Goal: Task Accomplishment & Management: Manage account settings

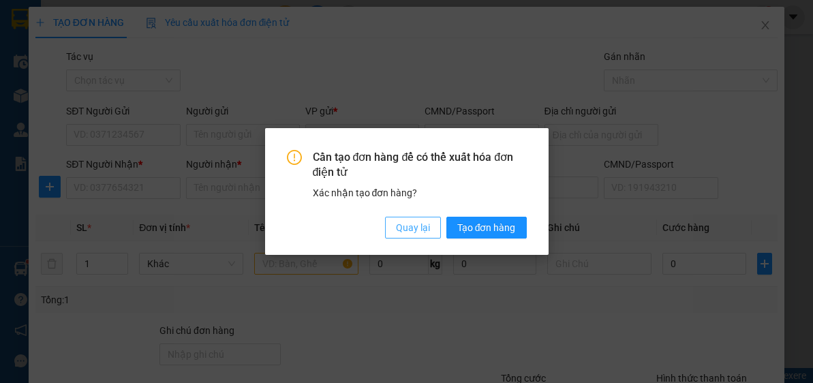
click at [420, 228] on span "Quay lại" at bounding box center [413, 227] width 34 height 15
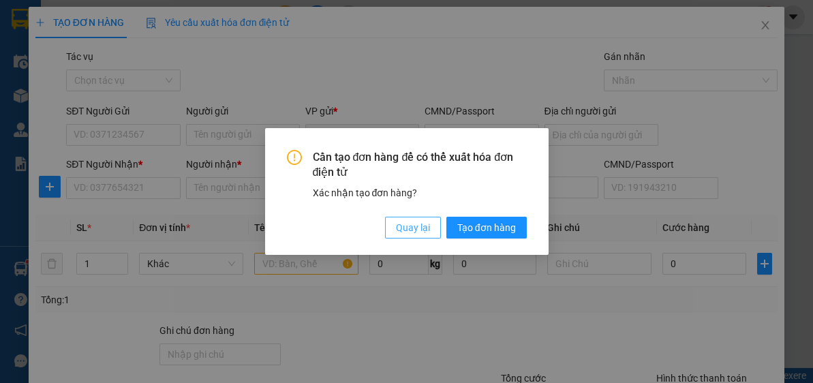
click at [419, 218] on button "Quay lại" at bounding box center [413, 228] width 56 height 22
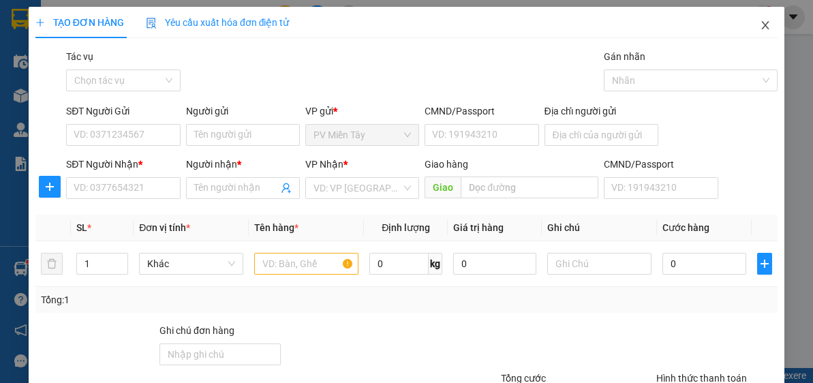
click at [762, 24] on icon "close" at bounding box center [765, 25] width 7 height 8
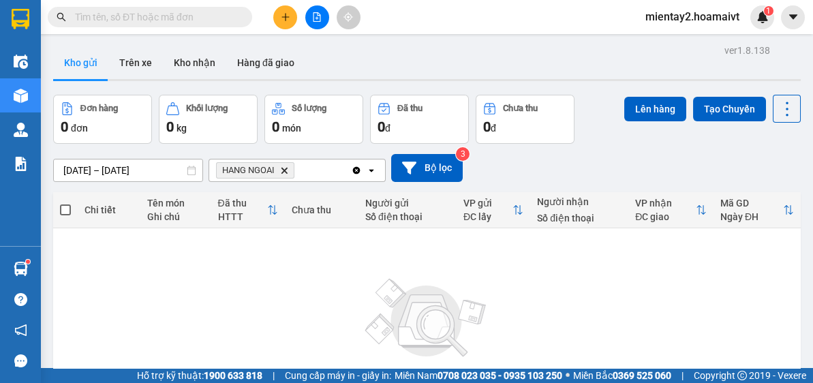
click at [189, 16] on input "text" at bounding box center [155, 17] width 161 height 15
paste input "0986394488"
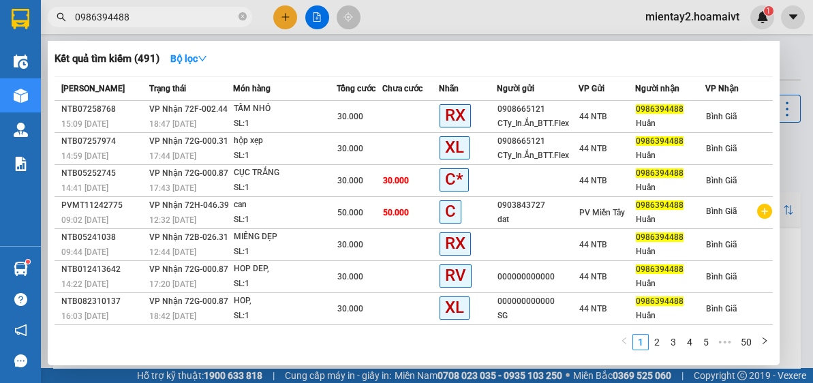
type input "0986394488"
click at [282, 14] on div at bounding box center [406, 191] width 813 height 383
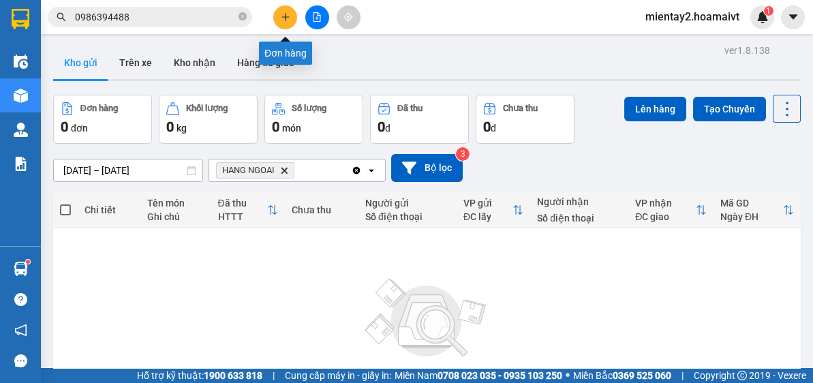
click at [282, 14] on icon "plus" at bounding box center [286, 17] width 10 height 10
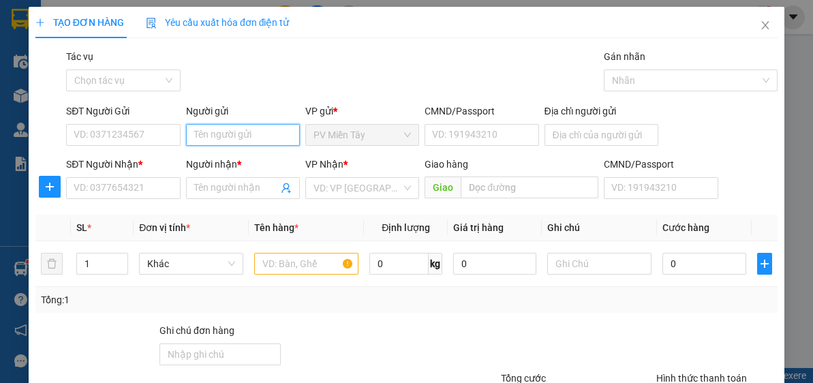
click at [233, 125] on input "Người gửi" at bounding box center [243, 135] width 114 height 22
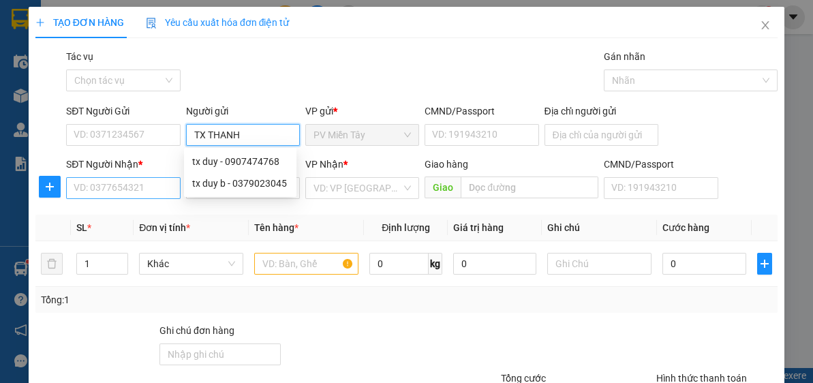
type input "TX THANH"
click at [114, 190] on input "SĐT Người Nhận *" at bounding box center [123, 188] width 114 height 22
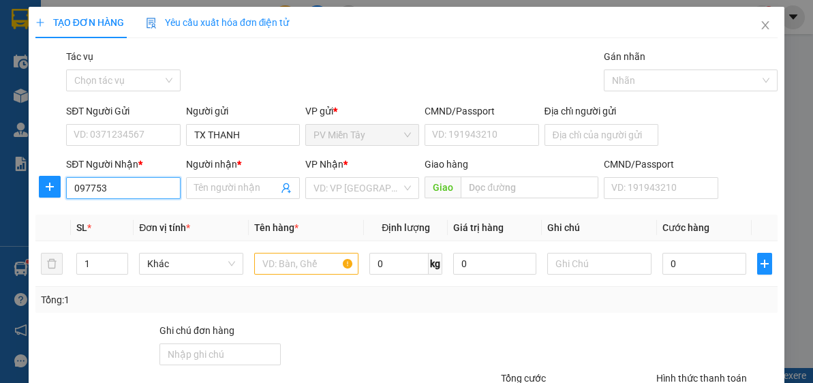
type input "0977534"
click at [132, 212] on div "0977534379 - HIỆP" at bounding box center [122, 214] width 96 height 15
type input "Nha Xe Dung Le 847A QL1A BHH A,BTan"
type input "0977534379"
type input "HIỆP"
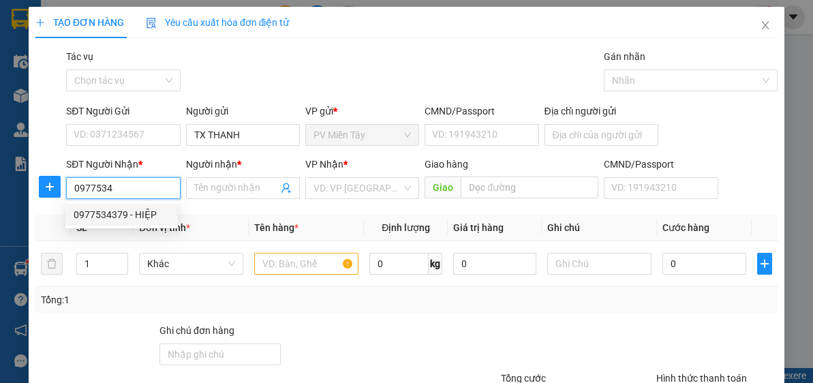
type input "long son"
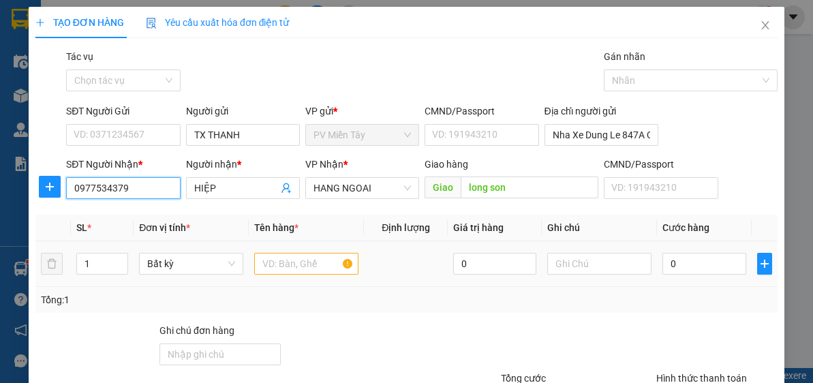
type input "0977534379"
click at [294, 260] on input "text" at bounding box center [306, 264] width 104 height 22
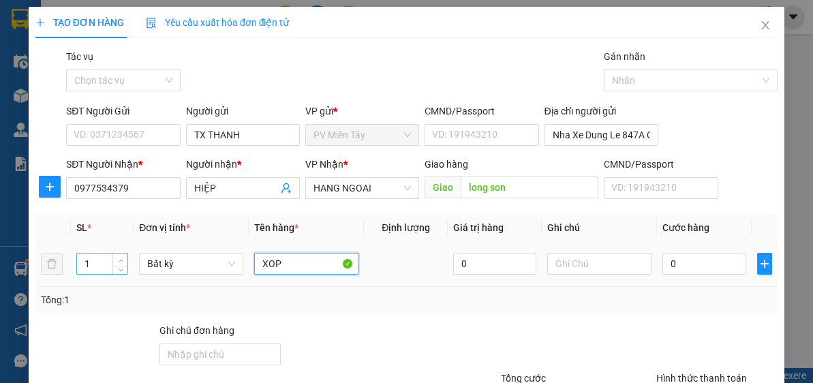
type input "XOP"
type input "2"
click at [123, 253] on span "Increase Value" at bounding box center [119, 259] width 15 height 12
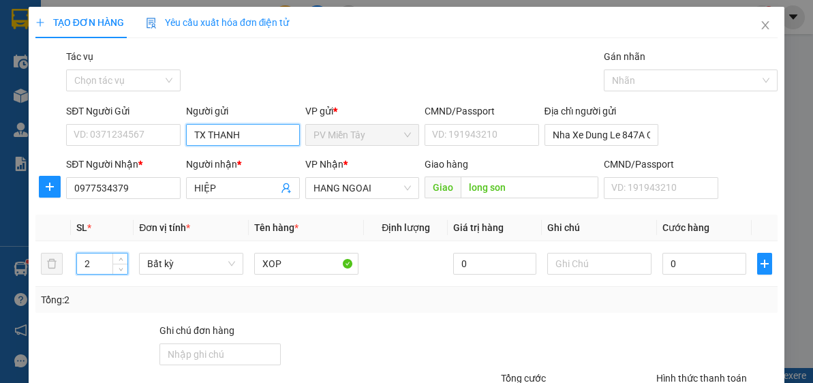
click at [253, 144] on input "TX THANH" at bounding box center [243, 135] width 114 height 22
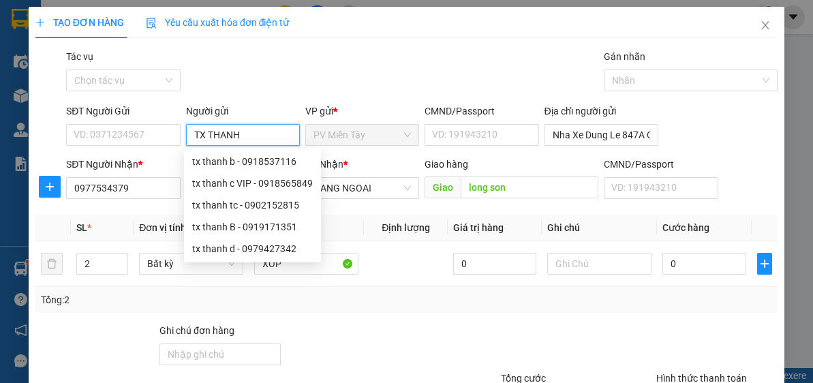
type input "TX THANH"
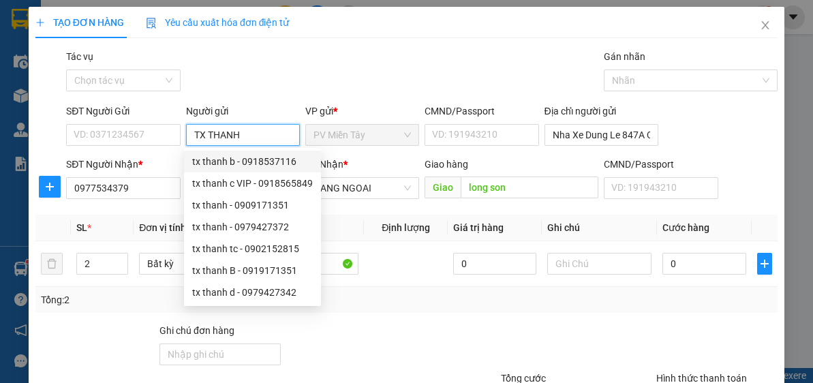
click at [261, 161] on div "tx thanh b - 0918537116" at bounding box center [252, 161] width 121 height 15
type input "0918537116"
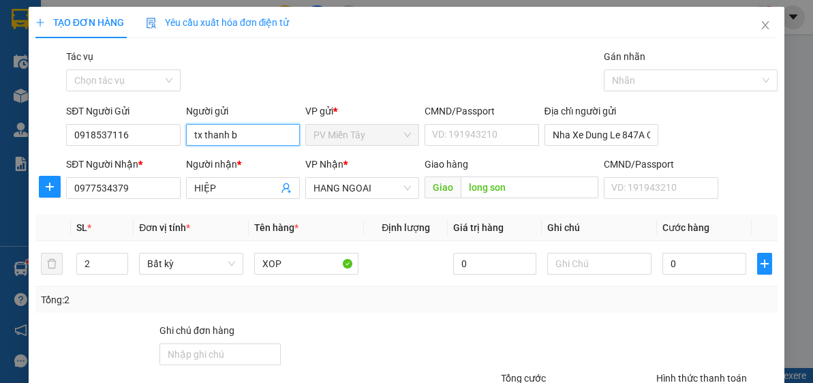
type input "tx thanh b"
click at [488, 308] on div "Tổng: 2" at bounding box center [406, 300] width 742 height 26
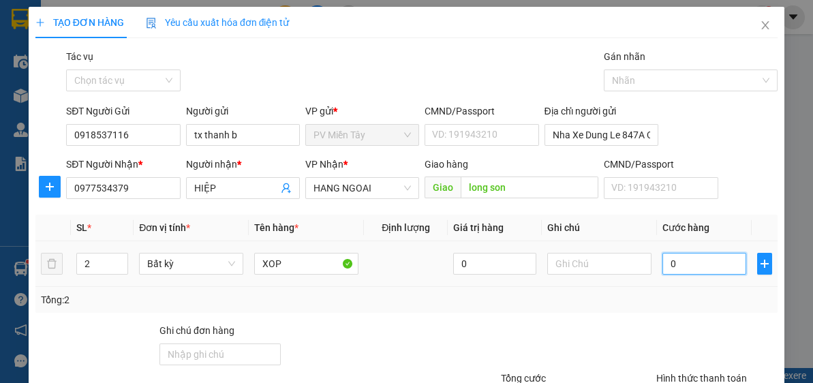
click at [707, 255] on input "0" at bounding box center [703, 264] width 83 height 22
type input "8"
type input "80"
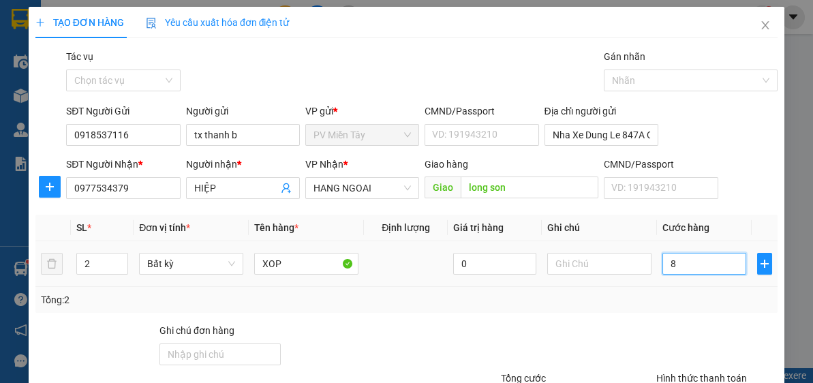
type input "80"
type input "80.000"
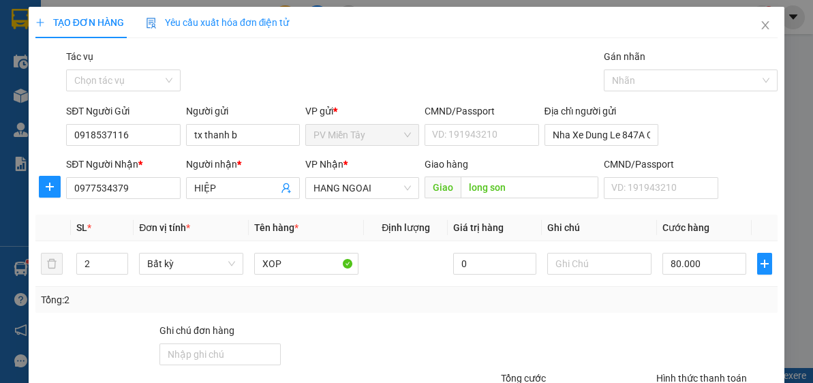
click at [655, 323] on div at bounding box center [717, 347] width 124 height 48
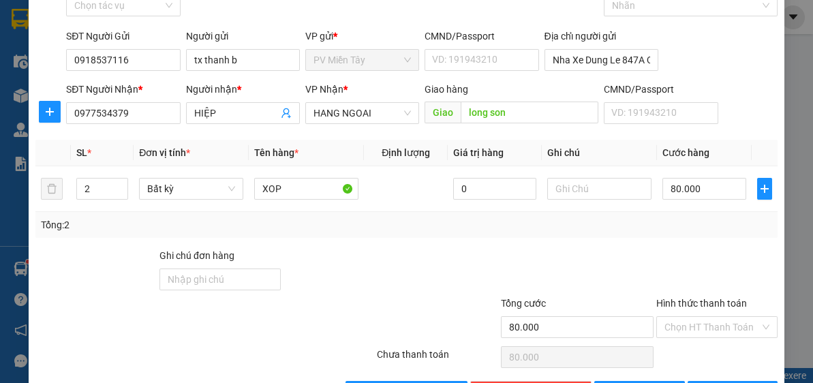
scroll to position [119, 0]
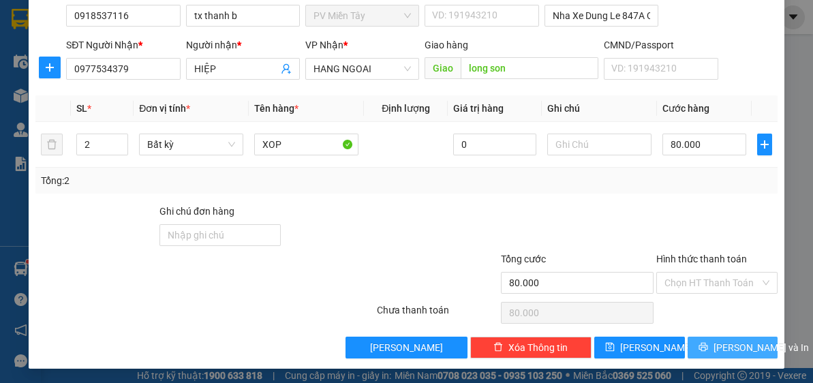
click at [724, 355] on button "[PERSON_NAME] và In" at bounding box center [733, 348] width 91 height 22
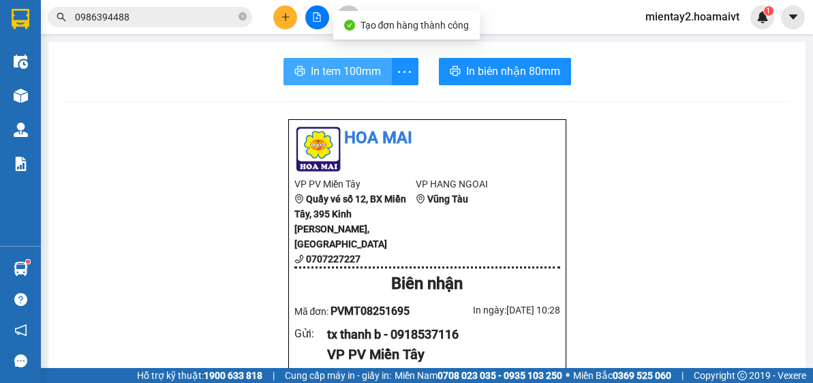
click at [342, 66] on span "In tem 100mm" at bounding box center [346, 71] width 70 height 17
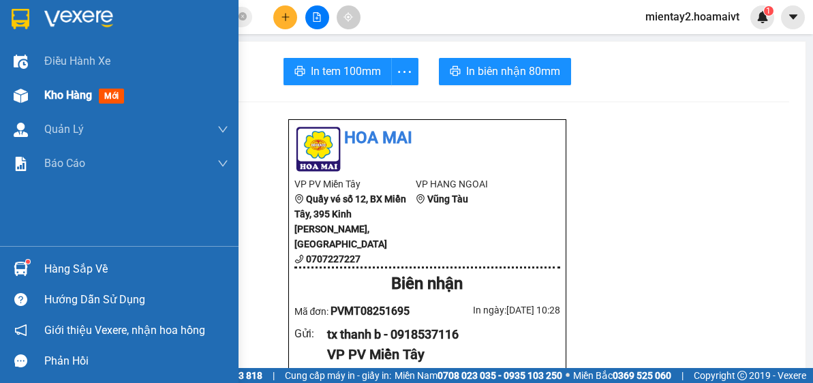
click at [35, 100] on div "Kho hàng mới" at bounding box center [119, 95] width 238 height 34
click at [50, 93] on span "Kho hàng" at bounding box center [68, 95] width 48 height 13
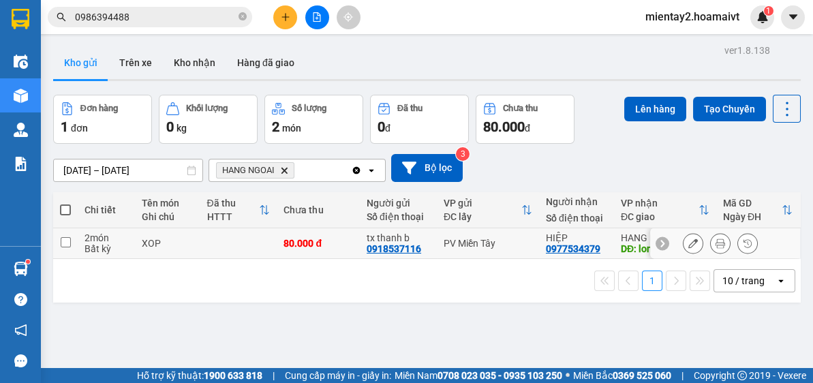
click at [263, 245] on td at bounding box center [238, 243] width 77 height 31
checkbox input "true"
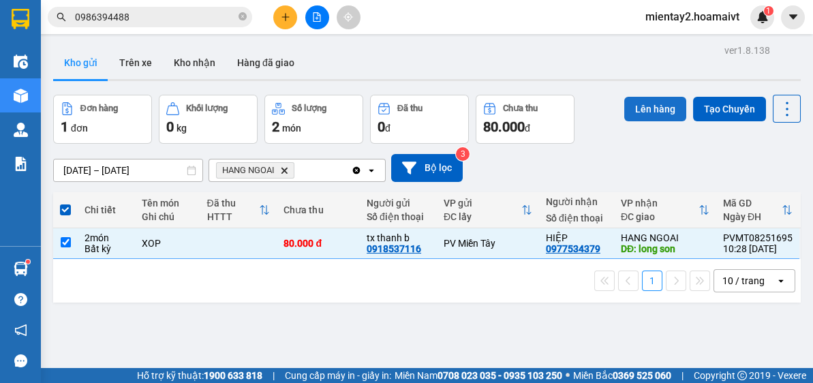
click at [656, 108] on button "Lên hàng" at bounding box center [655, 109] width 62 height 25
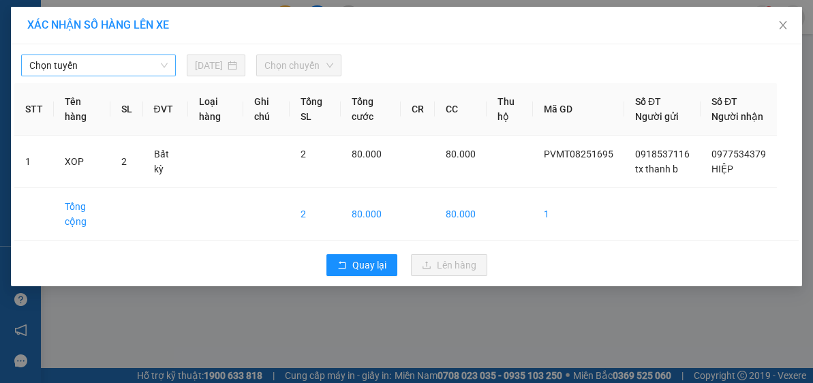
click at [121, 67] on span "Chọn tuyến" at bounding box center [98, 65] width 138 height 20
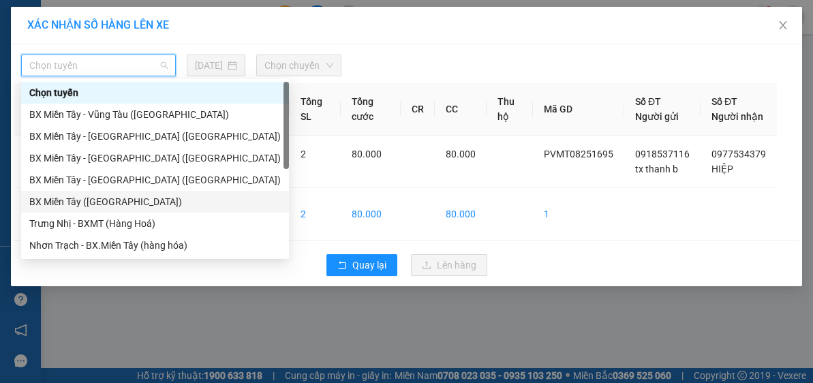
click at [129, 203] on div "BX Miền Tây ([GEOGRAPHIC_DATA])" at bounding box center [154, 201] width 251 height 15
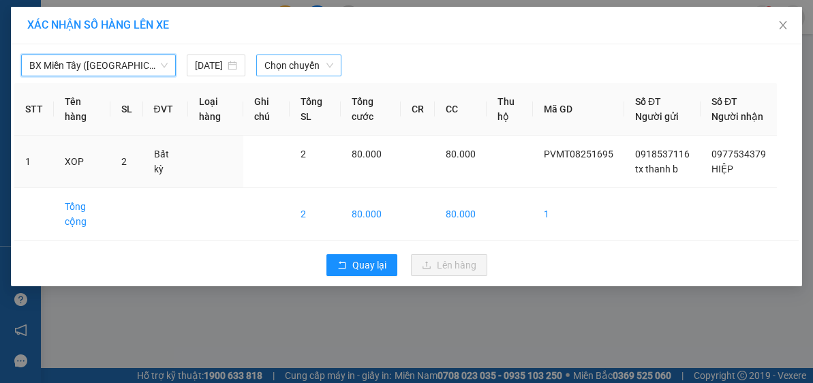
drag, startPoint x: 290, startPoint y: 67, endPoint x: 296, endPoint y: 75, distance: 9.7
click at [290, 67] on span "Chọn chuyến" at bounding box center [298, 65] width 69 height 20
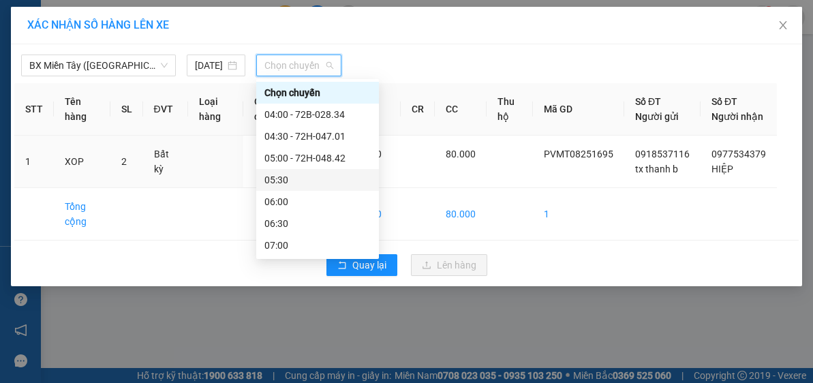
click at [328, 169] on div "05:30" at bounding box center [317, 180] width 123 height 22
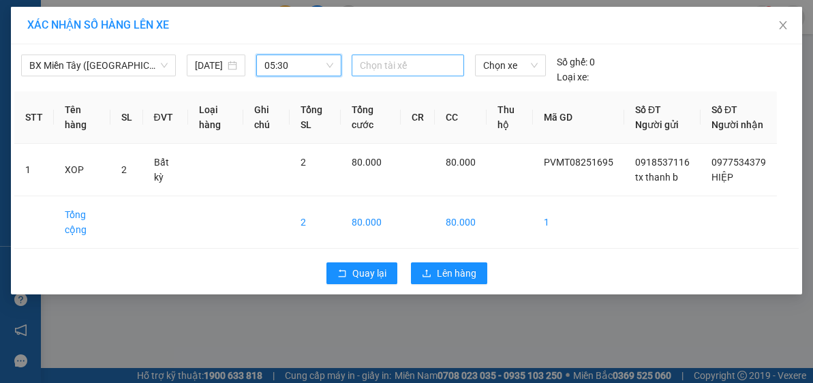
click at [411, 62] on div at bounding box center [408, 65] width 106 height 16
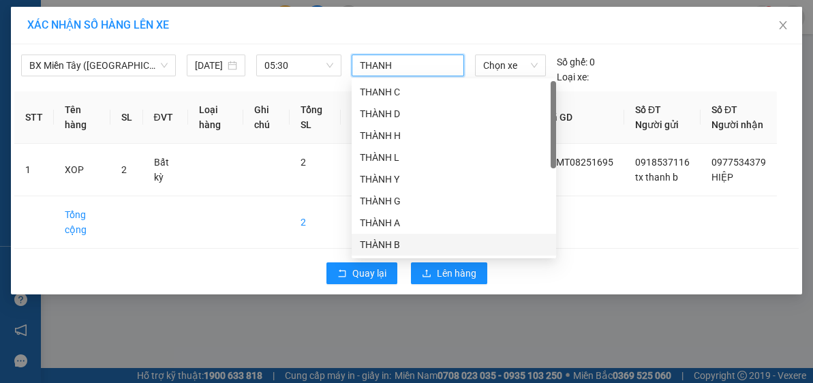
type input "THANH B"
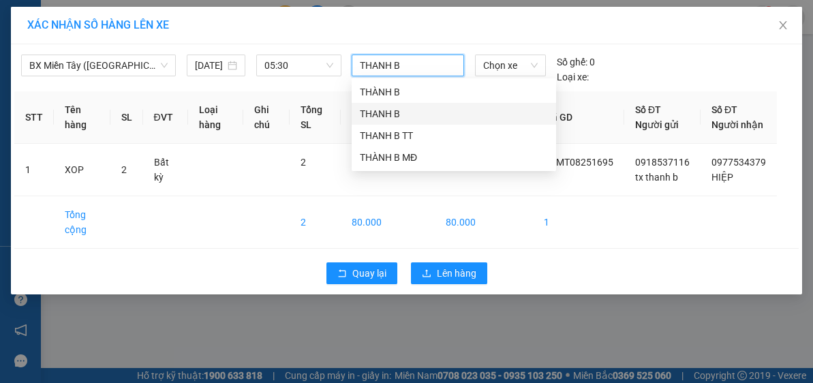
click at [389, 111] on div "THANH B" at bounding box center [454, 113] width 188 height 15
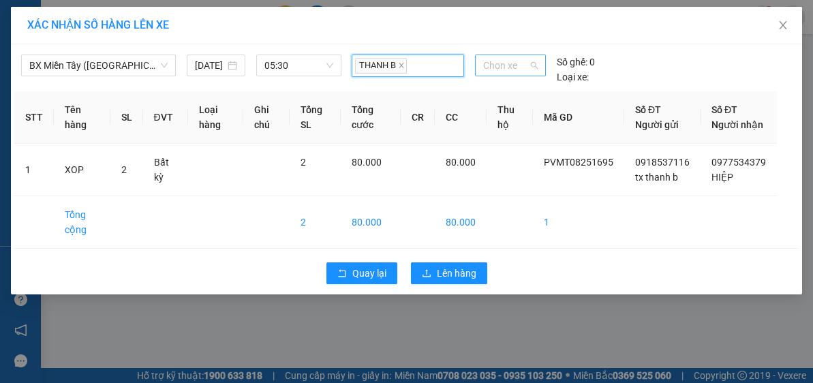
click at [524, 67] on span "Chọn xe" at bounding box center [510, 65] width 55 height 20
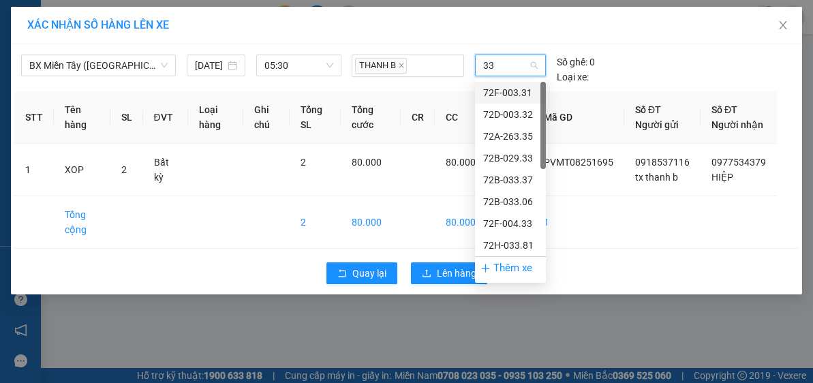
type input "338"
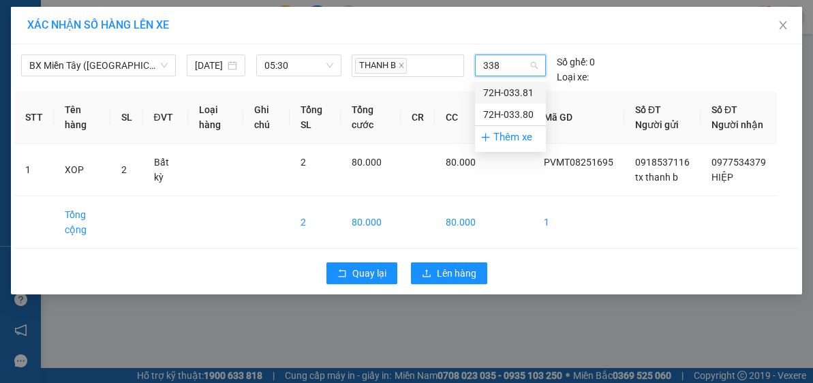
click at [514, 91] on div "72H-033.81" at bounding box center [510, 92] width 55 height 15
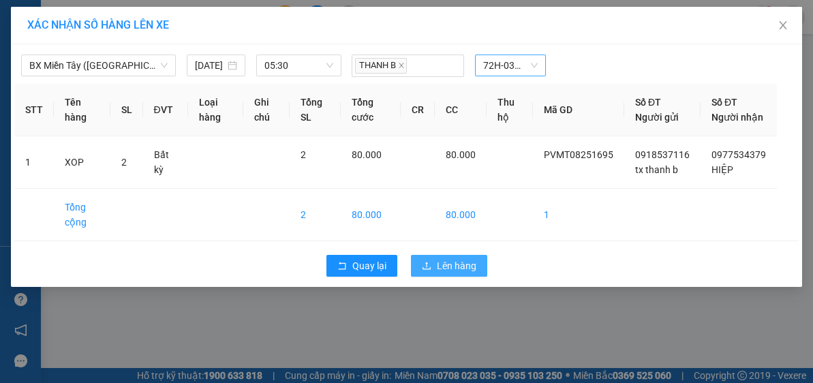
click at [454, 273] on span "Lên hàng" at bounding box center [457, 265] width 40 height 15
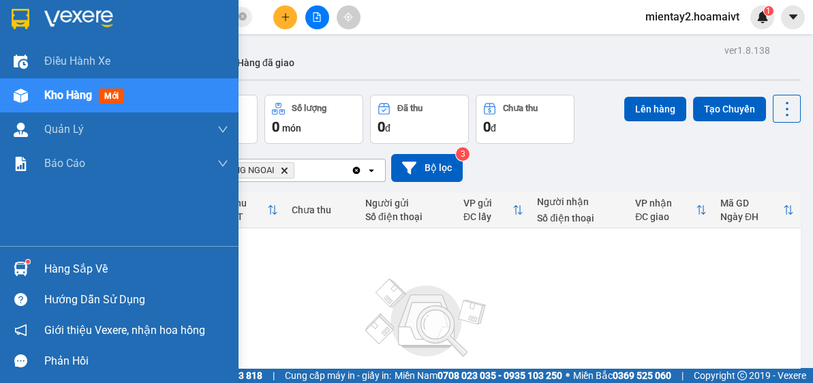
click at [70, 268] on div "Hàng sắp về" at bounding box center [136, 269] width 184 height 20
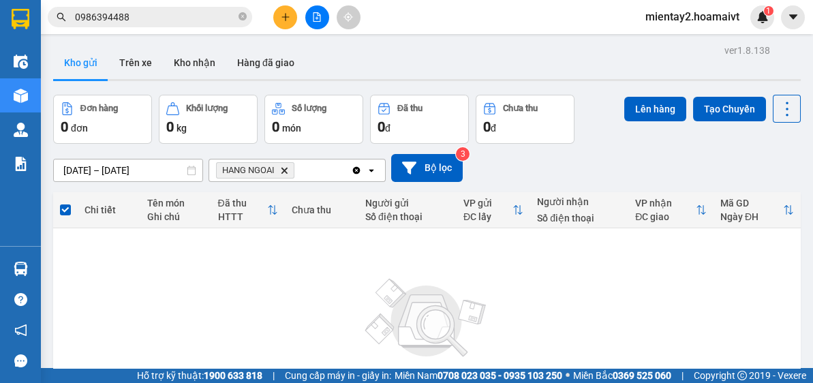
click at [711, 298] on section "Kết quả tìm kiếm ( 491 ) Bộ lọc Mã ĐH Trạng thái Món hàng Tổng cước Chưa cước N…" at bounding box center [406, 191] width 813 height 383
click at [198, 69] on button "Kho nhận" at bounding box center [194, 62] width 63 height 33
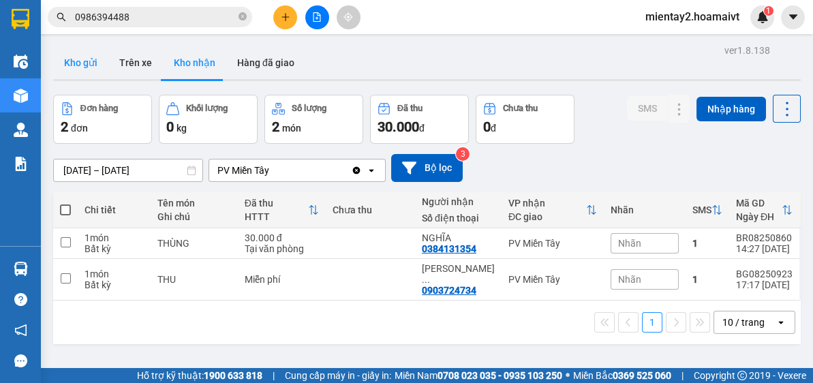
click at [84, 63] on button "Kho gửi" at bounding box center [80, 62] width 55 height 33
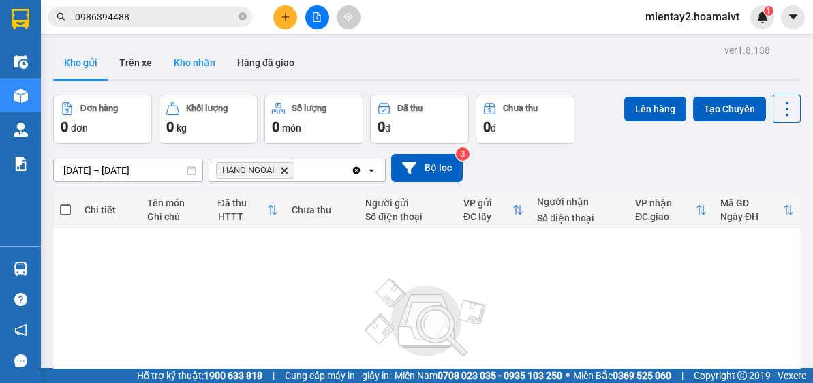
click at [197, 67] on button "Kho nhận" at bounding box center [194, 62] width 63 height 33
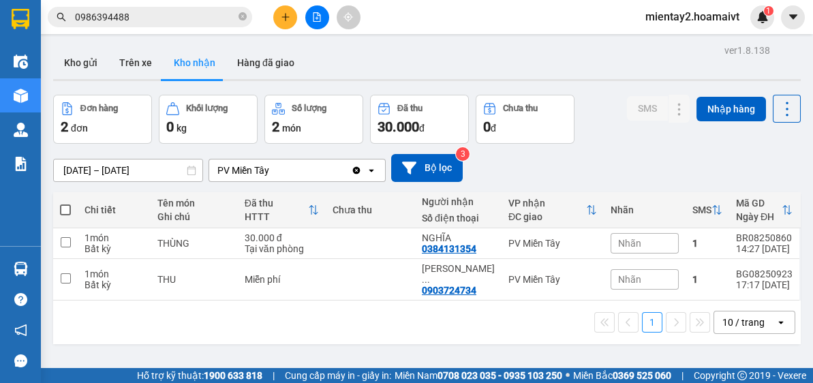
click at [775, 317] on icon "open" at bounding box center [780, 322] width 11 height 11
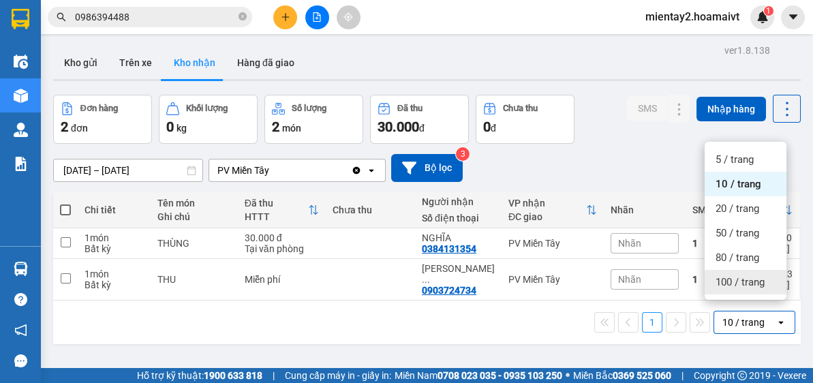
click at [762, 285] on span "100 / trang" at bounding box center [739, 282] width 49 height 14
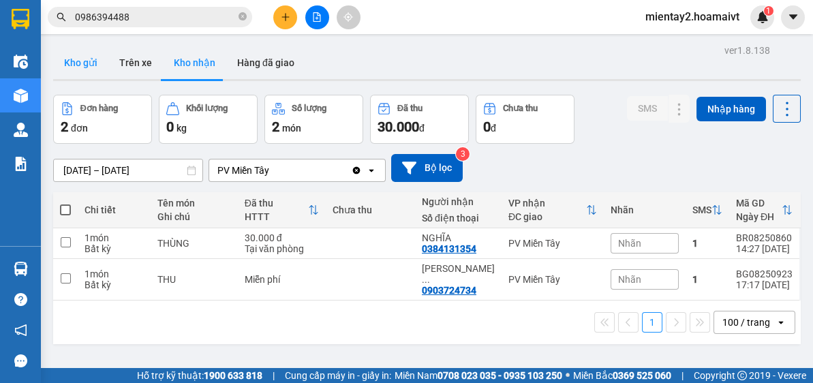
click at [90, 67] on button "Kho gửi" at bounding box center [80, 62] width 55 height 33
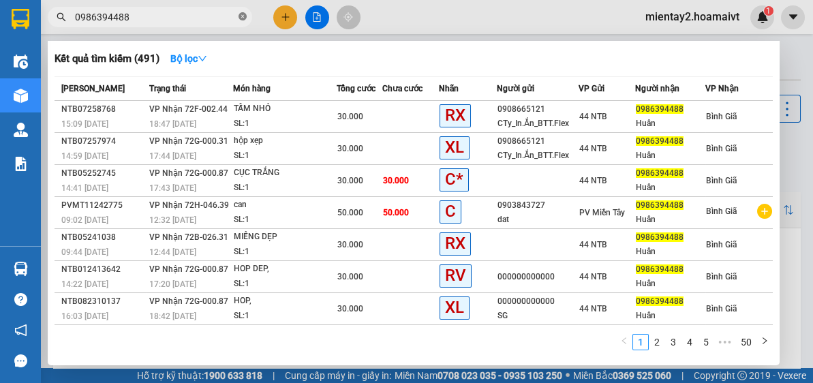
click at [243, 12] on span at bounding box center [242, 17] width 8 height 13
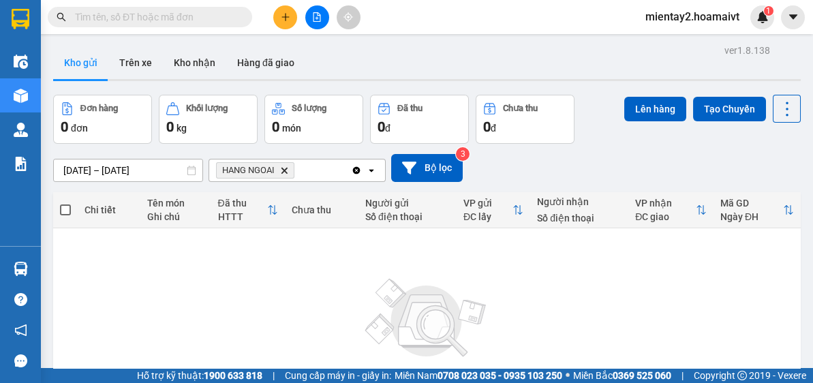
click at [202, 19] on input "text" at bounding box center [155, 17] width 161 height 15
paste input "0933000055"
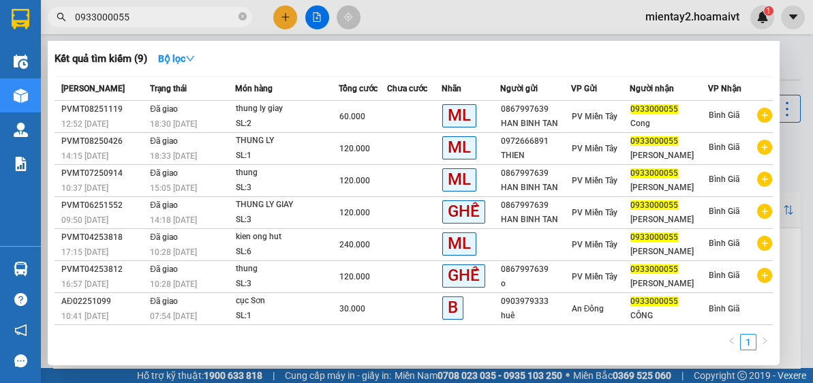
type input "0933000055"
click at [806, 71] on div at bounding box center [406, 191] width 813 height 383
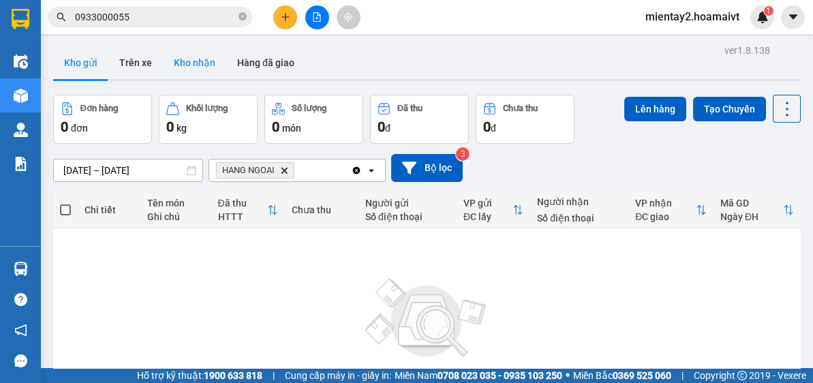
click at [197, 72] on button "Kho nhận" at bounding box center [194, 62] width 63 height 33
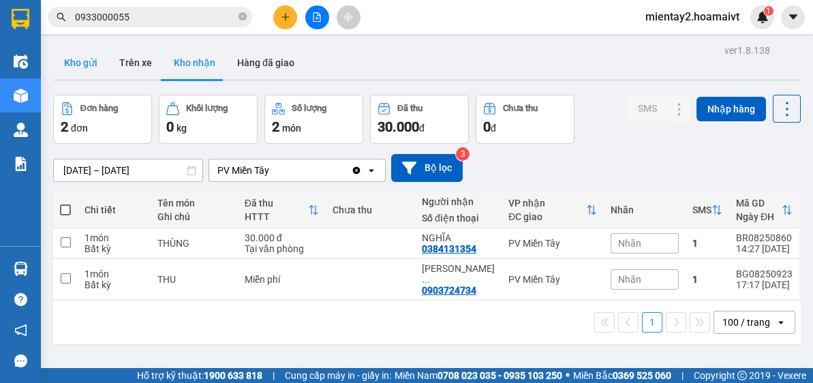
click at [82, 66] on button "Kho gửi" at bounding box center [80, 62] width 55 height 33
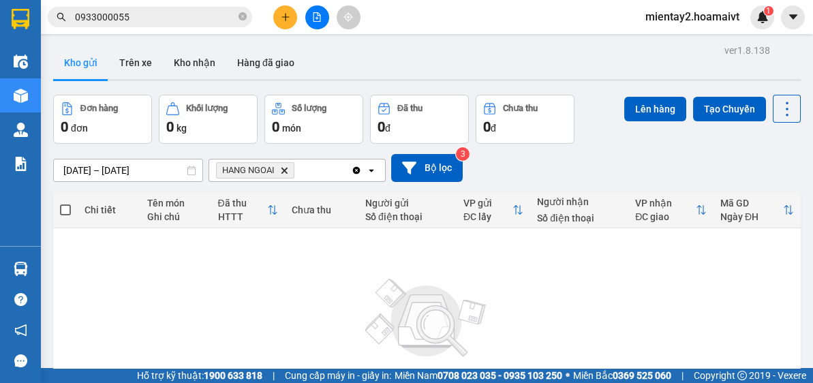
click at [318, 17] on icon "file-add" at bounding box center [317, 17] width 10 height 10
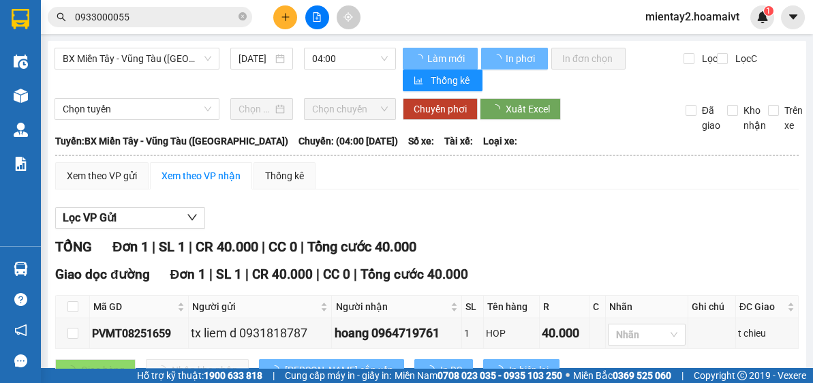
click at [352, 57] on span "04:00" at bounding box center [350, 58] width 76 height 20
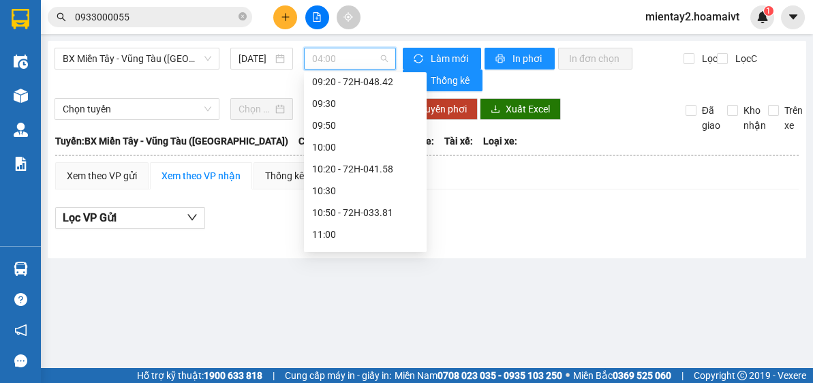
scroll to position [459, 0]
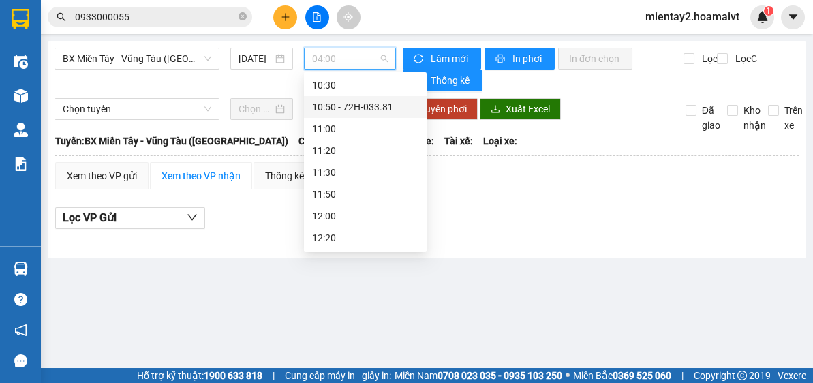
click at [390, 103] on div "10:50 - 72H-033.81" at bounding box center [365, 106] width 106 height 15
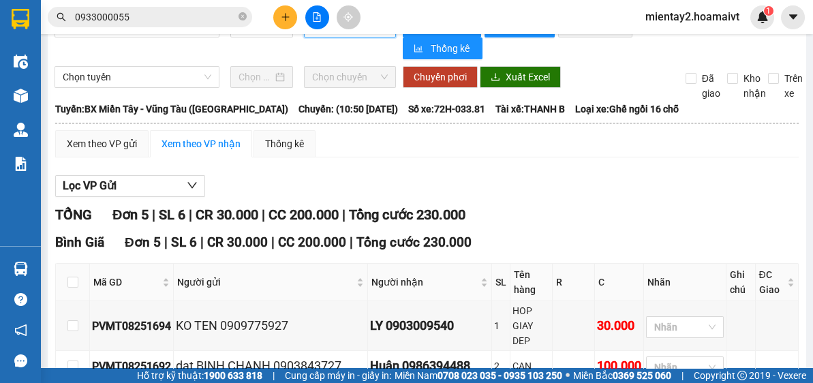
scroll to position [12, 0]
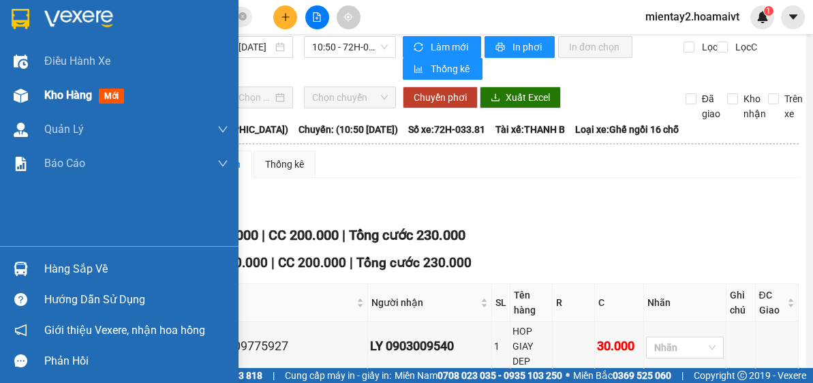
drag, startPoint x: 62, startPoint y: 88, endPoint x: 153, endPoint y: 94, distance: 90.8
click at [63, 89] on span "Kho hàng" at bounding box center [68, 95] width 48 height 13
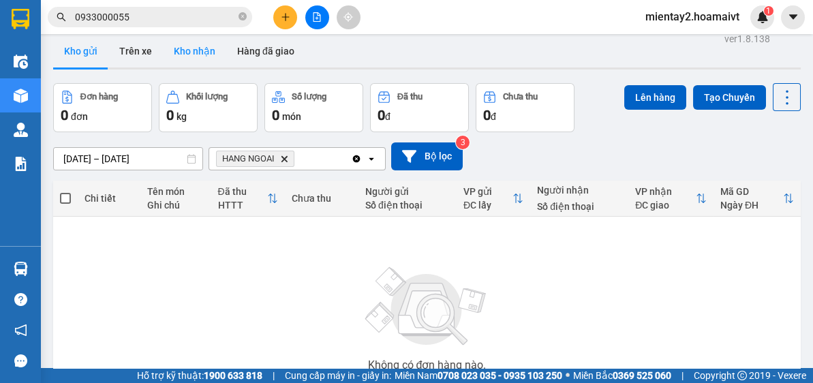
click at [204, 48] on button "Kho nhận" at bounding box center [194, 51] width 63 height 33
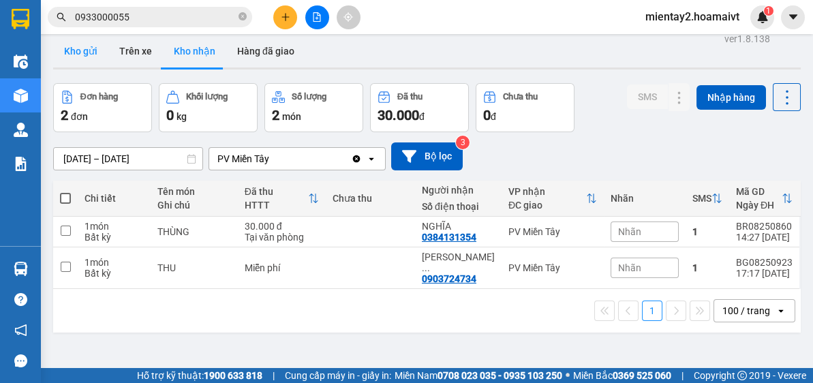
click at [93, 50] on button "Kho gửi" at bounding box center [80, 51] width 55 height 33
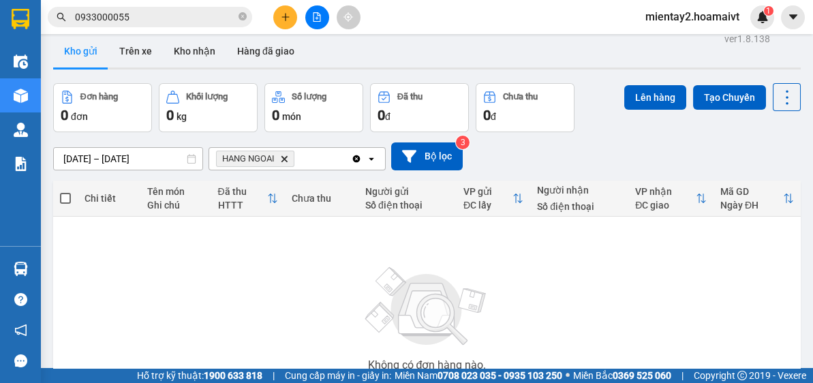
click at [290, 15] on button at bounding box center [285, 17] width 24 height 24
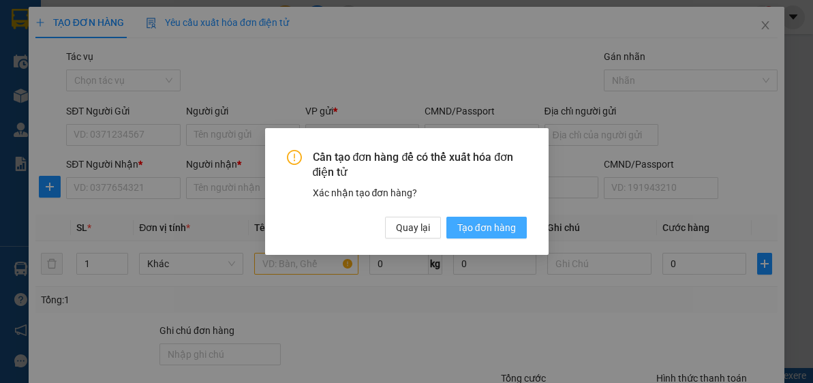
click at [486, 227] on span "Tạo đơn hàng" at bounding box center [486, 227] width 59 height 15
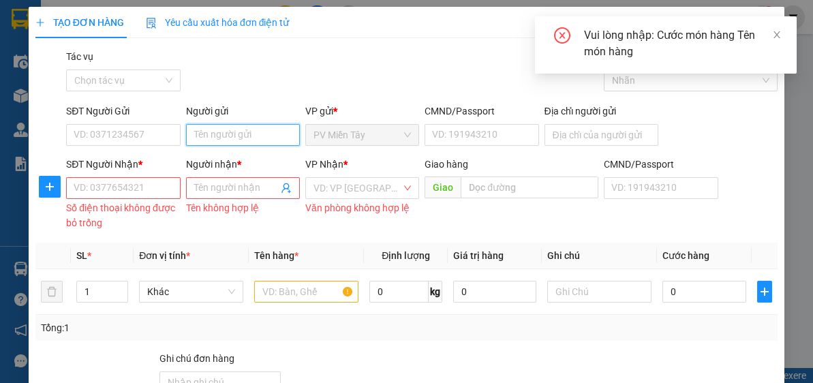
click at [207, 138] on input "Người gửi" at bounding box center [243, 135] width 114 height 22
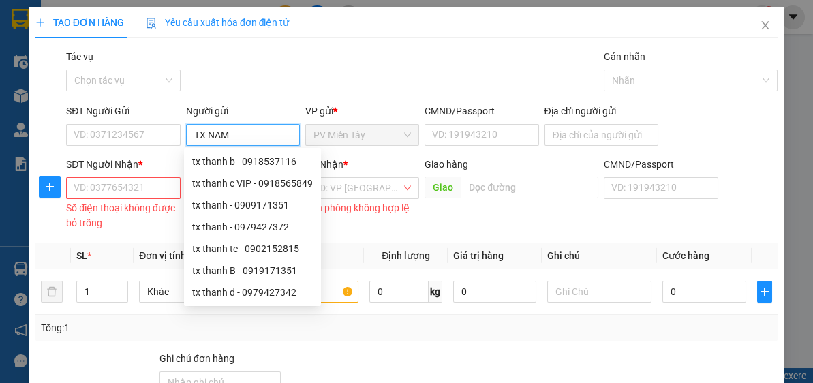
type input "TX NAM"
click at [125, 189] on input "SĐT Người Nhận *" at bounding box center [123, 188] width 114 height 22
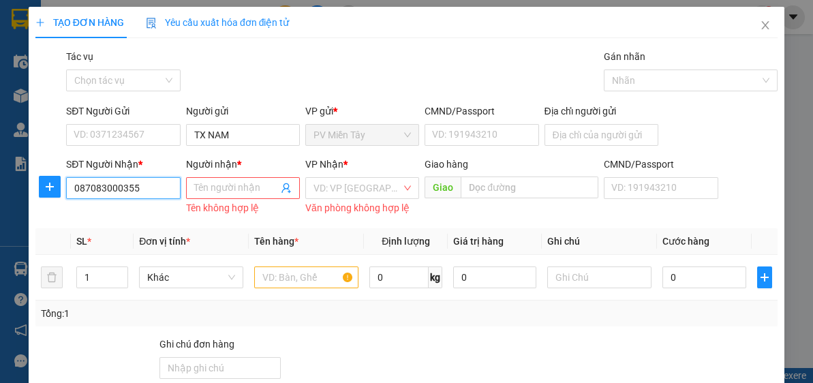
click at [151, 187] on input "087083000355" at bounding box center [123, 188] width 114 height 22
type input "0"
type input "6965"
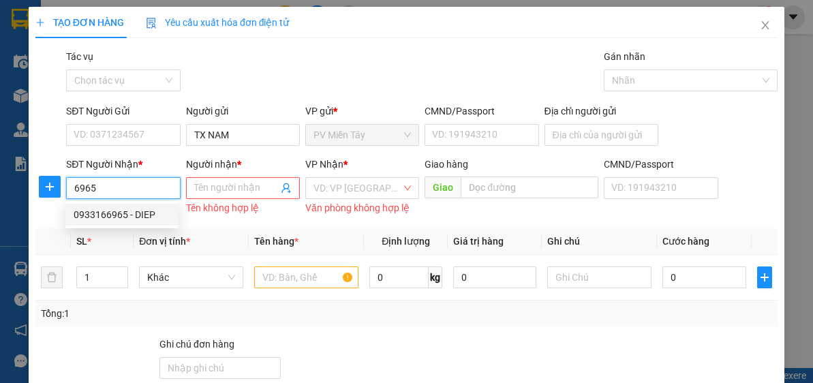
click at [135, 216] on div "0933166965 - DIEP" at bounding box center [122, 214] width 96 height 15
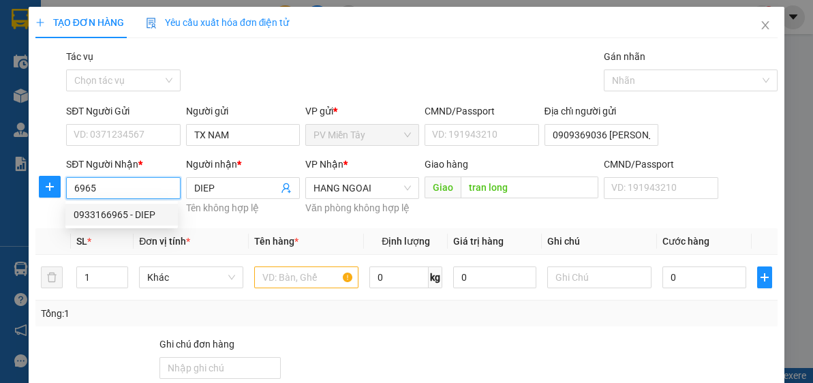
type input "0909369036 [PERSON_NAME]"
type input "0933166965"
type input "DIEP"
type input "tran long"
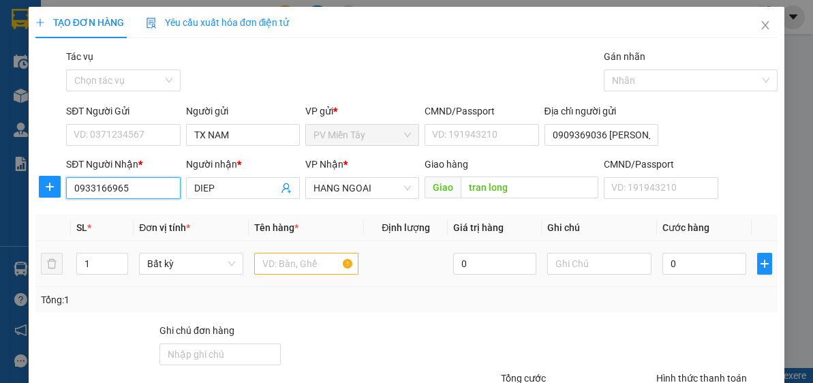
type input "0933166965"
click at [299, 264] on input "text" at bounding box center [306, 264] width 104 height 22
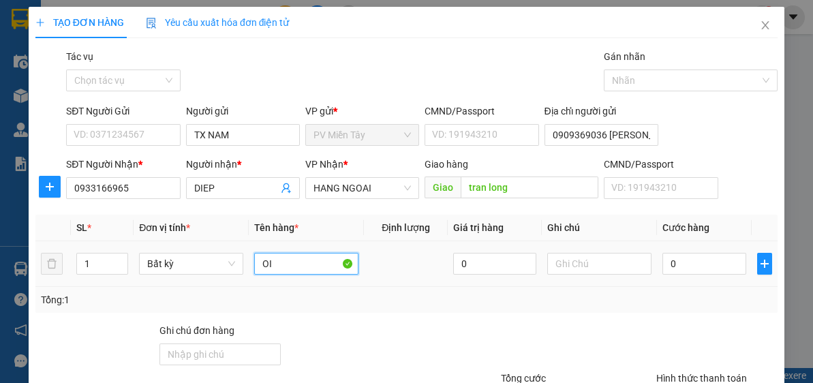
type input "O"
type input "H"
type input "B"
type input "GOI DEP"
click at [710, 264] on input "0" at bounding box center [703, 264] width 83 height 22
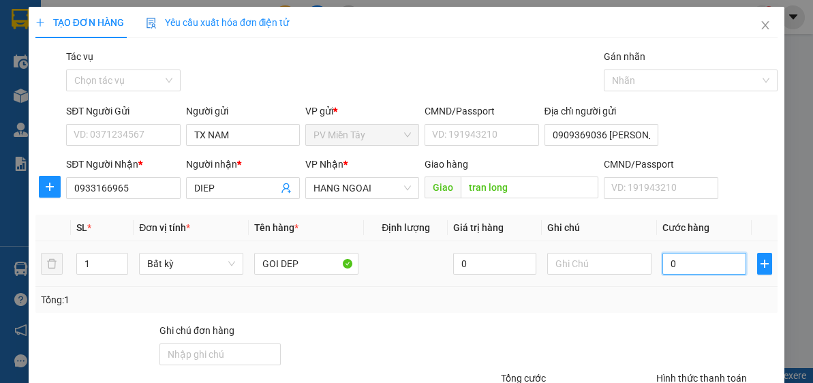
type input "4"
type input "40"
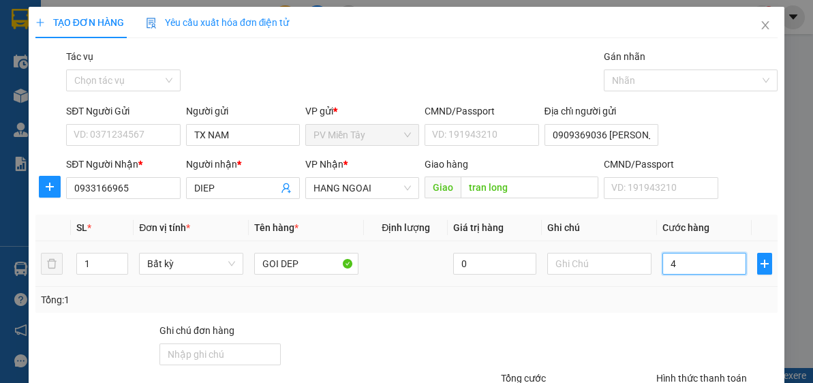
type input "40"
type input "40.000"
drag, startPoint x: 720, startPoint y: 323, endPoint x: 804, endPoint y: 255, distance: 108.5
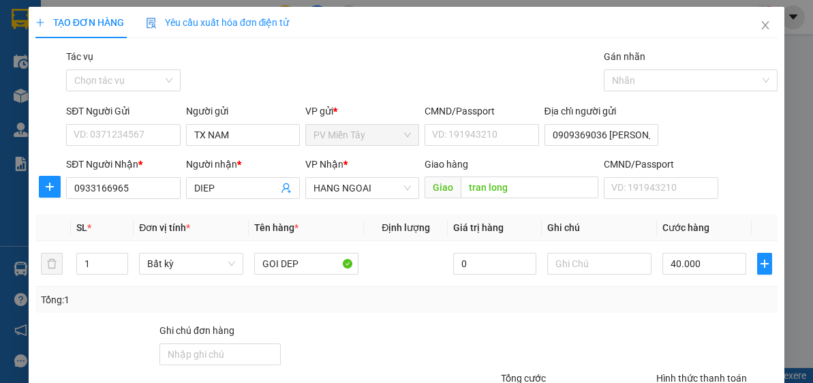
click at [726, 323] on div at bounding box center [717, 347] width 124 height 48
drag, startPoint x: 803, startPoint y: 218, endPoint x: 801, endPoint y: 239, distance: 21.2
click at [812, 291] on html "Kết quả tìm kiếm ( 9 ) Bộ lọc Mã ĐH Trạng thái Món hàng Tổng cước Chưa cước Nhã…" at bounding box center [406, 191] width 813 height 383
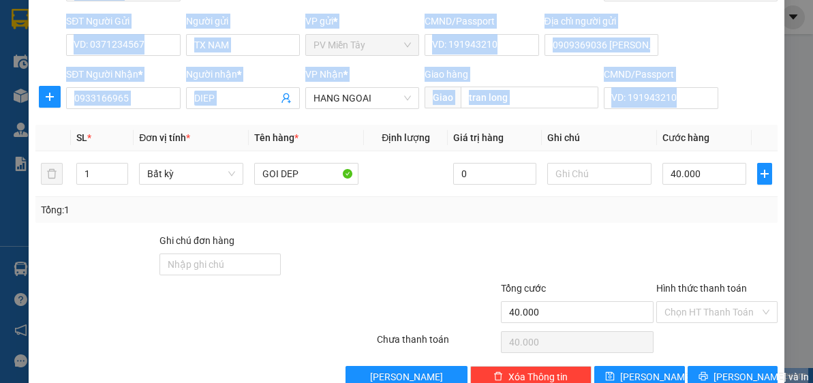
scroll to position [119, 0]
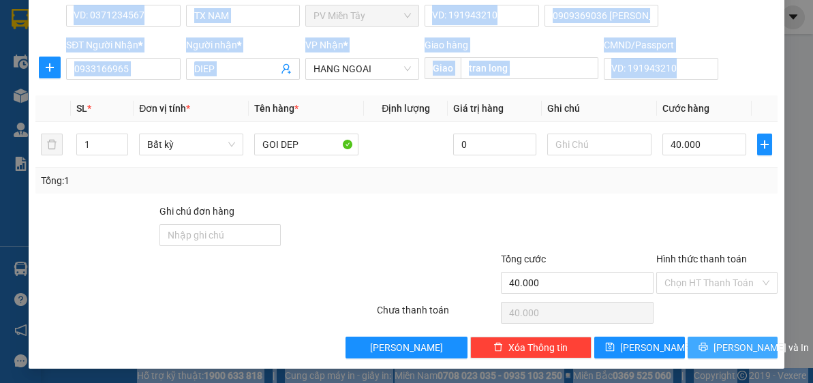
click at [736, 341] on span "[PERSON_NAME] và In" at bounding box center [760, 347] width 95 height 15
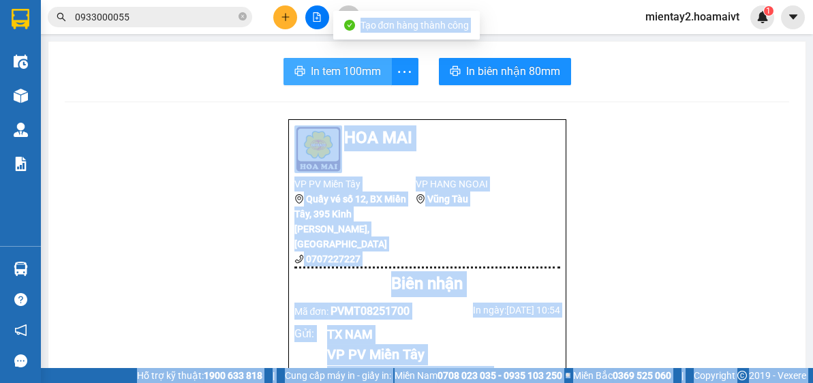
drag, startPoint x: 384, startPoint y: 66, endPoint x: 370, endPoint y: 57, distance: 17.2
click at [384, 66] on button "In tem 100mm" at bounding box center [337, 71] width 108 height 27
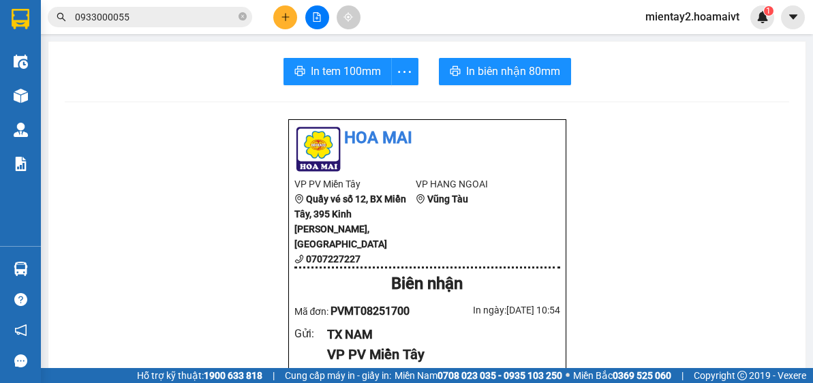
click at [290, 7] on button at bounding box center [285, 17] width 24 height 24
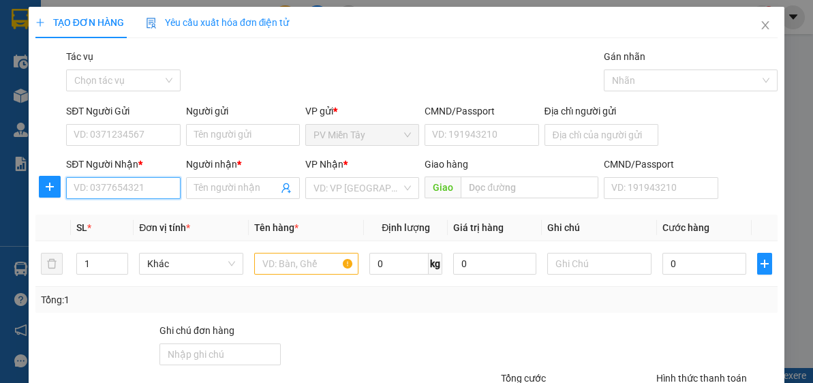
click at [117, 191] on input "SĐT Người Nhận *" at bounding box center [123, 188] width 114 height 22
type input "0937706546"
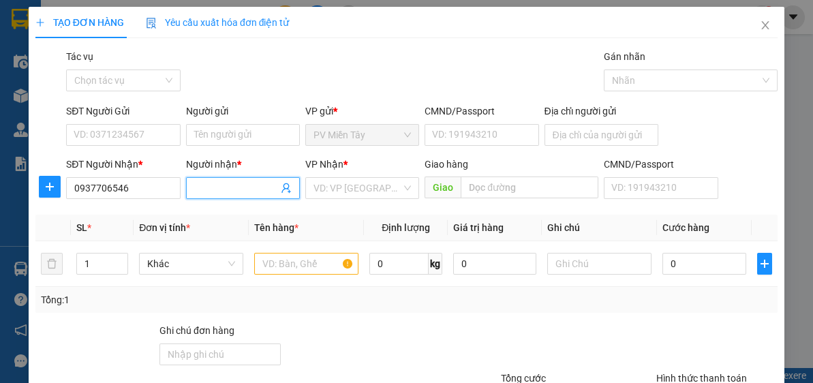
click at [251, 182] on input "Người nhận *" at bounding box center [236, 188] width 84 height 15
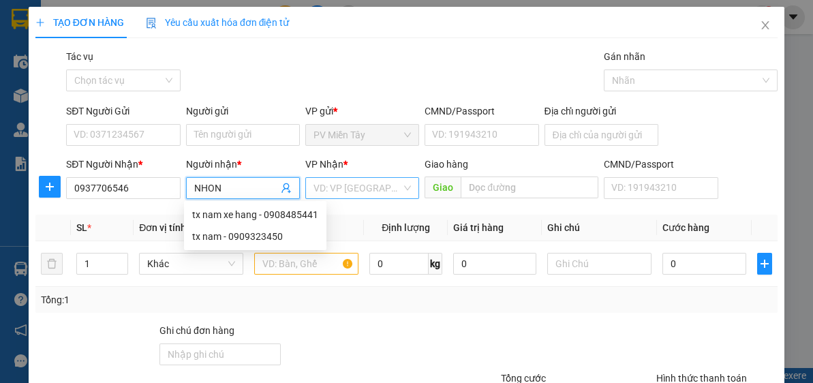
type input "NHON"
click at [350, 185] on input "search" at bounding box center [357, 188] width 88 height 20
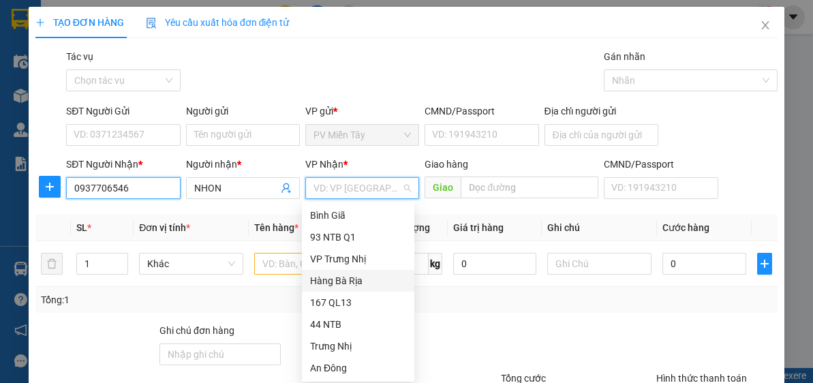
click at [93, 191] on input "0937706546" at bounding box center [123, 188] width 114 height 22
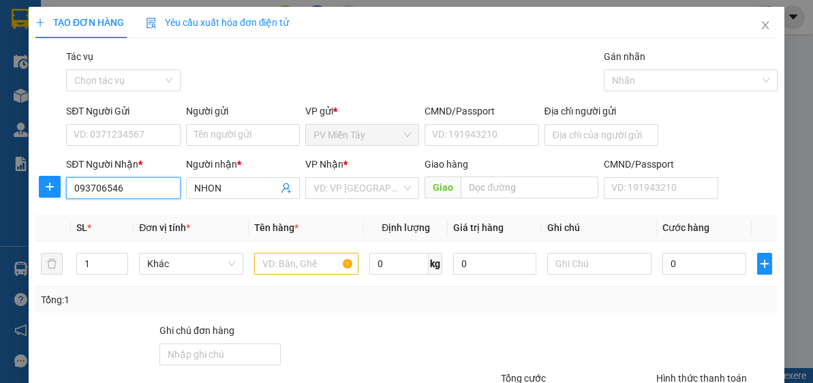
type input "0934706546"
click at [142, 217] on div "0934706546 - su co nhon" at bounding box center [128, 214] width 108 height 15
type input "0981082006 Truc"
type input "su co nhon"
type input "[PERSON_NAME]"
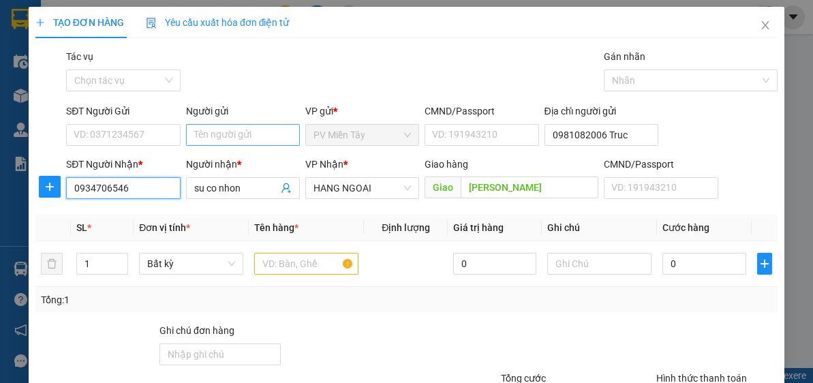
type input "0934706546"
click at [234, 136] on input "Người gửi" at bounding box center [243, 135] width 114 height 22
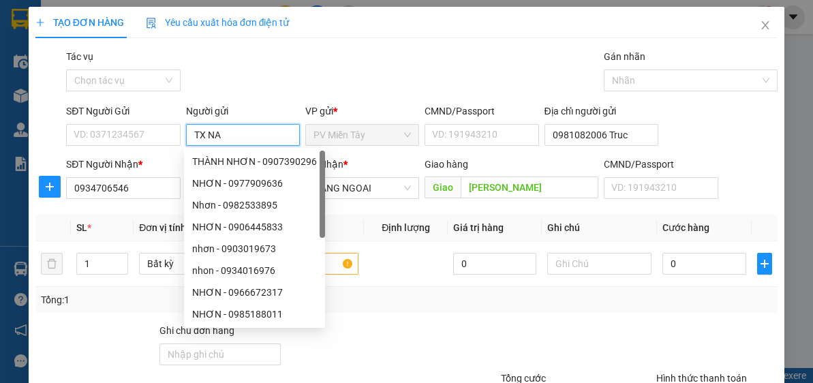
type input "TX NAM"
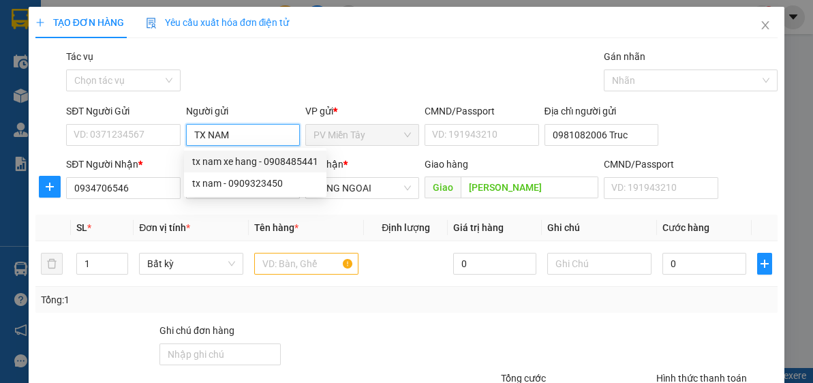
click at [273, 160] on div "tx nam xe hang - 0908485441" at bounding box center [255, 161] width 126 height 15
type input "0908485441"
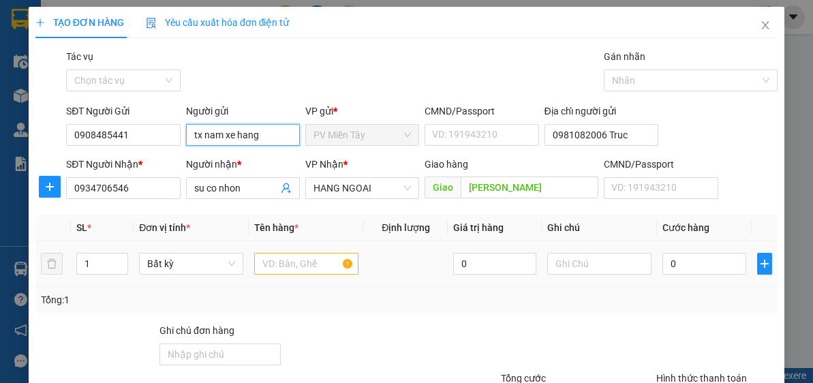
type input "tx nam xe hang"
click at [304, 261] on input "text" at bounding box center [306, 264] width 104 height 22
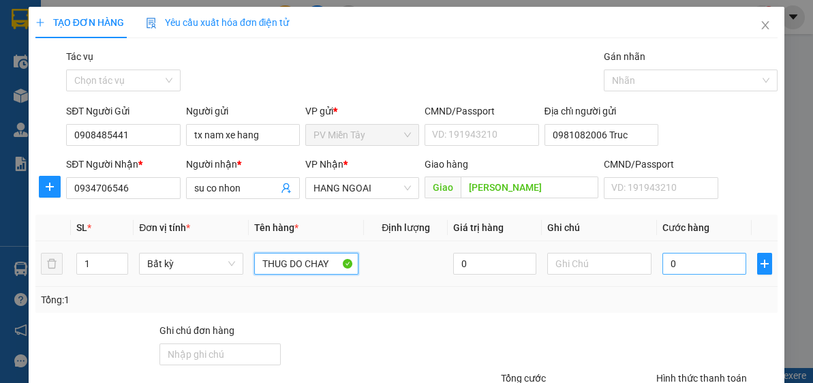
type input "THUG DO CHAY"
type input "4"
type input "40"
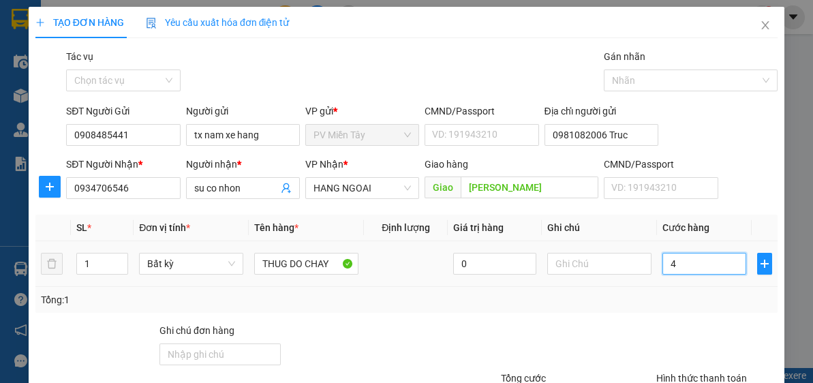
type input "40"
type input "40.000"
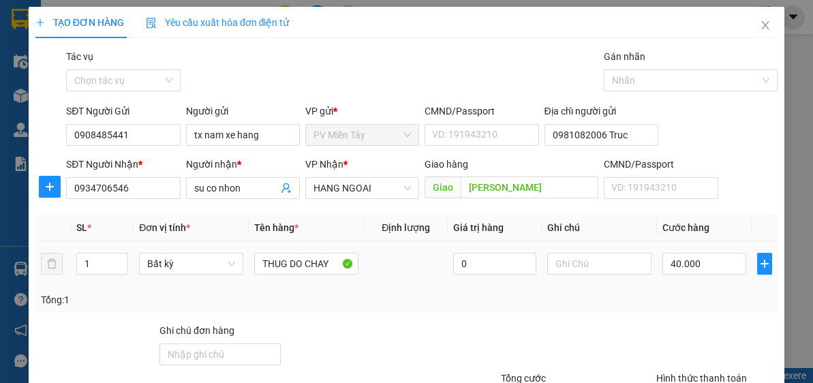
click at [682, 315] on div "Transit Pickup Surcharge Ids Transit Deliver Surcharge Ids Transit Deliver Surc…" at bounding box center [406, 263] width 742 height 429
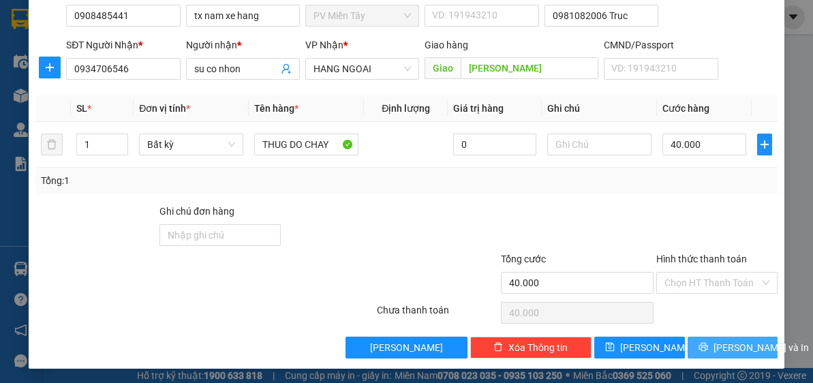
click at [747, 343] on span "[PERSON_NAME] và In" at bounding box center [760, 347] width 95 height 15
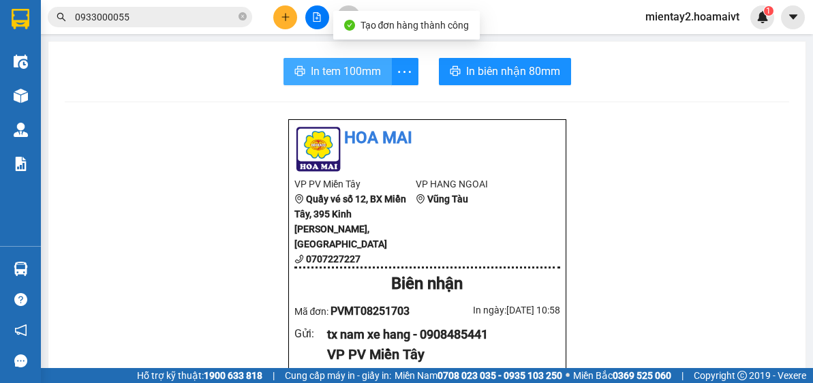
click at [367, 72] on span "In tem 100mm" at bounding box center [346, 71] width 70 height 17
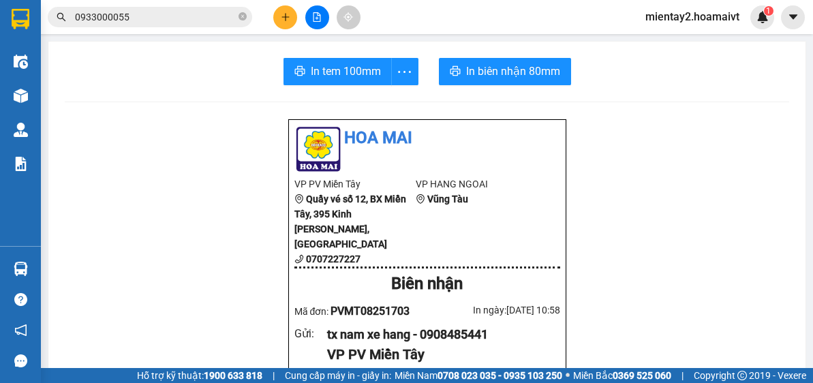
click at [285, 16] on icon "plus" at bounding box center [285, 16] width 1 height 7
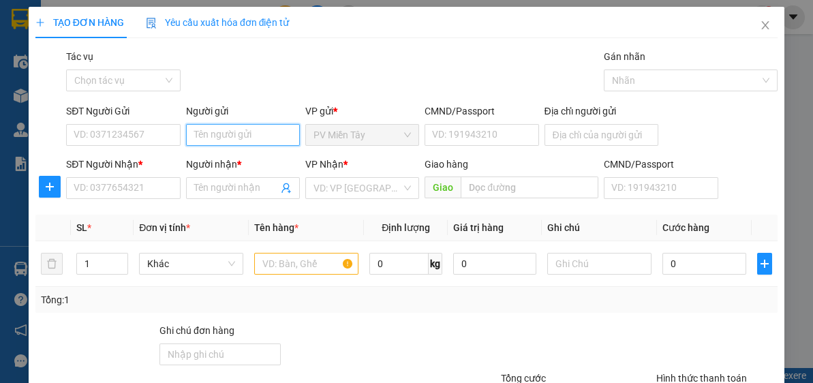
click at [241, 140] on input "Người gửi" at bounding box center [243, 135] width 114 height 22
click at [248, 157] on div "tx nam xe hang - 0908485441" at bounding box center [255, 161] width 126 height 15
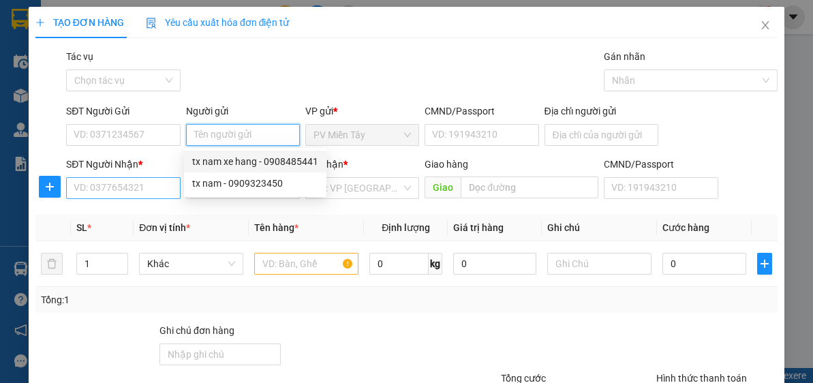
type input "0908485441"
type input "tx nam xe hang"
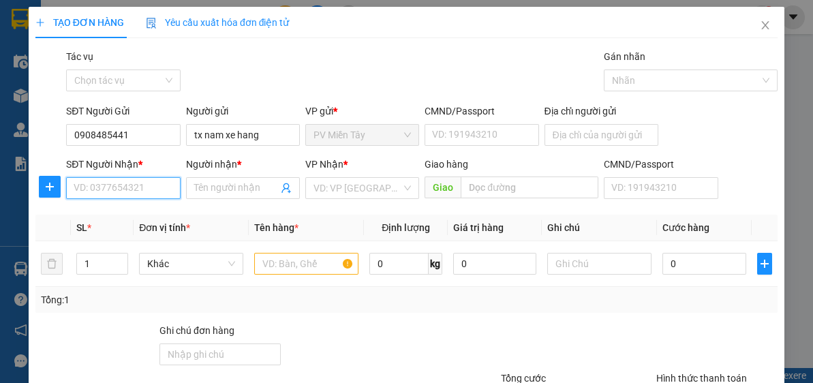
click at [122, 184] on input "SĐT Người Nhận *" at bounding box center [123, 188] width 114 height 22
click at [71, 189] on input "4385" at bounding box center [123, 188] width 114 height 22
type input "0793534385"
click at [114, 217] on div "0793534385 - TOẢN" at bounding box center [122, 214] width 96 height 15
type input "TOẢN"
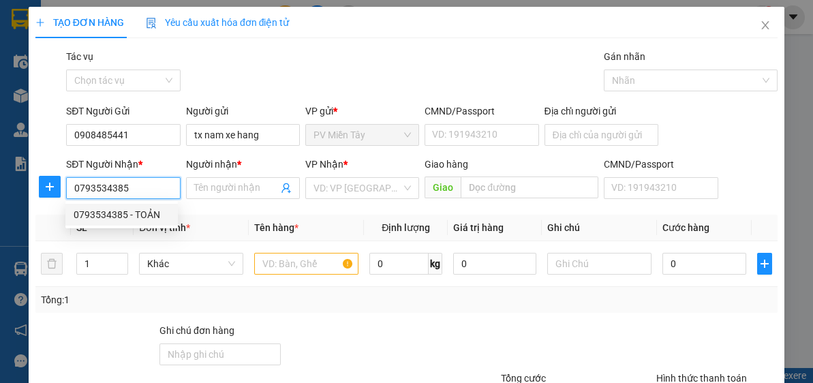
type input "CAI MEP"
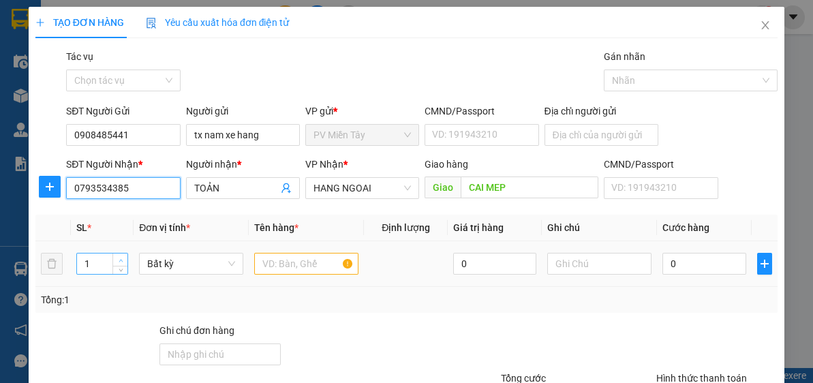
type input "0793534385"
type input "2"
click at [123, 260] on span "up" at bounding box center [121, 260] width 8 height 8
click at [300, 260] on input "text" at bounding box center [306, 264] width 104 height 22
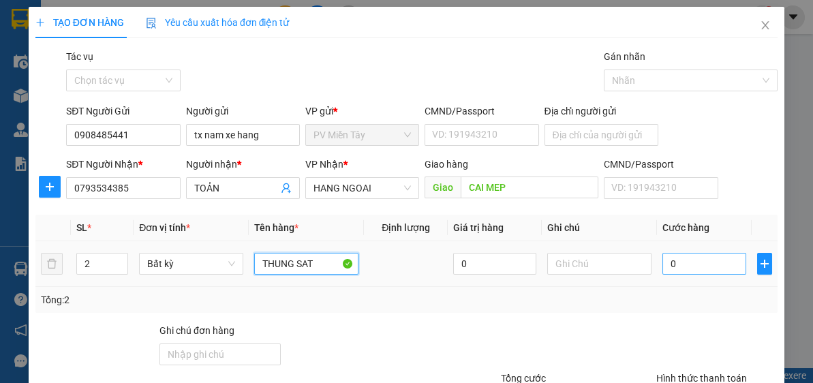
type input "THUNG SAT"
click at [716, 266] on input "0" at bounding box center [703, 264] width 83 height 22
type input "1"
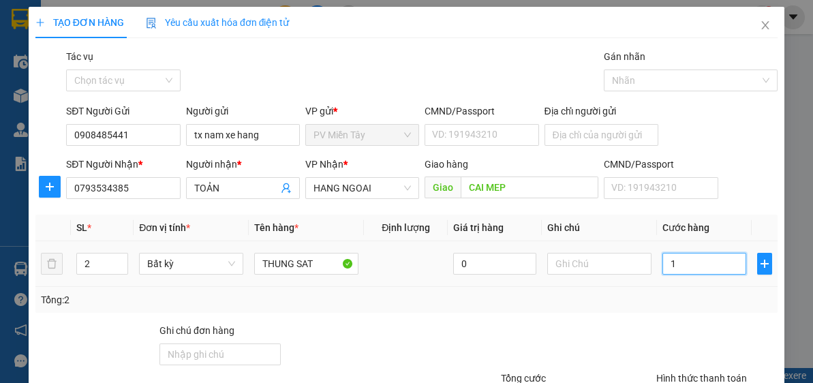
type input "10"
type input "100"
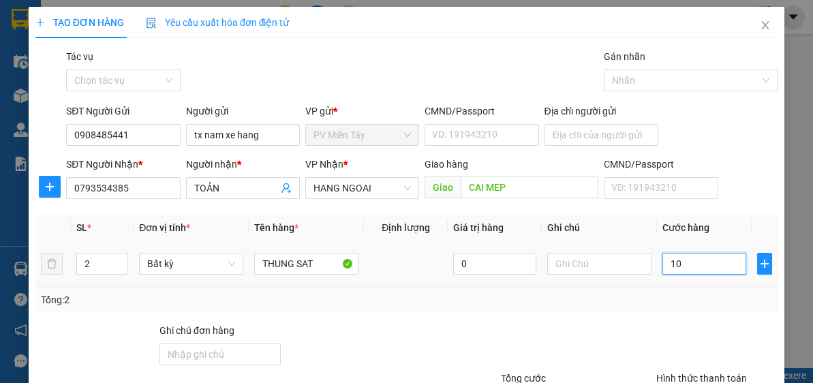
type input "100"
type input "100.000"
drag, startPoint x: 722, startPoint y: 315, endPoint x: 797, endPoint y: 254, distance: 96.8
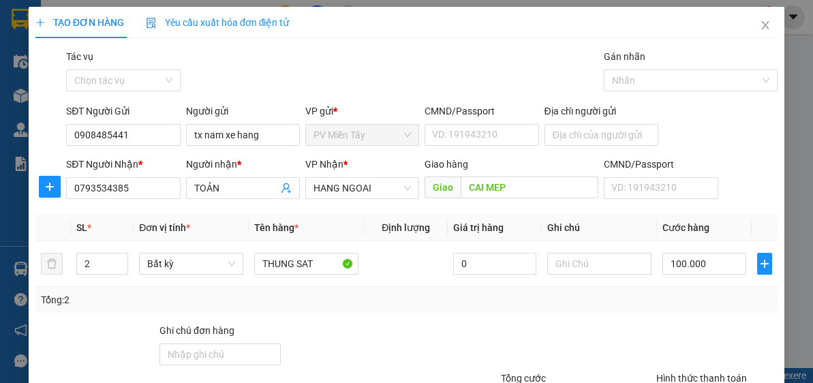
click at [724, 315] on div "Transit Pickup Surcharge Ids Transit Deliver Surcharge Ids Transit Deliver Surc…" at bounding box center [406, 263] width 742 height 429
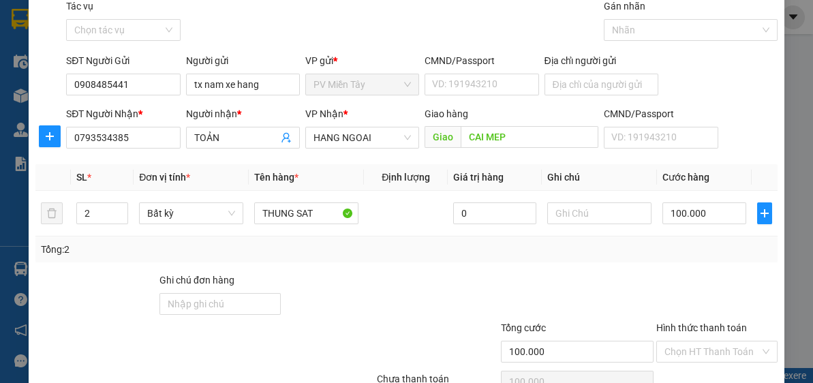
scroll to position [119, 0]
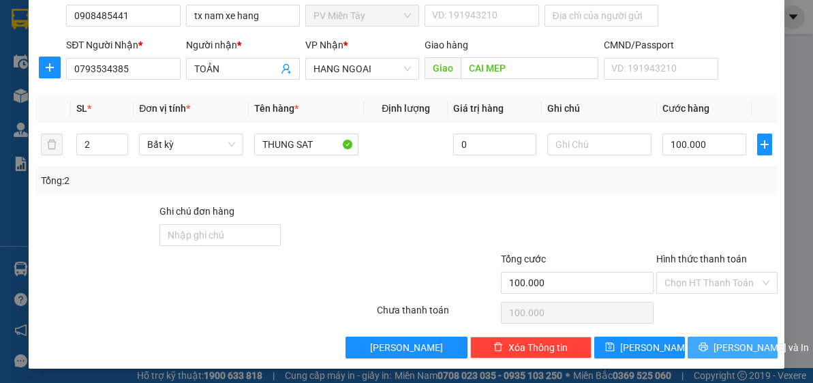
click at [739, 343] on span "[PERSON_NAME] và In" at bounding box center [760, 347] width 95 height 15
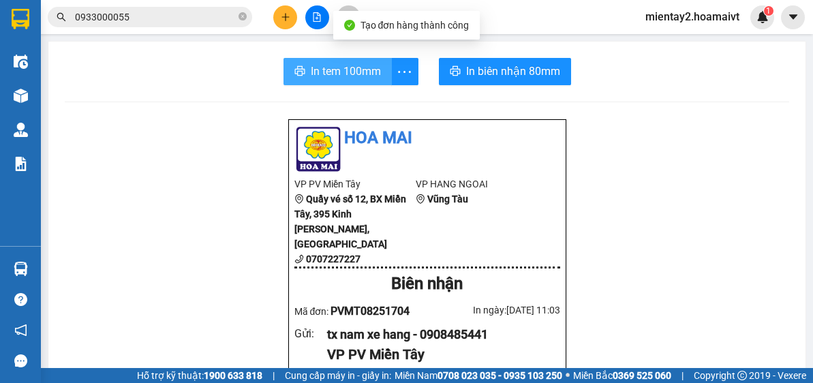
click at [368, 71] on span "In tem 100mm" at bounding box center [346, 71] width 70 height 17
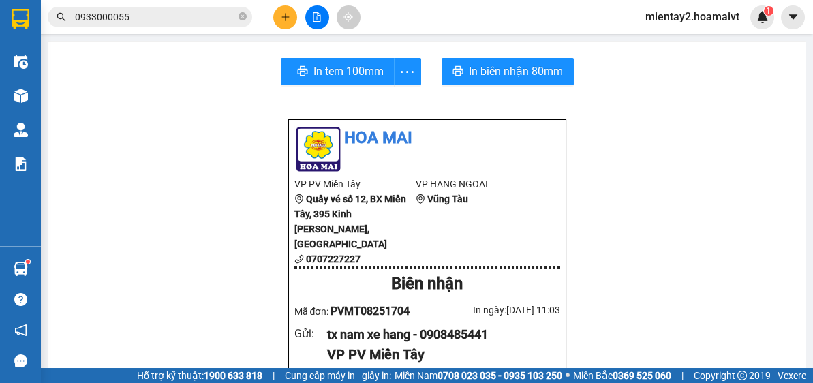
click at [284, 18] on icon "plus" at bounding box center [286, 17] width 10 height 10
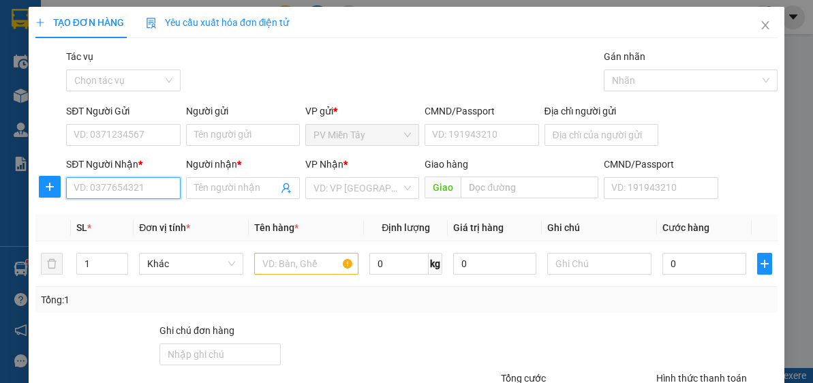
click at [136, 183] on input "SĐT Người Nhận *" at bounding box center [123, 188] width 114 height 22
click at [140, 185] on input "SĐT Người Nhận *" at bounding box center [123, 188] width 114 height 22
type input "0933660169"
click at [146, 208] on div "0933660169 - MINH" at bounding box center [122, 214] width 96 height 15
type input "[PERSON_NAME] LA"
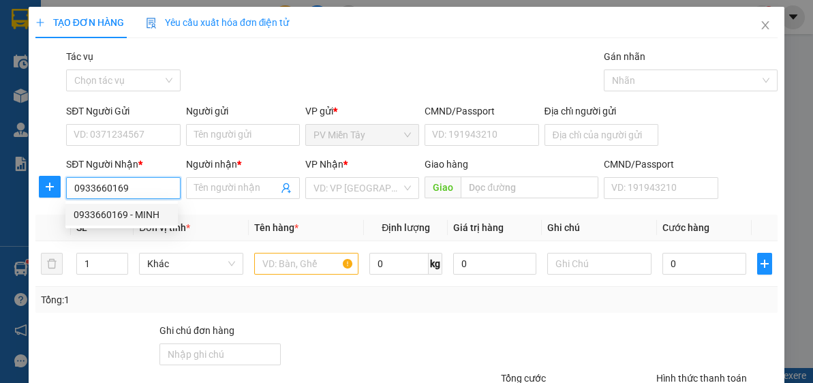
type input "MINH"
type input "my xuan"
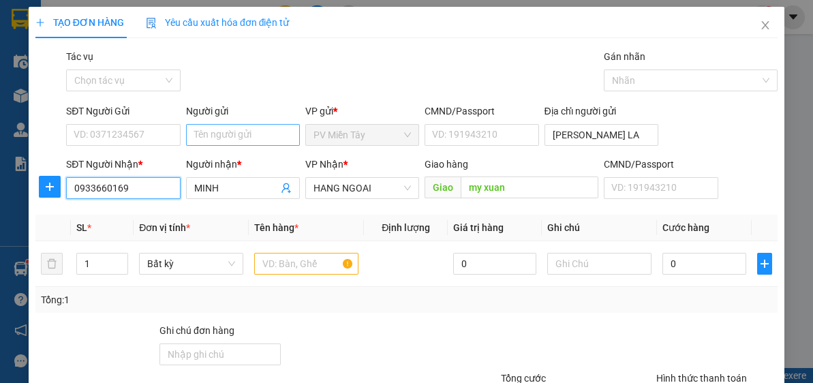
type input "0933660169"
click at [260, 133] on input "Người gửi" at bounding box center [243, 135] width 114 height 22
type input "TX CHAU"
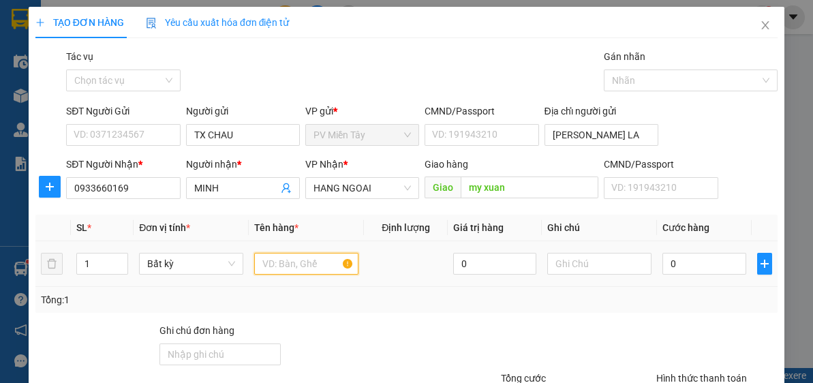
click at [298, 260] on input "text" at bounding box center [306, 264] width 104 height 22
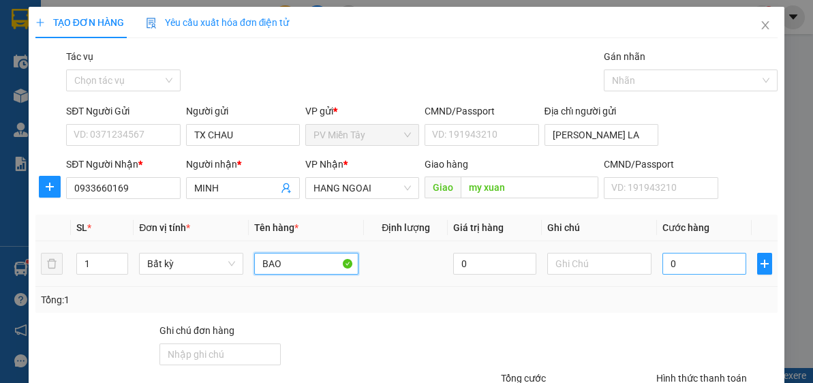
type input "BAO"
click at [692, 259] on input "0" at bounding box center [703, 264] width 83 height 22
type input "8"
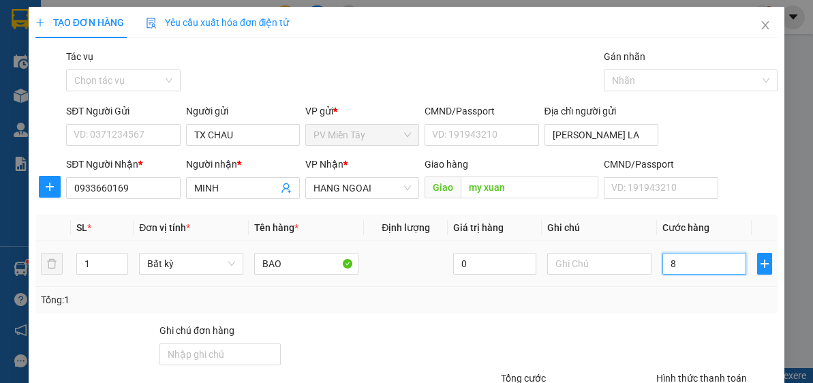
type input "80"
type input "8"
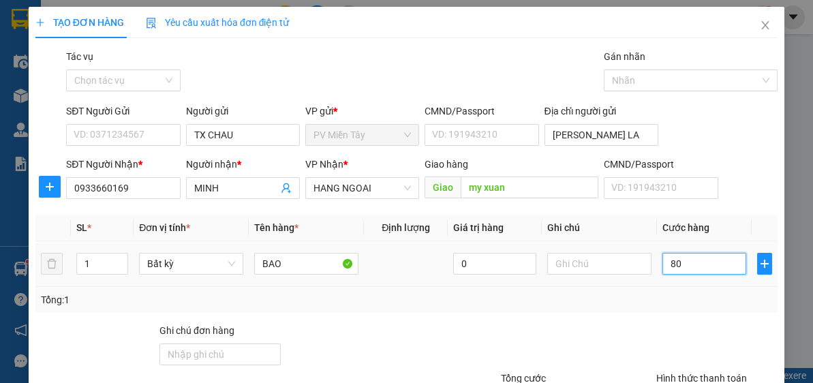
type input "8"
type input "0"
type input "01"
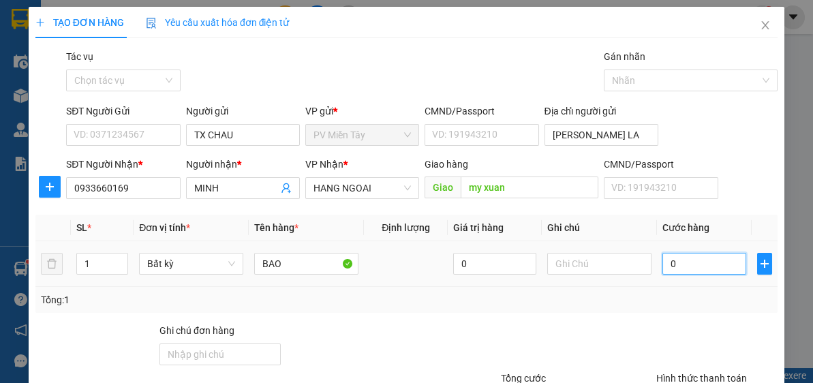
type input "1"
type input "010"
type input "10"
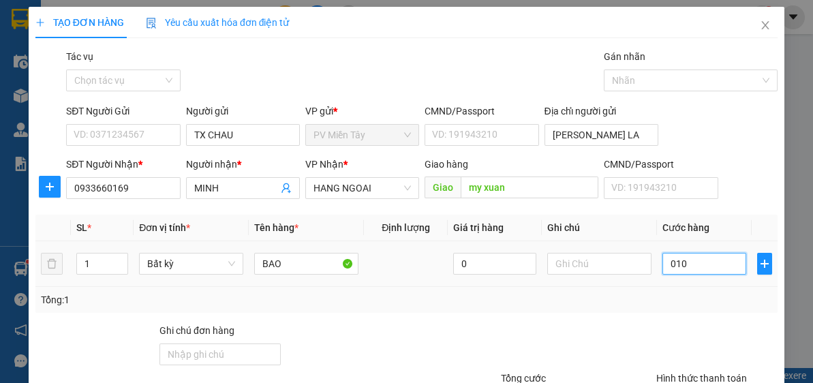
type input "0.100"
type input "100"
type input "100.000"
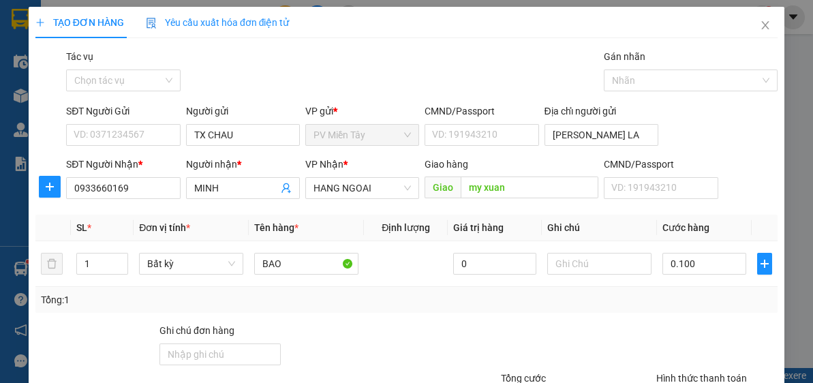
type input "100.000"
click at [634, 314] on div "Transit Pickup Surcharge Ids Transit Deliver Surcharge Ids Transit Deliver Surc…" at bounding box center [406, 263] width 742 height 429
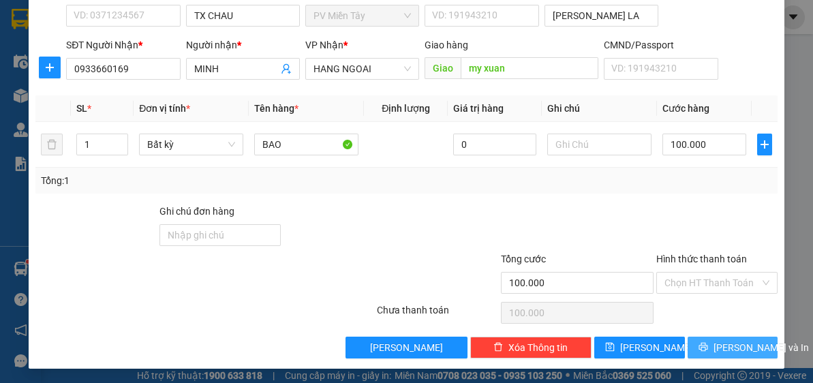
click at [752, 341] on button "[PERSON_NAME] và In" at bounding box center [733, 348] width 91 height 22
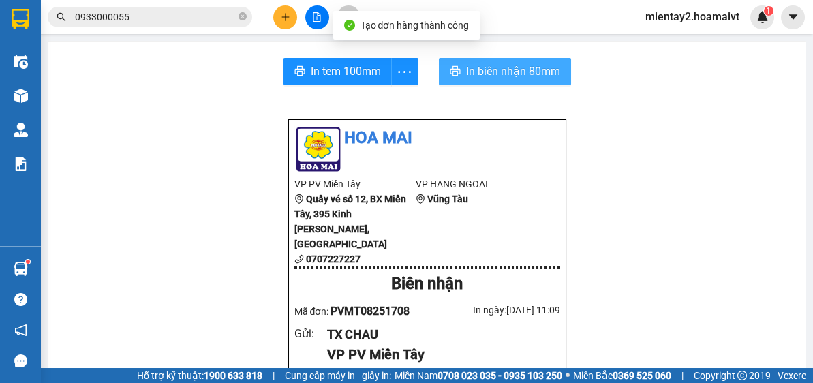
click at [504, 84] on button "In biên nhận 80mm" at bounding box center [505, 71] width 132 height 27
click at [504, 79] on span "In biên nhận 80mm" at bounding box center [513, 71] width 94 height 17
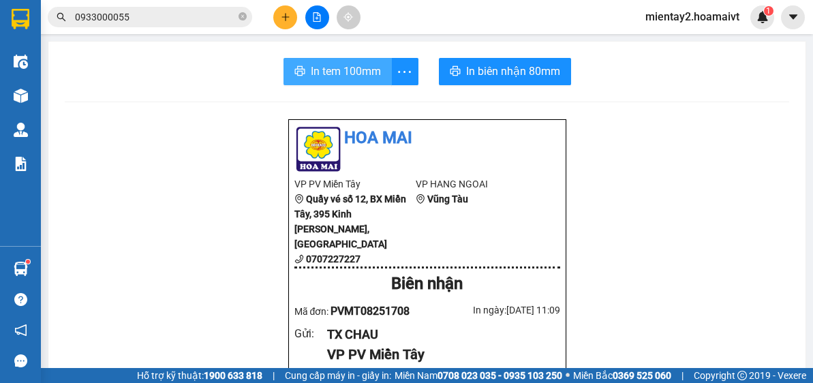
click at [340, 65] on span "In tem 100mm" at bounding box center [346, 71] width 70 height 17
click at [365, 82] on button "In tem 100mm" at bounding box center [338, 71] width 114 height 27
click at [363, 74] on span "In tem 100mm" at bounding box center [348, 71] width 70 height 17
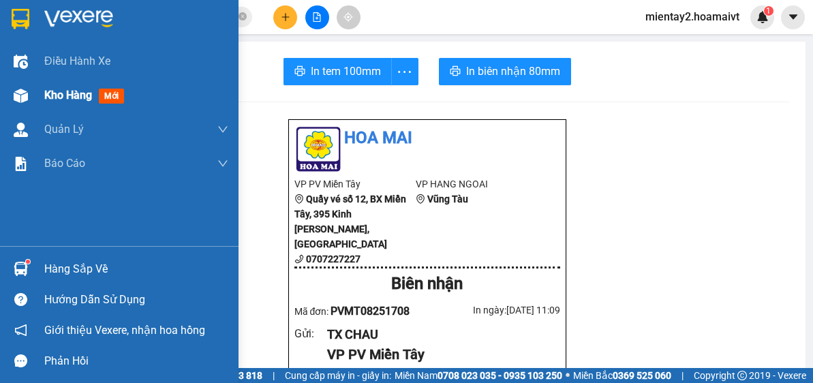
click at [48, 94] on span "Kho hàng" at bounding box center [68, 95] width 48 height 13
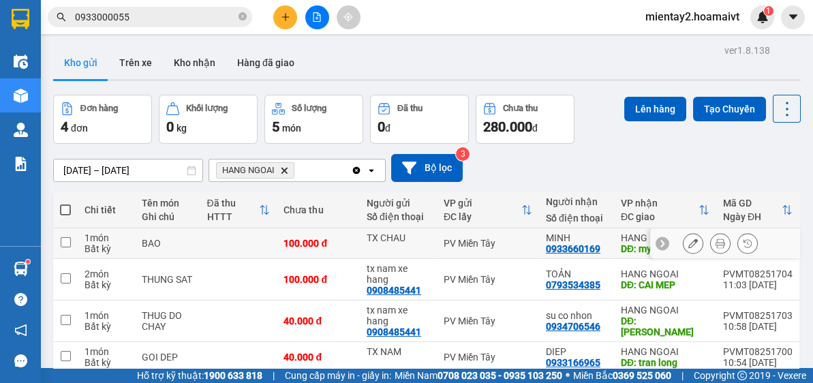
click at [690, 244] on button at bounding box center [692, 244] width 19 height 24
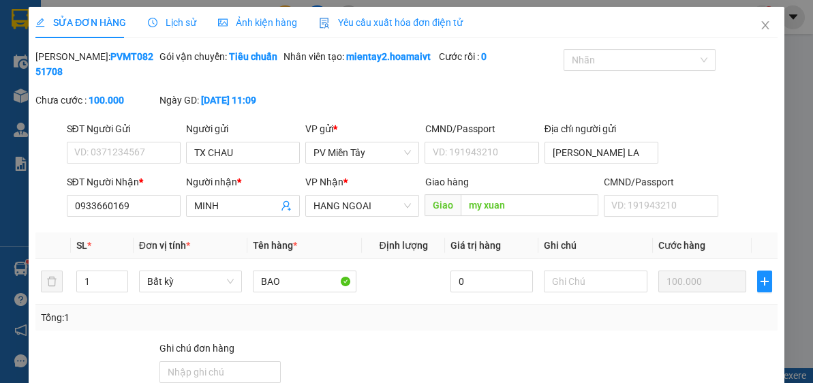
type input "TX CHAU"
type input "[PERSON_NAME] LA"
type input "0933660169"
type input "MINH"
type input "my xuan"
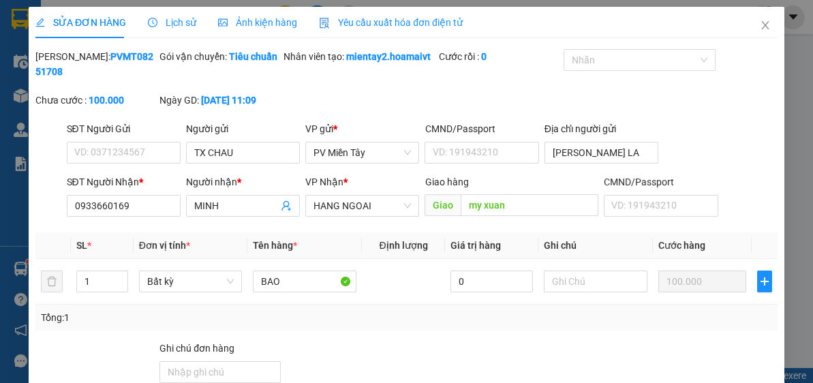
type input "100.000"
click at [241, 153] on input "TX CHAU" at bounding box center [243, 153] width 114 height 22
type input "TX CHAU"
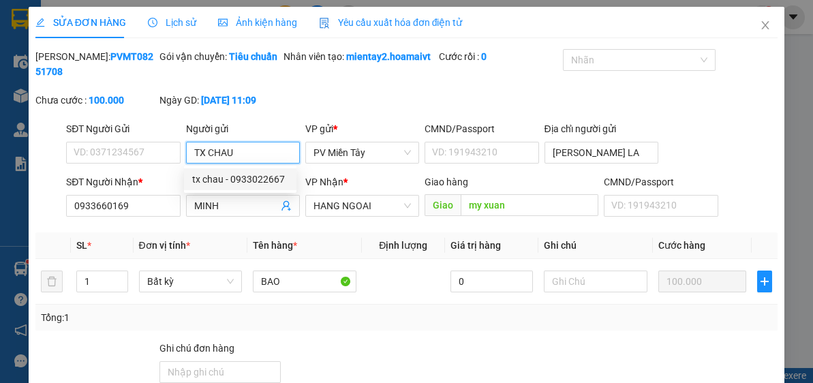
click at [247, 173] on div "tx chau - 0933022667" at bounding box center [240, 179] width 96 height 15
type input "0933022667"
type input "tx chau"
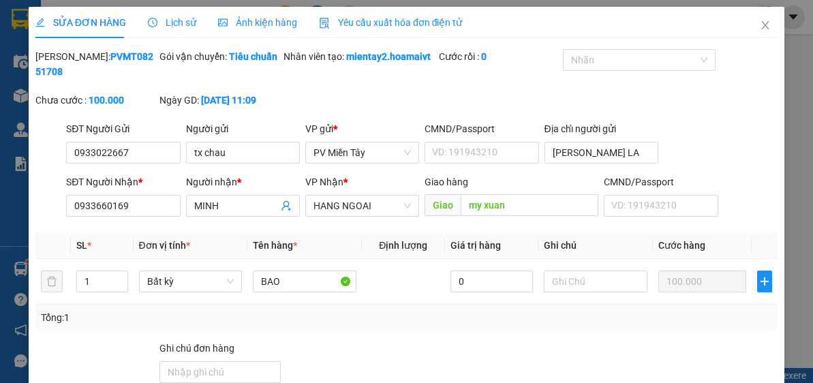
scroll to position [137, 0]
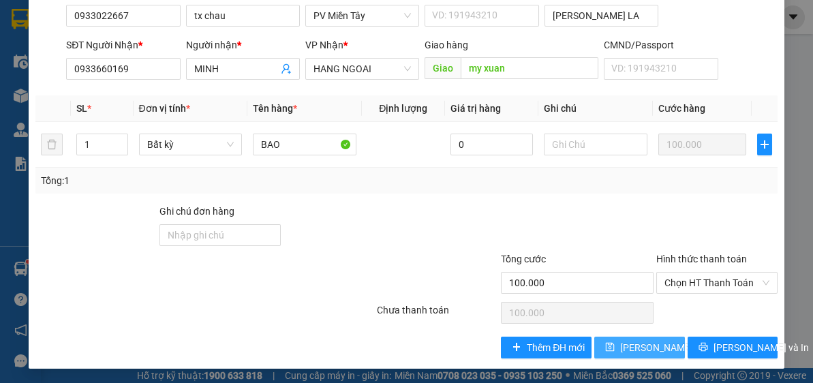
click at [638, 341] on span "[PERSON_NAME] thay đổi" at bounding box center [674, 347] width 109 height 15
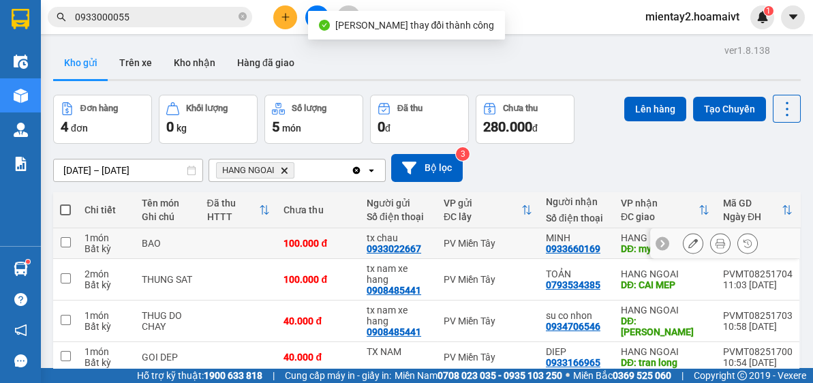
click at [715, 241] on icon at bounding box center [720, 243] width 10 height 10
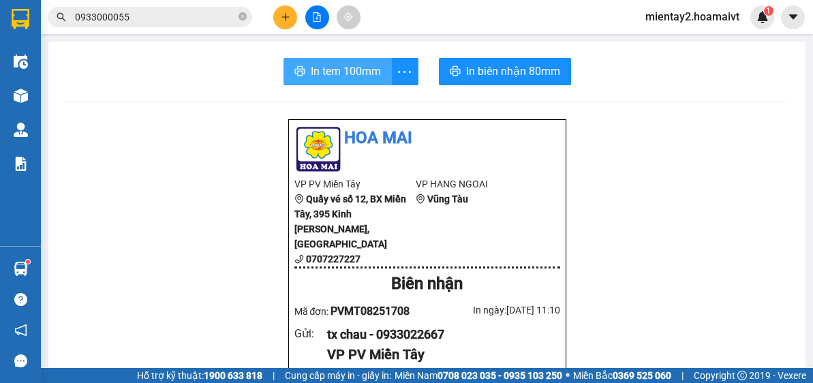
click at [344, 72] on span "In tem 100mm" at bounding box center [346, 71] width 70 height 17
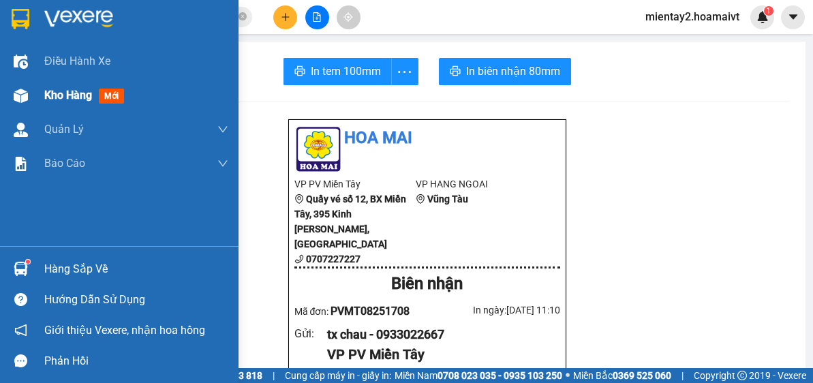
click at [33, 93] on div "Kho hàng mới" at bounding box center [119, 95] width 238 height 34
click at [52, 96] on span "Kho hàng" at bounding box center [68, 95] width 48 height 13
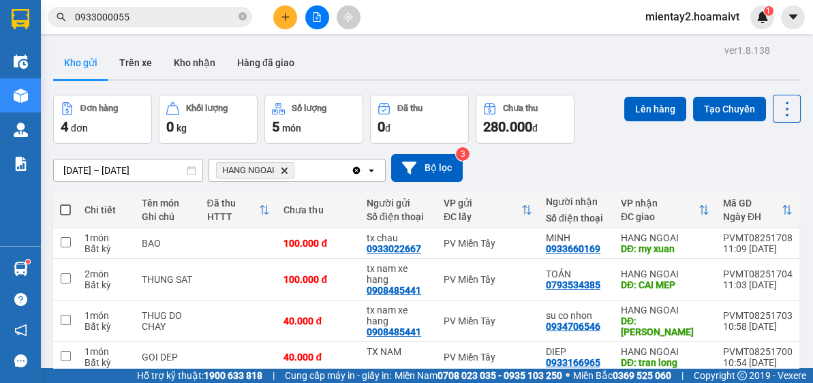
click at [64, 204] on span at bounding box center [65, 209] width 11 height 11
click at [65, 203] on input "checkbox" at bounding box center [65, 203] width 0 height 0
checkbox input "true"
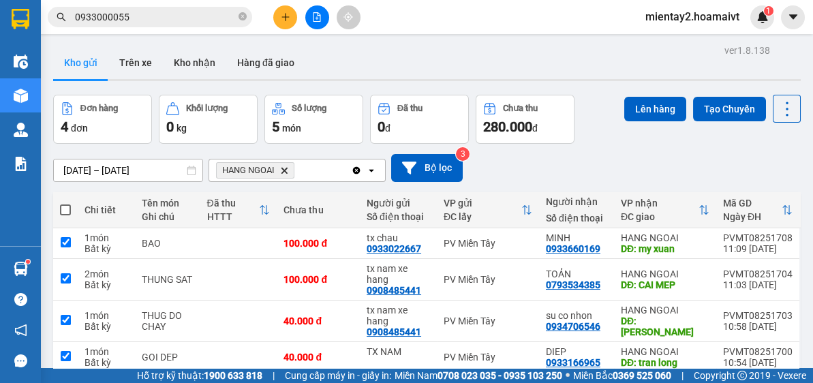
checkbox input "true"
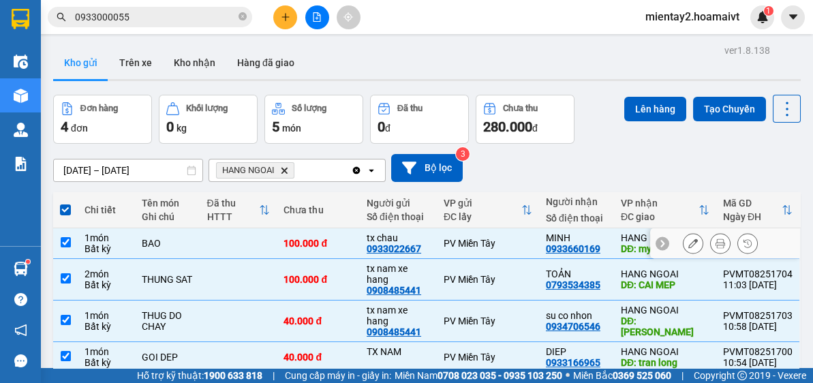
click at [223, 243] on td at bounding box center [238, 243] width 77 height 31
checkbox input "false"
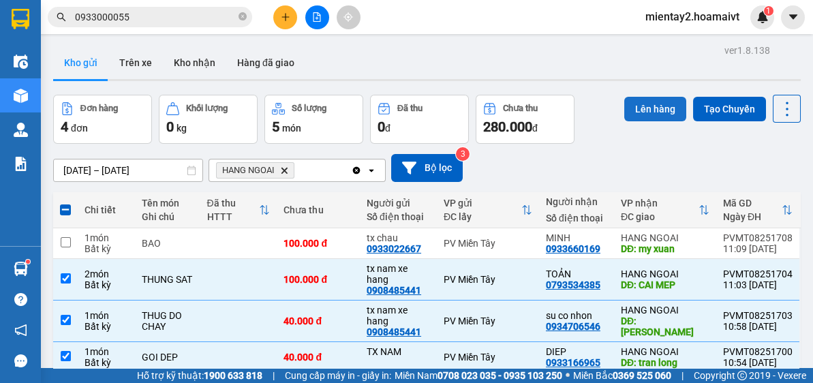
click at [649, 103] on button "Lên hàng" at bounding box center [655, 109] width 62 height 25
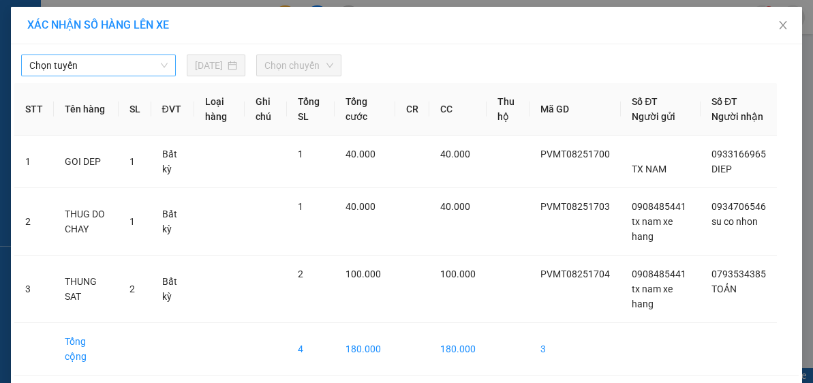
click at [95, 58] on span "Chọn tuyến" at bounding box center [98, 65] width 138 height 20
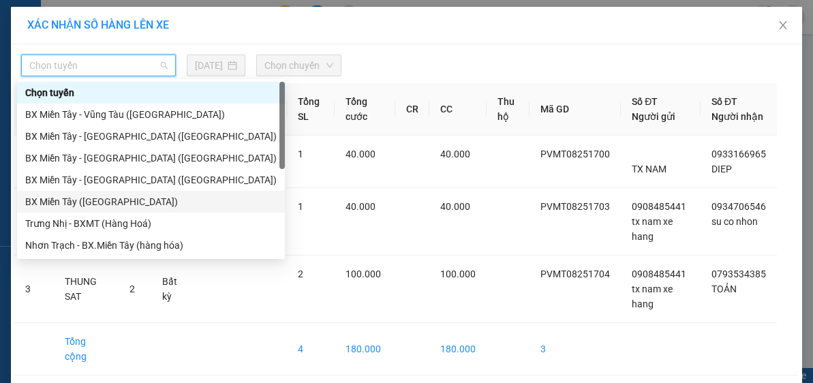
click at [121, 203] on div "BX Miền Tây ([GEOGRAPHIC_DATA])" at bounding box center [150, 201] width 251 height 15
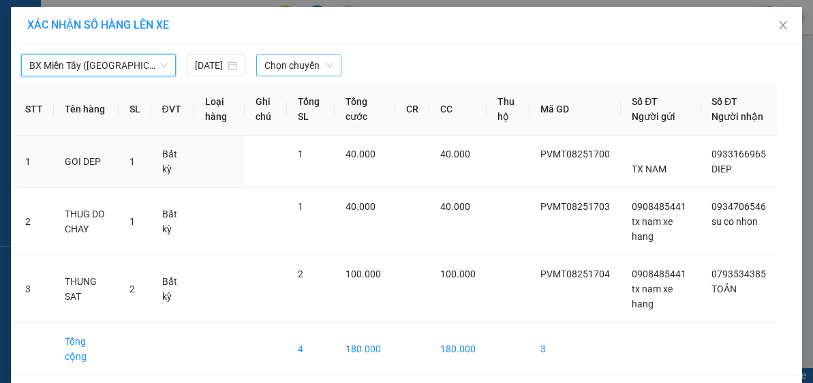
click at [310, 55] on div "Chọn chuyến" at bounding box center [299, 66] width 86 height 22
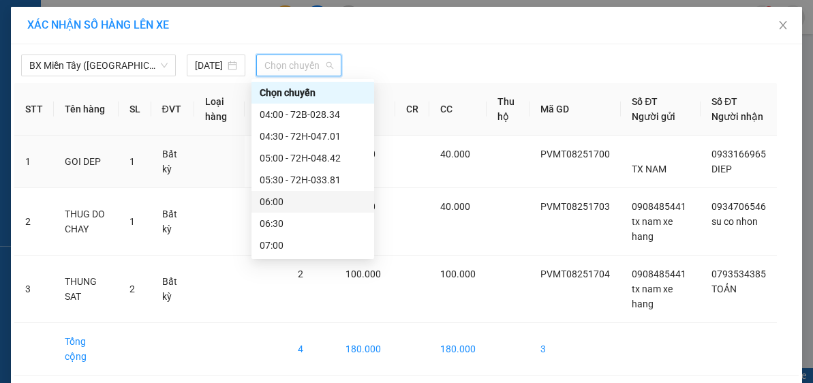
click at [297, 197] on div "06:00" at bounding box center [313, 201] width 106 height 15
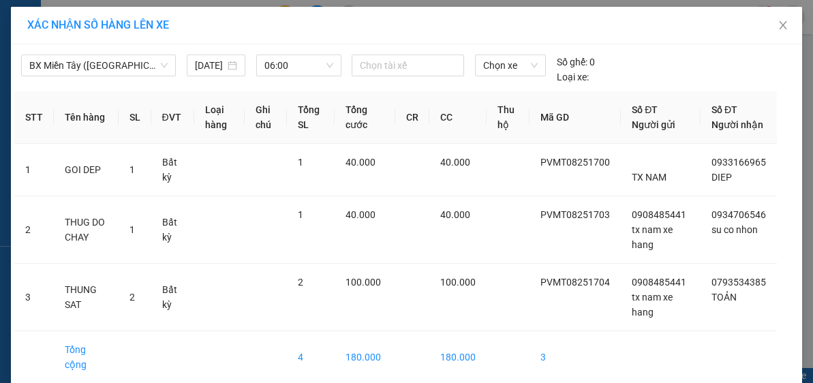
click at [382, 76] on div "Chọn tài xế" at bounding box center [407, 70] width 123 height 30
click at [386, 64] on div at bounding box center [408, 65] width 106 height 16
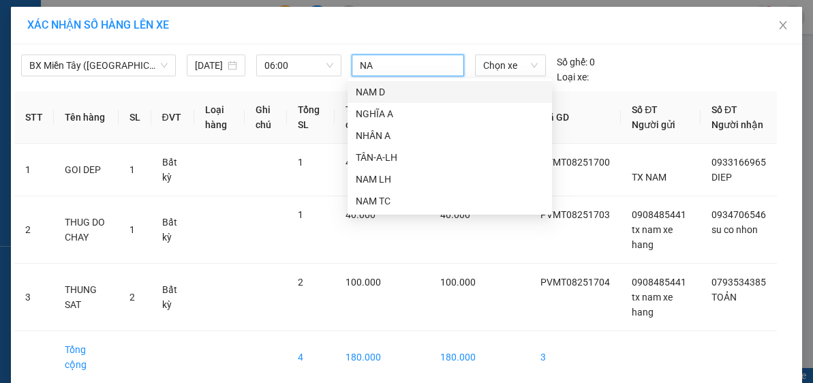
type input "NAM"
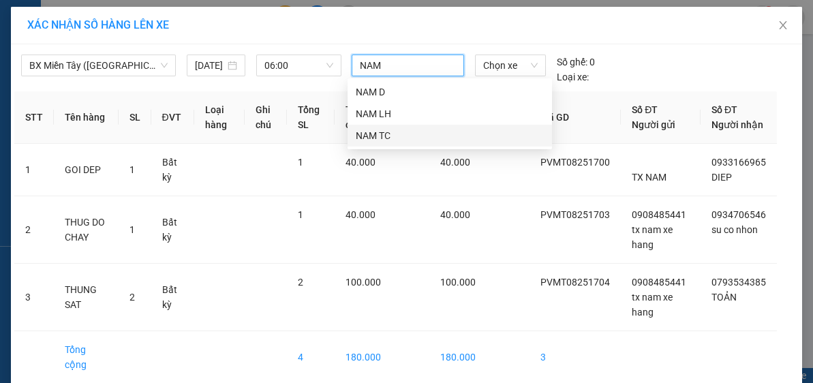
click at [388, 133] on div "NAM TC" at bounding box center [450, 135] width 188 height 15
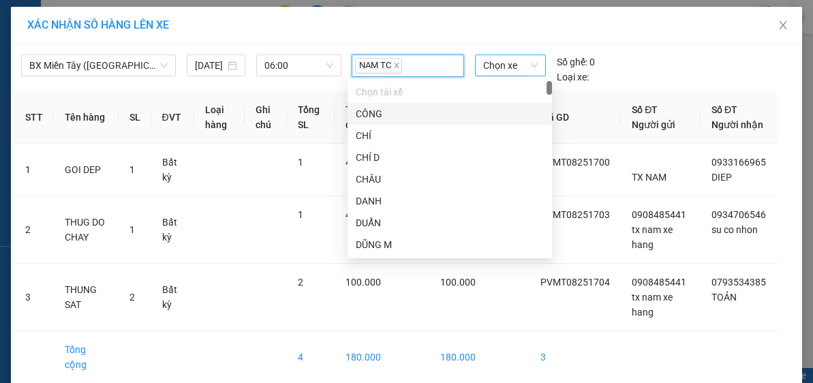
click at [486, 72] on span "Chọn xe" at bounding box center [510, 65] width 55 height 20
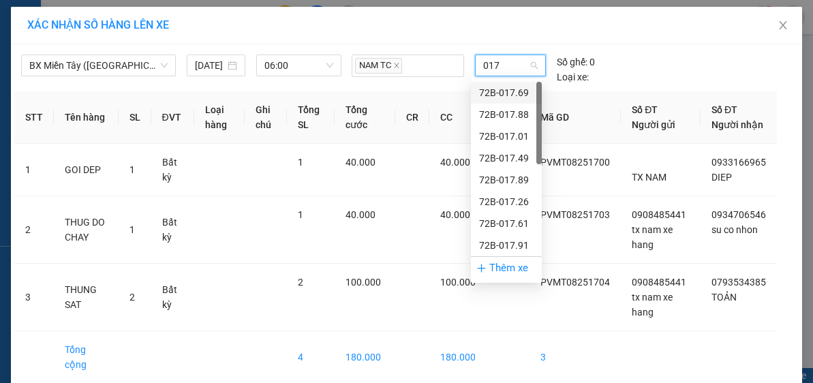
type input "0179"
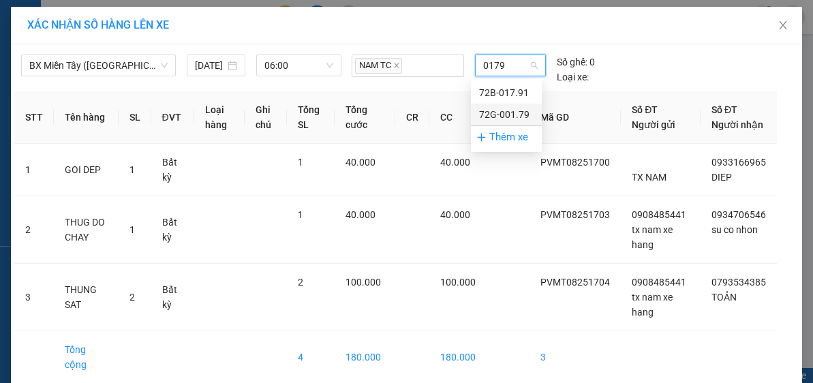
click at [514, 114] on div "72G-001.79" at bounding box center [506, 114] width 55 height 15
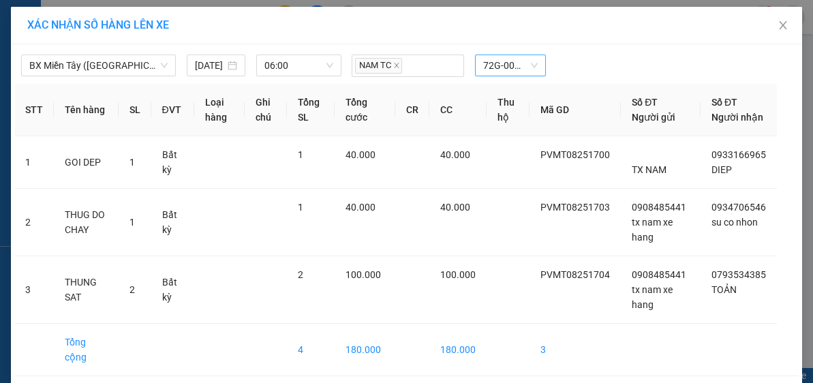
scroll to position [52, 0]
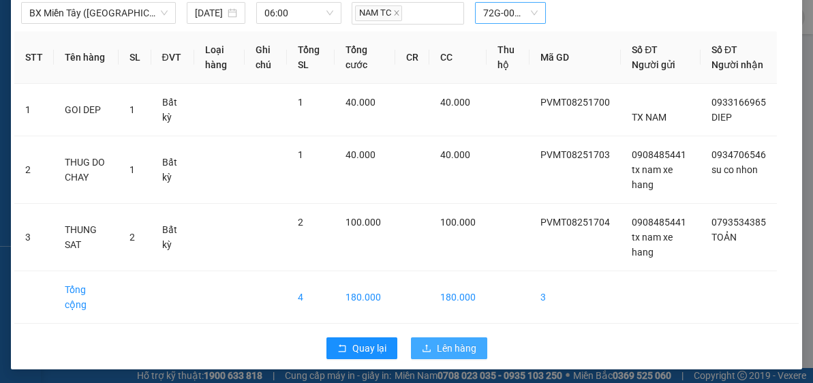
click at [437, 341] on span "Lên hàng" at bounding box center [457, 348] width 40 height 15
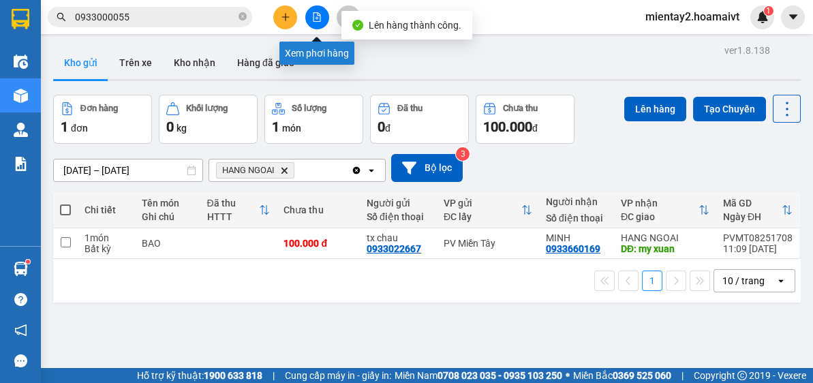
click at [312, 7] on button at bounding box center [317, 17] width 24 height 24
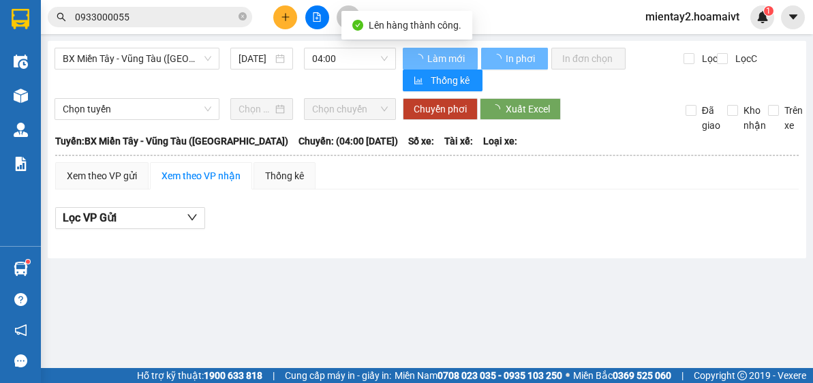
click at [161, 54] on span "BX Miền Tây - Vũng Tàu ([GEOGRAPHIC_DATA])" at bounding box center [137, 58] width 149 height 20
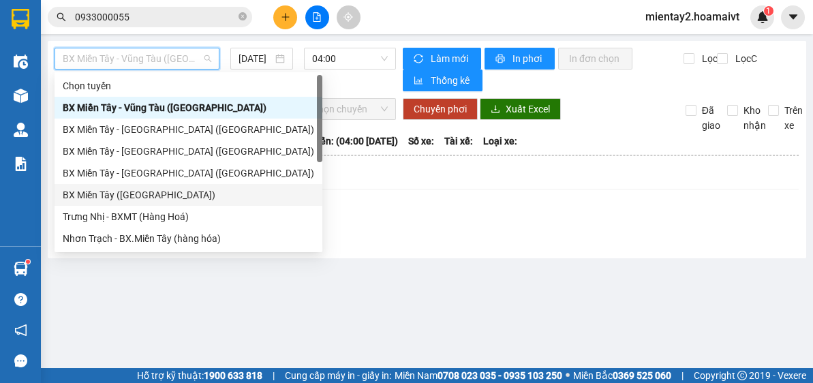
click at [142, 191] on div "BX Miền Tây ([GEOGRAPHIC_DATA])" at bounding box center [188, 194] width 251 height 15
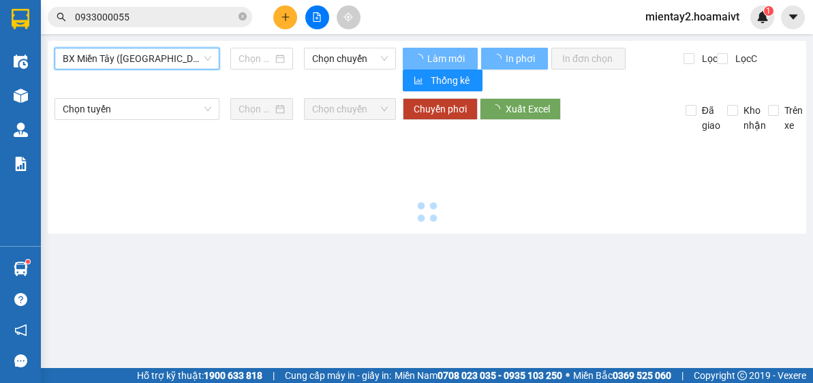
type input "[DATE]"
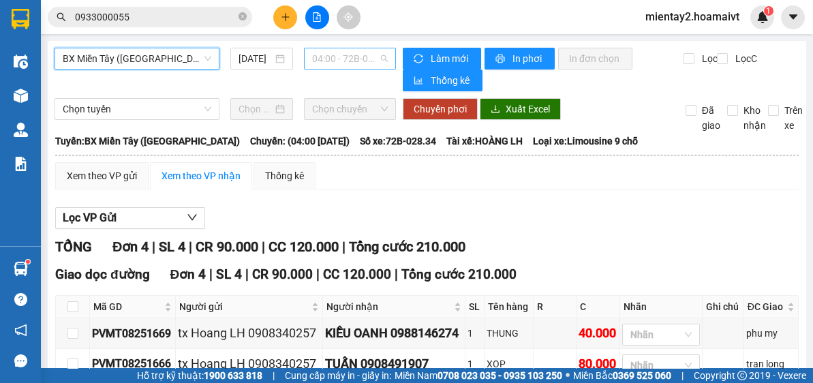
click at [355, 59] on span "04:00 - 72B-028.34" at bounding box center [350, 58] width 76 height 20
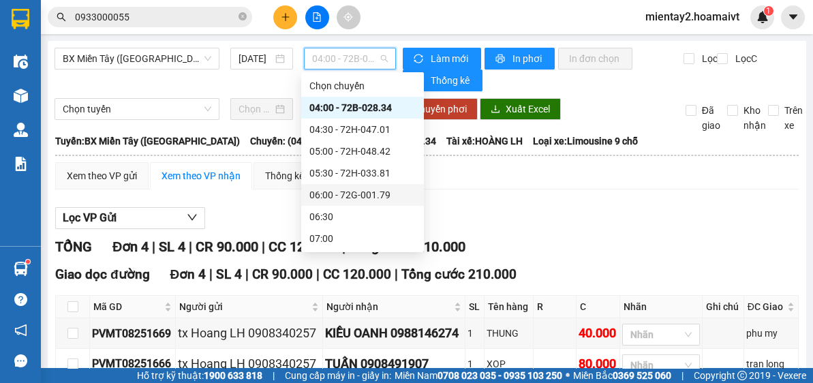
click at [371, 192] on div "06:00 - 72G-001.79" at bounding box center [362, 194] width 106 height 15
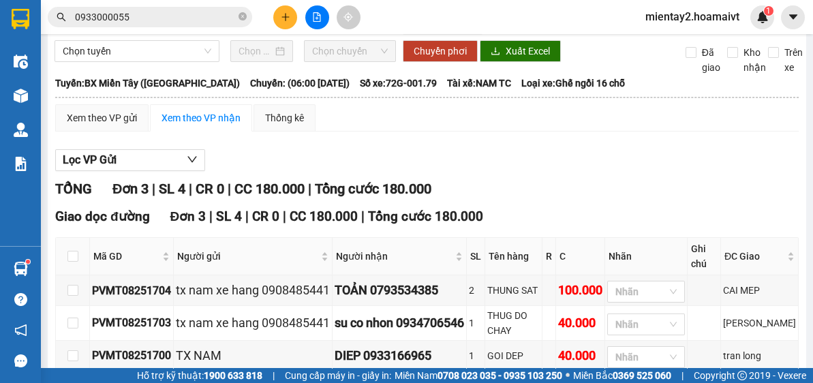
scroll to position [128, 0]
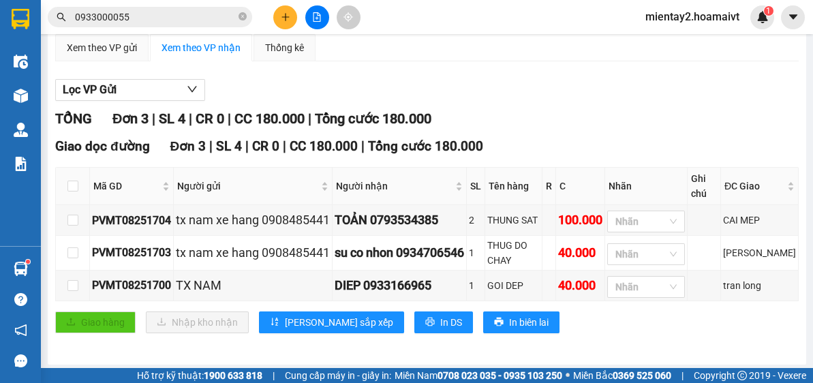
click at [288, 14] on icon "plus" at bounding box center [286, 17] width 10 height 10
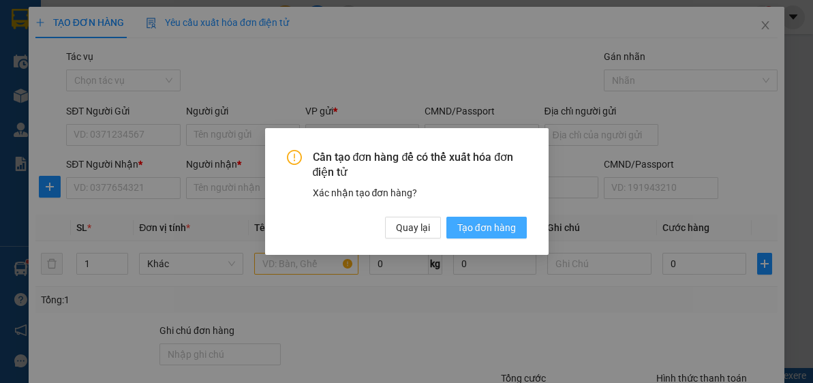
click at [495, 230] on span "Tạo đơn hàng" at bounding box center [486, 227] width 59 height 15
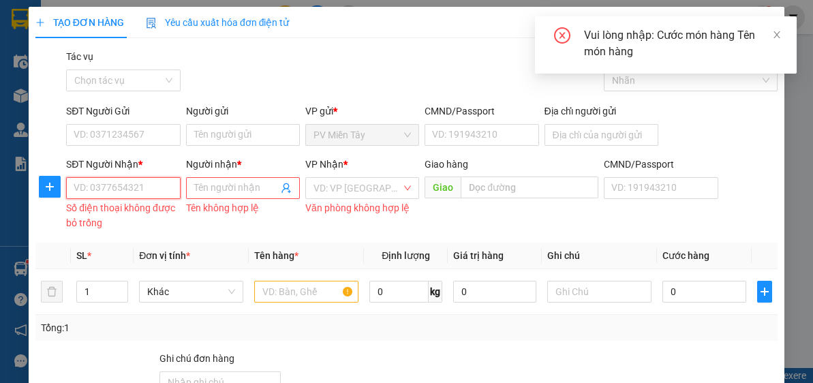
click at [153, 192] on input "SĐT Người Nhận *" at bounding box center [123, 188] width 114 height 22
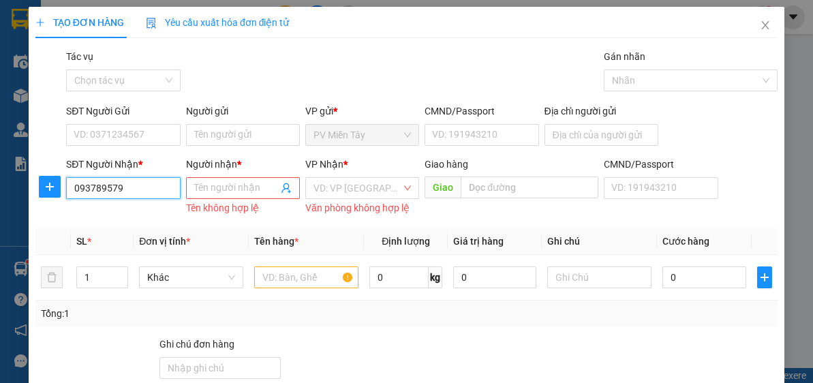
type input "0937895791"
click at [151, 185] on input "0937895791" at bounding box center [123, 188] width 114 height 22
click at [145, 214] on div "0937895791 - nhat" at bounding box center [122, 214] width 96 height 15
type input "nhat"
type input "vedan"
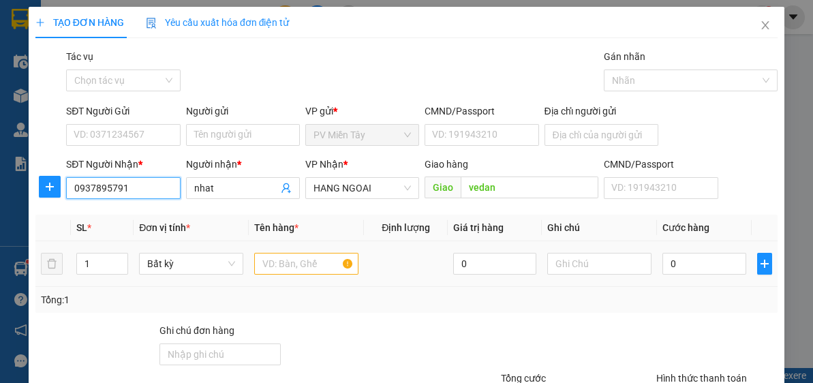
type input "0937895791"
click at [311, 266] on input "text" at bounding box center [306, 264] width 104 height 22
click at [265, 254] on input "text" at bounding box center [306, 264] width 104 height 22
click at [315, 264] on input "text" at bounding box center [306, 264] width 104 height 22
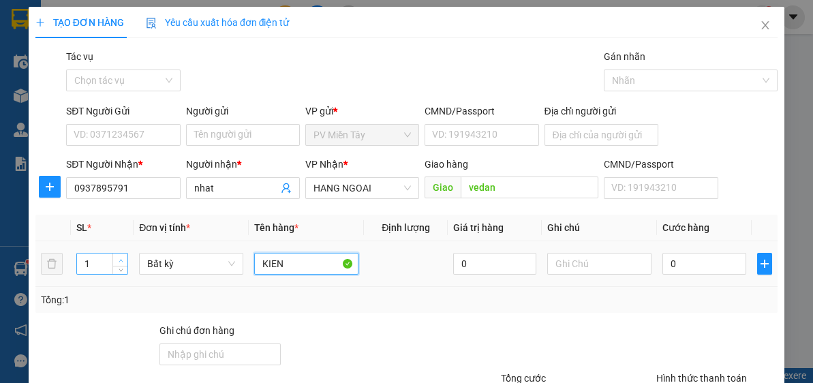
type input "KIEN"
click at [122, 253] on div "1" at bounding box center [102, 264] width 52 height 22
type input "2"
click at [121, 255] on span "Increase Value" at bounding box center [119, 259] width 15 height 12
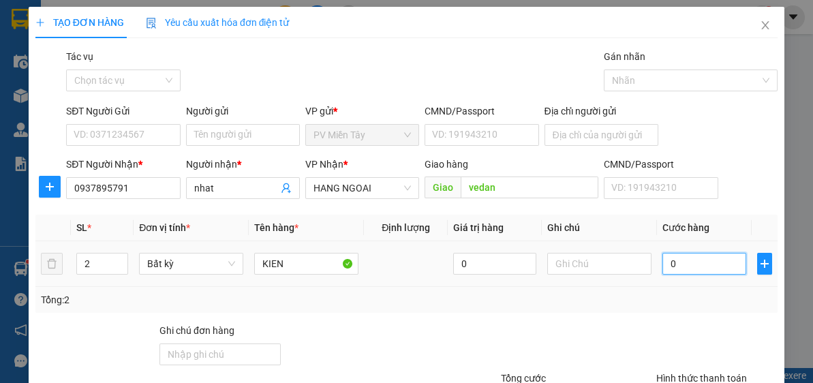
type input "8"
type input "0"
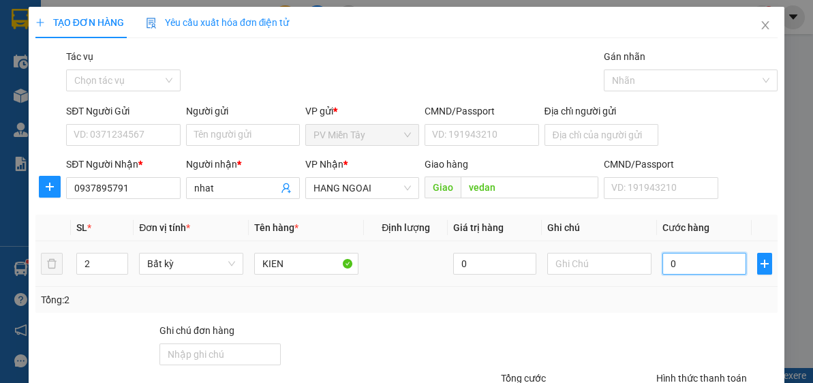
type input "0"
type input "08"
type input "8"
type input "080"
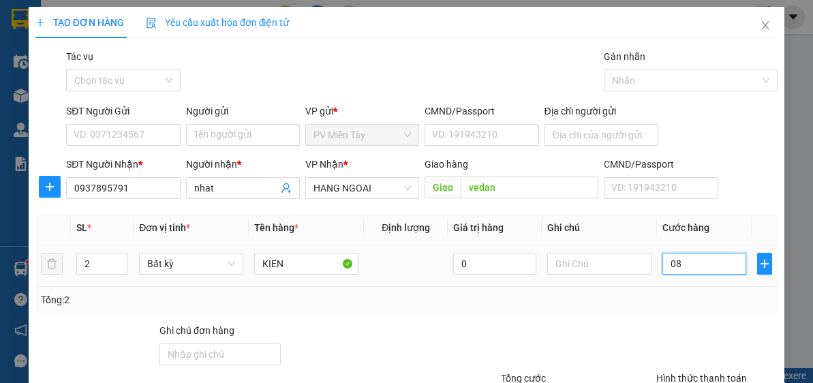
type input "80"
type input "80.000"
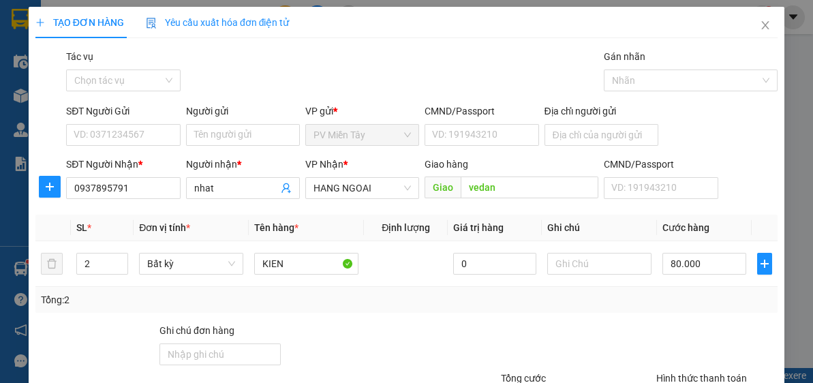
drag, startPoint x: 713, startPoint y: 346, endPoint x: 803, endPoint y: 287, distance: 107.7
click at [717, 346] on div at bounding box center [717, 347] width 124 height 48
click at [803, 241] on div "TẠO ĐƠN HÀNG Yêu cầu xuất hóa đơn điện tử Transit Pickup Surcharge Ids Transit …" at bounding box center [406, 191] width 813 height 383
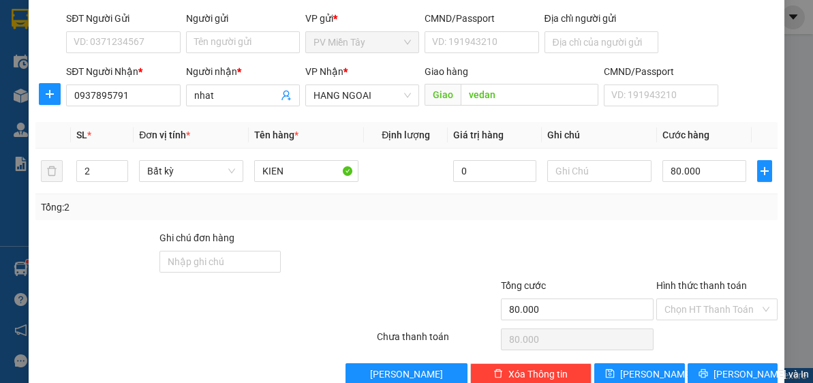
scroll to position [117, 0]
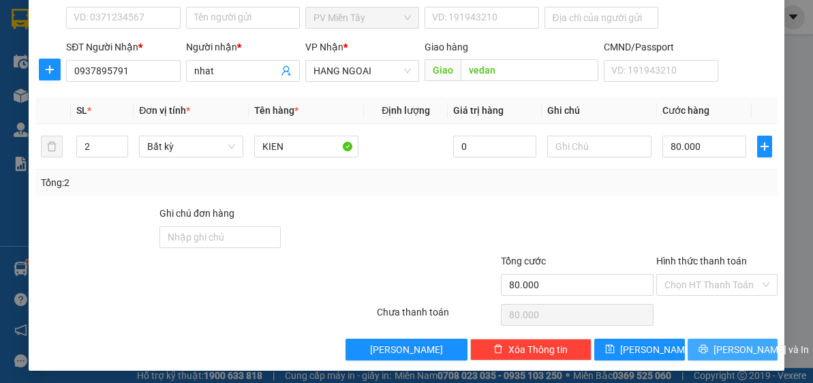
click at [736, 339] on button "[PERSON_NAME] và In" at bounding box center [733, 350] width 91 height 22
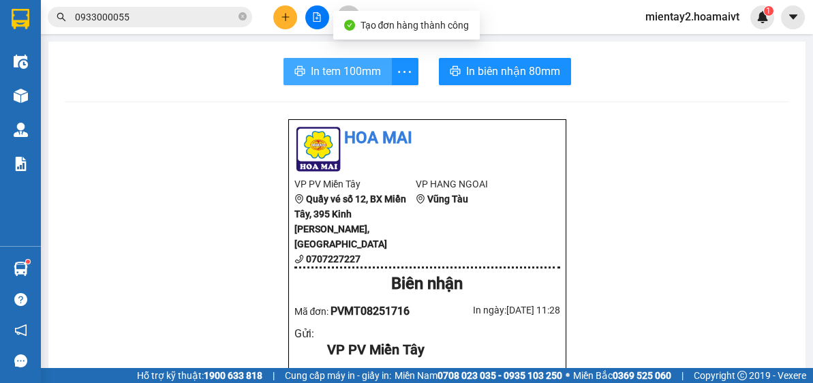
click at [353, 74] on span "In tem 100mm" at bounding box center [346, 71] width 70 height 17
click at [353, 72] on span "In tem 100mm" at bounding box center [346, 71] width 70 height 17
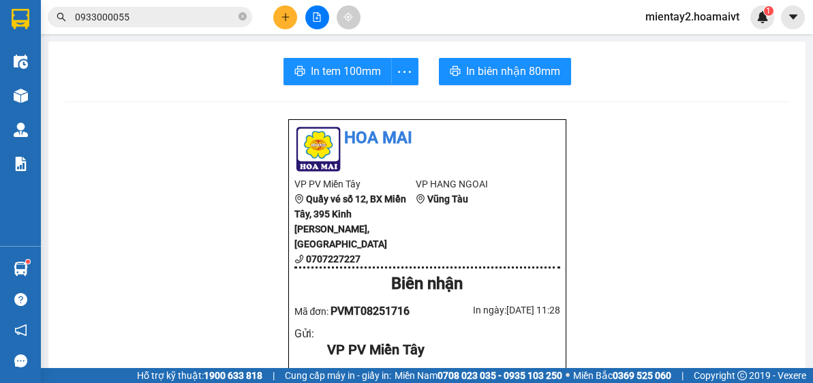
click at [245, 13] on icon "close-circle" at bounding box center [242, 16] width 8 height 8
click at [240, 14] on span at bounding box center [242, 17] width 8 height 15
click at [201, 16] on input "text" at bounding box center [155, 17] width 161 height 15
paste input "0858280466"
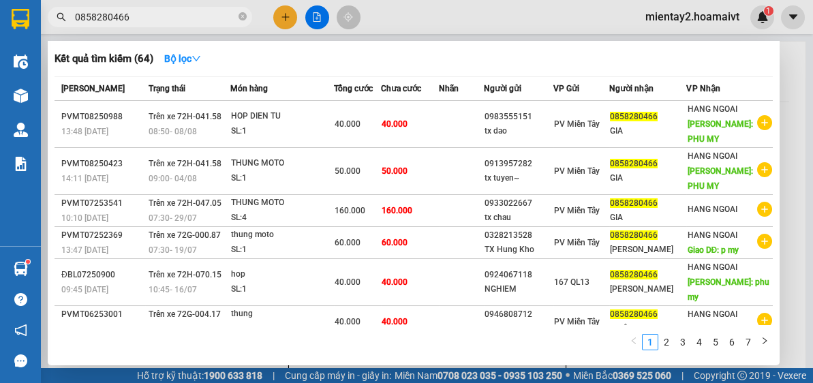
type input "0858280466"
drag, startPoint x: 809, startPoint y: 108, endPoint x: 809, endPoint y: 183, distance: 75.0
click at [809, 183] on div at bounding box center [406, 191] width 813 height 383
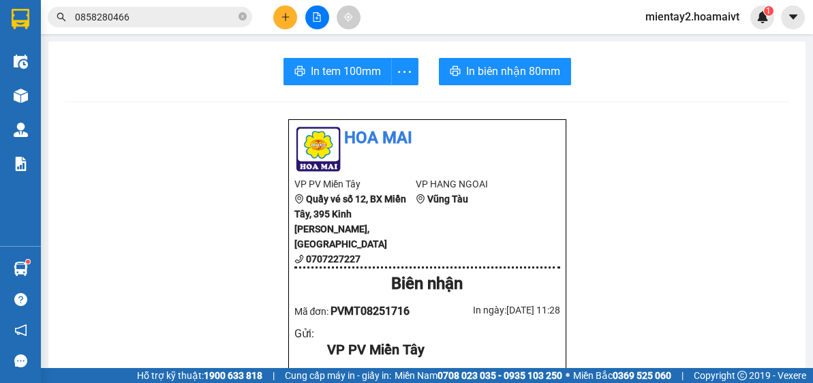
click at [288, 12] on icon "plus" at bounding box center [286, 17] width 10 height 10
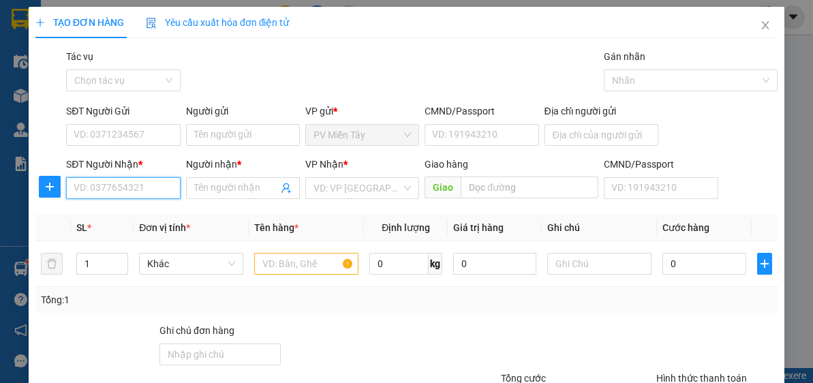
click at [116, 181] on input "SĐT Người Nhận *" at bounding box center [123, 188] width 114 height 22
paste input "0858280466"
type input "0858280466"
click at [157, 191] on input "0858280466" at bounding box center [123, 188] width 114 height 22
click at [153, 188] on input "0858280466" at bounding box center [123, 188] width 114 height 22
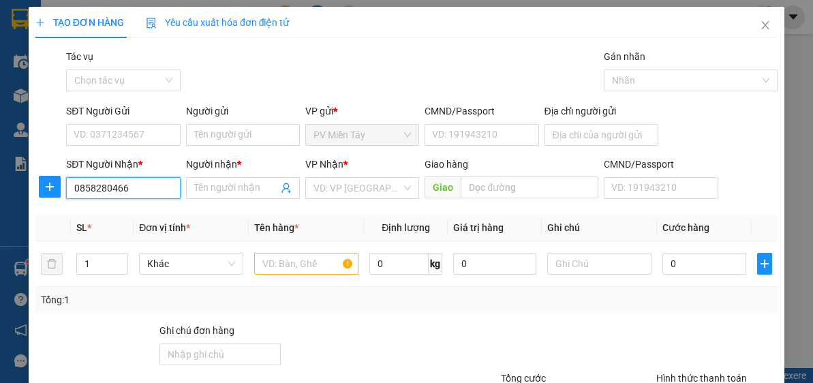
click at [151, 188] on input "0858280466" at bounding box center [123, 188] width 114 height 22
click at [134, 191] on input "0858280466" at bounding box center [123, 188] width 114 height 22
click at [129, 213] on div "0858280466 - GIA" at bounding box center [122, 214] width 96 height 15
type input "GIA"
type input "PHU MY"
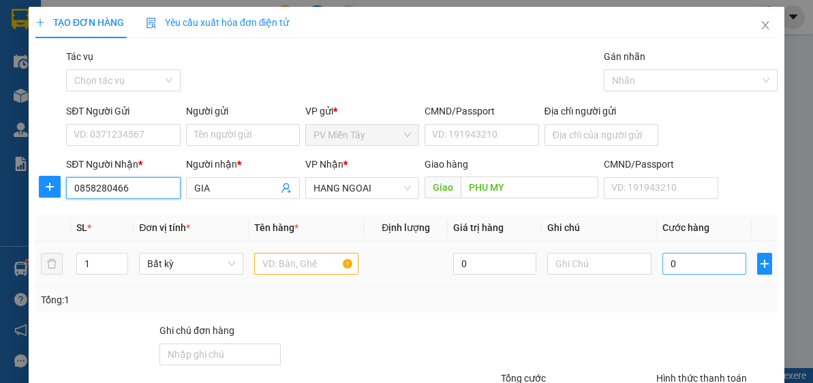
type input "0858280466"
click at [700, 271] on input "0" at bounding box center [703, 264] width 83 height 22
type input "5"
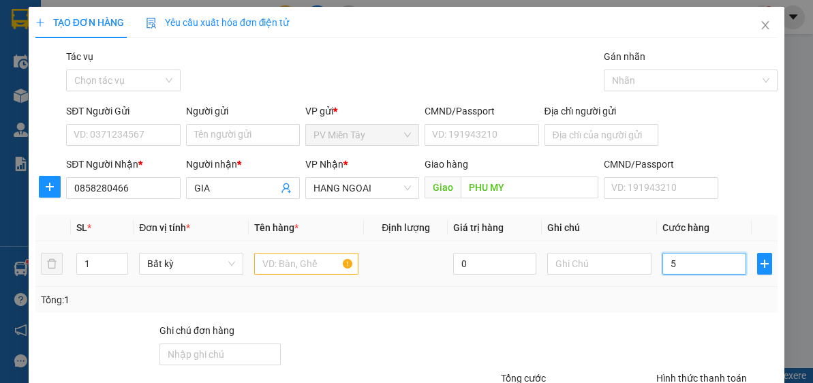
type input "50"
type input "50.000"
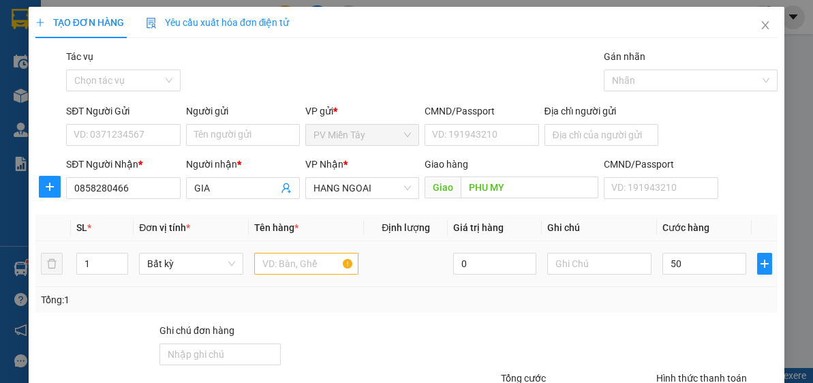
type input "50.000"
click at [619, 323] on div at bounding box center [562, 347] width 186 height 48
click at [251, 122] on div "Người gửi" at bounding box center [243, 114] width 114 height 20
click at [240, 128] on input "Người gửi" at bounding box center [243, 135] width 114 height 22
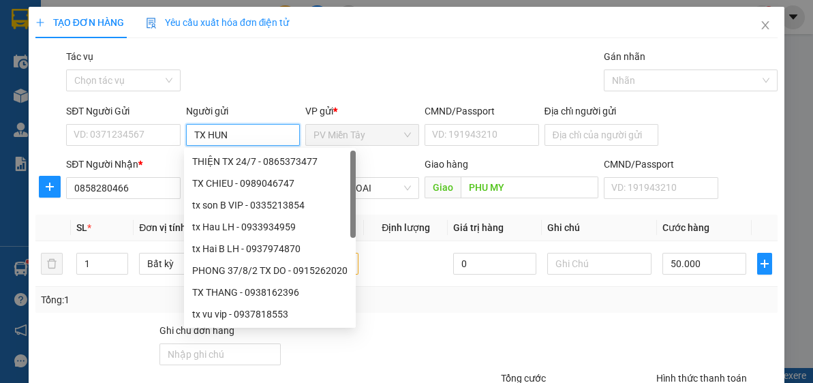
type input "TX HUNG"
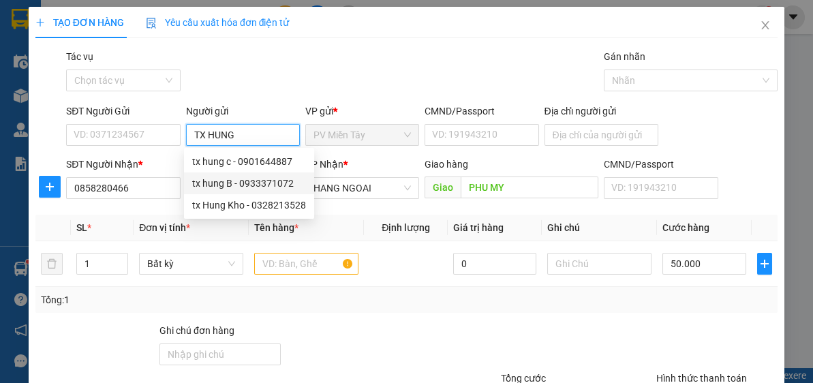
click at [233, 186] on div "tx hung B - 0933371072" at bounding box center [249, 183] width 114 height 15
type input "0933371072"
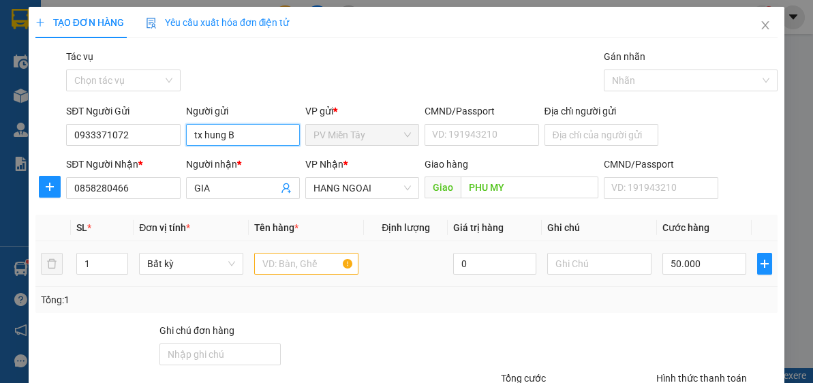
type input "tx hung B"
click at [317, 264] on input "text" at bounding box center [306, 264] width 104 height 22
type input "N"
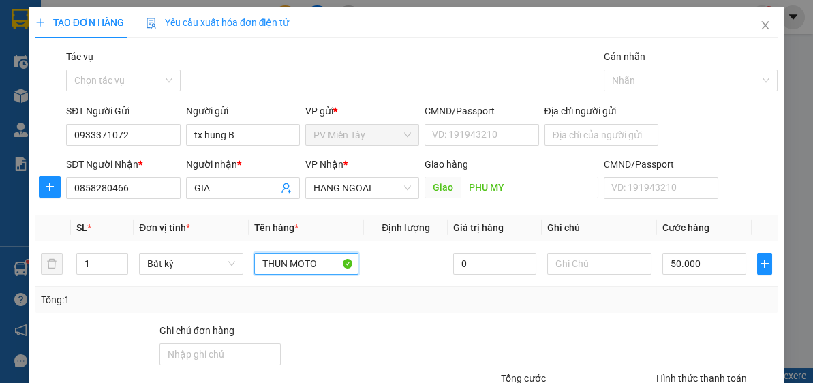
type input "THUN MOTO"
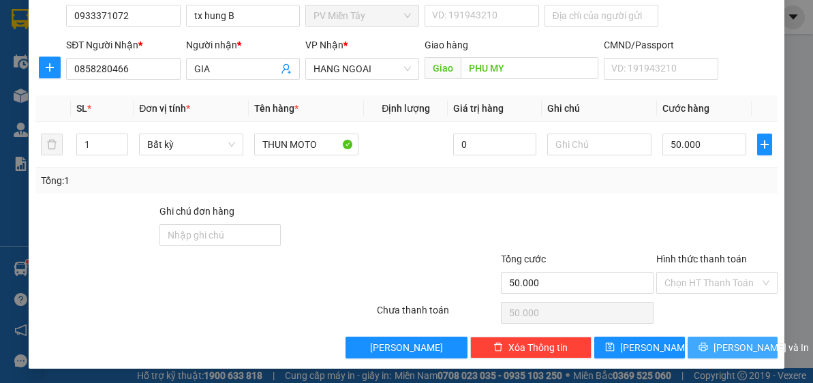
click at [730, 337] on button "[PERSON_NAME] và In" at bounding box center [733, 348] width 91 height 22
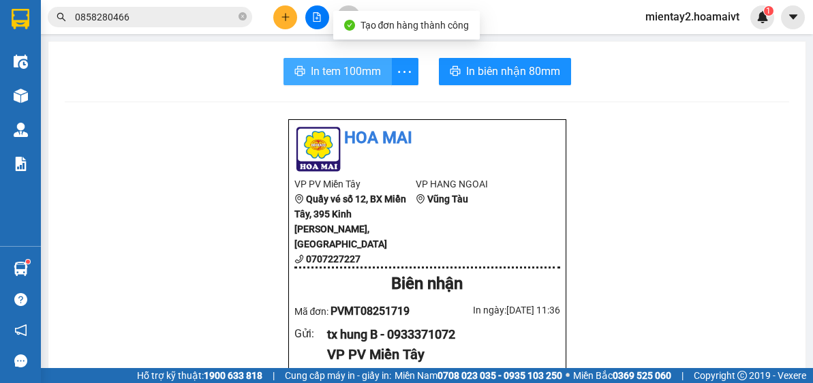
click at [318, 60] on button "In tem 100mm" at bounding box center [337, 71] width 108 height 27
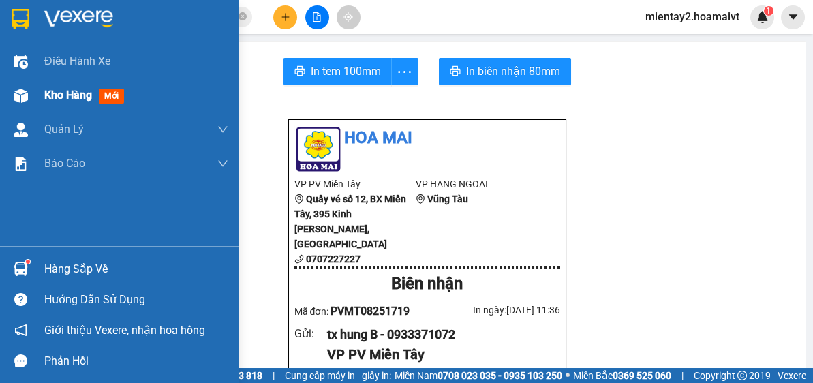
click at [69, 105] on div "Kho hàng mới" at bounding box center [136, 95] width 184 height 34
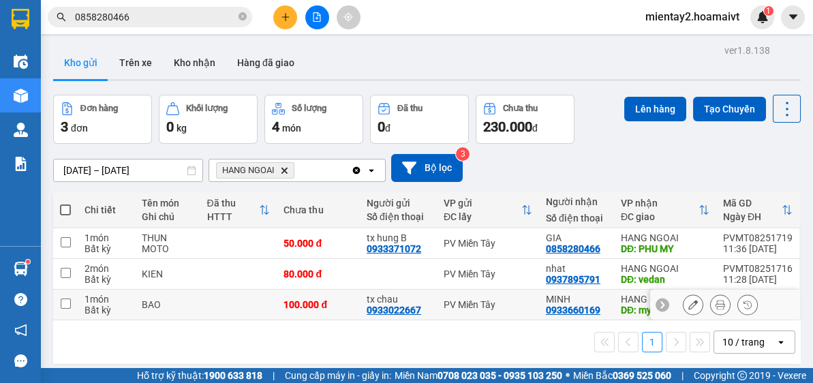
click at [219, 308] on td at bounding box center [238, 305] width 77 height 31
checkbox input "true"
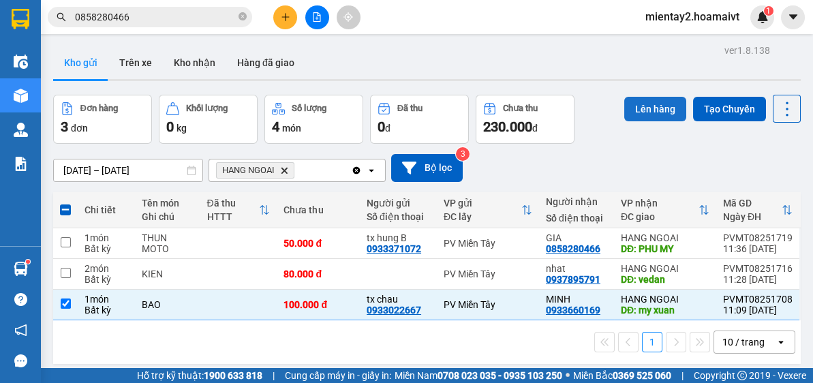
click at [642, 112] on button "Lên hàng" at bounding box center [655, 109] width 62 height 25
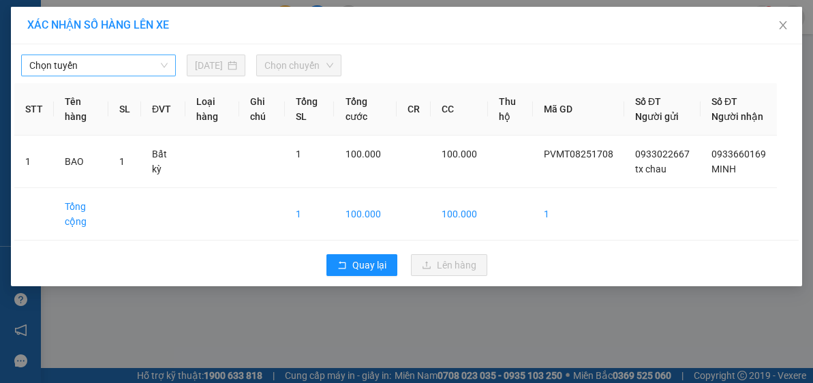
click at [135, 65] on span "Chọn tuyến" at bounding box center [98, 65] width 138 height 20
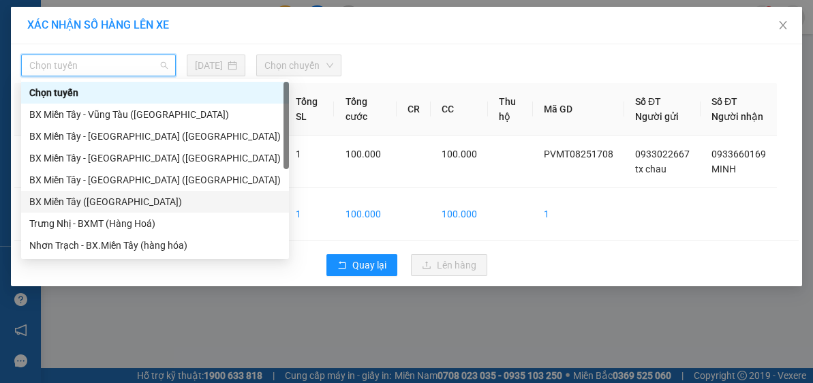
click at [118, 206] on div "BX Miền Tây ([GEOGRAPHIC_DATA])" at bounding box center [154, 201] width 251 height 15
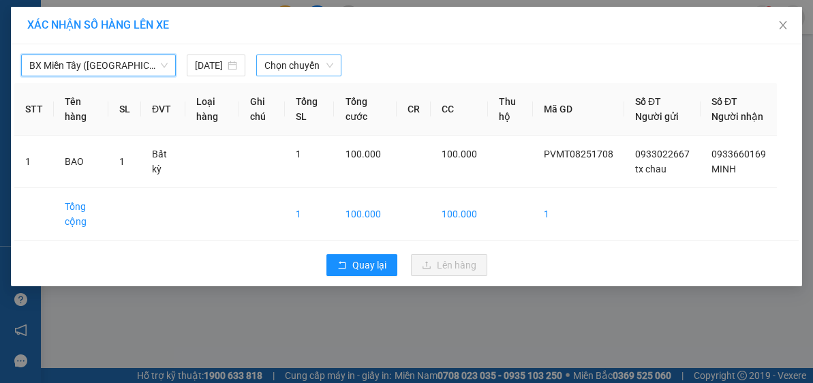
click at [294, 72] on span "Chọn chuyến" at bounding box center [298, 65] width 69 height 20
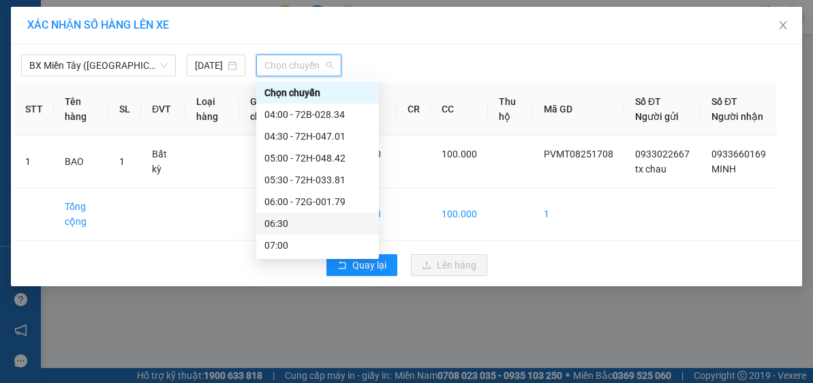
click at [305, 217] on div "06:30" at bounding box center [317, 223] width 106 height 15
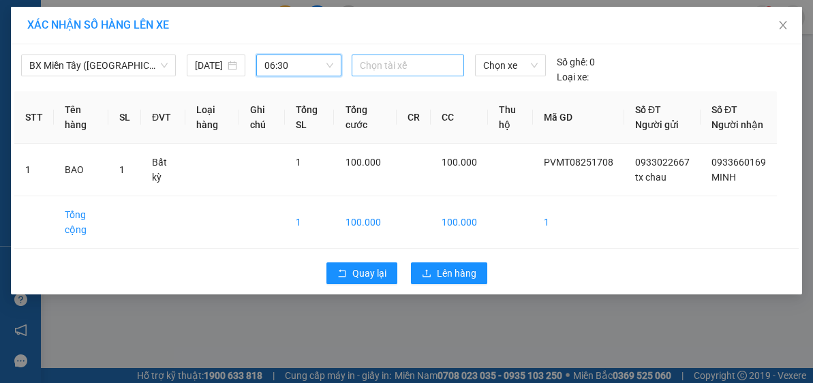
click at [410, 68] on div at bounding box center [408, 65] width 106 height 16
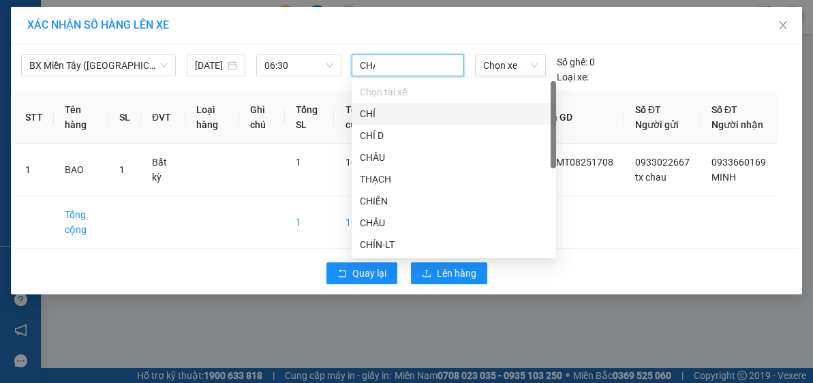
type input "CHAU"
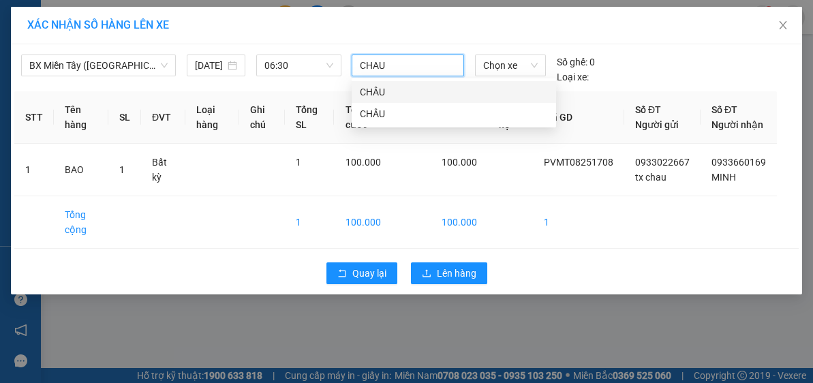
click at [373, 90] on div "CHÂU" at bounding box center [454, 91] width 188 height 15
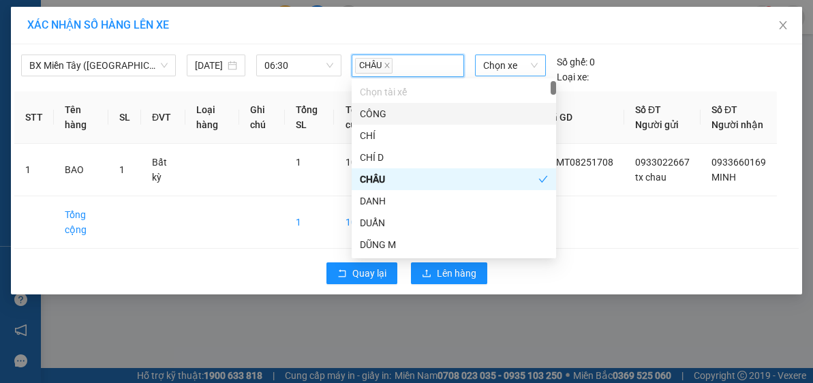
click at [531, 68] on span "Chọn xe" at bounding box center [510, 65] width 55 height 20
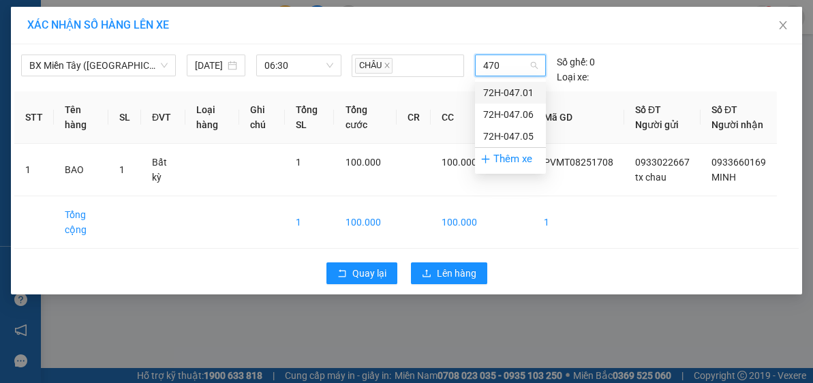
type input "4705"
click at [512, 95] on div "72H-047.05" at bounding box center [510, 92] width 55 height 15
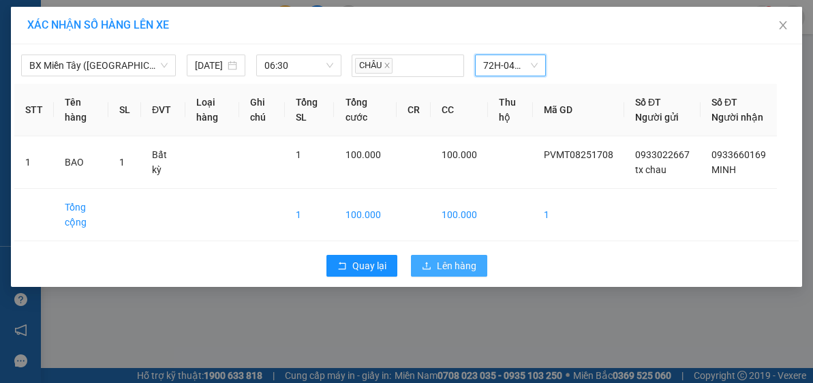
click at [480, 272] on button "Lên hàng" at bounding box center [449, 266] width 76 height 22
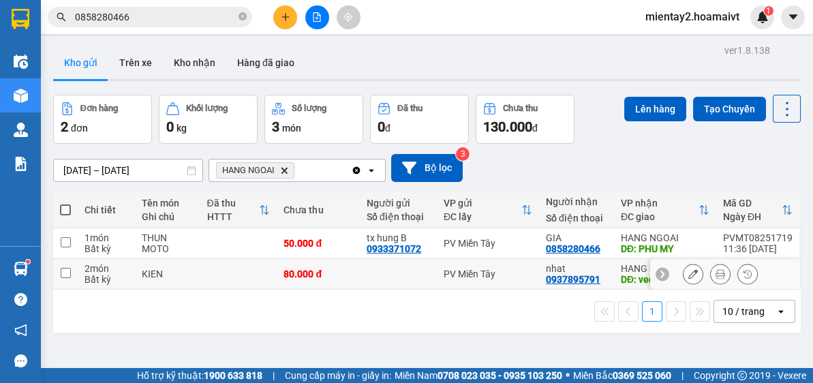
click at [264, 278] on td at bounding box center [238, 274] width 77 height 31
checkbox input "true"
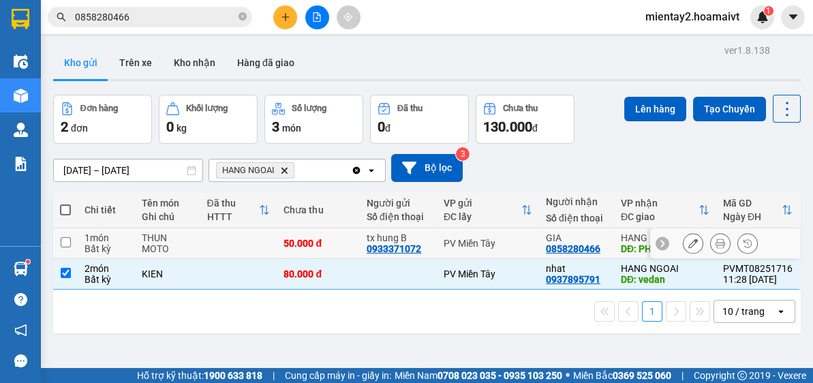
click at [246, 245] on td at bounding box center [238, 243] width 77 height 31
checkbox input "true"
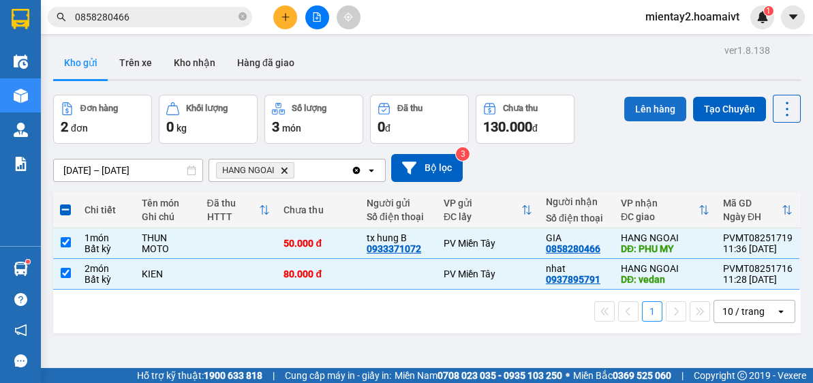
click at [653, 112] on button "Lên hàng" at bounding box center [655, 109] width 62 height 25
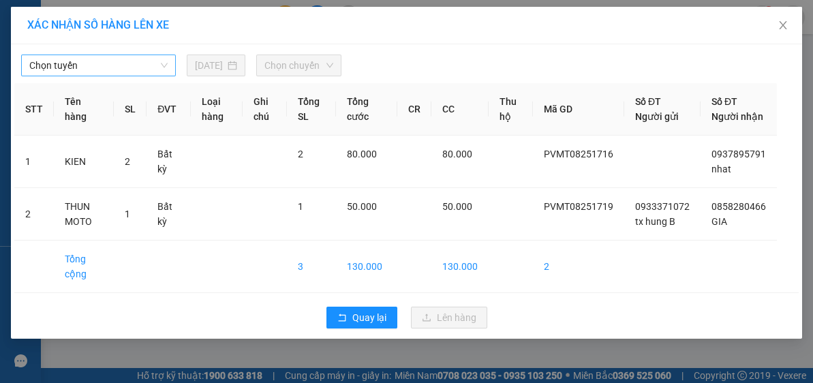
click at [123, 55] on div "Chọn tuyến" at bounding box center [98, 66] width 155 height 22
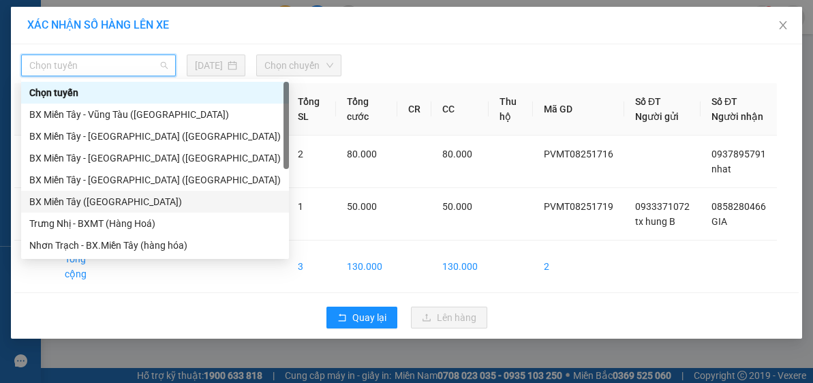
click at [125, 202] on div "BX Miền Tây ([GEOGRAPHIC_DATA])" at bounding box center [154, 201] width 251 height 15
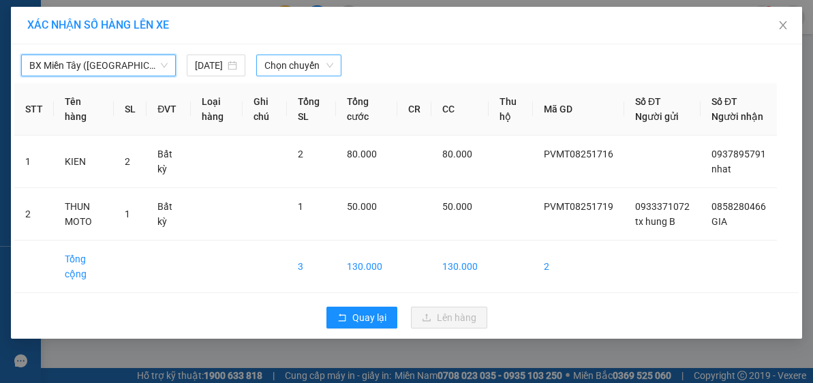
click at [303, 67] on span "Chọn chuyến" at bounding box center [298, 65] width 69 height 20
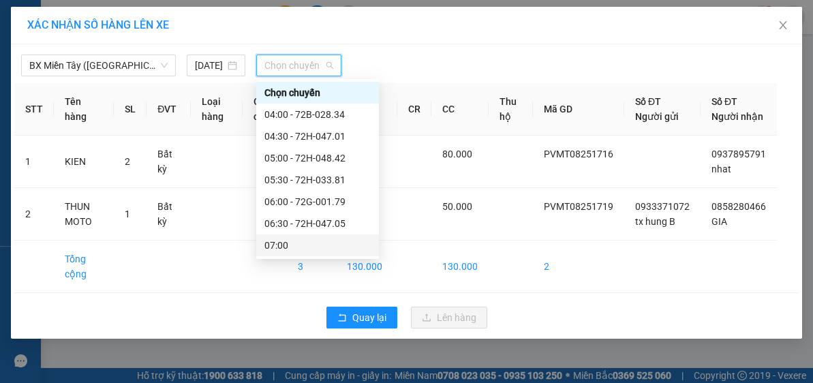
click at [308, 237] on div "07:00" at bounding box center [317, 245] width 123 height 22
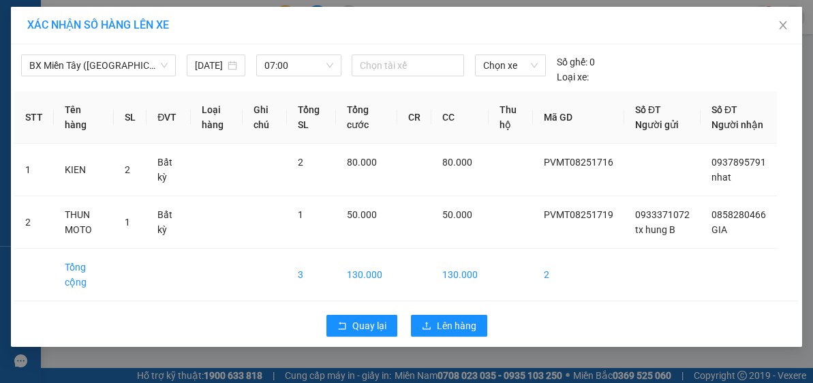
click at [402, 52] on div "BX Miền Tây (Hàng Ngoài) [DATE] 07:00 Chọn tài xế Chọn xe Số ghế: 0 Loại xe:" at bounding box center [406, 66] width 784 height 37
click at [398, 67] on div at bounding box center [408, 65] width 106 height 16
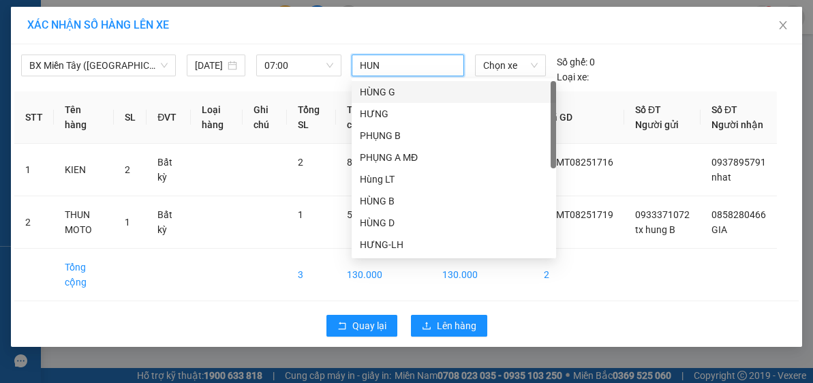
type input "HUNG"
click at [398, 202] on div "HÙNG B" at bounding box center [454, 201] width 188 height 15
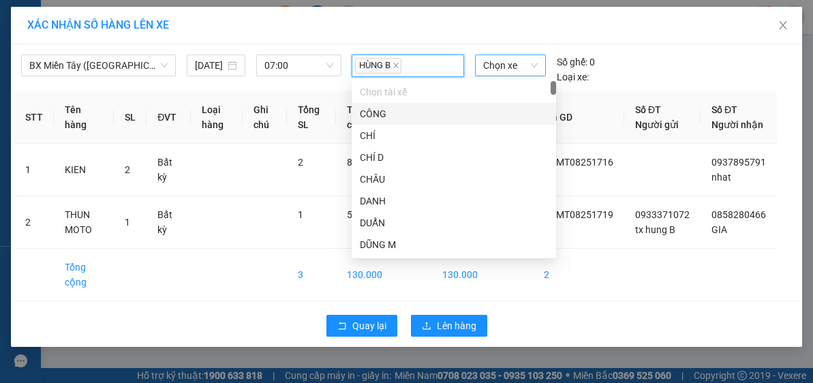
click at [499, 66] on span "Chọn xe" at bounding box center [510, 65] width 55 height 20
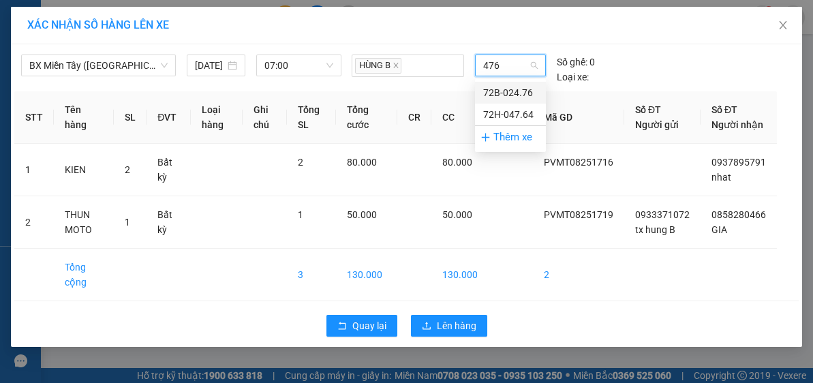
type input "4764"
click at [523, 94] on div "72H-047.64" at bounding box center [510, 92] width 55 height 15
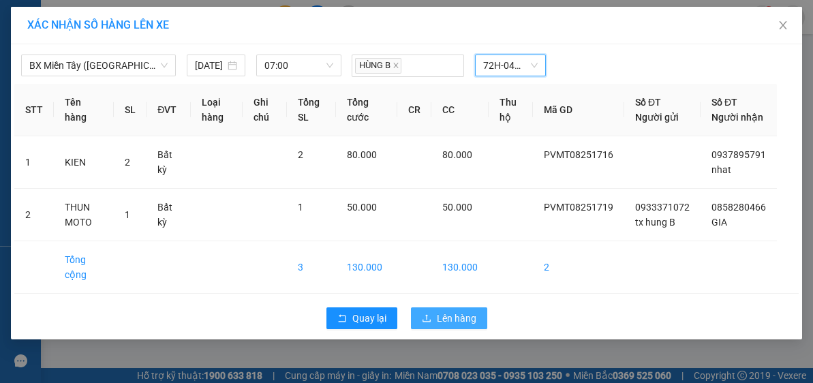
click at [452, 326] on span "Lên hàng" at bounding box center [457, 318] width 40 height 15
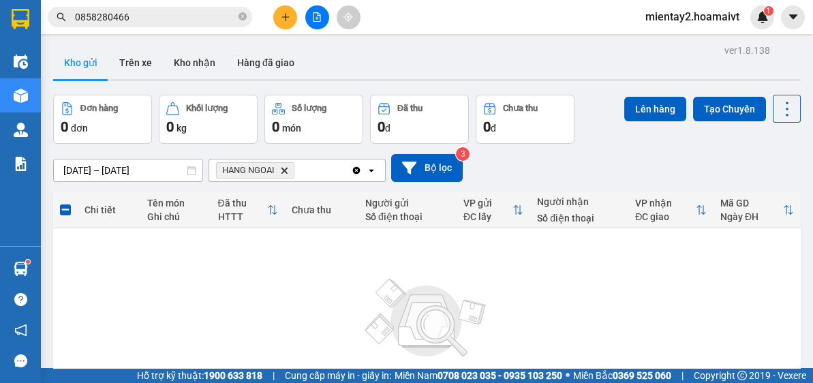
click at [285, 18] on icon "plus" at bounding box center [286, 17] width 10 height 10
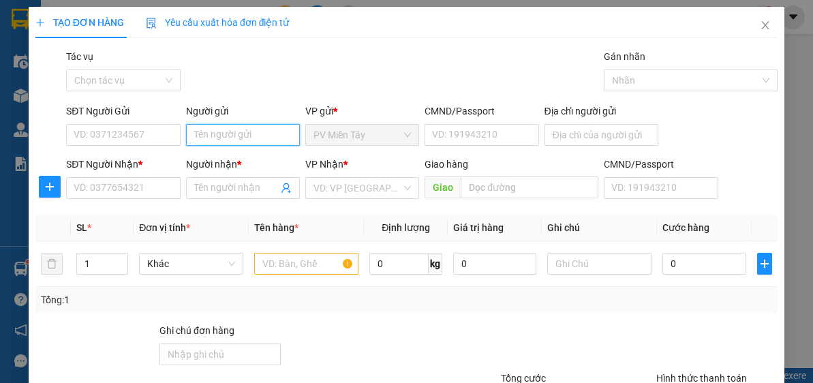
click at [220, 133] on input "Người gửi" at bounding box center [243, 135] width 114 height 22
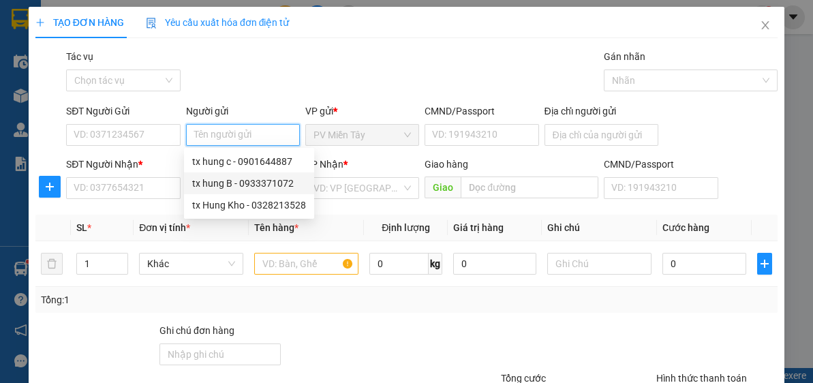
drag, startPoint x: 236, startPoint y: 180, endPoint x: 221, endPoint y: 183, distance: 14.6
click at [235, 180] on div "tx hung B - 0933371072" at bounding box center [249, 183] width 114 height 15
type input "0933371072"
type input "tx hung B"
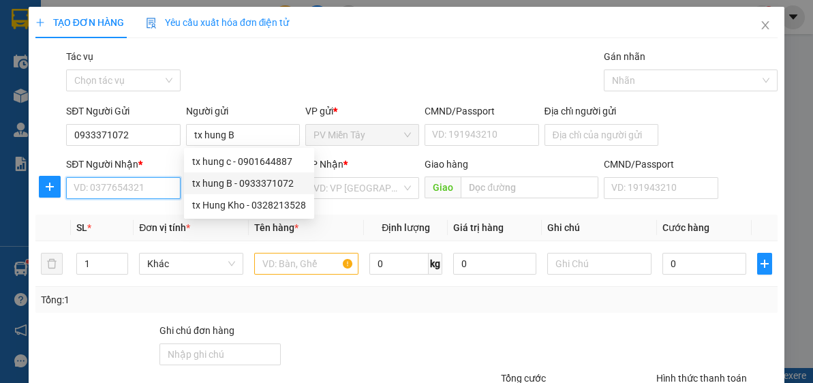
click at [133, 188] on input "SĐT Người Nhận *" at bounding box center [123, 188] width 114 height 22
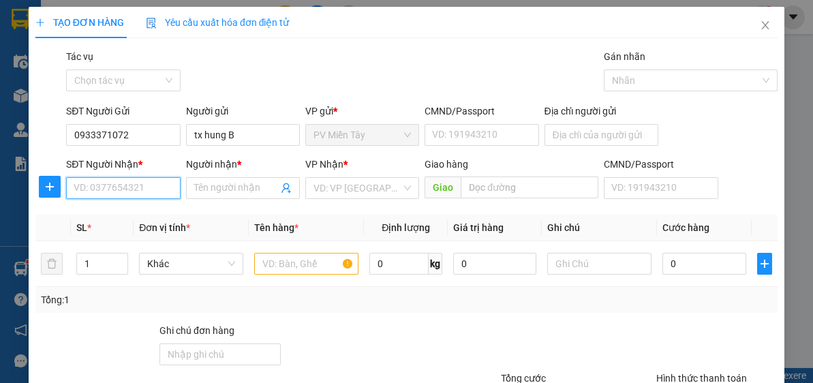
paste input "0909933113"
type input "0909933113"
click at [144, 188] on input "0909933113" at bounding box center [123, 188] width 114 height 22
click at [144, 217] on div "0909933113 - TÝ" at bounding box center [122, 214] width 96 height 15
type input "0773998393 phuoc"
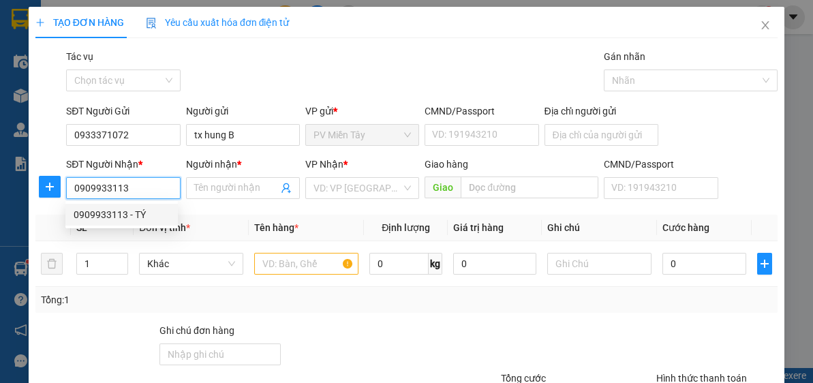
type input "TÝ"
type input "cho [PERSON_NAME]"
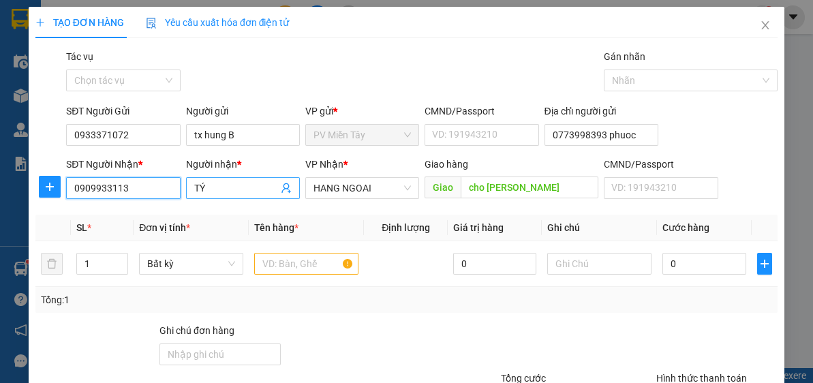
type input "0909933113"
click at [262, 185] on input "TÝ" at bounding box center [236, 188] width 84 height 15
type input "T"
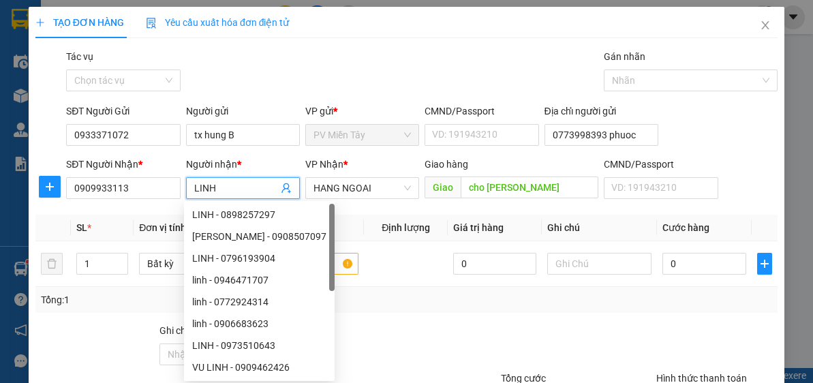
type input "LINH"
click at [599, 323] on div at bounding box center [562, 347] width 186 height 48
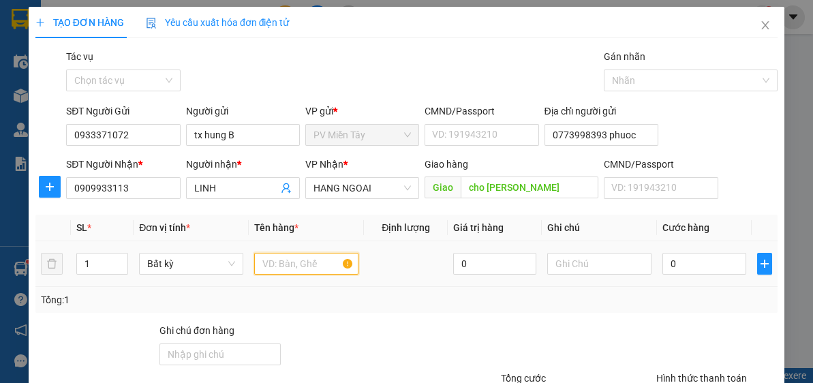
click at [306, 265] on input "text" at bounding box center [306, 264] width 104 height 22
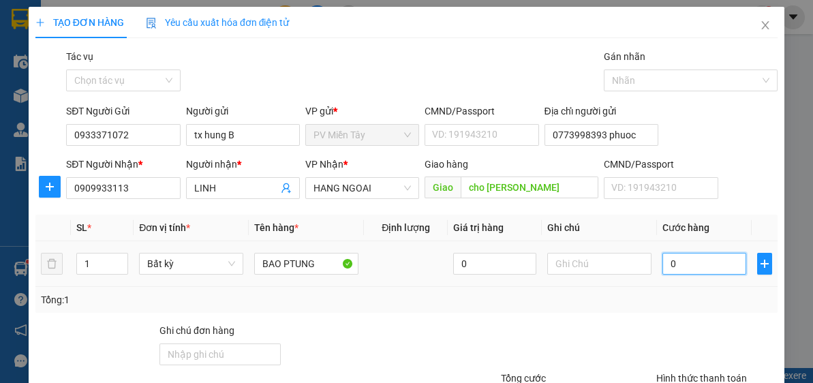
click at [703, 272] on input "0" at bounding box center [703, 264] width 83 height 22
drag, startPoint x: 718, startPoint y: 301, endPoint x: 737, endPoint y: 294, distance: 20.5
click at [720, 301] on div "Tổng: 1" at bounding box center [406, 299] width 731 height 15
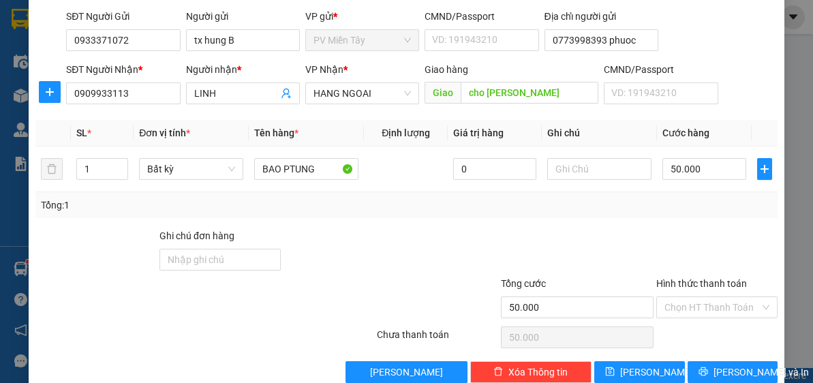
scroll to position [119, 0]
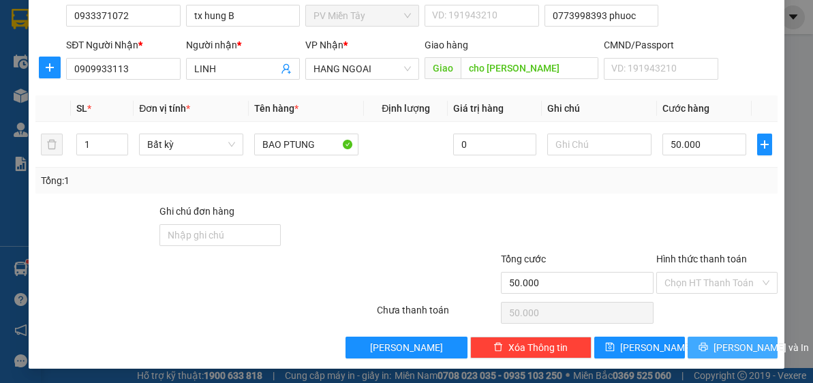
click at [735, 347] on span "[PERSON_NAME] và In" at bounding box center [760, 347] width 95 height 15
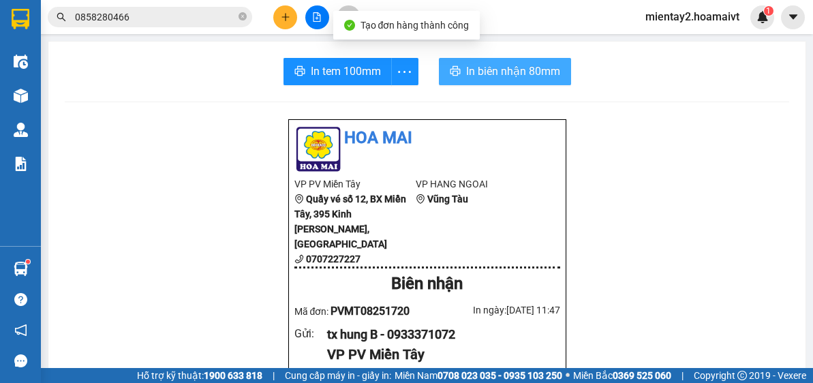
click at [505, 63] on span "In biên nhận 80mm" at bounding box center [513, 71] width 94 height 17
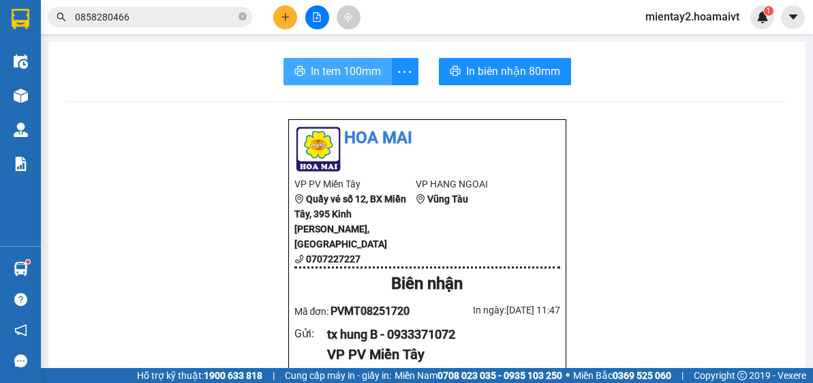
click at [314, 67] on span "In tem 100mm" at bounding box center [346, 71] width 70 height 17
click at [281, 16] on icon "plus" at bounding box center [286, 17] width 10 height 10
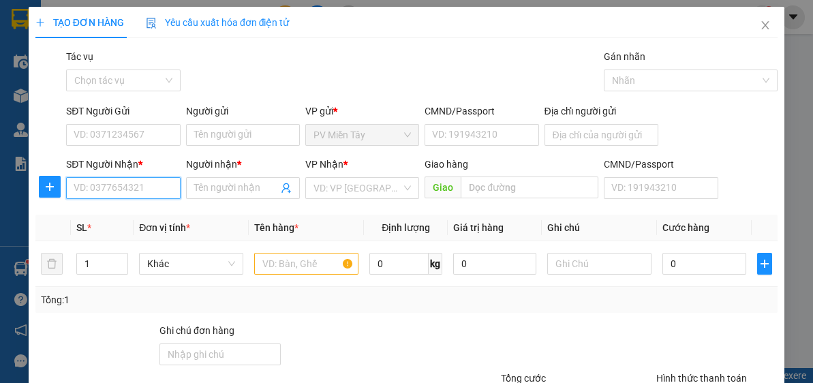
click at [131, 190] on input "SĐT Người Nhận *" at bounding box center [123, 188] width 114 height 22
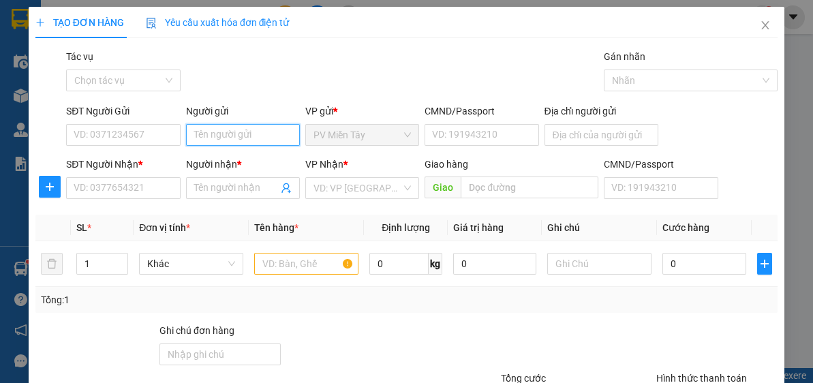
click at [213, 136] on input "Người gửi" at bounding box center [243, 135] width 114 height 22
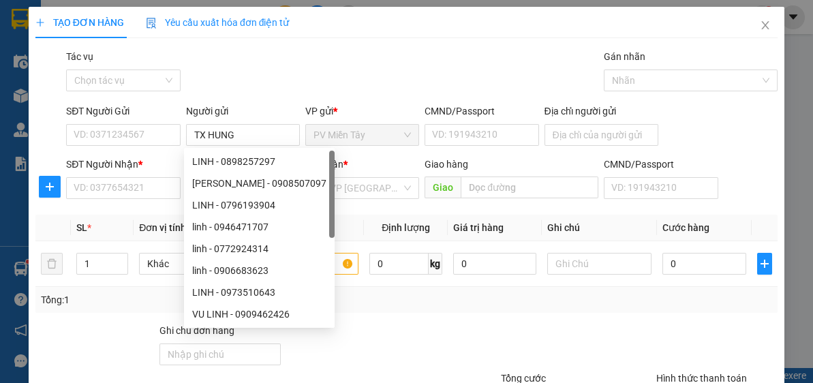
click at [296, 80] on div "Gói vận chuyển * Tiêu chuẩn Tác vụ Chọn tác vụ Gán nhãn Nhãn" at bounding box center [421, 73] width 717 height 48
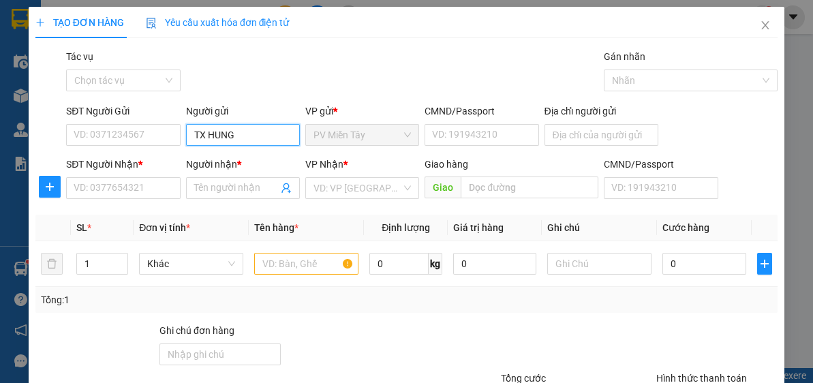
click at [265, 126] on input "TX HUNG" at bounding box center [243, 135] width 114 height 22
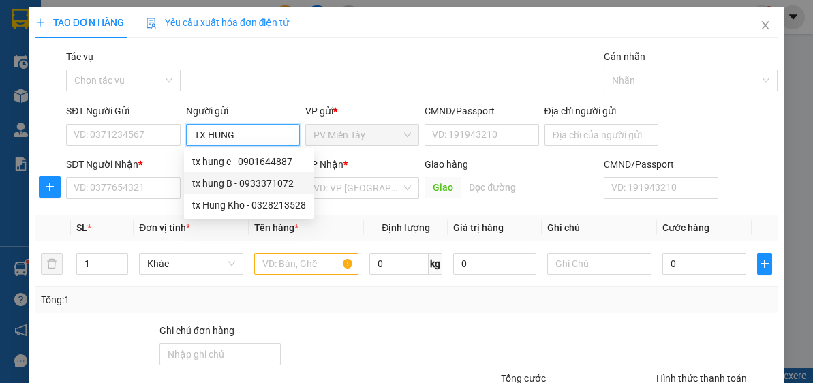
click at [241, 182] on div "tx hung B - 0933371072" at bounding box center [249, 183] width 114 height 15
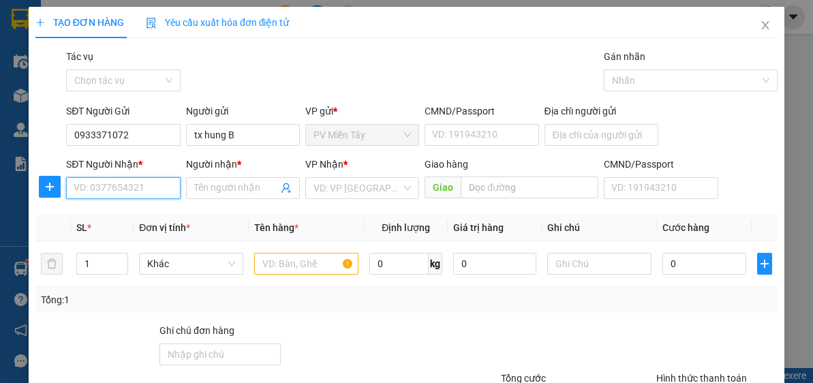
click at [129, 189] on input "SĐT Người Nhận *" at bounding box center [123, 188] width 114 height 22
click at [102, 187] on input "2412" at bounding box center [123, 188] width 114 height 22
click at [147, 188] on input "0962092412" at bounding box center [123, 188] width 114 height 22
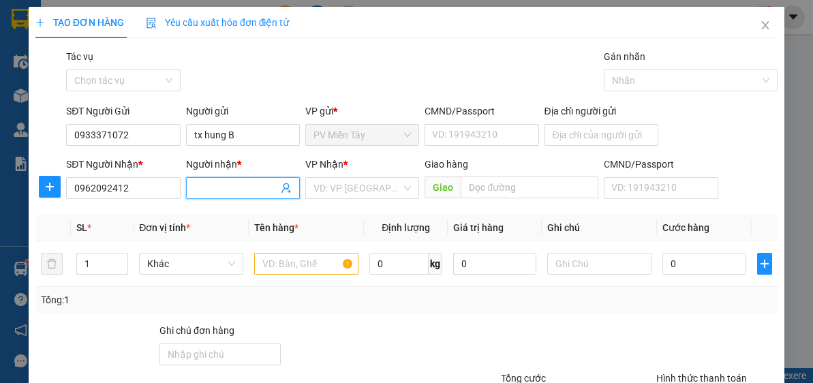
click at [256, 191] on input "Người nhận *" at bounding box center [236, 188] width 84 height 15
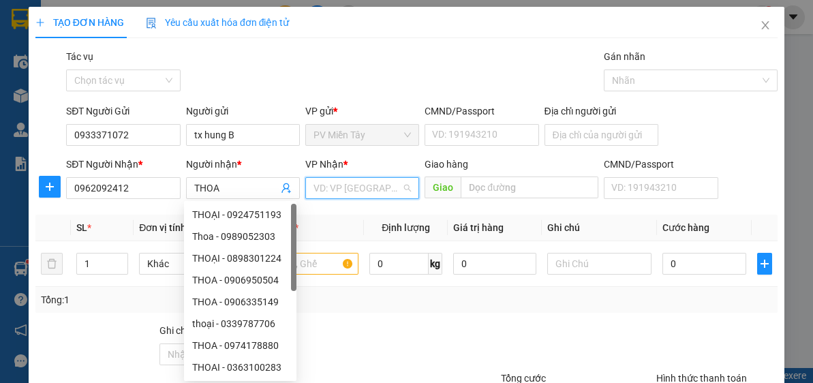
click at [366, 191] on input "search" at bounding box center [357, 188] width 88 height 20
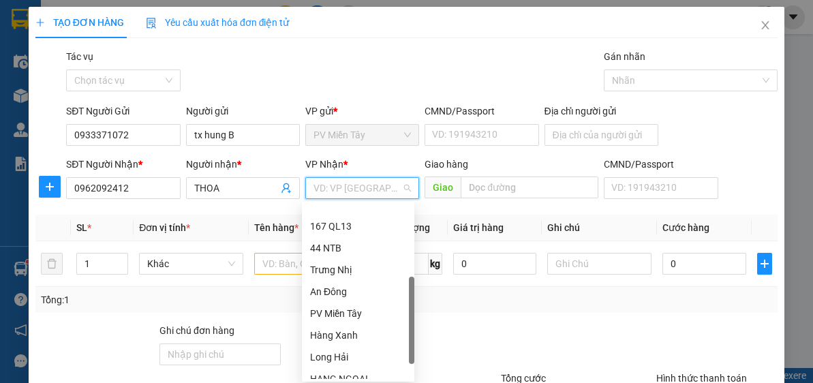
scroll to position [109, 0]
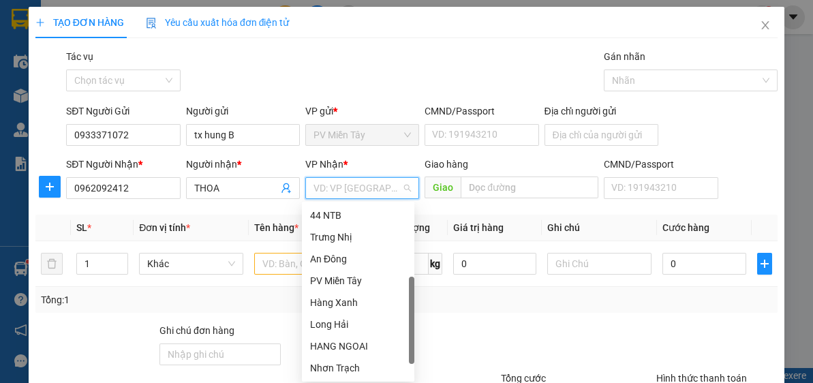
drag, startPoint x: 412, startPoint y: 233, endPoint x: 395, endPoint y: 325, distance: 93.5
click at [404, 326] on div "167 QL13 44 NTB Trưng Nhị An Đông PV Miền Tây Hàng Xanh [GEOGRAPHIC_DATA] HANG…" at bounding box center [358, 291] width 112 height 174
click at [359, 347] on div "HANG NGOAI" at bounding box center [358, 346] width 96 height 15
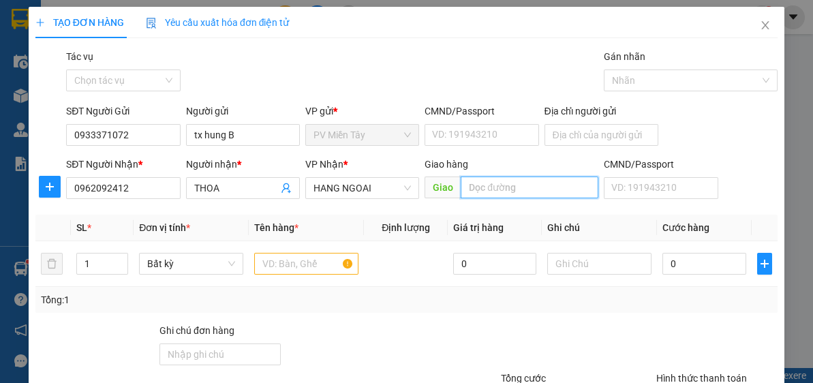
click at [532, 187] on input "text" at bounding box center [530, 187] width 138 height 22
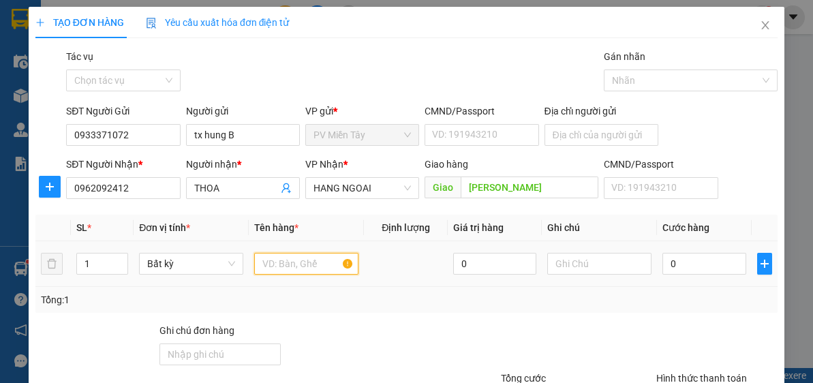
click at [285, 260] on input "text" at bounding box center [306, 264] width 104 height 22
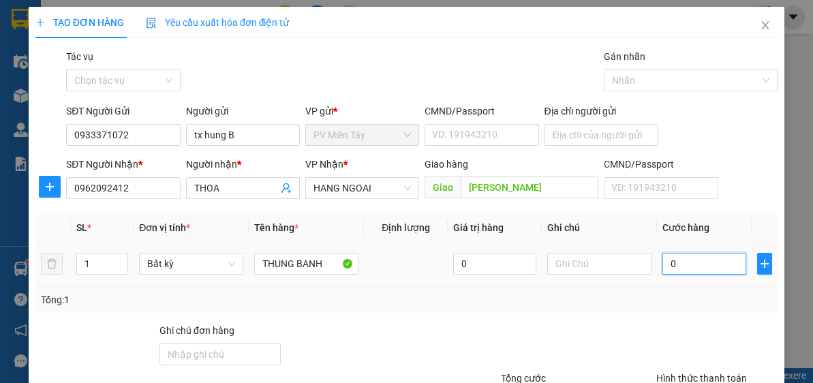
click at [694, 263] on input "0" at bounding box center [703, 264] width 83 height 22
click at [688, 324] on div at bounding box center [717, 347] width 124 height 48
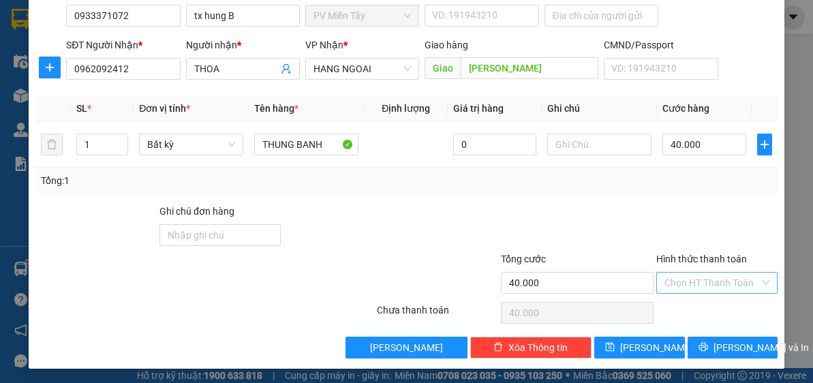
click at [698, 276] on input "Hình thức thanh toán" at bounding box center [711, 283] width 95 height 20
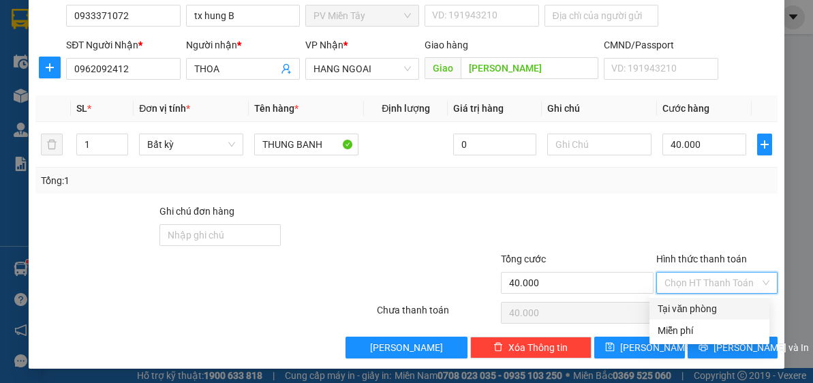
click at [713, 307] on div "Tại văn phòng" at bounding box center [710, 308] width 104 height 15
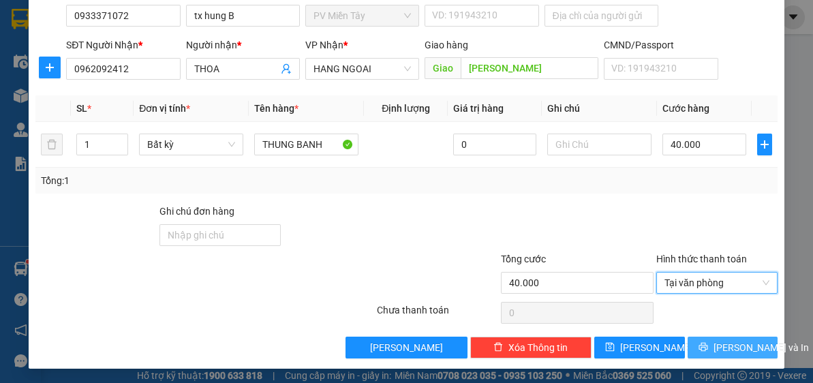
click at [728, 350] on span "[PERSON_NAME] và In" at bounding box center [760, 347] width 95 height 15
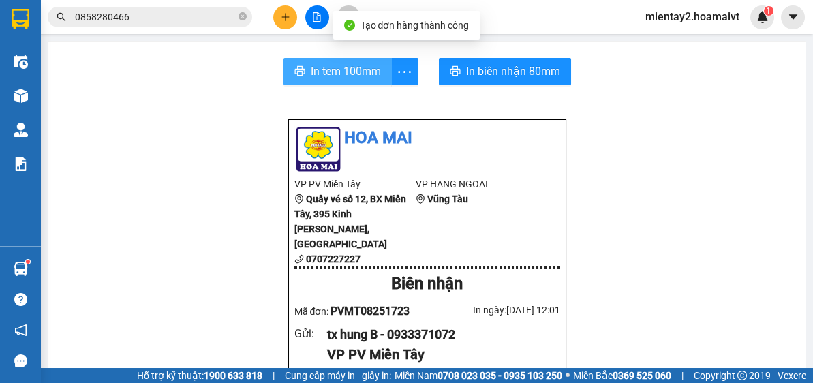
click at [350, 72] on span "In tem 100mm" at bounding box center [346, 71] width 70 height 17
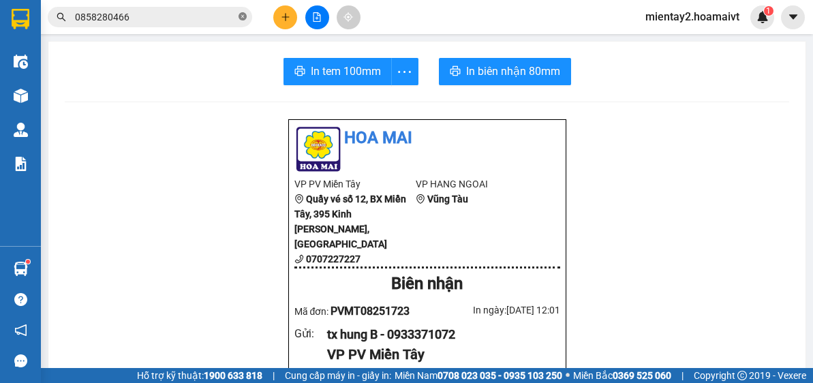
click at [241, 14] on icon "close-circle" at bounding box center [242, 16] width 8 height 8
click at [185, 16] on input "text" at bounding box center [155, 17] width 161 height 15
paste input "0903069269"
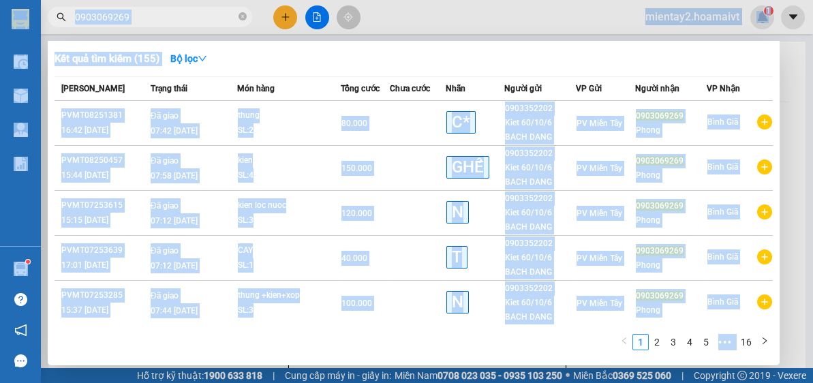
drag, startPoint x: 808, startPoint y: 94, endPoint x: 829, endPoint y: 167, distance: 75.7
click at [812, 167] on html "Kết quả tìm kiếm ( 155 ) Bộ lọc Mã ĐH Trạng thái Món hàng Tổng cước Chưa cước N…" at bounding box center [406, 191] width 813 height 383
click at [788, 74] on div at bounding box center [406, 191] width 813 height 383
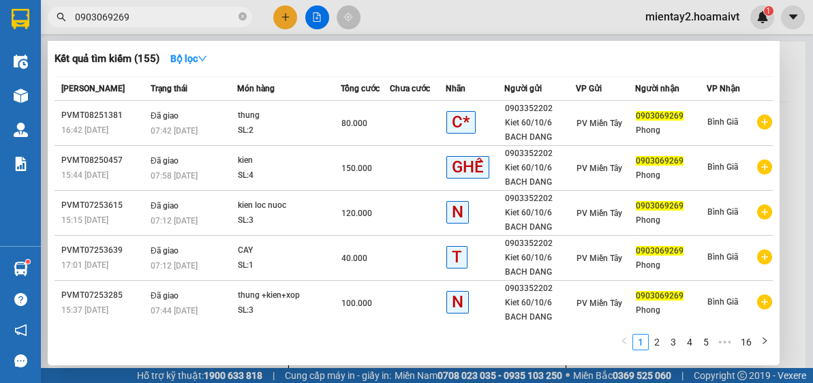
click at [197, 15] on input "0903069269" at bounding box center [155, 17] width 161 height 15
drag, startPoint x: 805, startPoint y: 101, endPoint x: 809, endPoint y: 154, distance: 53.3
click at [809, 154] on div at bounding box center [406, 191] width 813 height 383
click at [196, 17] on input "0903069269" at bounding box center [155, 17] width 161 height 15
drag, startPoint x: 809, startPoint y: 80, endPoint x: 809, endPoint y: 122, distance: 42.3
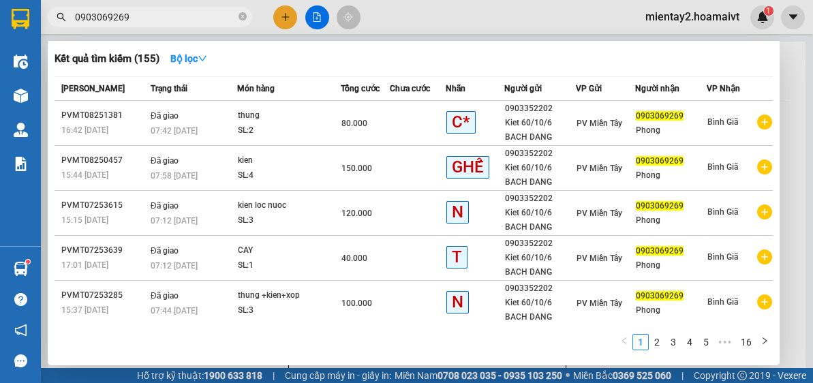
click at [809, 122] on div at bounding box center [406, 191] width 813 height 383
click at [226, 24] on input "0903069269" at bounding box center [155, 17] width 161 height 15
click at [794, 78] on div at bounding box center [406, 191] width 813 height 383
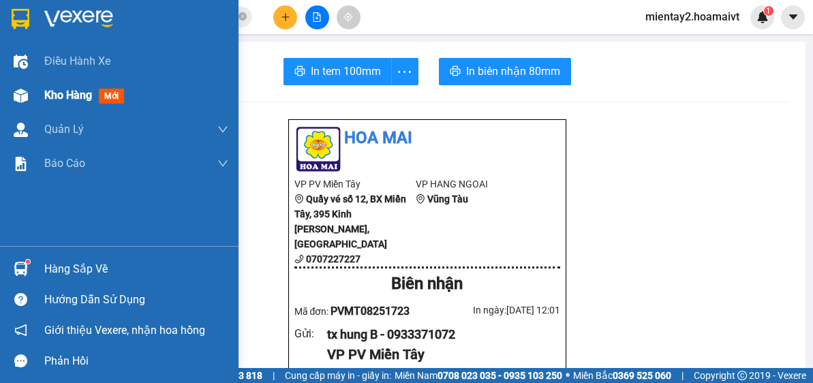
click at [46, 89] on span "Kho hàng" at bounding box center [68, 95] width 48 height 13
click at [49, 94] on span "Kho hàng" at bounding box center [68, 95] width 48 height 13
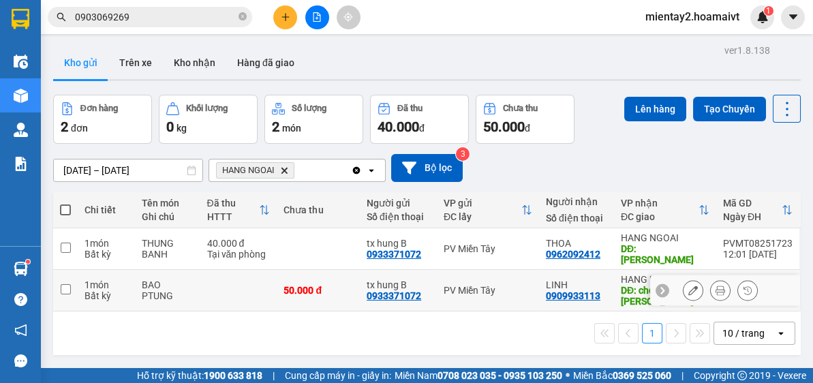
click at [277, 281] on td "50.000 đ" at bounding box center [318, 291] width 83 height 42
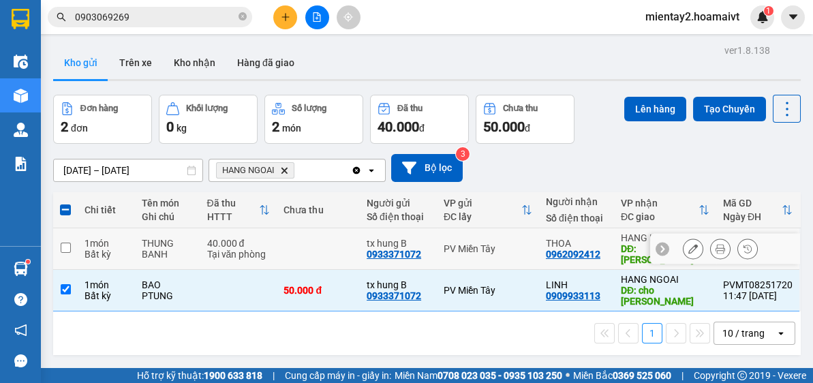
click at [277, 242] on td at bounding box center [318, 249] width 83 height 42
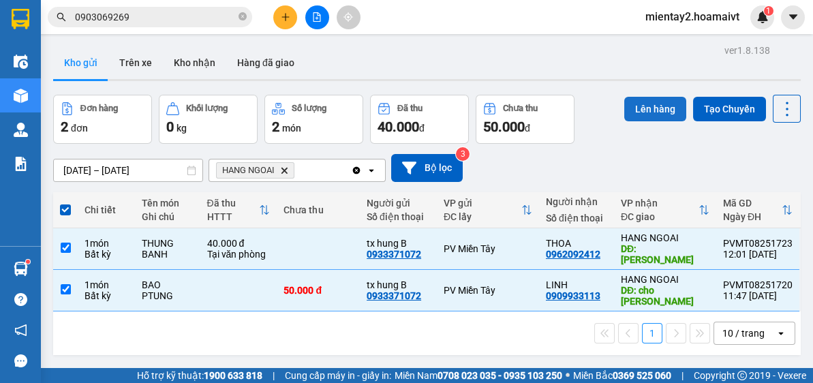
click at [647, 107] on button "Lên hàng" at bounding box center [655, 109] width 62 height 25
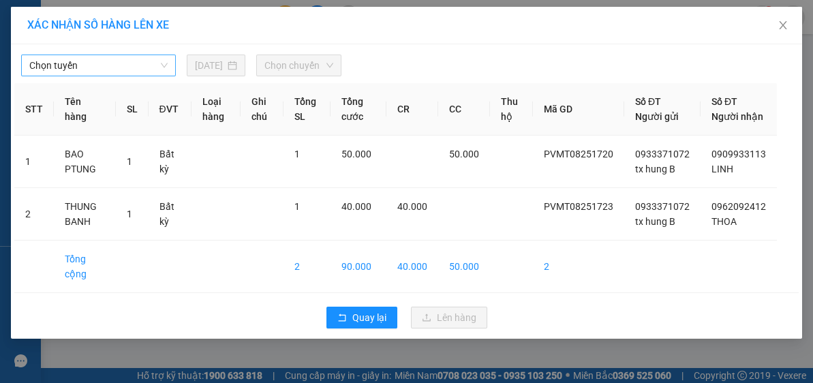
click at [135, 60] on span "Chọn tuyến" at bounding box center [98, 65] width 138 height 20
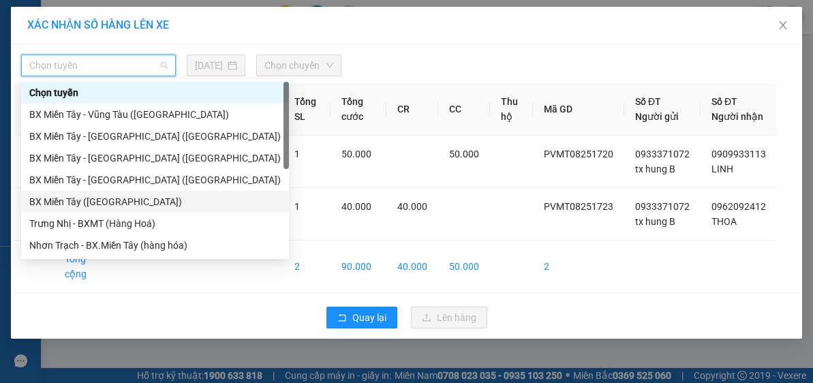
click at [132, 194] on div "BX Miền Tây ([GEOGRAPHIC_DATA])" at bounding box center [154, 201] width 251 height 15
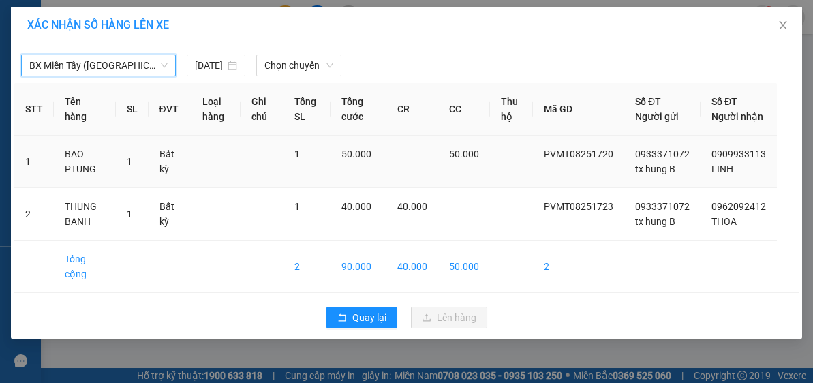
click at [317, 66] on span "Chọn chuyến" at bounding box center [298, 65] width 69 height 20
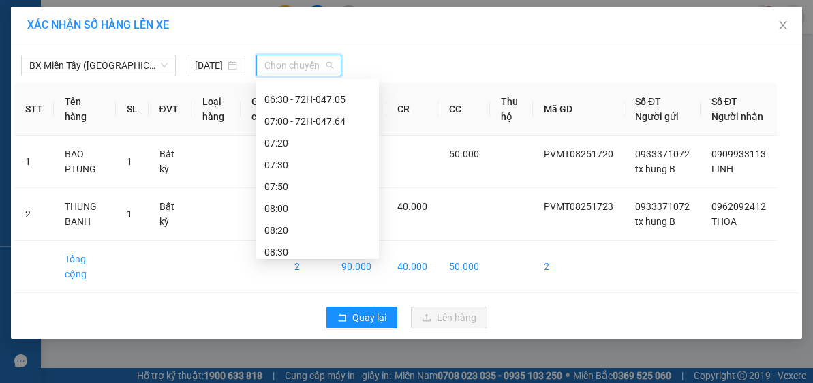
scroll to position [134, 0]
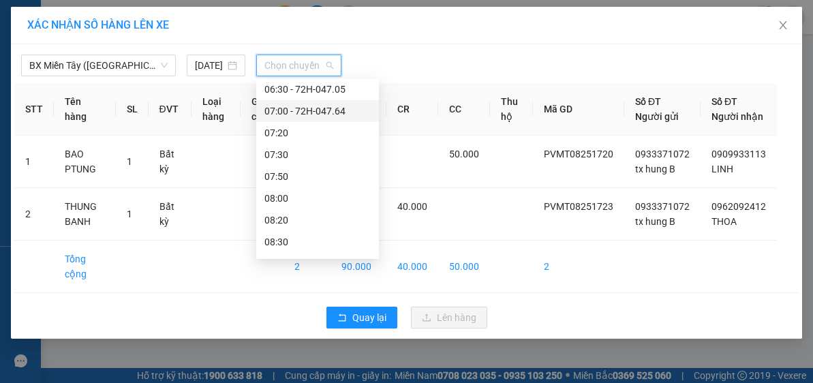
click at [343, 111] on div "07:00 - 72H-047.64" at bounding box center [317, 111] width 106 height 15
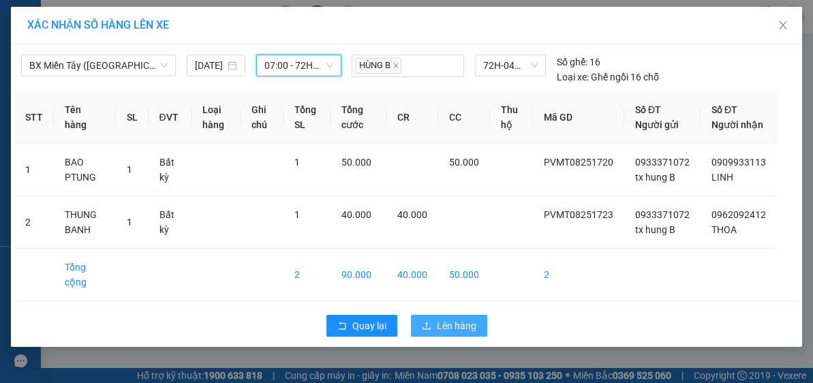
click at [469, 333] on span "Lên hàng" at bounding box center [457, 325] width 40 height 15
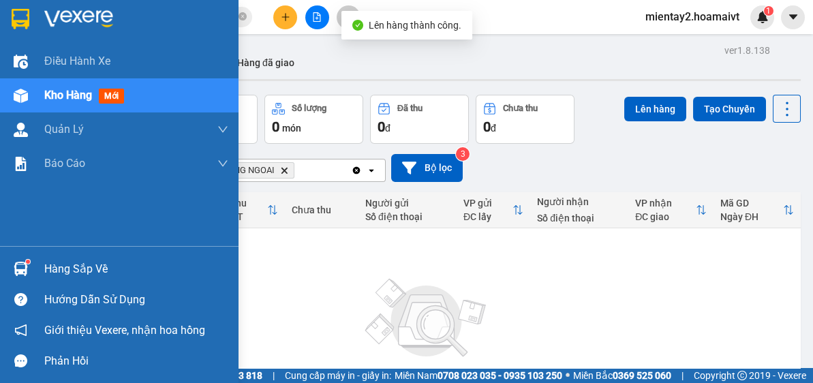
click at [69, 266] on div "Hàng sắp về" at bounding box center [136, 269] width 184 height 20
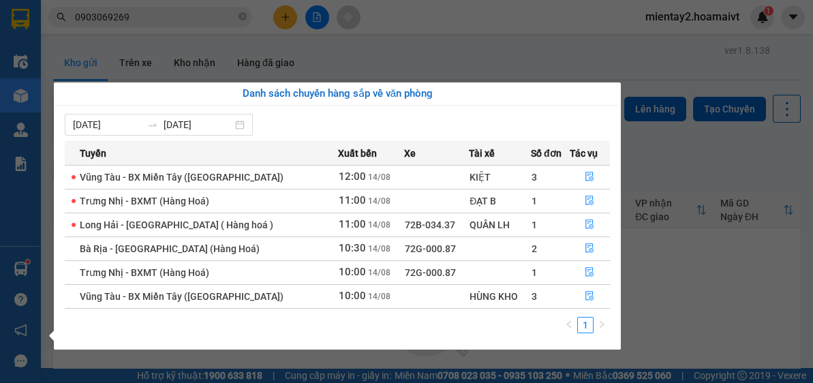
click at [707, 294] on section "Kết quả tìm kiếm ( 155 ) Bộ lọc Mã ĐH Trạng thái Món hàng Tổng cước Chưa cước N…" at bounding box center [406, 191] width 813 height 383
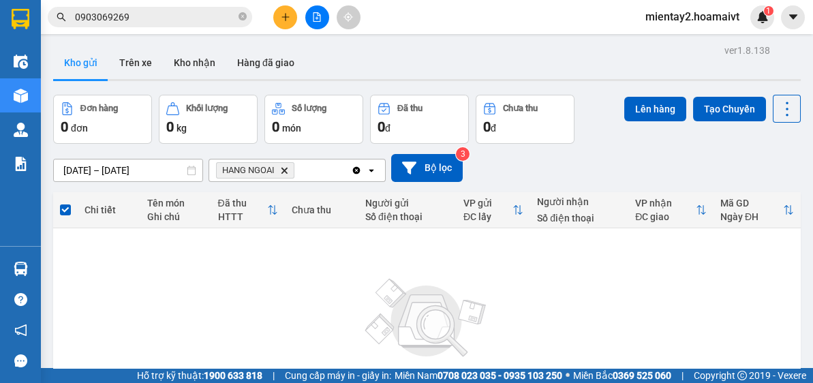
click at [279, 21] on button at bounding box center [285, 17] width 24 height 24
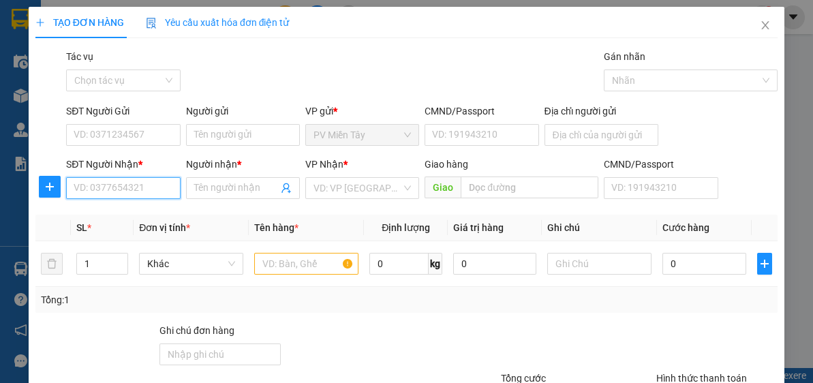
click at [149, 189] on input "SĐT Người Nhận *" at bounding box center [123, 188] width 114 height 22
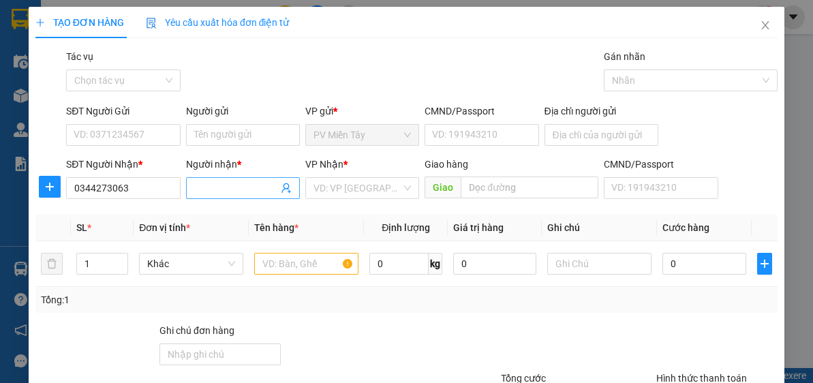
click at [254, 187] on input "Người nhận *" at bounding box center [236, 188] width 84 height 15
click at [358, 181] on input "search" at bounding box center [357, 188] width 88 height 20
click at [236, 128] on input "Người gửi" at bounding box center [243, 135] width 114 height 22
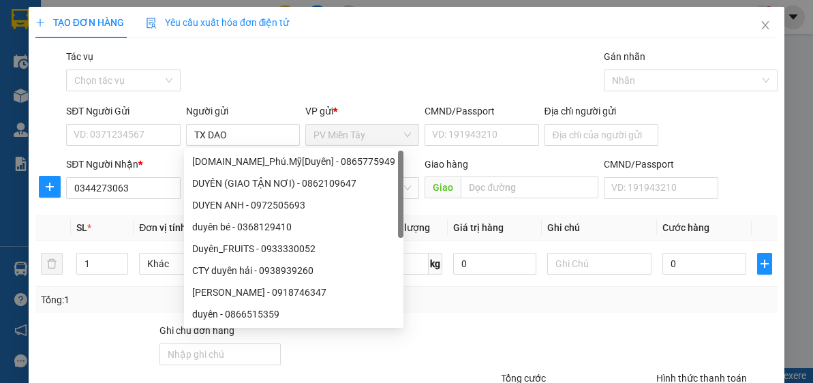
click at [310, 42] on div "TẠO ĐƠN HÀNG Yêu cầu xuất hóa đơn điện tử Transit Pickup Surcharge Ids Transit …" at bounding box center [406, 242] width 742 height 471
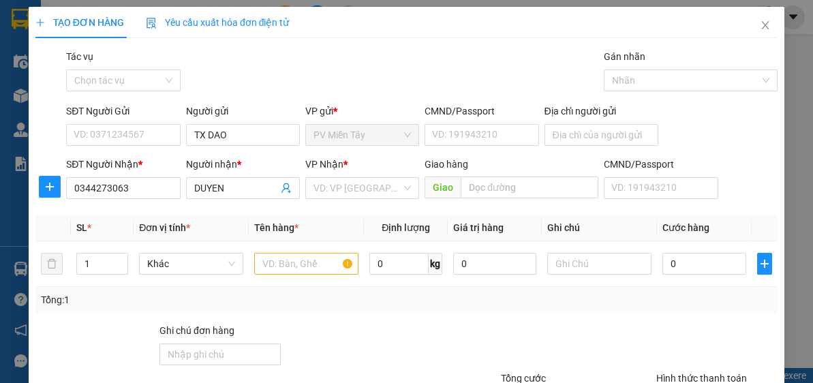
click at [251, 111] on div "Người gửi" at bounding box center [243, 111] width 114 height 15
click at [251, 124] on input "TX DAO" at bounding box center [243, 135] width 114 height 22
click at [243, 136] on input "TX DAO" at bounding box center [243, 135] width 114 height 22
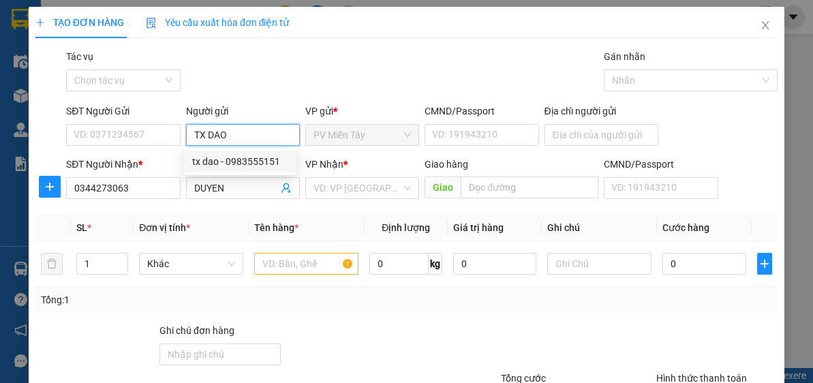
click at [240, 158] on div "tx dao - 0983555151" at bounding box center [240, 161] width 96 height 15
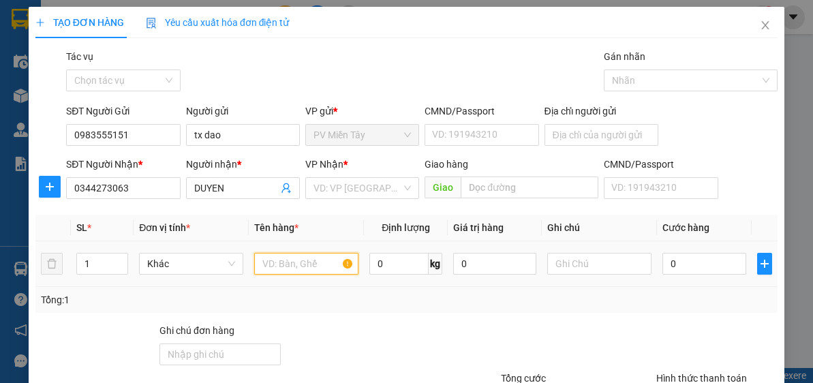
click at [307, 264] on input "text" at bounding box center [306, 264] width 104 height 22
click at [368, 191] on input "search" at bounding box center [357, 188] width 88 height 20
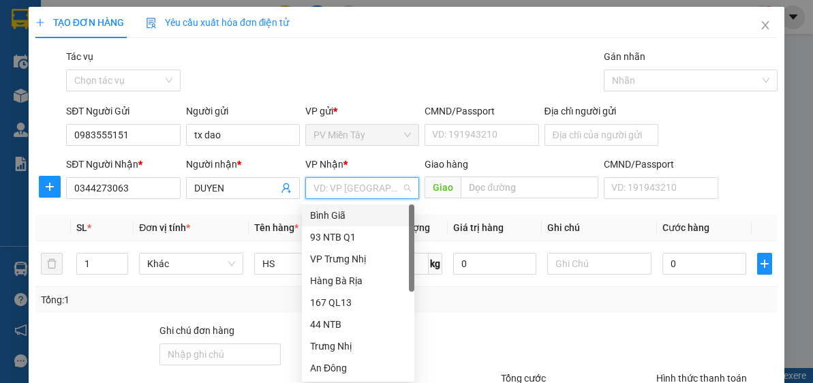
scroll to position [109, 0]
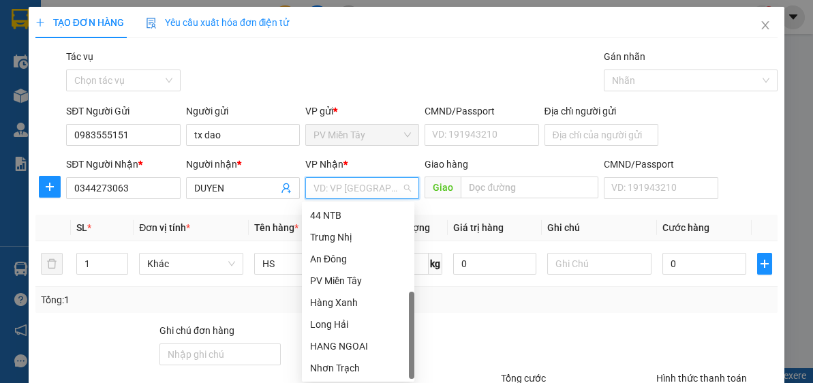
drag, startPoint x: 413, startPoint y: 242, endPoint x: 377, endPoint y: 395, distance: 157.3
click at [377, 382] on html "Kết quả tìm kiếm ( 155 ) Bộ lọc Mã ĐH Trạng thái Món hàng Tổng cước Chưa cước N…" at bounding box center [406, 191] width 813 height 383
click at [357, 343] on div "HANG NGOAI" at bounding box center [358, 346] width 96 height 15
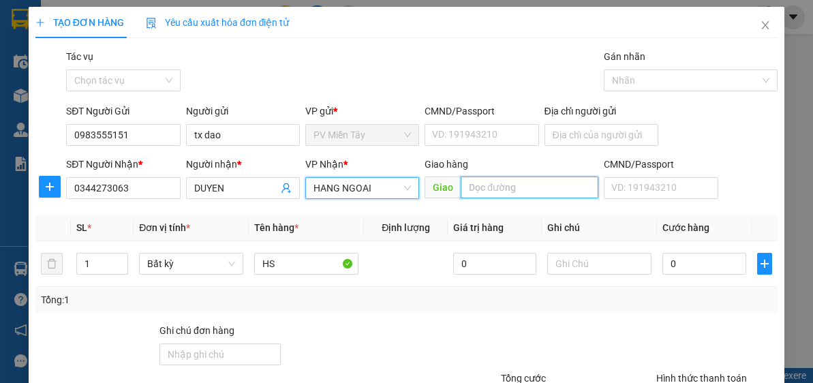
click at [488, 187] on input "text" at bounding box center [530, 187] width 138 height 22
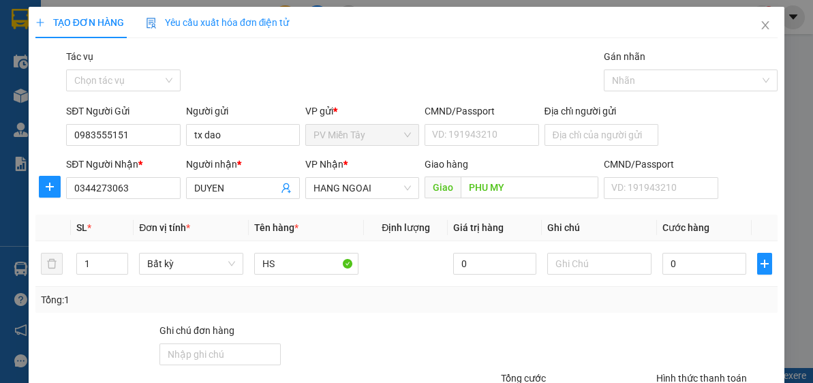
drag, startPoint x: 630, startPoint y: 343, endPoint x: 634, endPoint y: 315, distance: 28.3
click at [630, 341] on div at bounding box center [562, 347] width 186 height 48
drag, startPoint x: 710, startPoint y: 282, endPoint x: 714, endPoint y: 268, distance: 14.9
click at [709, 282] on td "0" at bounding box center [704, 264] width 94 height 46
click at [714, 266] on input "0" at bounding box center [703, 264] width 83 height 22
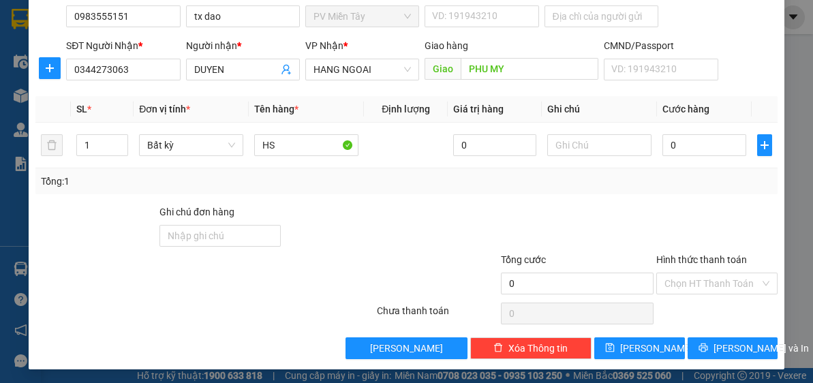
scroll to position [119, 0]
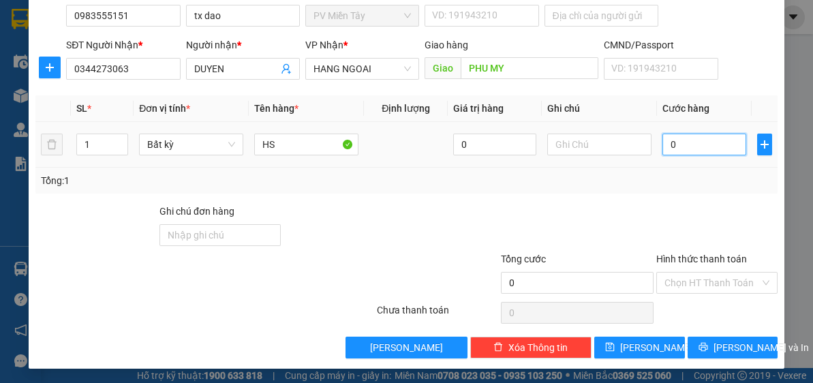
click at [681, 140] on input "0" at bounding box center [703, 145] width 83 height 22
click at [705, 279] on input "Hình thức thanh toán" at bounding box center [711, 283] width 95 height 20
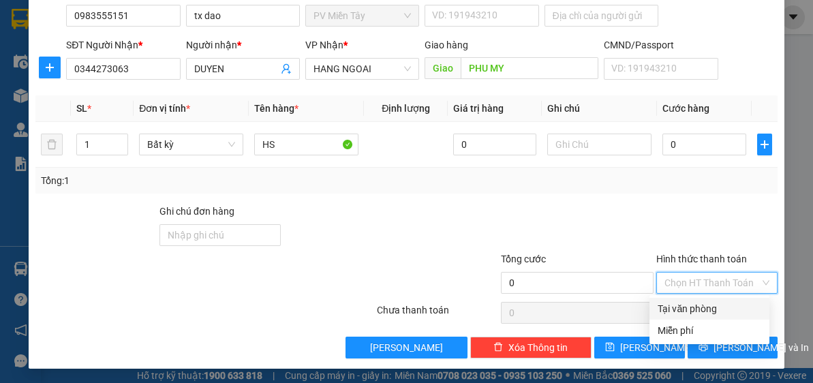
click at [692, 307] on div "Tại văn phòng" at bounding box center [710, 308] width 104 height 15
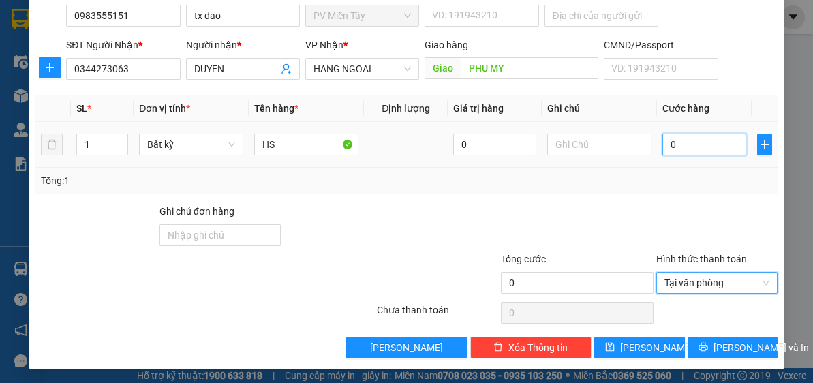
click at [696, 134] on input "0" at bounding box center [703, 145] width 83 height 22
click at [695, 149] on input "0" at bounding box center [703, 145] width 83 height 22
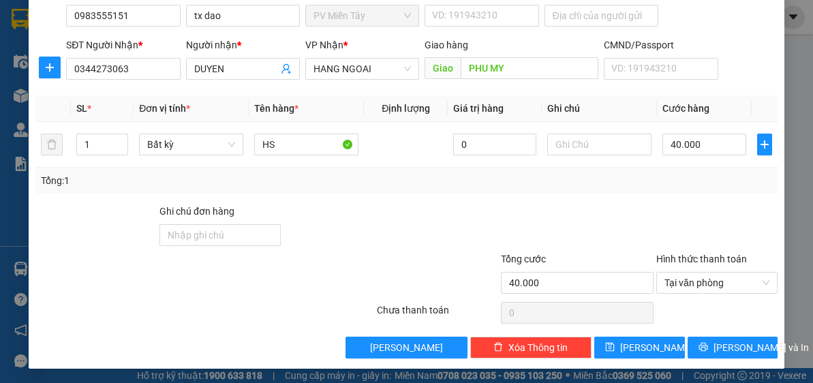
click at [566, 211] on div at bounding box center [562, 228] width 186 height 48
click at [228, 16] on input "tx dao" at bounding box center [243, 16] width 114 height 22
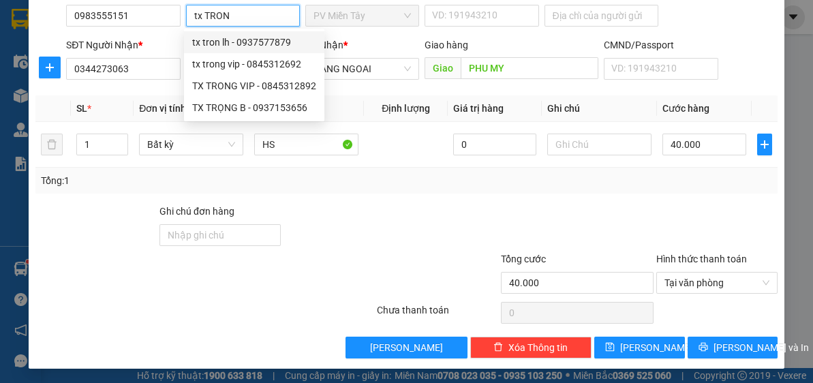
click at [227, 48] on div "tx tron lh - 0937577879" at bounding box center [254, 42] width 124 height 15
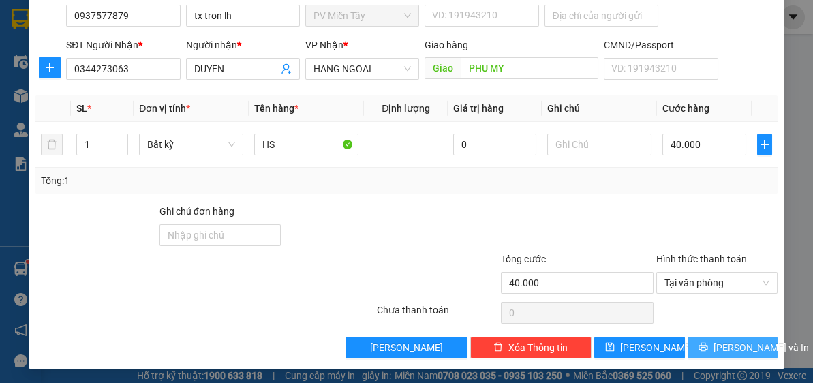
click at [726, 347] on span "[PERSON_NAME] và In" at bounding box center [760, 347] width 95 height 15
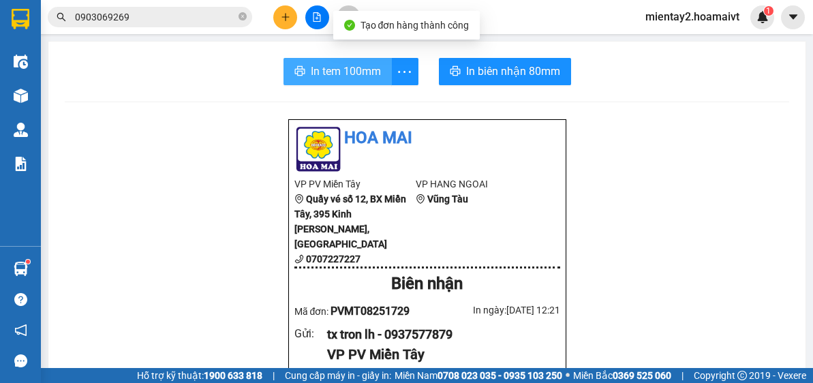
click at [346, 62] on button "In tem 100mm" at bounding box center [337, 71] width 108 height 27
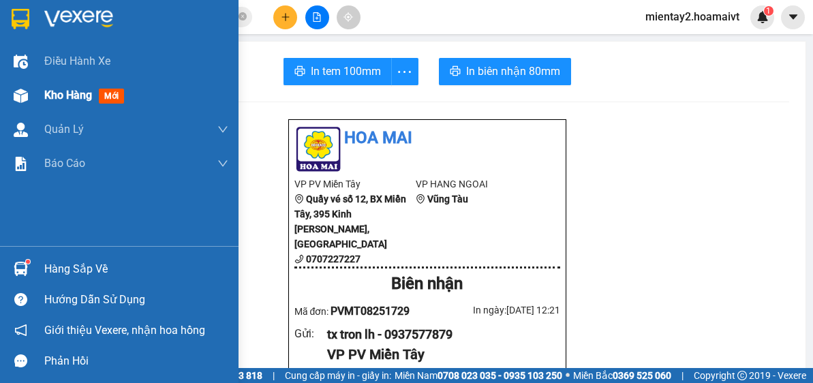
click at [74, 99] on span "Kho hàng" at bounding box center [68, 95] width 48 height 13
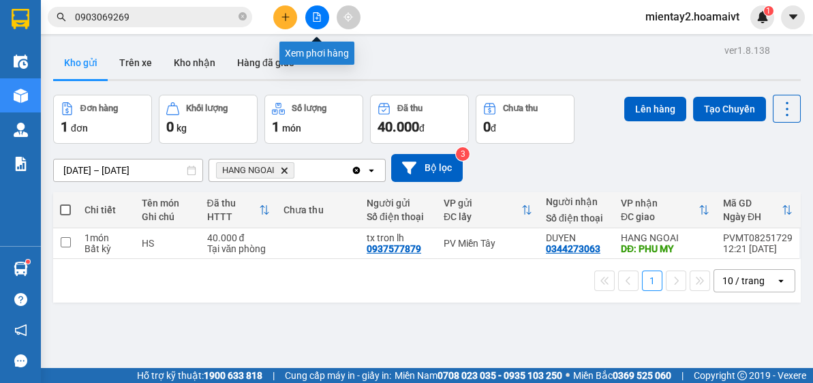
click at [317, 14] on icon "file-add" at bounding box center [317, 17] width 10 height 10
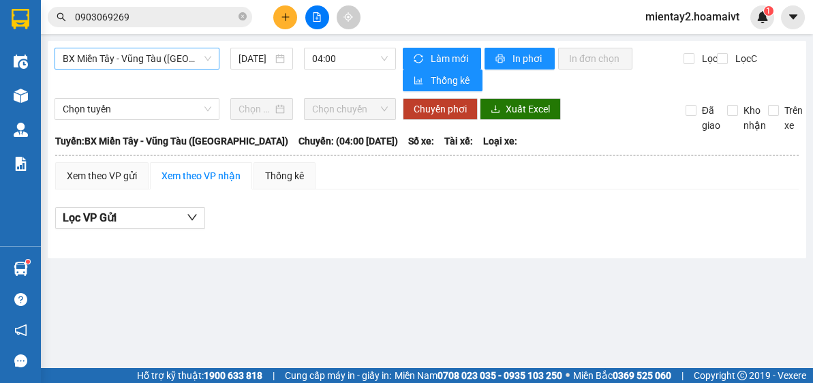
click at [169, 60] on span "BX Miền Tây - Vũng Tàu ([GEOGRAPHIC_DATA])" at bounding box center [137, 58] width 149 height 20
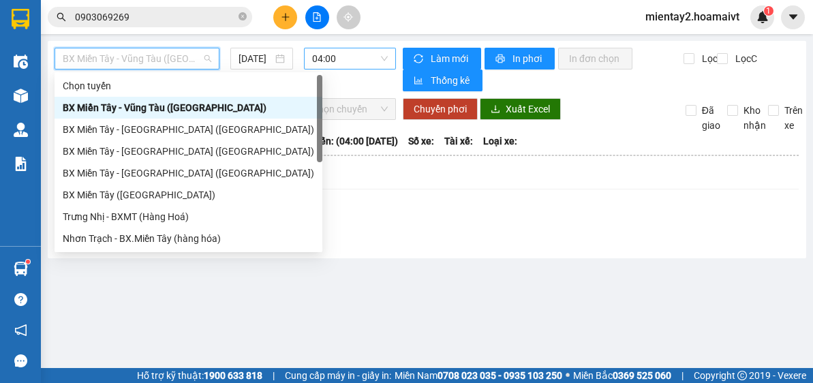
drag, startPoint x: 333, startPoint y: 52, endPoint x: 339, endPoint y: 57, distance: 7.2
click at [334, 52] on span "04:00" at bounding box center [350, 58] width 76 height 20
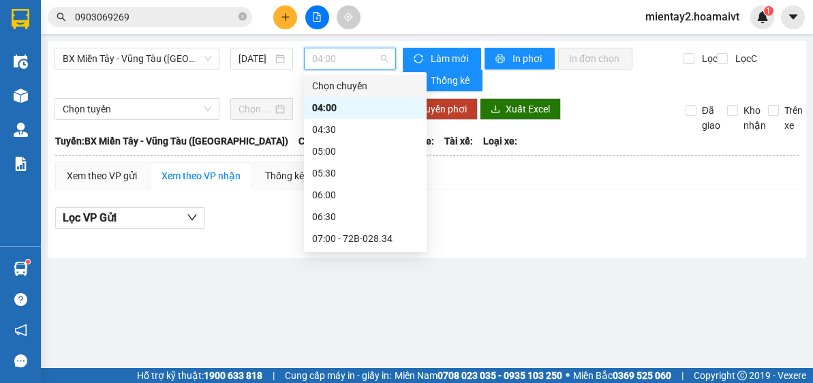
click at [418, 84] on div "Chọn chuyến" at bounding box center [365, 86] width 123 height 22
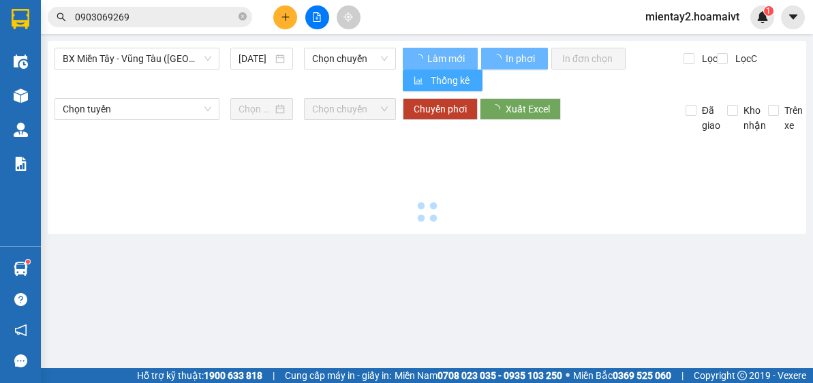
click at [424, 117] on div "BX Miền Tây - [GEOGRAPHIC_DATA] ([GEOGRAPHIC_DATA]) [DATE] Chọn chuyến Làm mới …" at bounding box center [427, 137] width 758 height 193
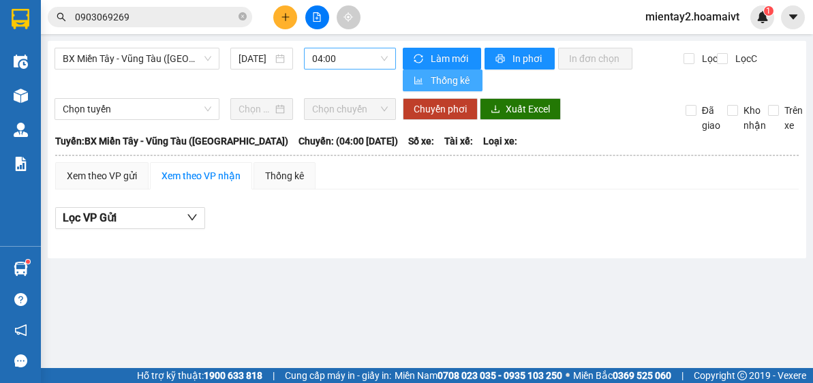
click at [343, 52] on span "04:00" at bounding box center [350, 58] width 76 height 20
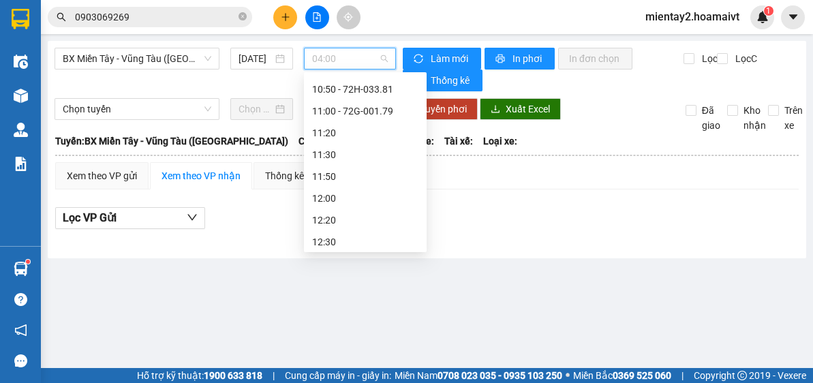
scroll to position [422, 0]
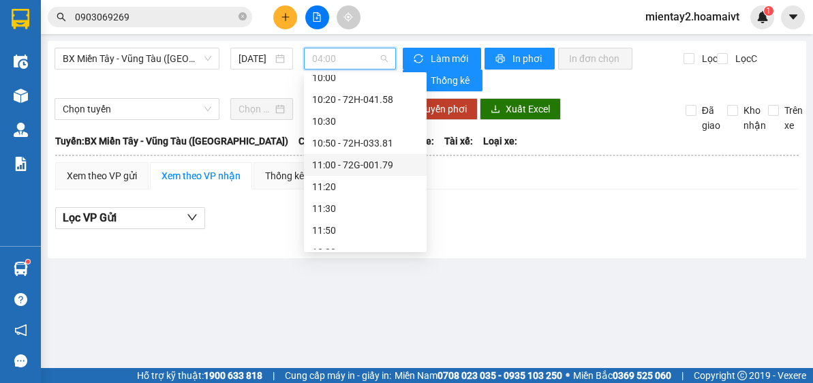
click at [383, 170] on div "11:00 - 72G-001.79" at bounding box center [365, 164] width 106 height 15
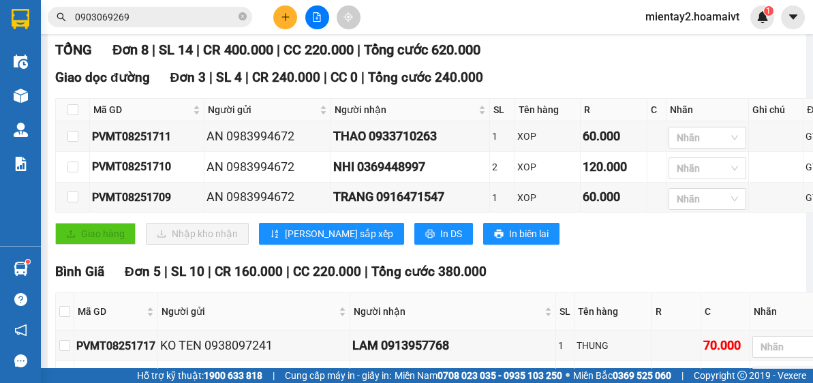
scroll to position [196, 0]
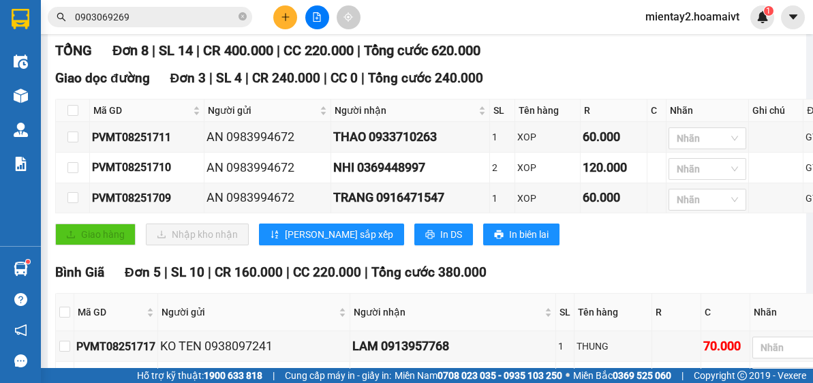
click at [281, 12] on icon "plus" at bounding box center [286, 17] width 10 height 10
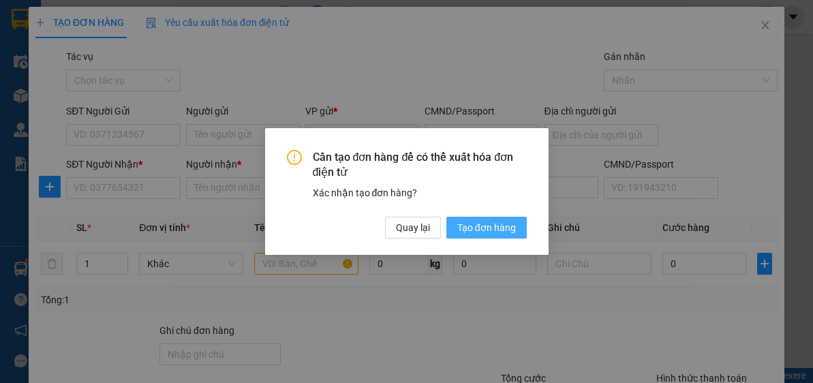
click at [482, 228] on span "Tạo đơn hàng" at bounding box center [486, 227] width 59 height 15
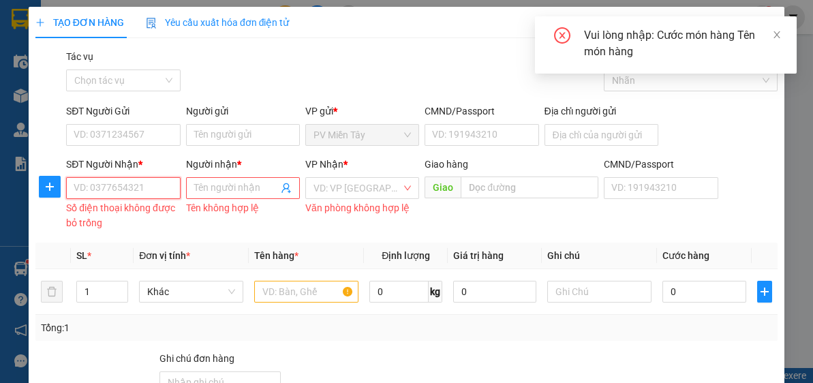
click at [143, 182] on input "SĐT Người Nhận *" at bounding box center [123, 188] width 114 height 22
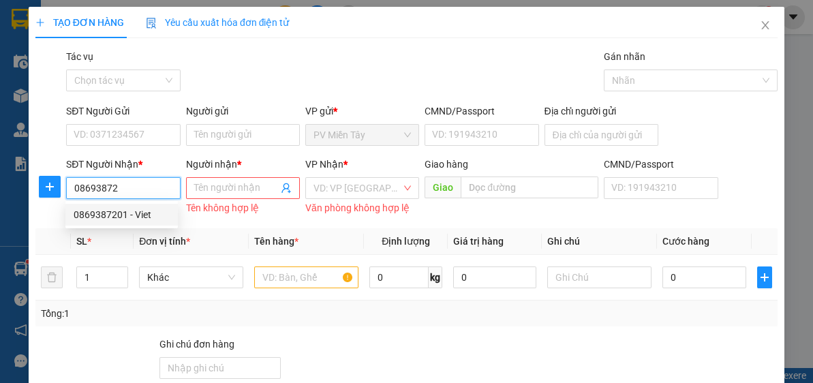
click at [133, 223] on div "0869387201 - Viet" at bounding box center [121, 215] width 112 height 22
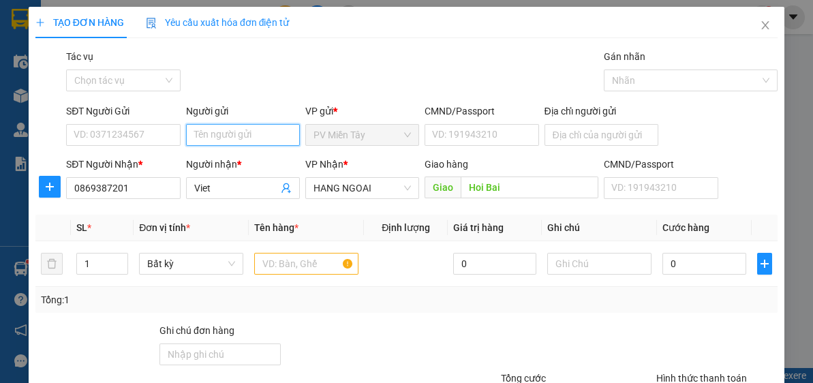
click at [234, 135] on input "Người gửi" at bounding box center [243, 135] width 114 height 22
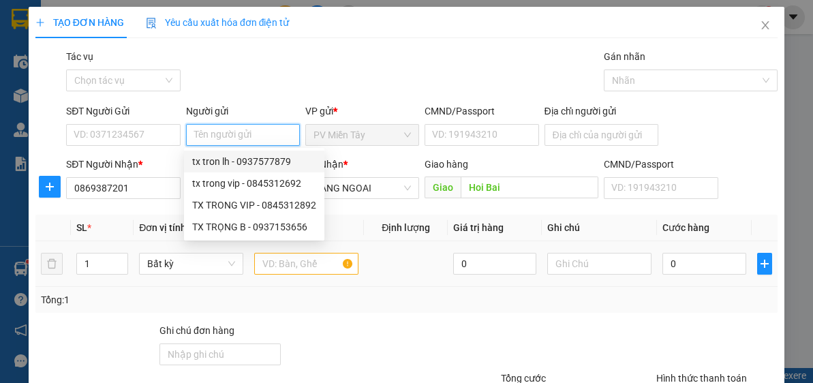
drag, startPoint x: 242, startPoint y: 160, endPoint x: 312, endPoint y: 272, distance: 132.0
click at [243, 159] on div "tx tron lh - 0937577879" at bounding box center [254, 161] width 124 height 15
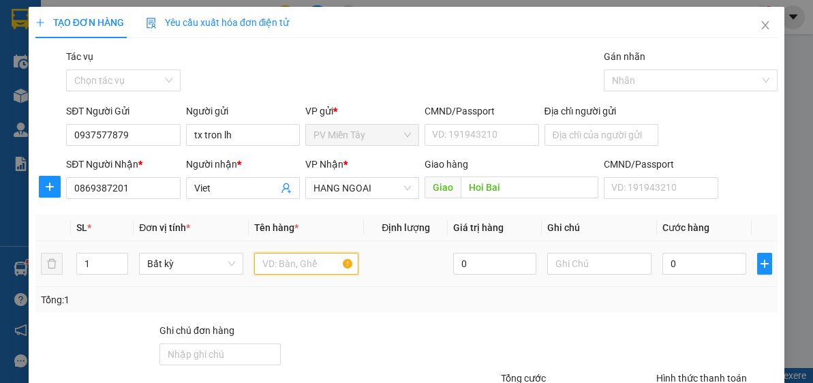
click at [311, 263] on input "text" at bounding box center [306, 264] width 104 height 22
click at [739, 258] on td "0" at bounding box center [704, 264] width 94 height 46
click at [698, 250] on div "0" at bounding box center [703, 263] width 83 height 27
click at [712, 292] on div "Tổng: 1" at bounding box center [406, 299] width 731 height 15
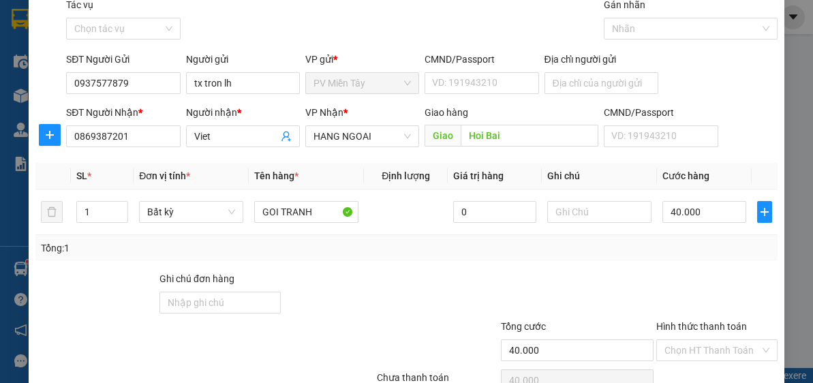
scroll to position [119, 0]
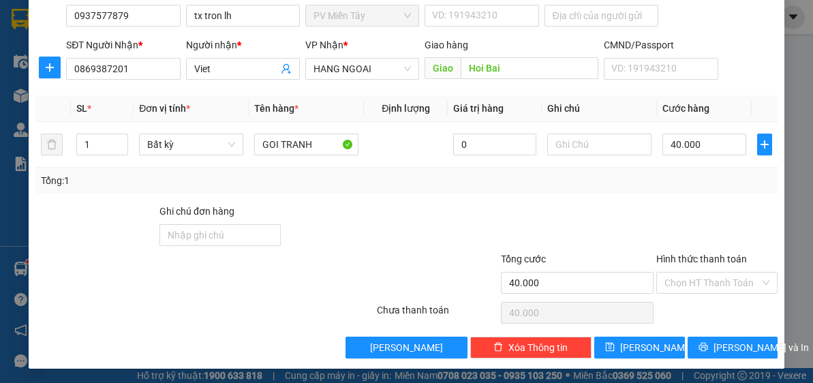
click at [737, 333] on div "Transit Pickup Surcharge Ids Transit Deliver Surcharge Ids Transit Deliver Surc…" at bounding box center [406, 144] width 742 height 429
click at [739, 350] on span "[PERSON_NAME] và In" at bounding box center [760, 347] width 95 height 15
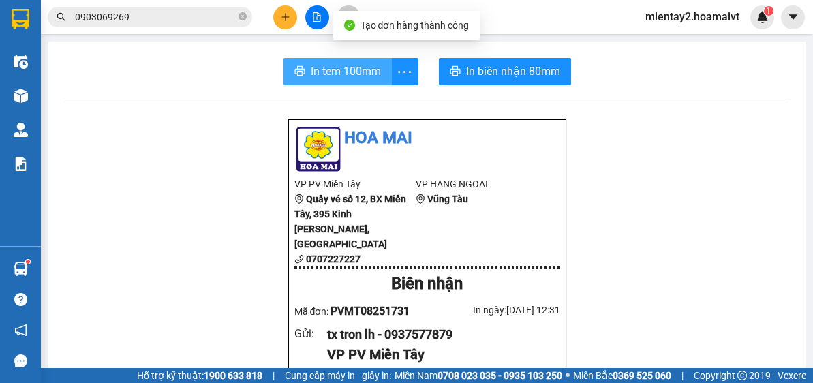
click at [349, 78] on span "In tem 100mm" at bounding box center [346, 71] width 70 height 17
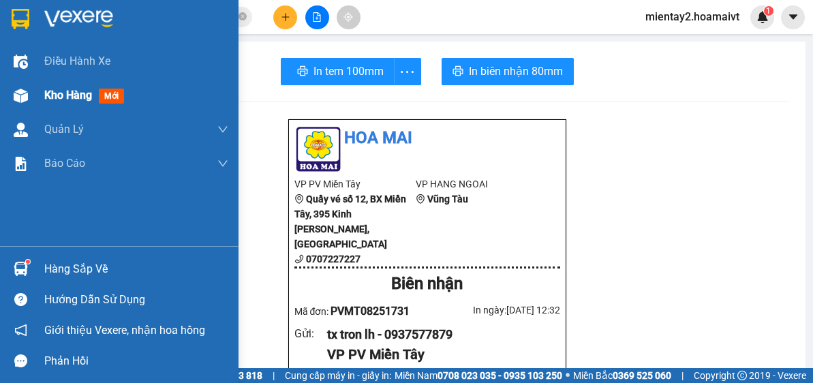
click at [50, 102] on div "Kho hàng mới" at bounding box center [86, 95] width 85 height 17
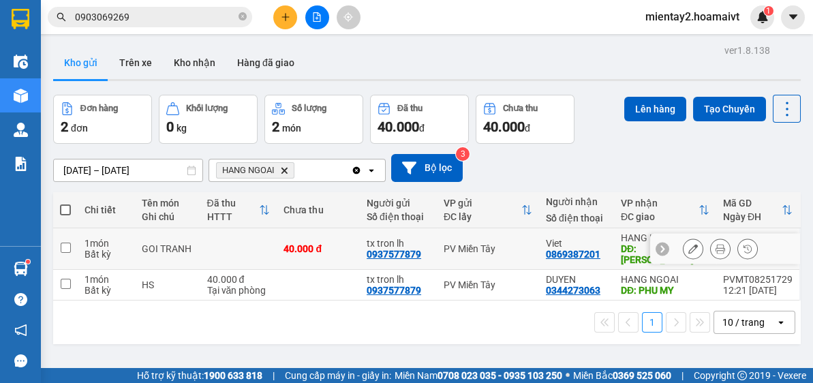
click at [256, 233] on td at bounding box center [238, 249] width 77 height 42
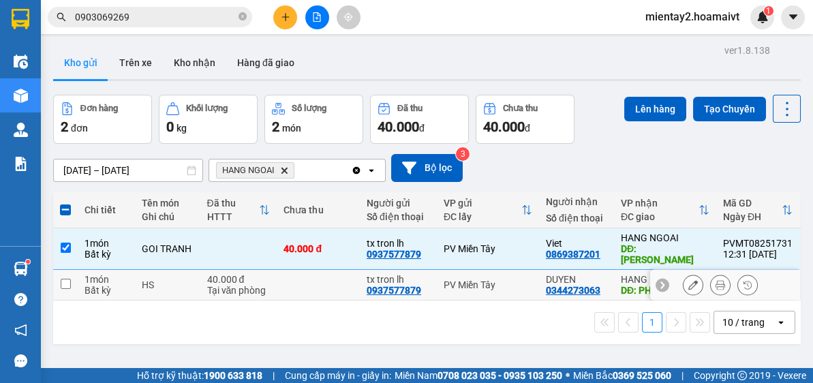
click at [265, 274] on div "40.000 đ" at bounding box center [238, 279] width 63 height 11
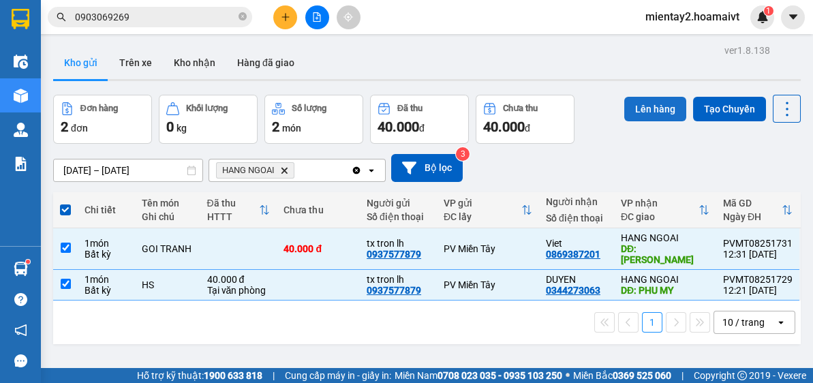
click at [653, 107] on button "Lên hàng" at bounding box center [655, 109] width 62 height 25
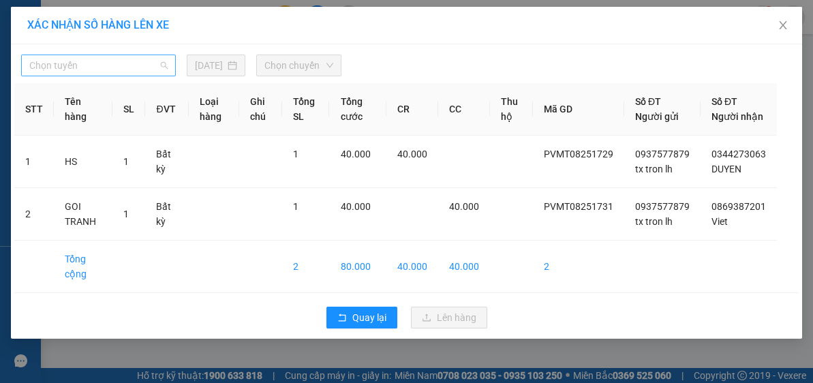
click at [93, 74] on span "Chọn tuyến" at bounding box center [98, 65] width 138 height 20
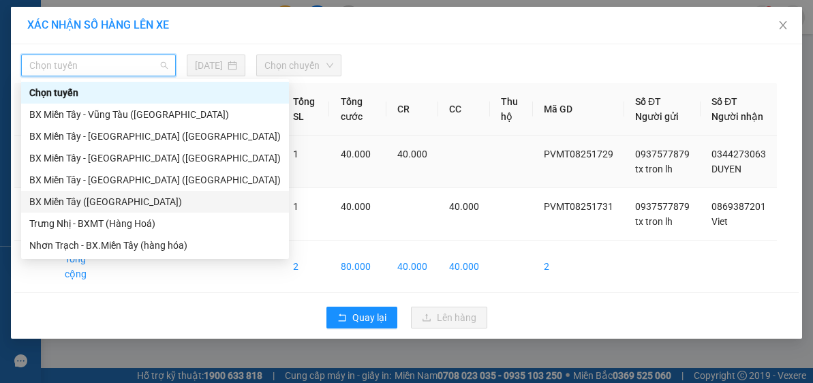
click at [119, 200] on div "BX Miền Tây ([GEOGRAPHIC_DATA])" at bounding box center [154, 201] width 251 height 15
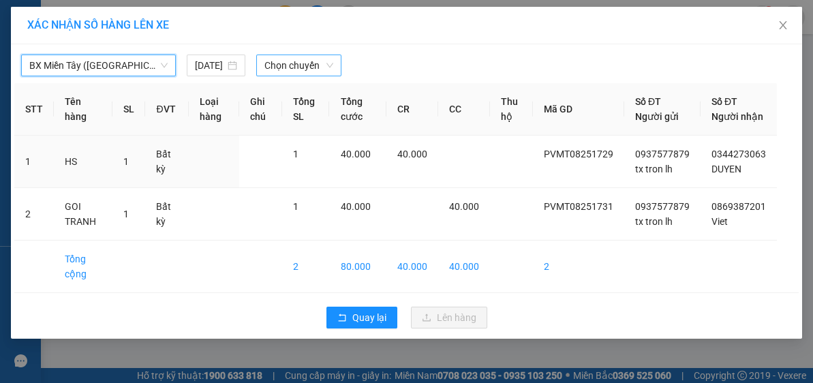
click at [284, 67] on span "Chọn chuyến" at bounding box center [298, 65] width 69 height 20
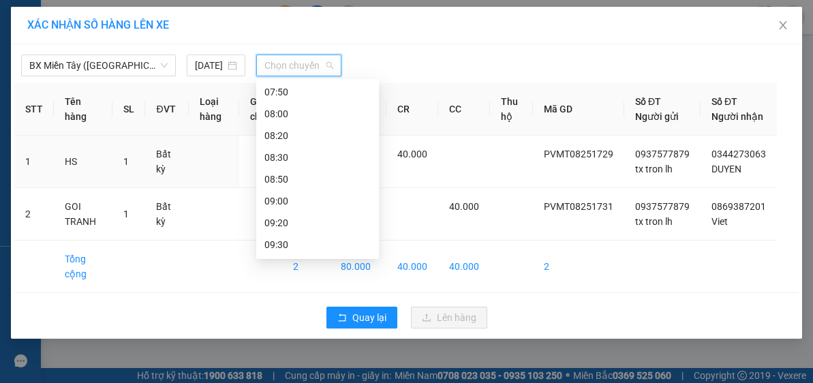
scroll to position [155, 0]
click at [307, 112] on div "07:20" at bounding box center [317, 112] width 106 height 15
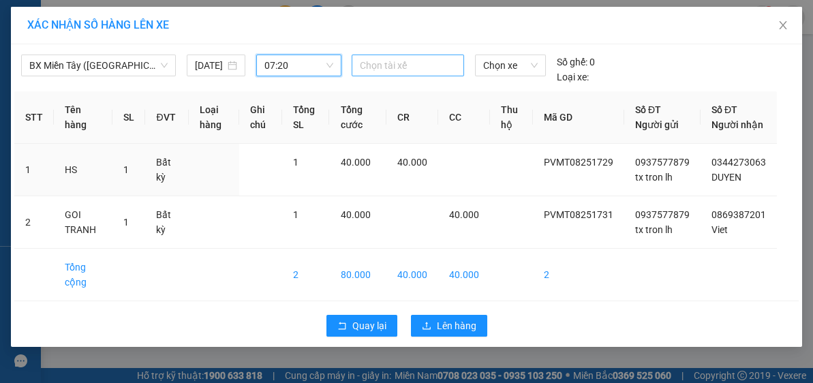
click at [410, 65] on div at bounding box center [408, 65] width 106 height 16
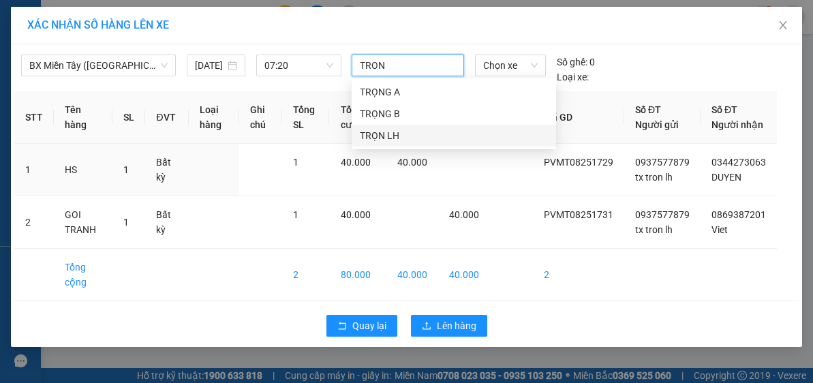
click at [387, 134] on div "TRỌN LH" at bounding box center [454, 135] width 188 height 15
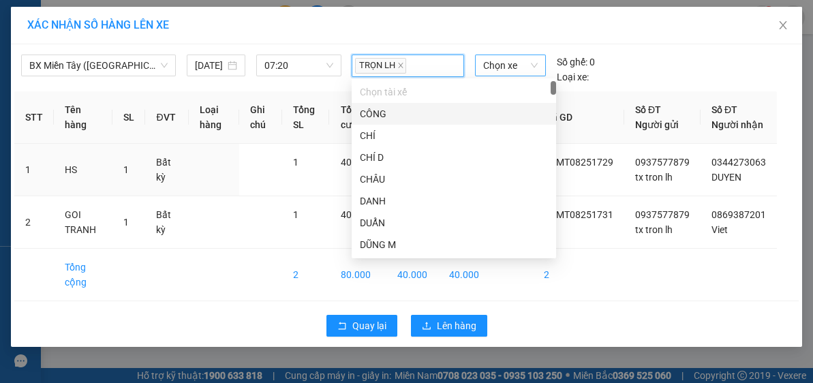
click at [515, 64] on span "Chọn xe" at bounding box center [510, 65] width 55 height 20
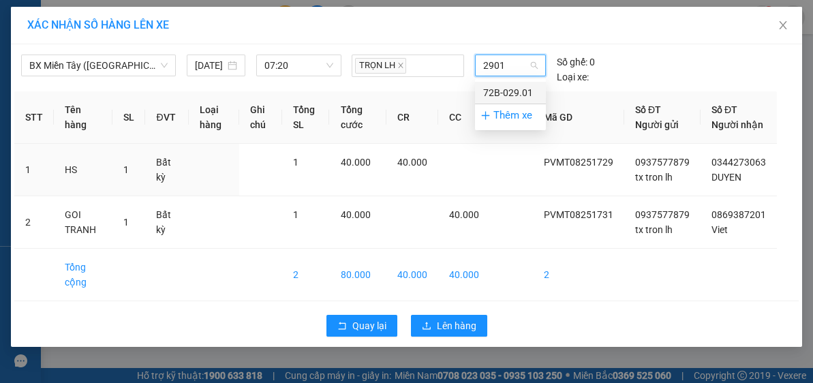
click at [521, 91] on div "72B-029.01" at bounding box center [510, 92] width 55 height 15
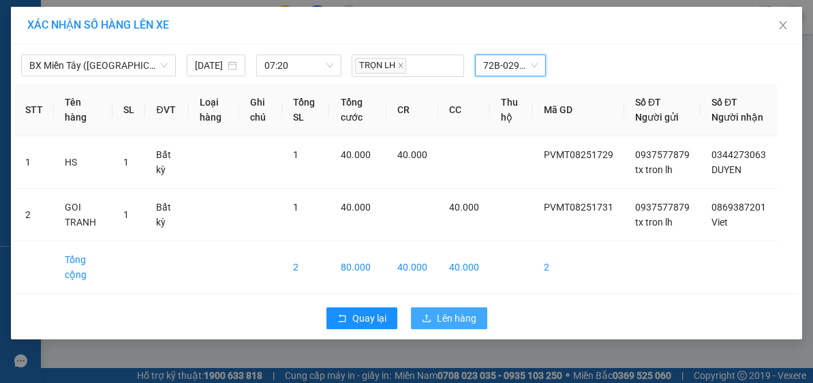
click at [467, 326] on span "Lên hàng" at bounding box center [457, 318] width 40 height 15
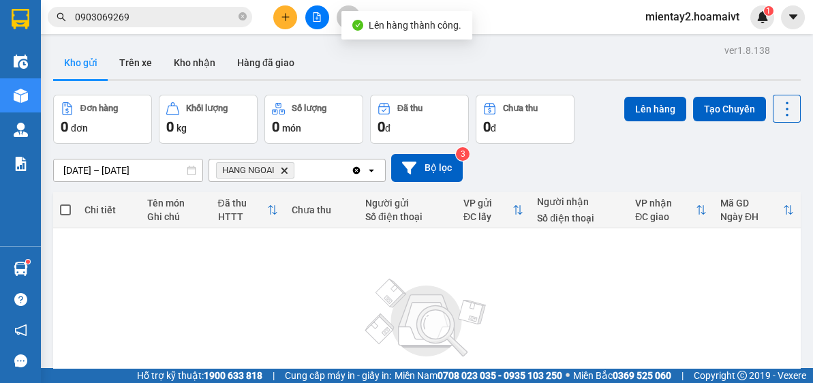
click at [295, 12] on button at bounding box center [285, 17] width 24 height 24
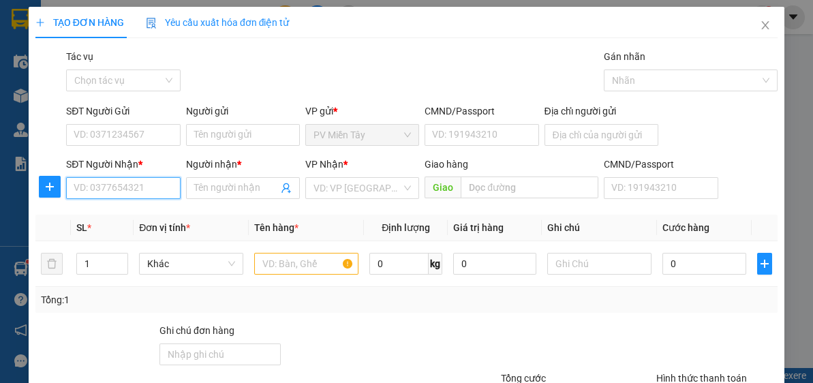
click at [146, 181] on input "SĐT Người Nhận *" at bounding box center [123, 188] width 114 height 22
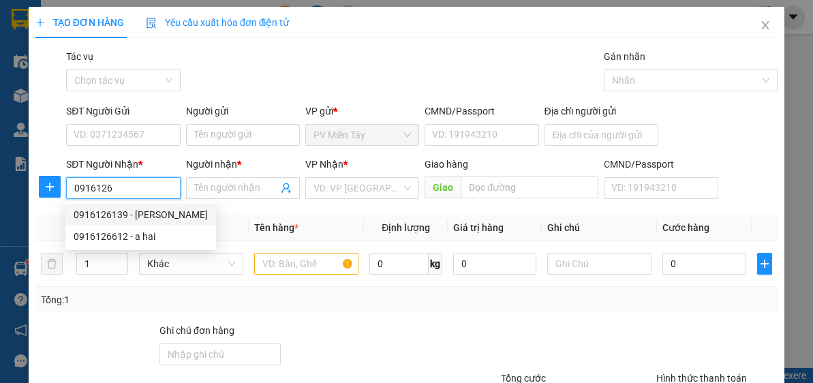
click at [104, 187] on input "0916126" at bounding box center [123, 188] width 114 height 22
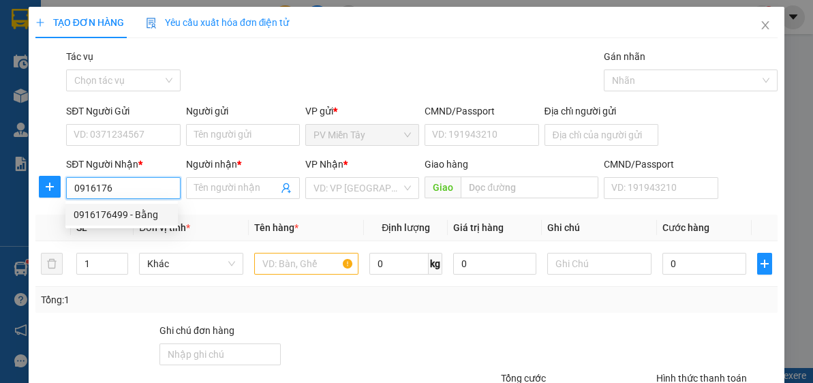
click at [133, 218] on div "0916176499 - Bằng" at bounding box center [122, 214] width 96 height 15
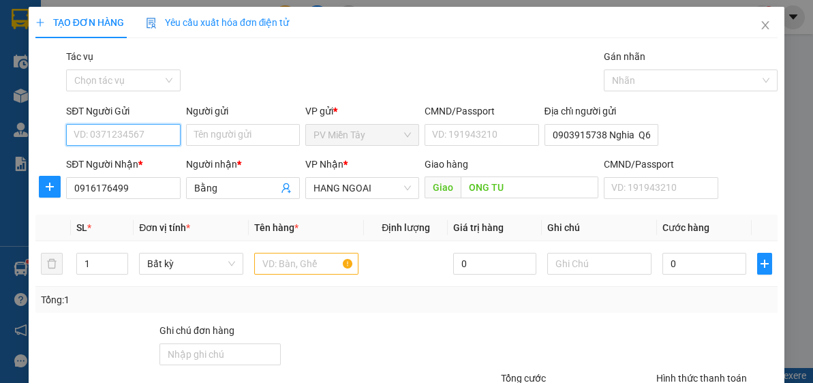
click at [144, 132] on input "SĐT Người Gửi" at bounding box center [123, 135] width 114 height 22
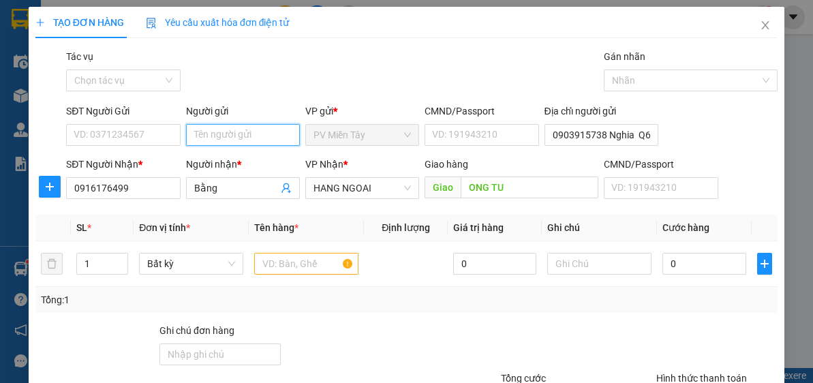
click at [221, 133] on input "Người gửi" at bounding box center [243, 135] width 114 height 22
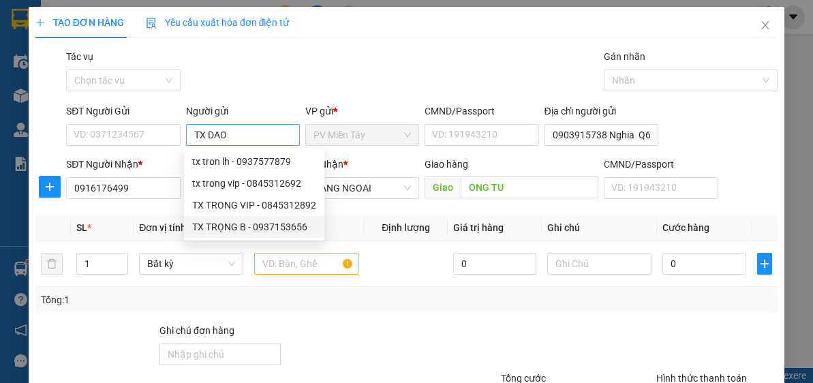
click at [295, 53] on div "Gói vận chuyển * Tiêu chuẩn Tác vụ Chọn tác vụ Gán nhãn Nhãn" at bounding box center [421, 73] width 717 height 48
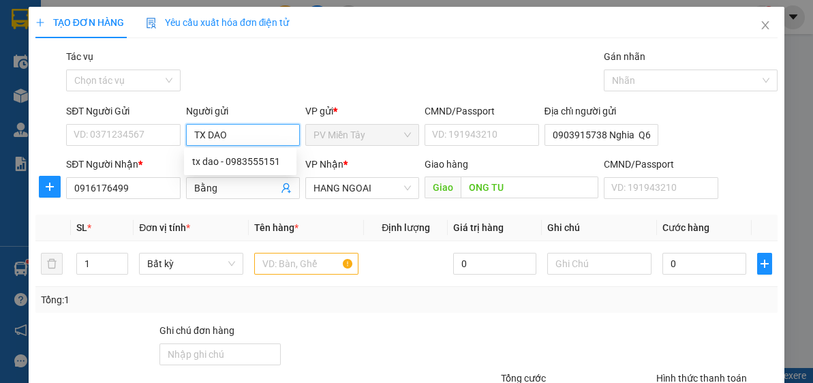
click at [251, 132] on input "TX DAO" at bounding box center [243, 135] width 114 height 22
click at [235, 137] on input "TX DAO" at bounding box center [243, 135] width 114 height 22
drag, startPoint x: 241, startPoint y: 159, endPoint x: 228, endPoint y: 235, distance: 76.7
click at [241, 160] on div "tx dao - 0983555151" at bounding box center [240, 161] width 96 height 15
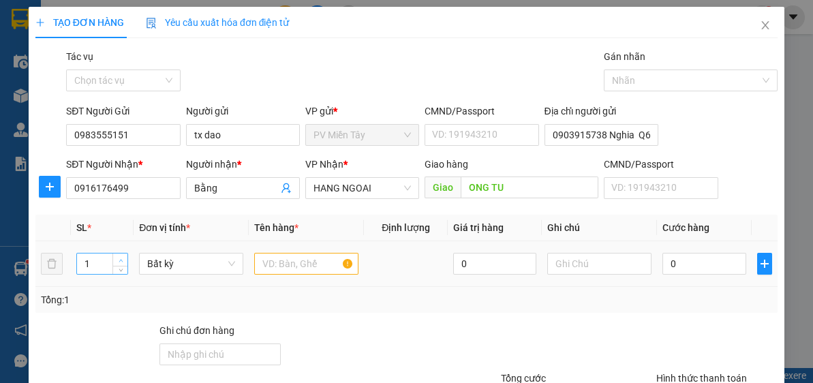
click at [123, 256] on span "up" at bounding box center [121, 260] width 8 height 8
click at [270, 277] on div at bounding box center [306, 263] width 104 height 27
click at [281, 262] on input "text" at bounding box center [306, 264] width 104 height 22
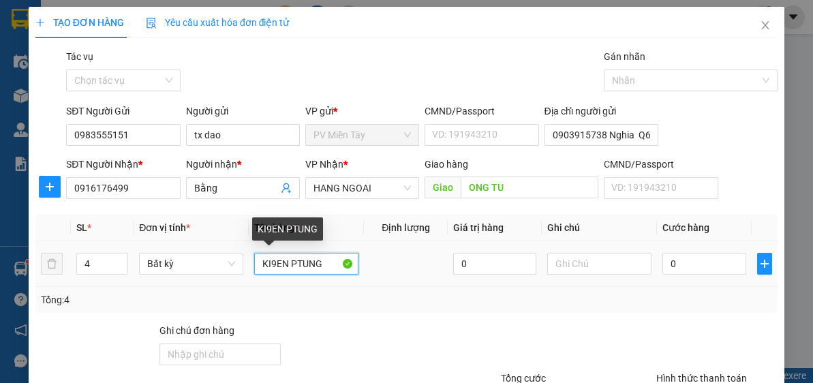
click at [272, 269] on input "KI9EN PTUNG" at bounding box center [306, 264] width 104 height 22
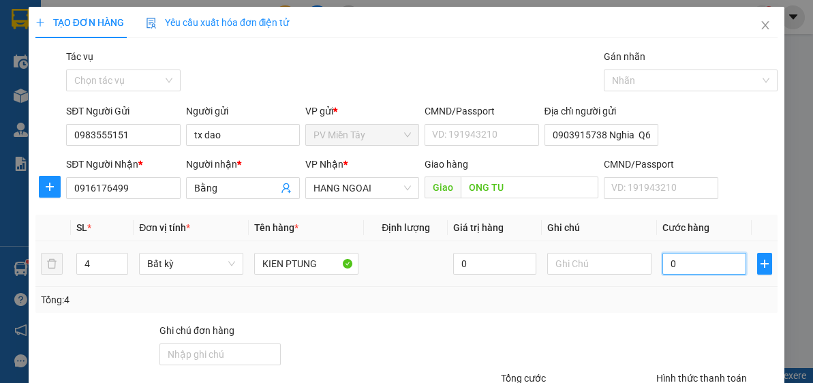
click at [702, 261] on input "0" at bounding box center [703, 264] width 83 height 22
click at [698, 308] on div "Tổng: 4" at bounding box center [406, 300] width 742 height 26
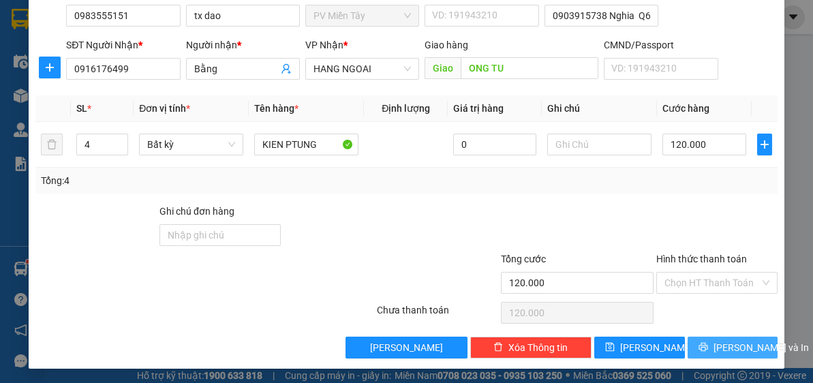
click at [754, 344] on button "[PERSON_NAME] và In" at bounding box center [733, 348] width 91 height 22
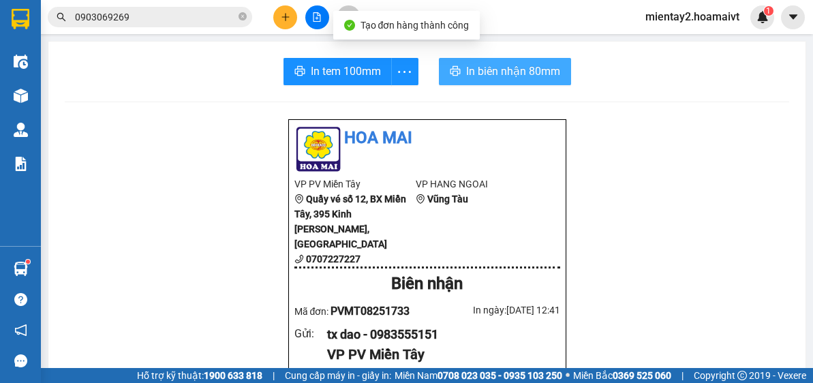
click at [520, 59] on button "In biên nhận 80mm" at bounding box center [505, 71] width 132 height 27
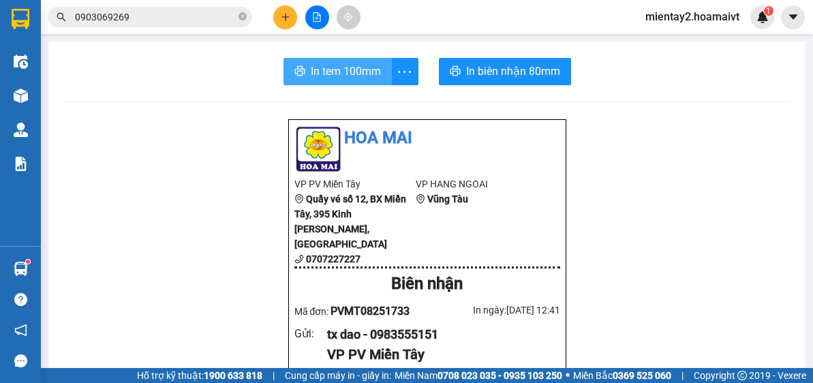
click at [320, 76] on span "In tem 100mm" at bounding box center [346, 71] width 70 height 17
click at [346, 62] on button "In tem 100mm" at bounding box center [337, 71] width 108 height 27
click at [352, 66] on span "In tem 100mm" at bounding box center [346, 71] width 70 height 17
click at [279, 13] on button at bounding box center [285, 17] width 24 height 24
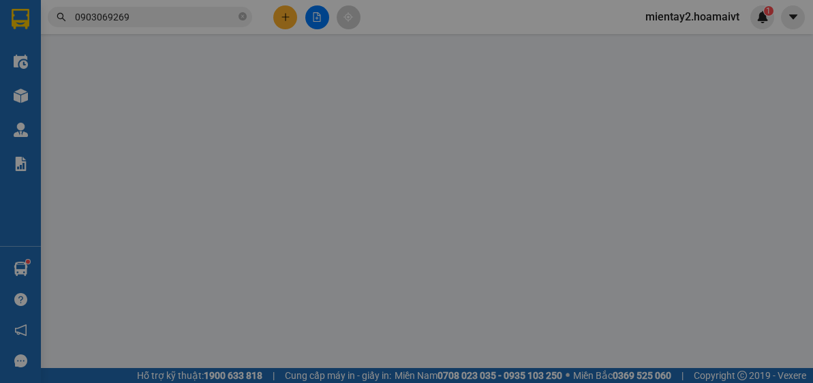
click at [279, 13] on div "Yêu cầu xuất hóa đơn điện tử" at bounding box center [218, 22] width 144 height 31
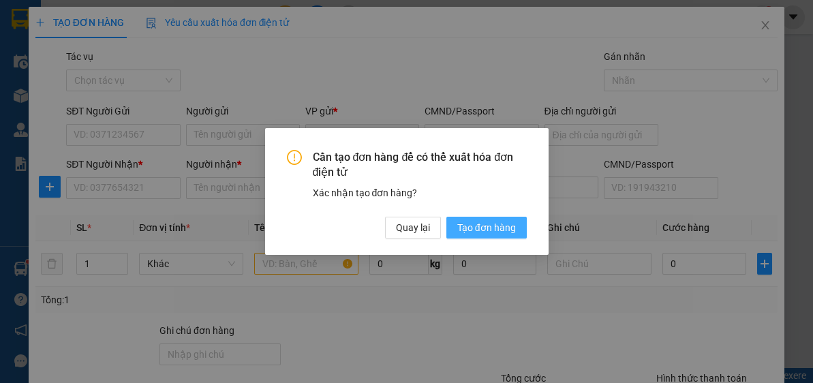
click at [491, 226] on span "Tạo đơn hàng" at bounding box center [486, 227] width 59 height 15
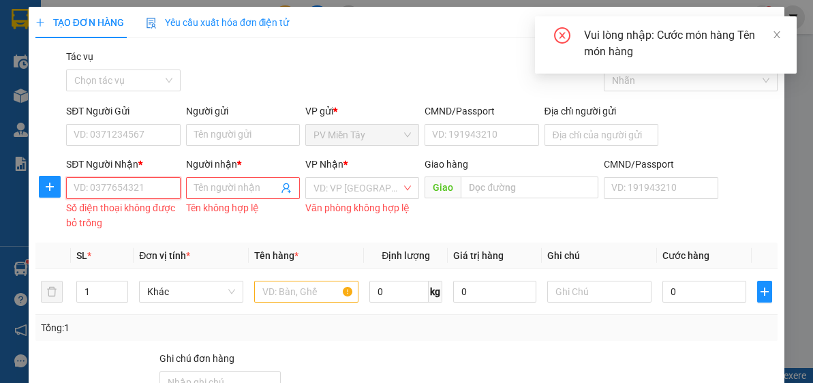
click at [140, 196] on input "SĐT Người Nhận *" at bounding box center [123, 188] width 114 height 22
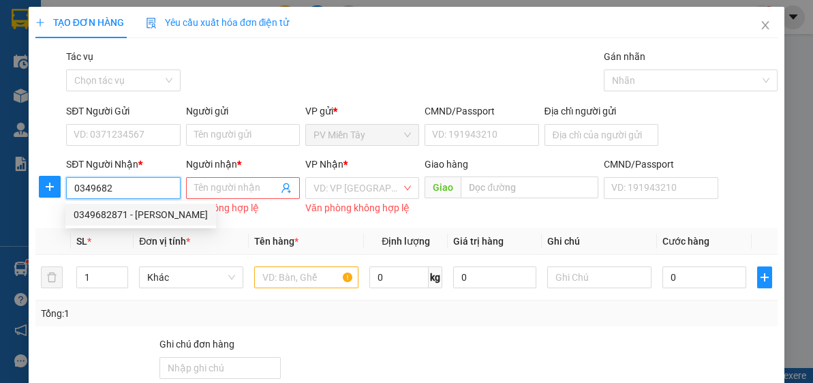
click at [136, 215] on div "0349682871 - [PERSON_NAME]" at bounding box center [141, 214] width 134 height 15
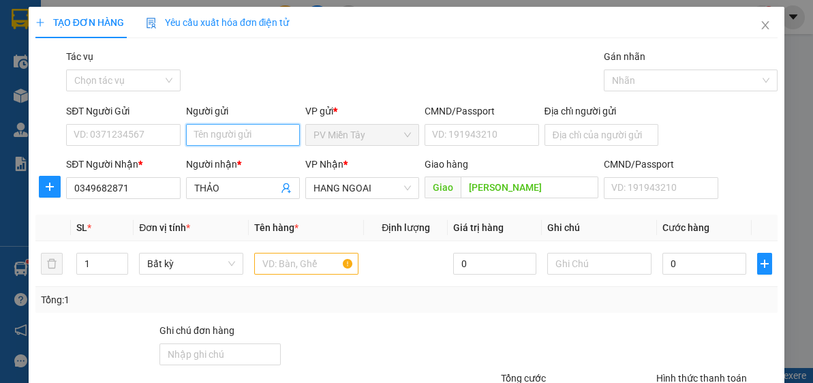
click at [240, 129] on input "Người gửi" at bounding box center [243, 135] width 114 height 22
click at [242, 161] on div "tx dao - 0983555151" at bounding box center [240, 161] width 96 height 15
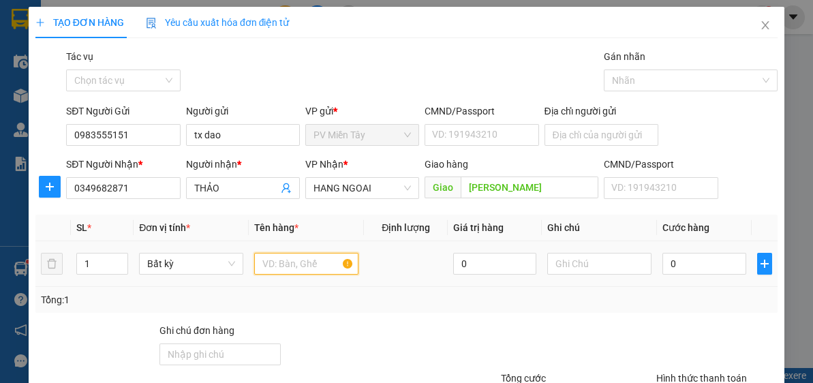
click at [322, 265] on input "text" at bounding box center [306, 264] width 104 height 22
click at [322, 266] on input "text" at bounding box center [306, 264] width 104 height 22
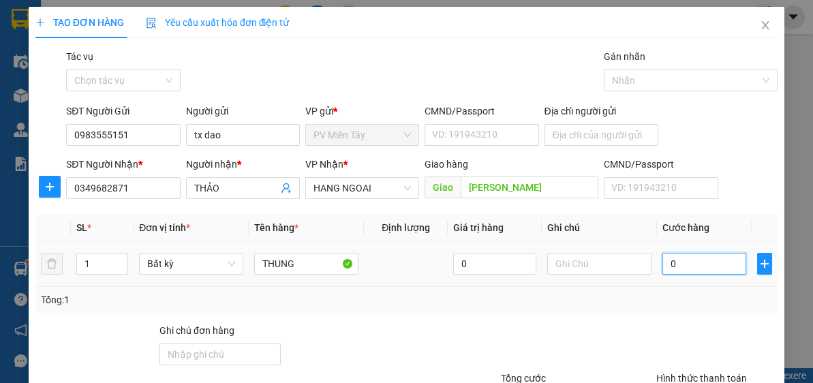
click at [684, 268] on input "0" at bounding box center [703, 264] width 83 height 22
click at [665, 303] on div "Tổng: 1" at bounding box center [406, 299] width 731 height 15
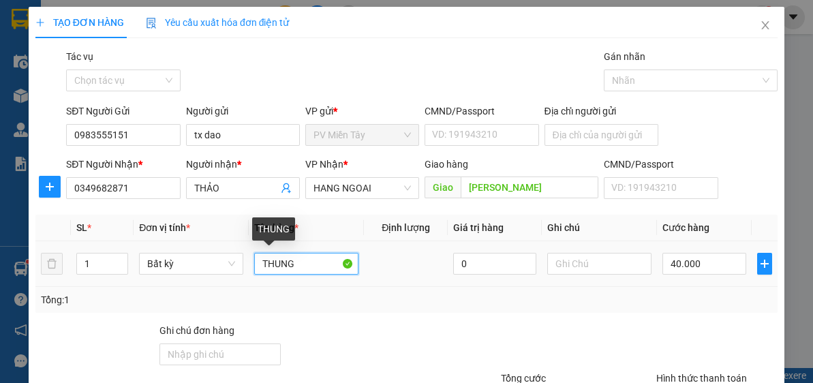
click at [310, 263] on input "THUNG" at bounding box center [306, 264] width 104 height 22
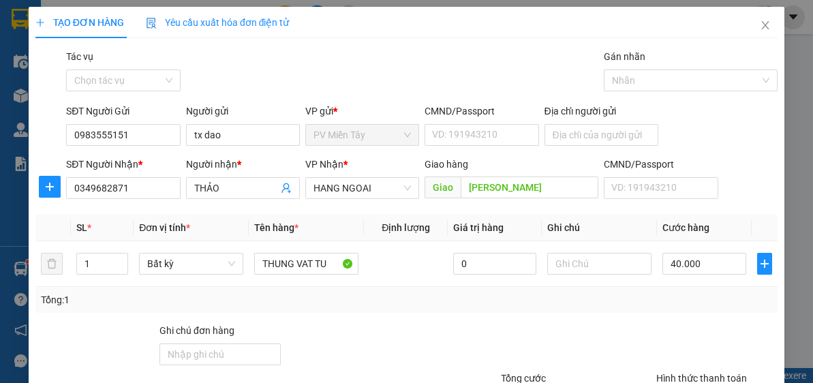
scroll to position [119, 0]
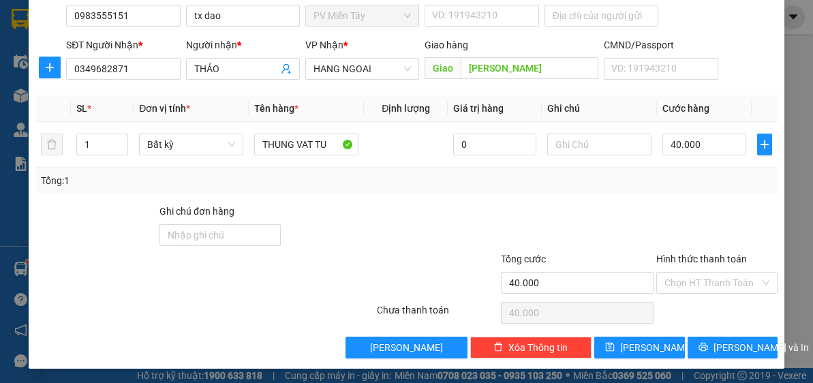
click at [769, 343] on div "[PERSON_NAME] và In" at bounding box center [732, 348] width 93 height 22
click at [750, 345] on span "[PERSON_NAME] và In" at bounding box center [760, 347] width 95 height 15
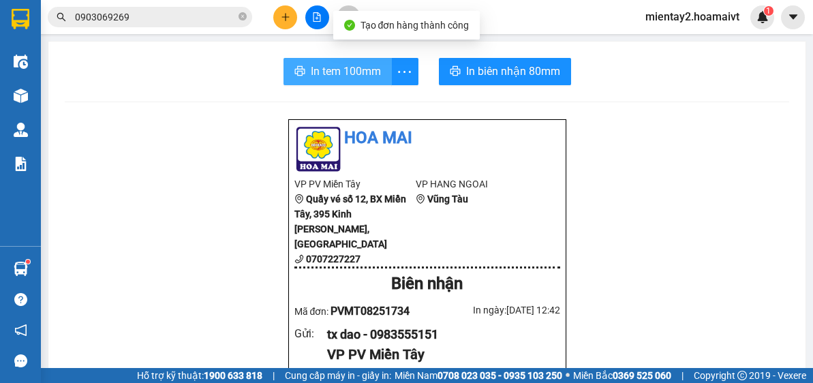
click at [341, 69] on span "In tem 100mm" at bounding box center [346, 71] width 70 height 17
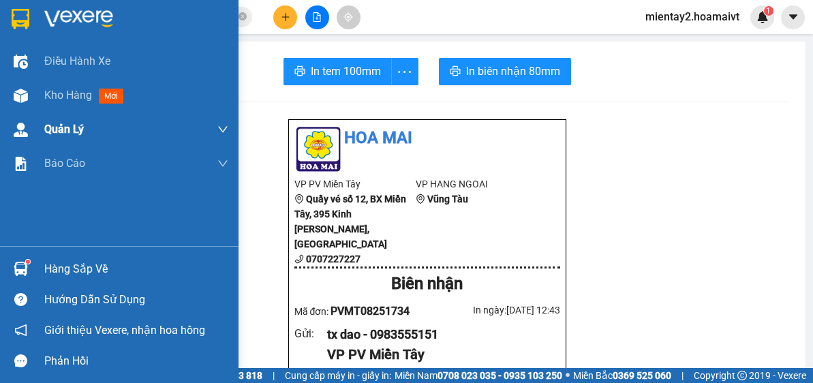
drag, startPoint x: 43, startPoint y: 84, endPoint x: 212, endPoint y: 129, distance: 174.9
click at [44, 85] on div "Kho hàng mới" at bounding box center [119, 95] width 238 height 34
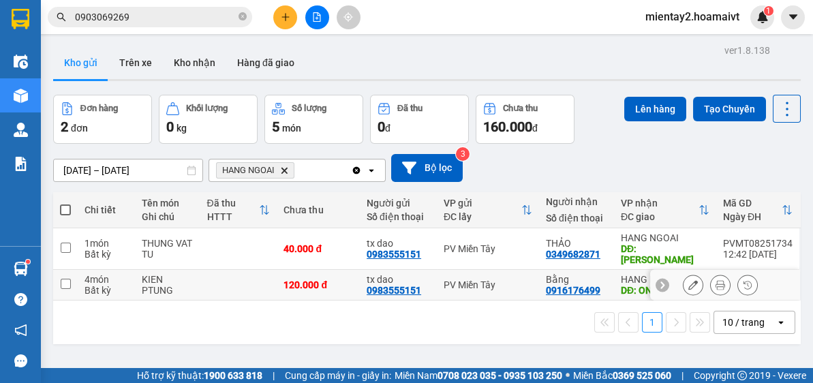
click at [303, 286] on div "120.000 đ" at bounding box center [317, 284] width 69 height 11
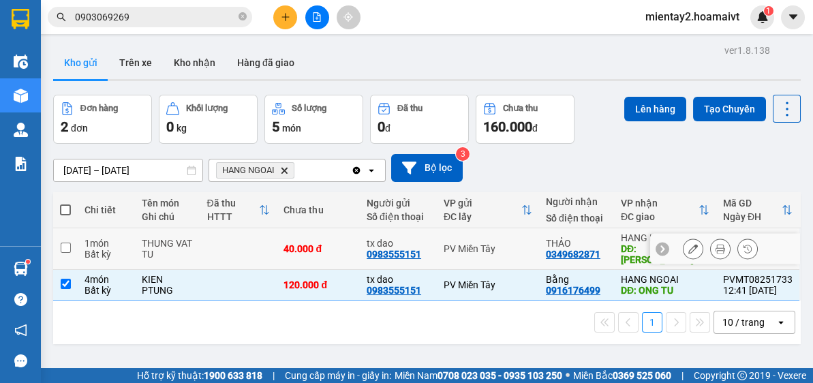
click at [309, 234] on td "40.000 đ" at bounding box center [318, 249] width 83 height 42
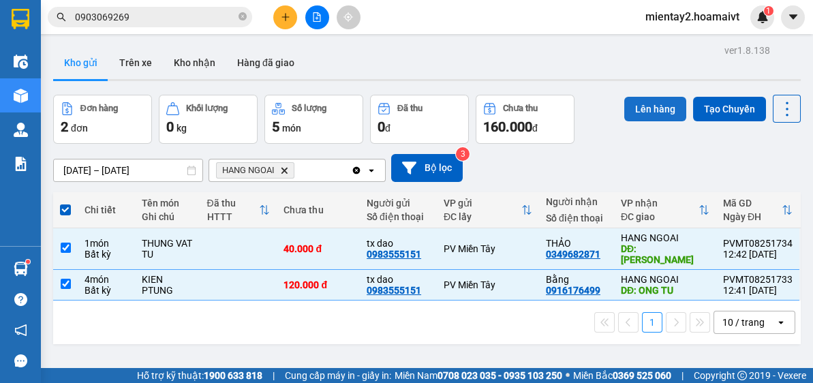
click at [654, 109] on button "Lên hàng" at bounding box center [655, 109] width 62 height 25
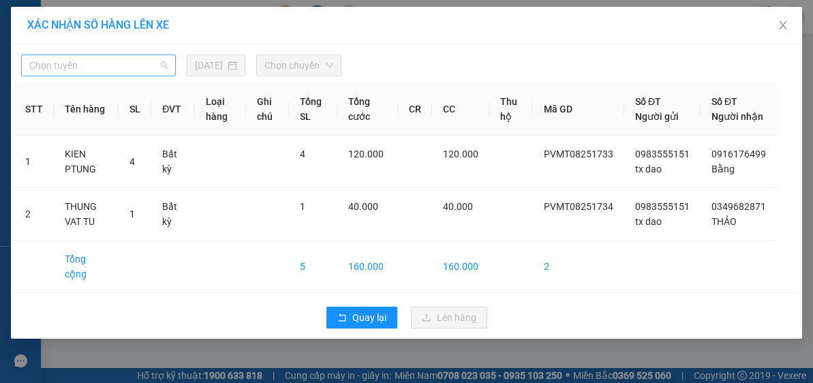
click at [55, 63] on span "Chọn tuyến" at bounding box center [98, 65] width 138 height 20
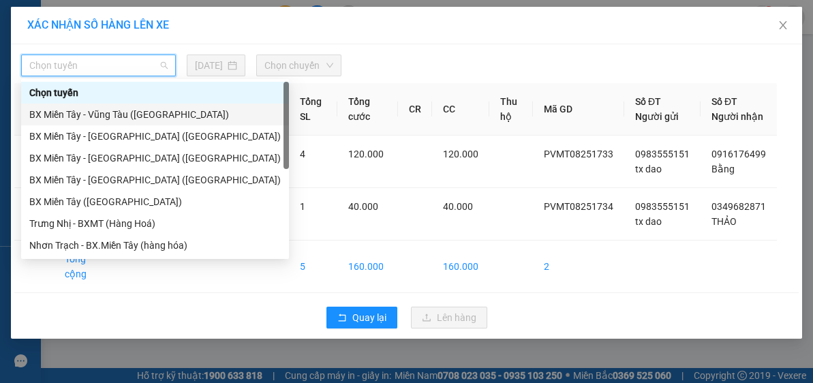
click at [119, 114] on div "BX Miền Tây - Vũng Tàu ([GEOGRAPHIC_DATA])" at bounding box center [154, 114] width 251 height 15
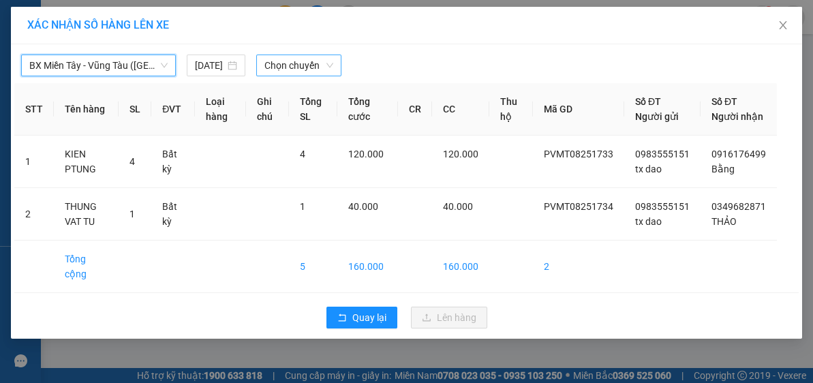
click at [293, 59] on span "Chọn chuyến" at bounding box center [298, 65] width 69 height 20
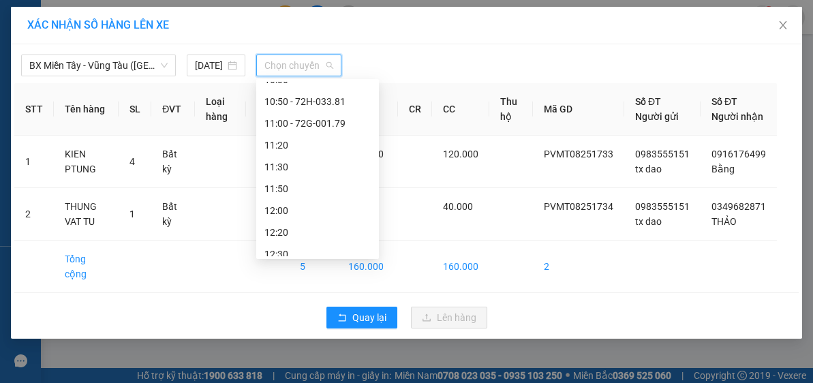
scroll to position [469, 0]
click at [125, 67] on span "BX Miền Tây - Vũng Tàu ([GEOGRAPHIC_DATA])" at bounding box center [98, 65] width 138 height 20
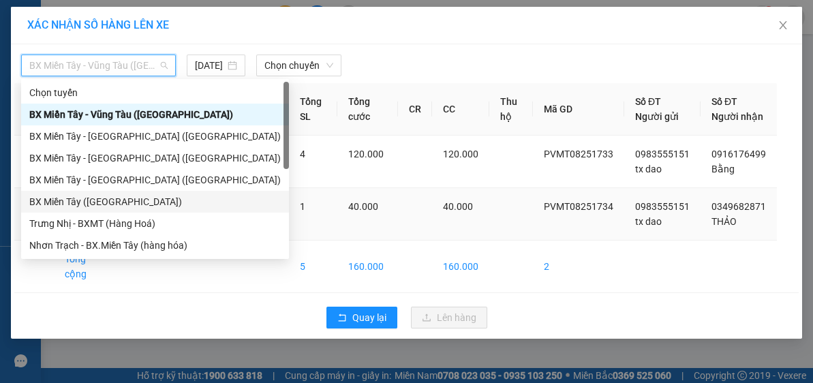
click at [121, 208] on div "BX Miền Tây ([GEOGRAPHIC_DATA])" at bounding box center [154, 201] width 251 height 15
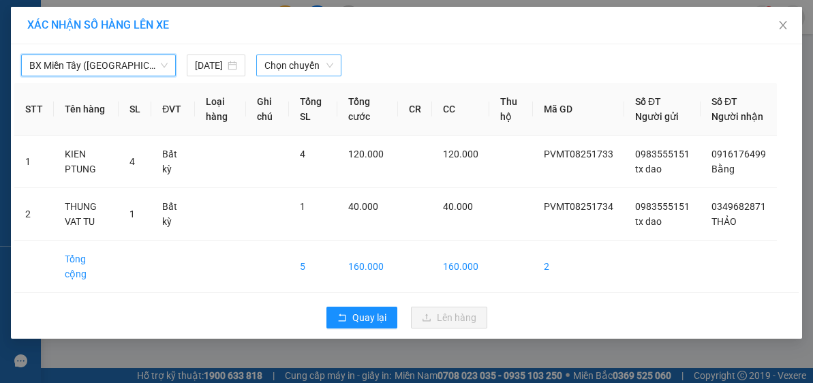
click at [310, 63] on span "Chọn chuyến" at bounding box center [298, 65] width 69 height 20
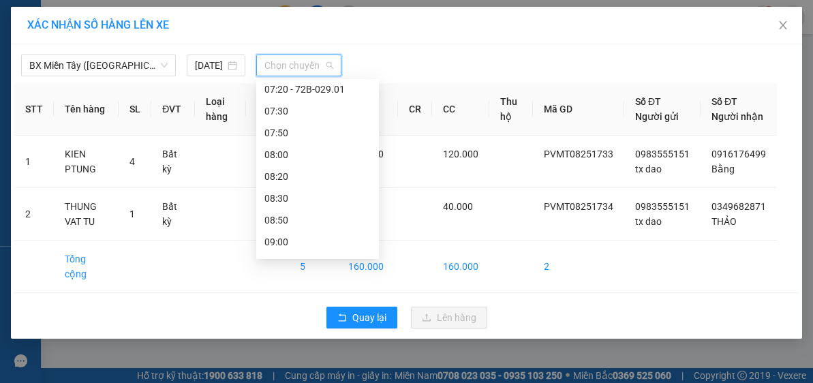
scroll to position [181, 0]
click at [292, 110] on div "07:30" at bounding box center [317, 108] width 106 height 15
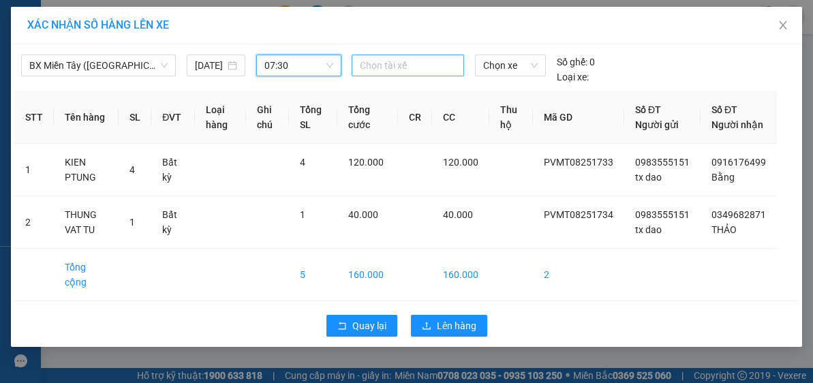
click at [393, 71] on div at bounding box center [408, 65] width 106 height 16
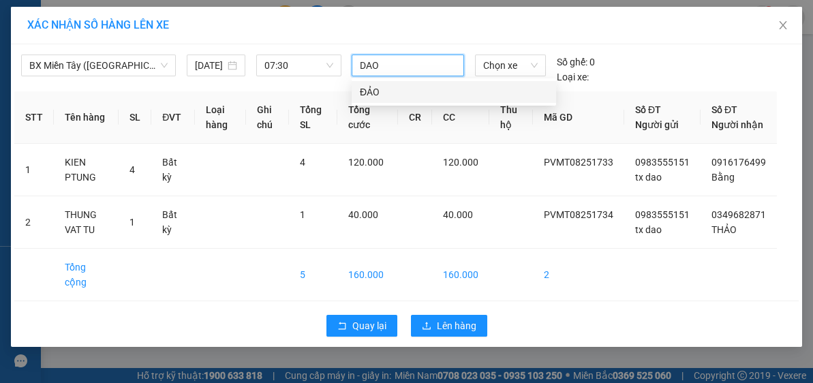
click at [395, 97] on div "ĐẢO" at bounding box center [454, 91] width 188 height 15
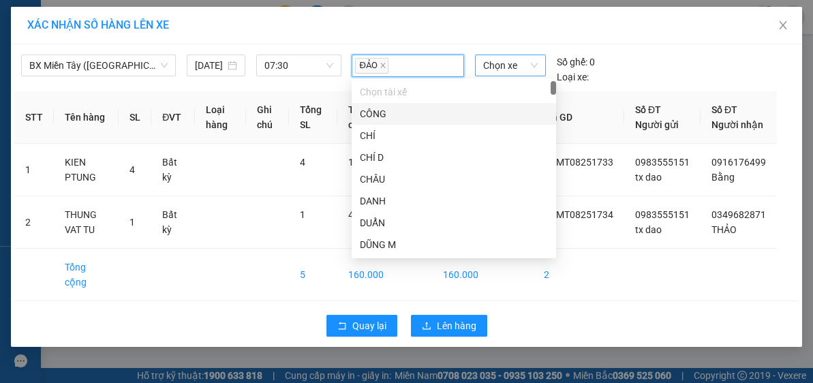
click at [510, 63] on span "Chọn xe" at bounding box center [510, 65] width 55 height 20
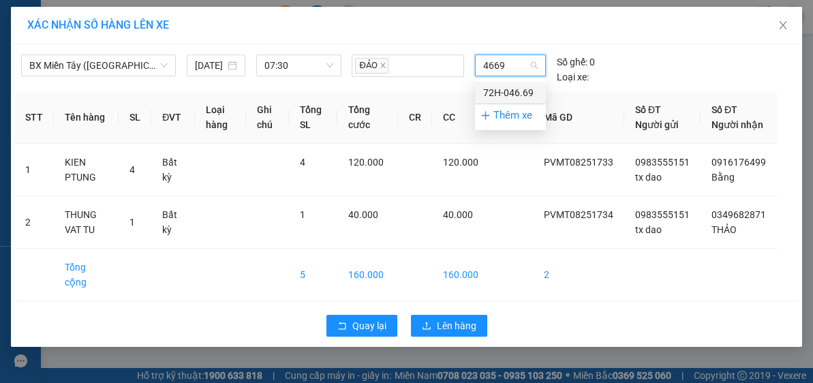
click at [510, 88] on div "72H-046.69" at bounding box center [510, 92] width 55 height 15
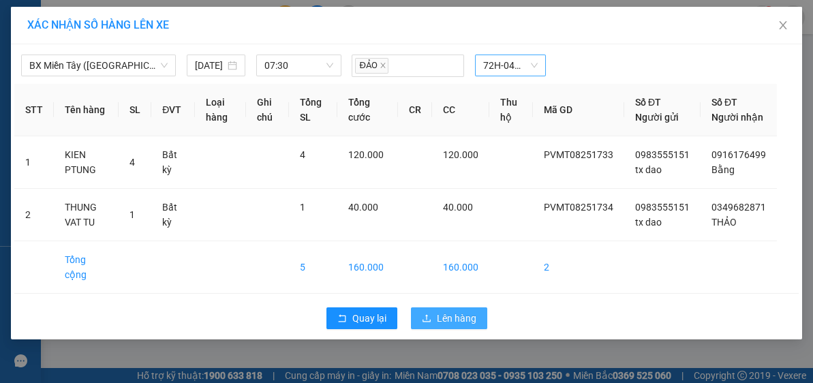
click at [469, 313] on span "Lên hàng" at bounding box center [457, 318] width 40 height 15
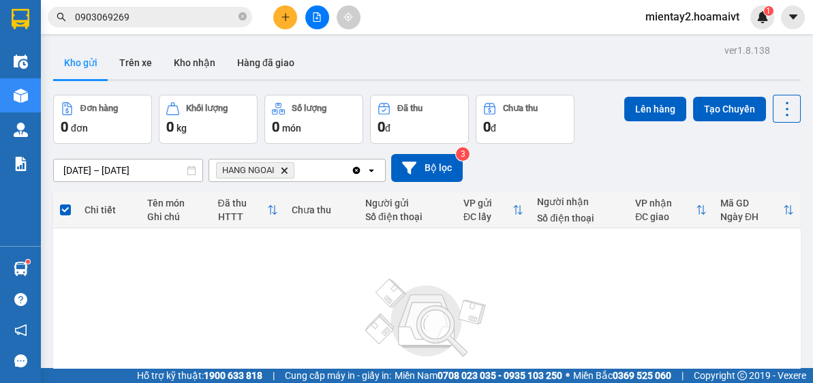
click at [288, 7] on button at bounding box center [285, 17] width 24 height 24
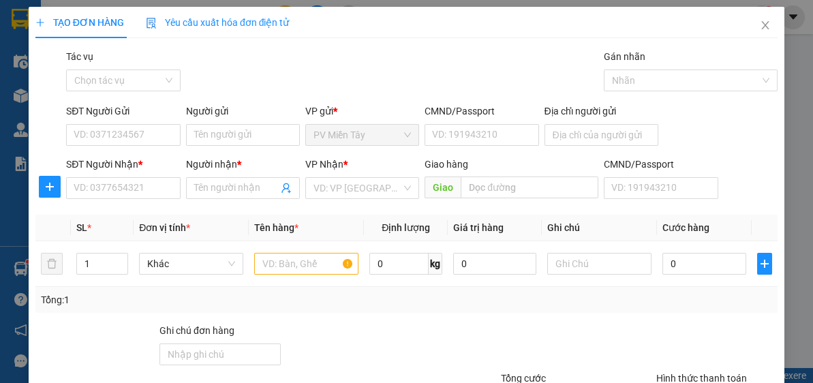
click at [221, 148] on div "Người gửi Tên người gửi" at bounding box center [243, 128] width 114 height 48
click at [134, 193] on input "SĐT Người Nhận *" at bounding box center [123, 188] width 114 height 22
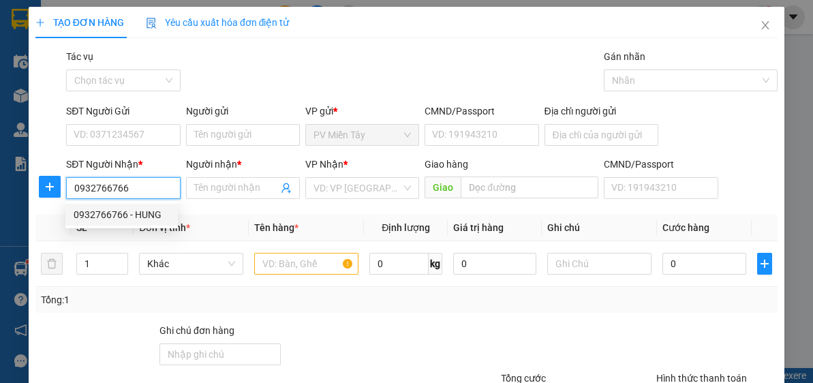
click at [138, 215] on div "0932766766 - HUNG" at bounding box center [122, 214] width 96 height 15
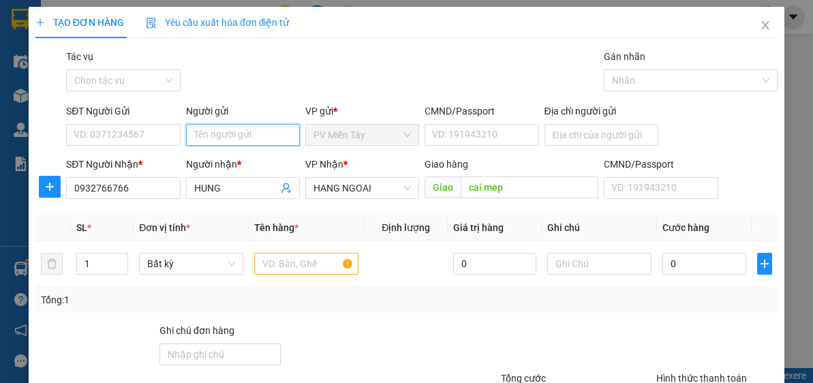
click at [247, 134] on input "Người gửi" at bounding box center [243, 135] width 114 height 22
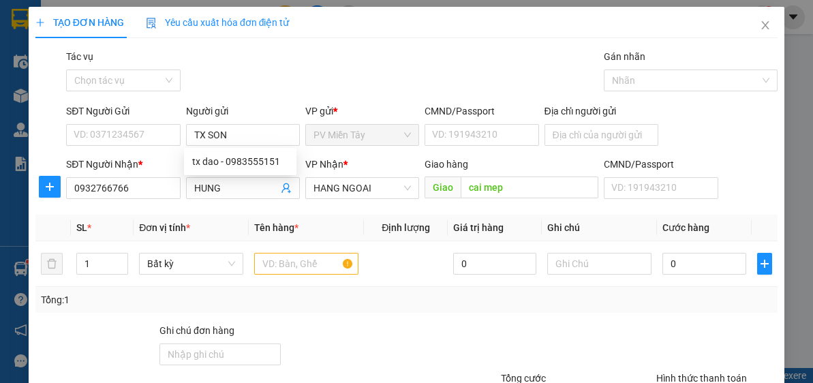
click at [271, 98] on div "Transit Pickup Surcharge Ids Transit Deliver Surcharge Ids Transit Deliver Surc…" at bounding box center [406, 263] width 742 height 429
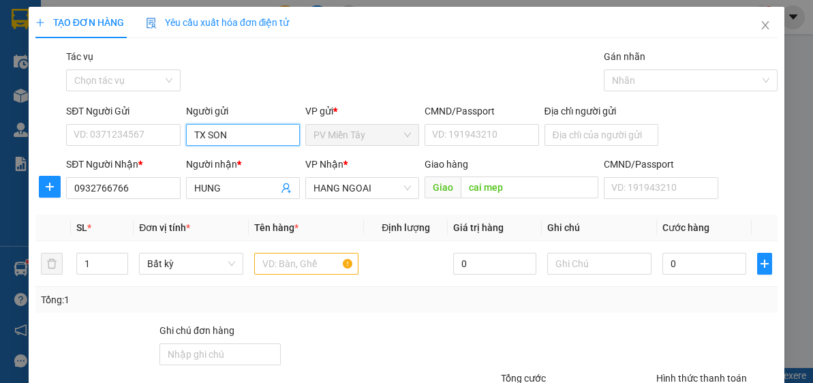
click at [241, 133] on input "TX SON" at bounding box center [243, 135] width 114 height 22
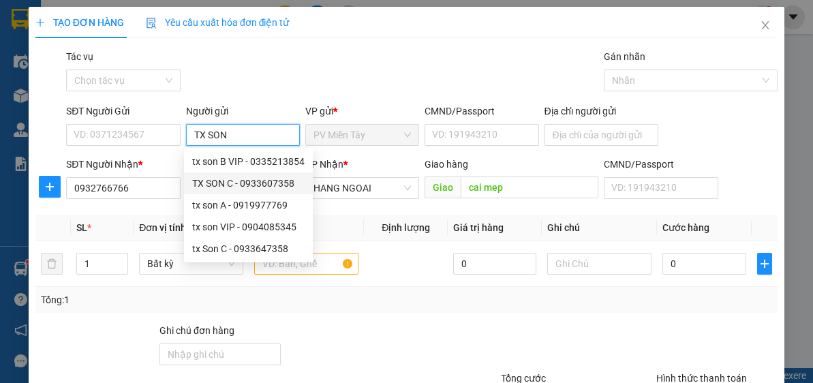
click at [232, 185] on div "TX SON C - 0933607358" at bounding box center [248, 183] width 112 height 15
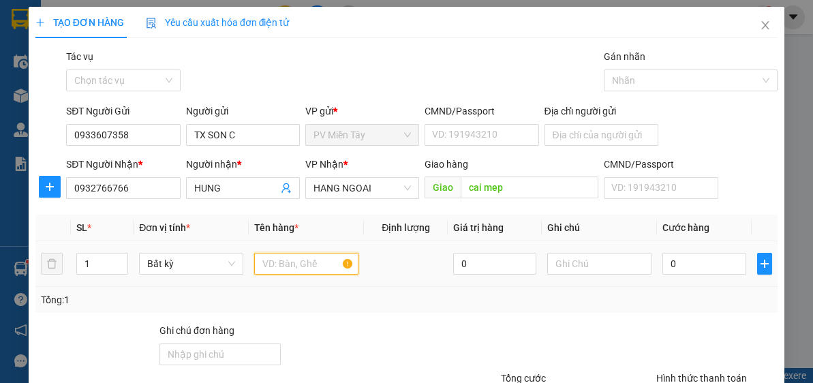
click at [316, 270] on input "text" at bounding box center [306, 264] width 104 height 22
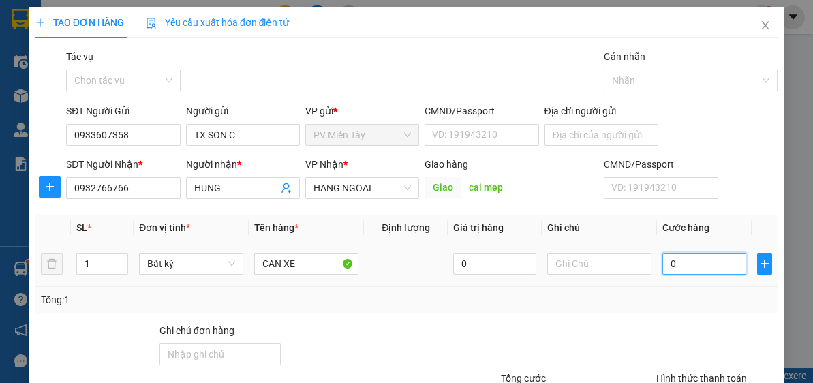
click at [685, 261] on input "0" at bounding box center [703, 264] width 83 height 22
click at [696, 290] on div "Tổng: 1" at bounding box center [406, 300] width 742 height 26
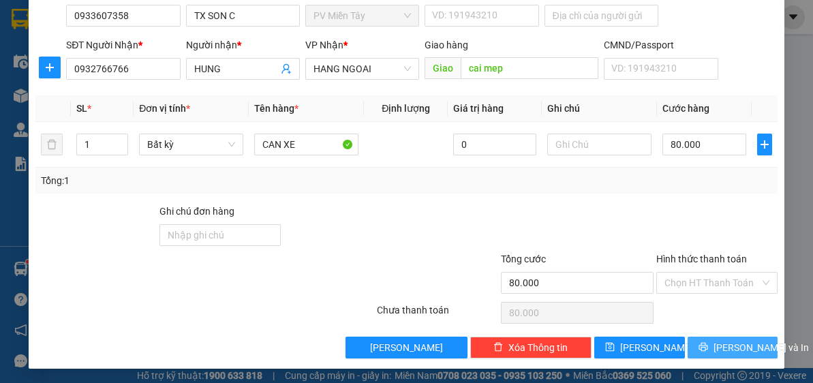
click at [735, 340] on span "[PERSON_NAME] và In" at bounding box center [760, 347] width 95 height 15
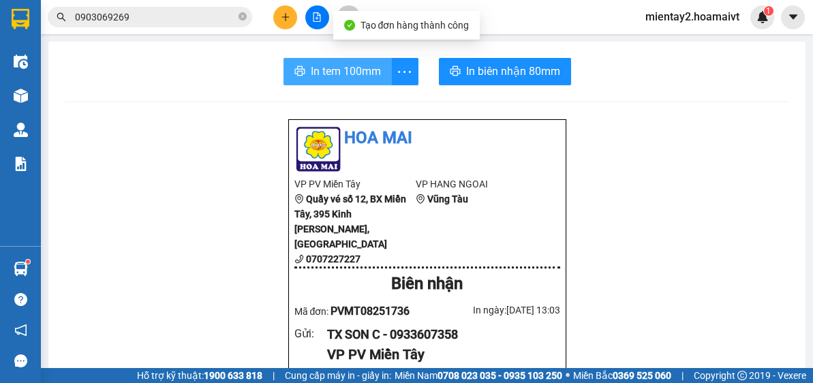
click at [346, 75] on span "In tem 100mm" at bounding box center [346, 71] width 70 height 17
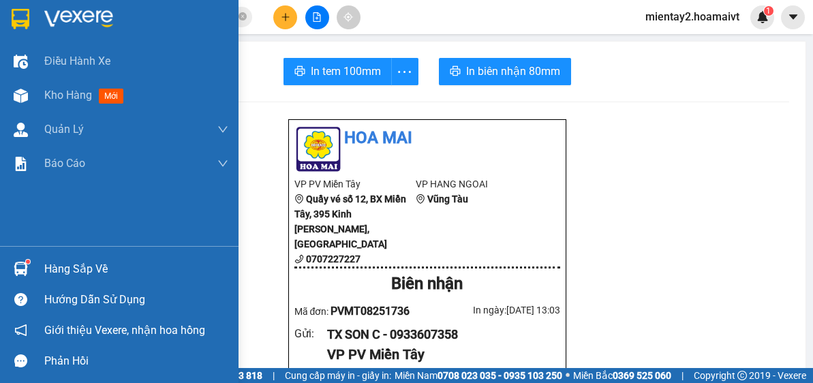
click at [50, 259] on div "Hàng sắp về" at bounding box center [136, 269] width 184 height 20
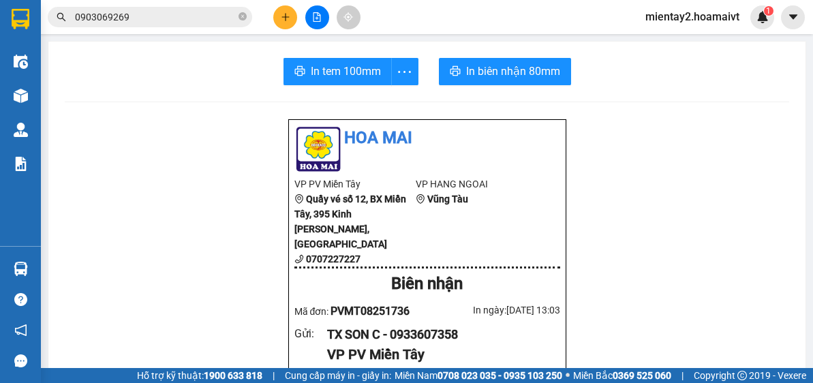
click at [771, 262] on section "Kết quả tìm kiếm ( 155 ) Bộ lọc Mã ĐH Trạng thái Món hàng Tổng cước Chưa cước N…" at bounding box center [406, 191] width 813 height 383
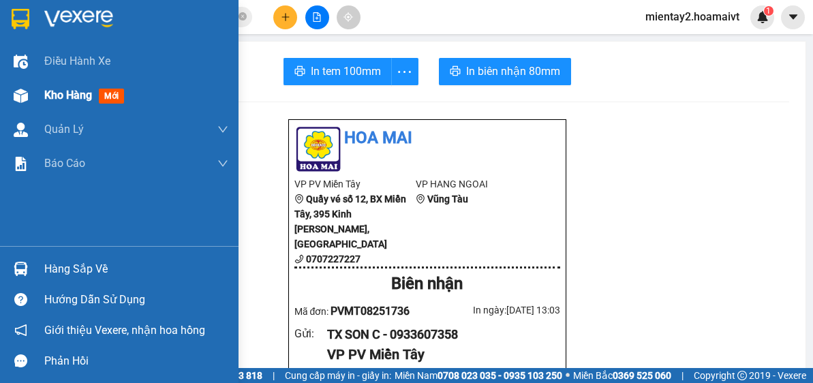
click at [80, 97] on span "Kho hàng" at bounding box center [68, 95] width 48 height 13
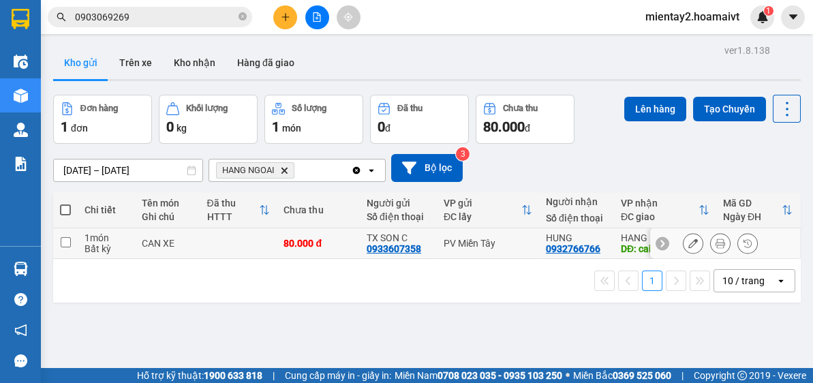
click at [339, 247] on div "80.000 đ" at bounding box center [317, 243] width 69 height 11
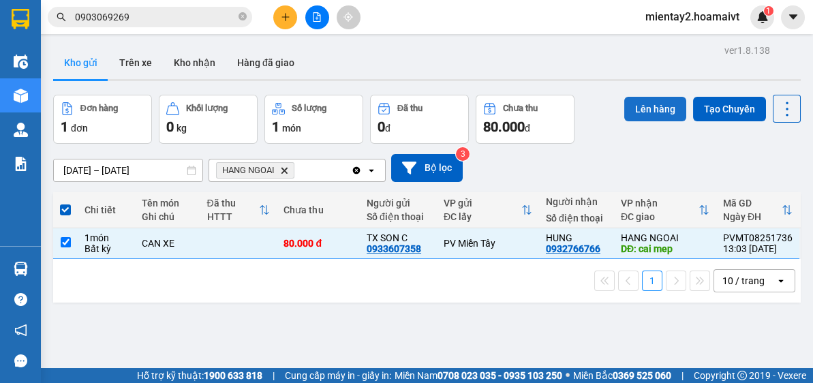
click at [663, 104] on button "Lên hàng" at bounding box center [655, 109] width 62 height 25
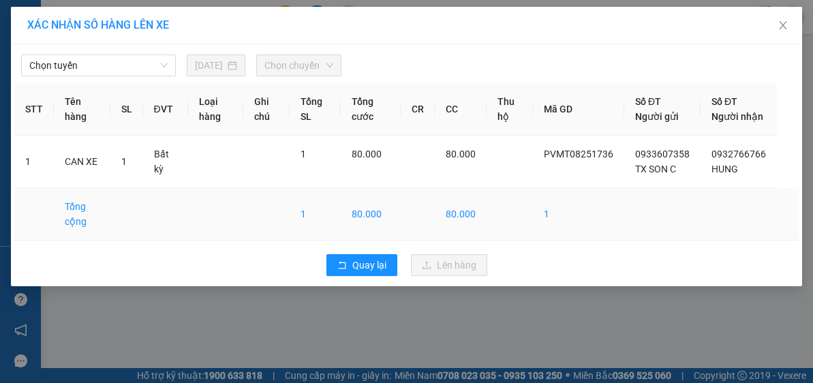
click at [92, 60] on span "Chọn tuyến" at bounding box center [98, 65] width 138 height 20
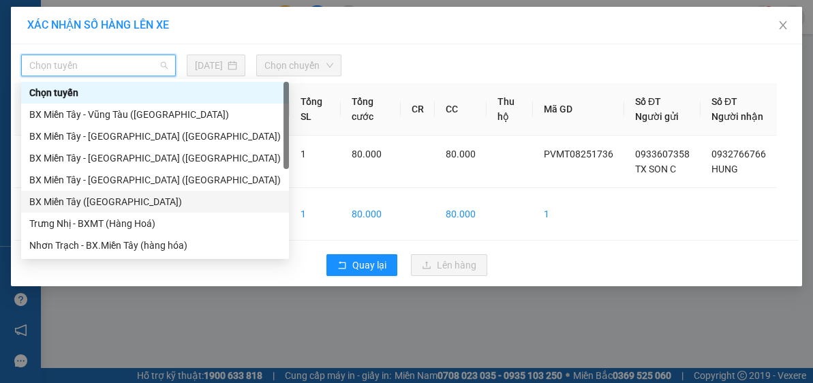
click at [112, 200] on div "BX Miền Tây ([GEOGRAPHIC_DATA])" at bounding box center [154, 201] width 251 height 15
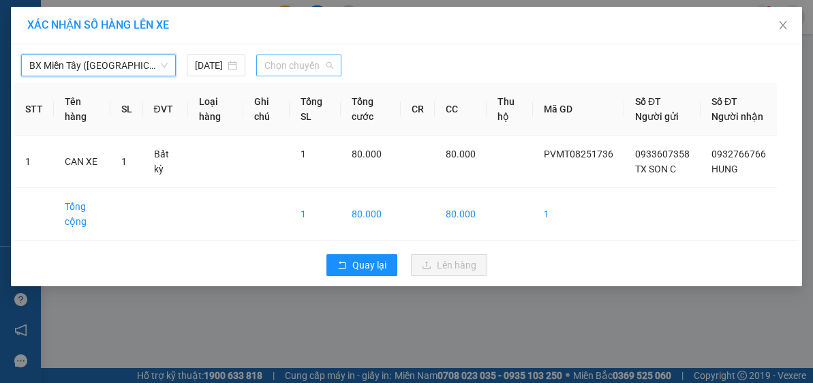
click at [285, 57] on span "Chọn chuyến" at bounding box center [298, 65] width 69 height 20
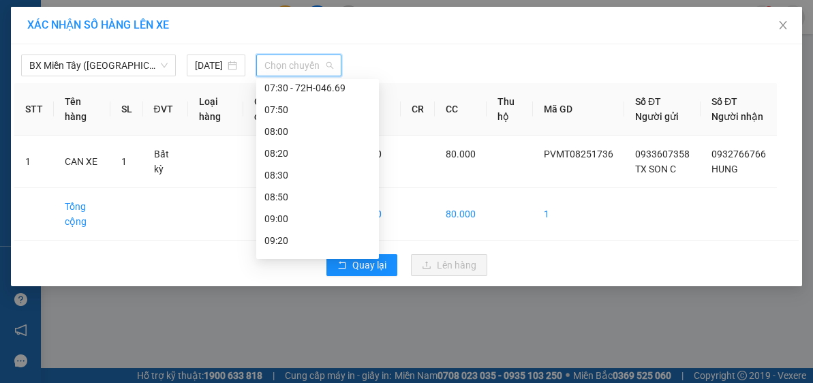
scroll to position [150, 0]
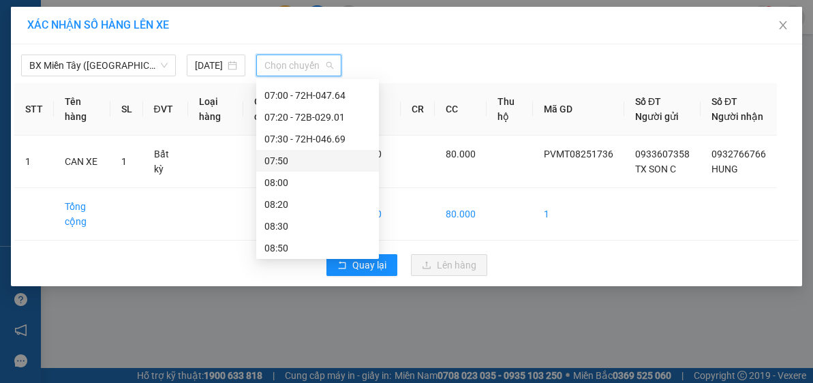
click at [330, 157] on div "07:50" at bounding box center [317, 160] width 106 height 15
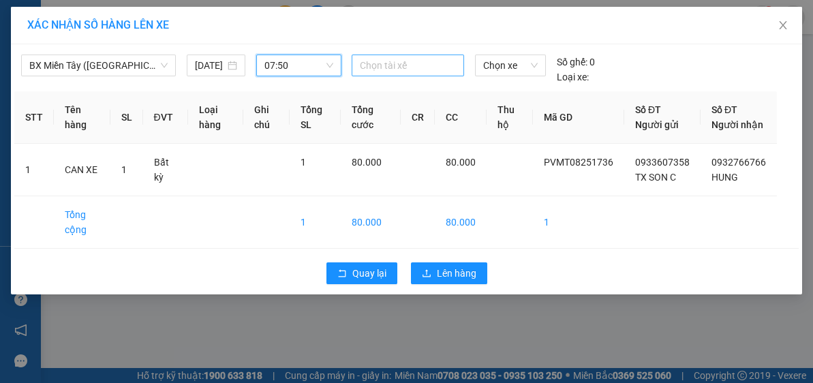
click at [402, 68] on div at bounding box center [408, 65] width 106 height 16
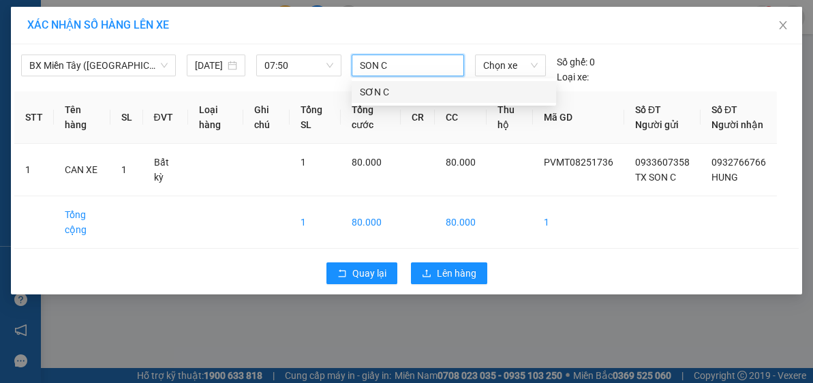
click at [396, 94] on div "SƠN C" at bounding box center [454, 91] width 188 height 15
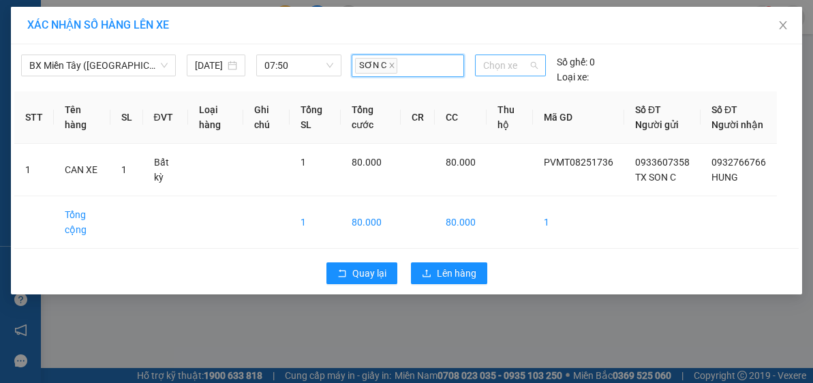
click at [504, 63] on span "Chọn xe" at bounding box center [510, 65] width 55 height 20
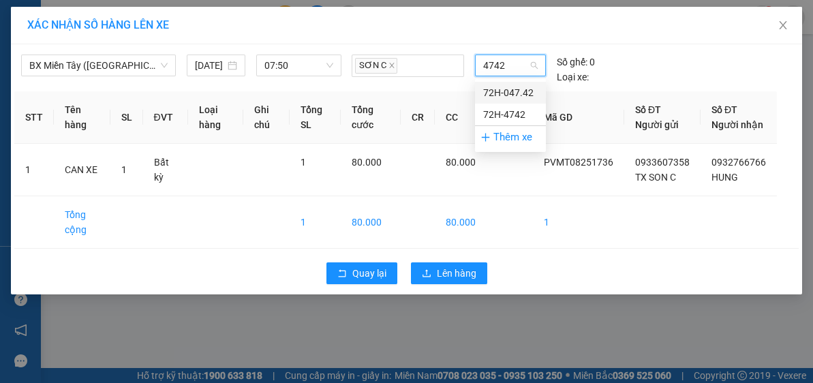
click at [511, 92] on div "72H-047.42" at bounding box center [510, 92] width 55 height 15
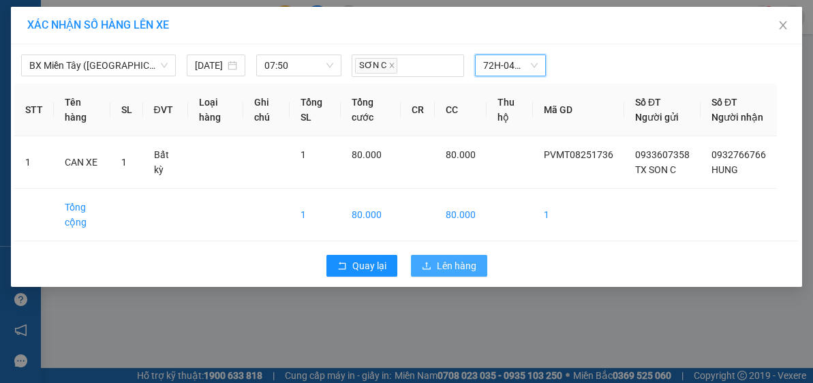
click at [460, 273] on span "Lên hàng" at bounding box center [457, 265] width 40 height 15
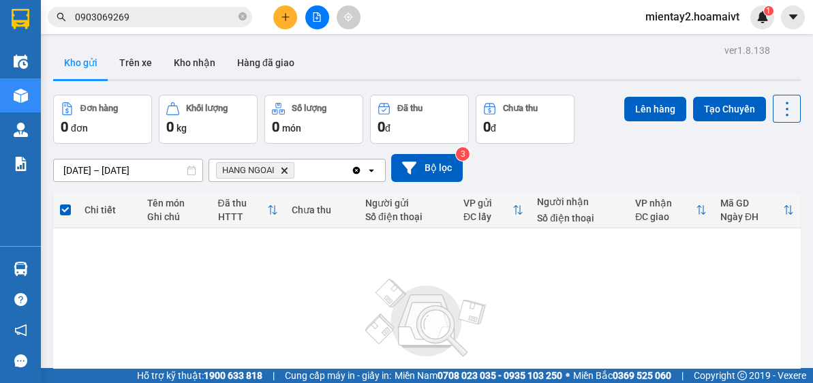
click at [292, 13] on button at bounding box center [285, 17] width 24 height 24
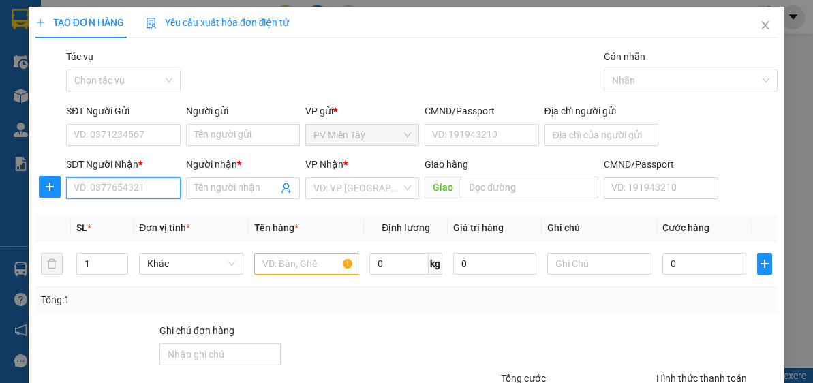
click at [144, 185] on input "SĐT Người Nhận *" at bounding box center [123, 188] width 114 height 22
click at [142, 211] on div "0388955217 - giang" at bounding box center [122, 214] width 96 height 15
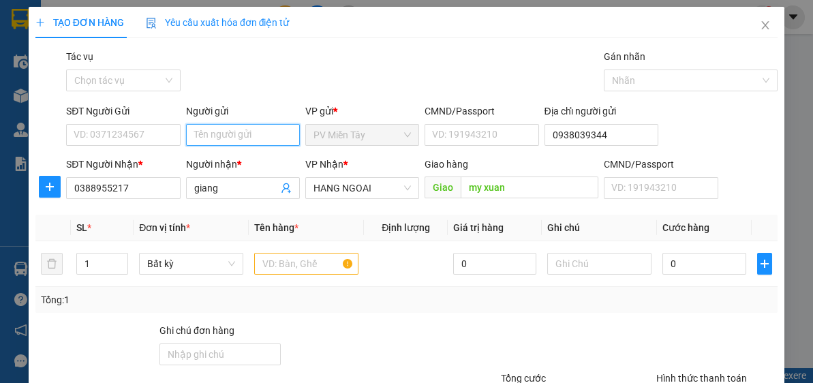
click at [255, 128] on input "Người gửi" at bounding box center [243, 135] width 114 height 22
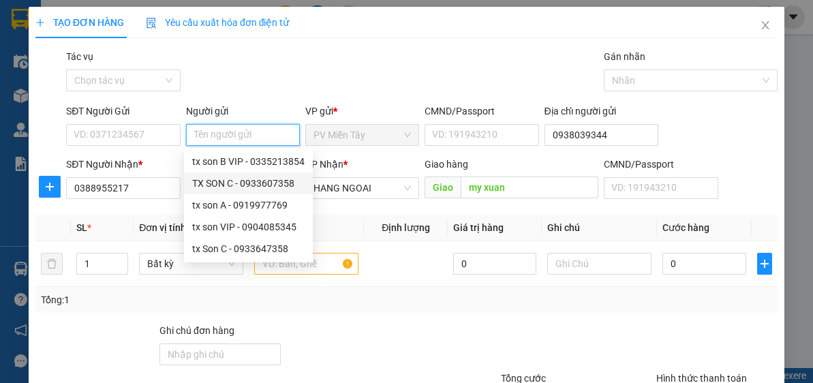
click at [239, 177] on div "TX SON C - 0933607358" at bounding box center [248, 183] width 112 height 15
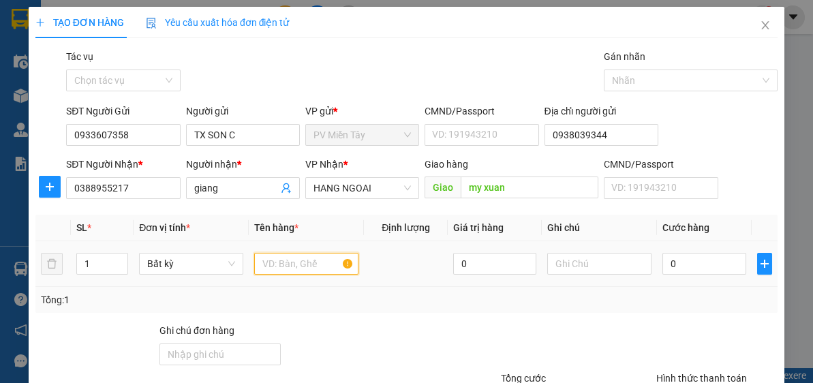
click at [300, 264] on input "text" at bounding box center [306, 264] width 104 height 22
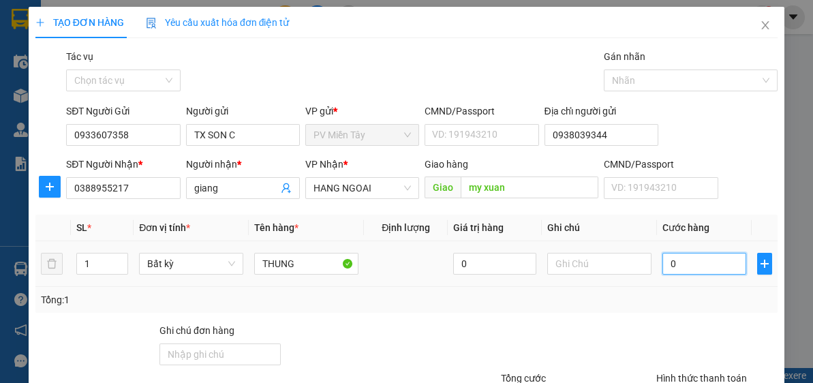
click at [696, 259] on input "0" at bounding box center [703, 264] width 83 height 22
click at [703, 323] on div at bounding box center [717, 347] width 124 height 48
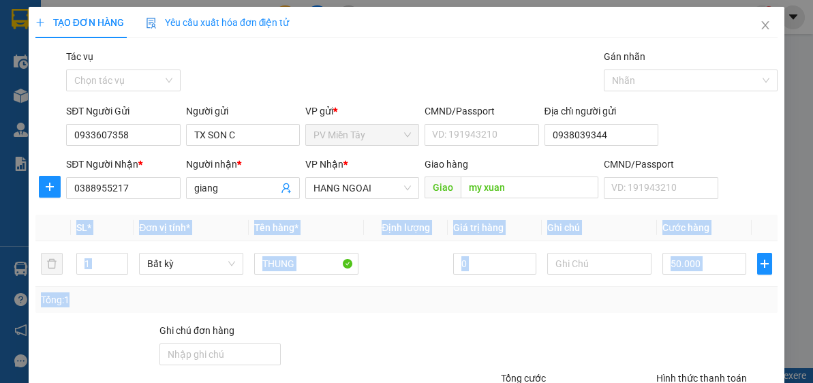
drag, startPoint x: 803, startPoint y: 219, endPoint x: 805, endPoint y: 304, distance: 85.2
click at [805, 304] on div "TẠO ĐƠN HÀNG Yêu cầu xuất hóa đơn điện tử Transit Pickup Surcharge Ids Transit …" at bounding box center [406, 191] width 813 height 383
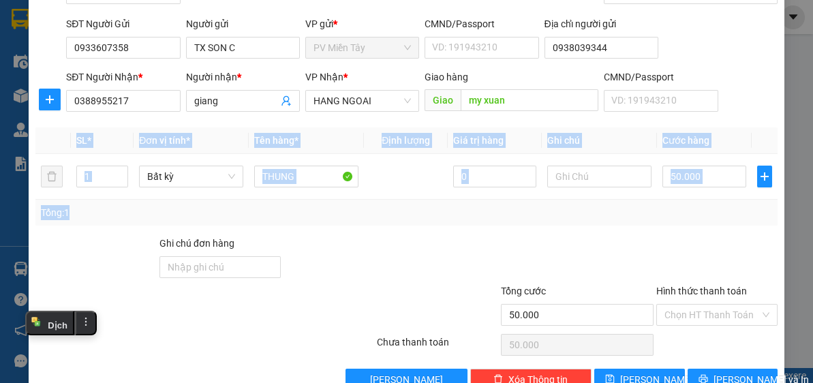
scroll to position [119, 0]
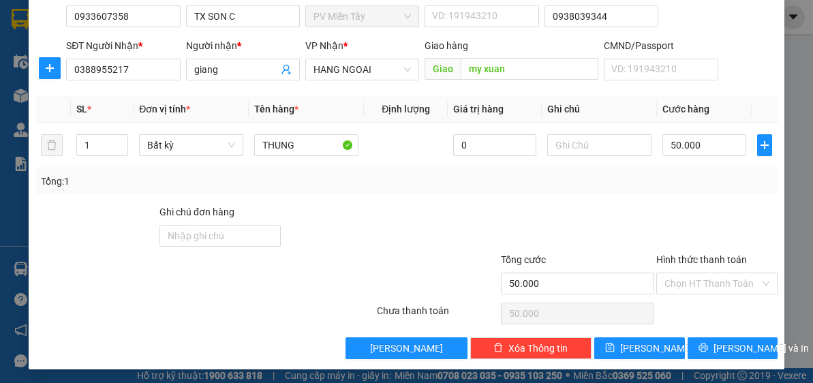
click at [731, 334] on div "Transit Pickup Surcharge Ids Transit Deliver Surcharge Ids Transit Deliver Surc…" at bounding box center [406, 145] width 742 height 429
click at [732, 345] on span "[PERSON_NAME] và In" at bounding box center [760, 348] width 95 height 15
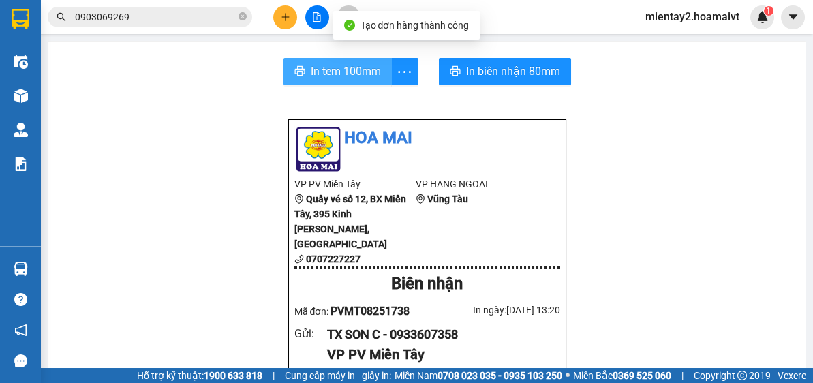
click at [357, 61] on button "In tem 100mm" at bounding box center [337, 71] width 108 height 27
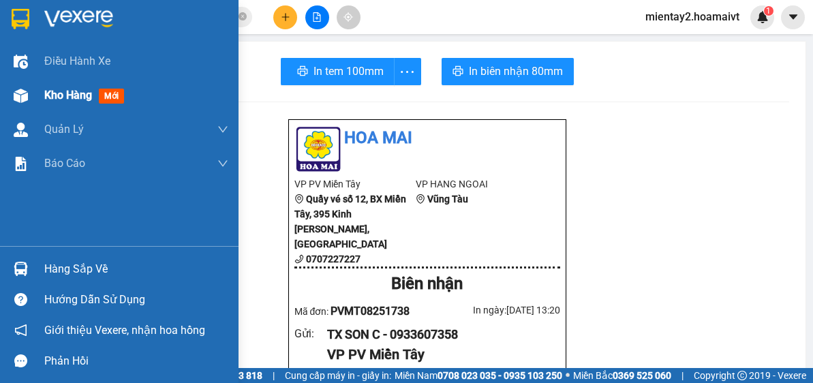
click at [74, 107] on div "Kho hàng mới" at bounding box center [136, 95] width 184 height 34
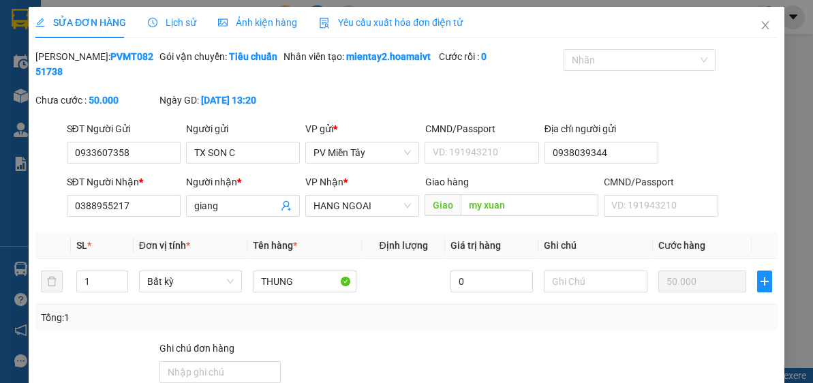
type input "0933607358"
type input "TX SON C"
type input "0938039344"
type input "0388955217"
type input "giang"
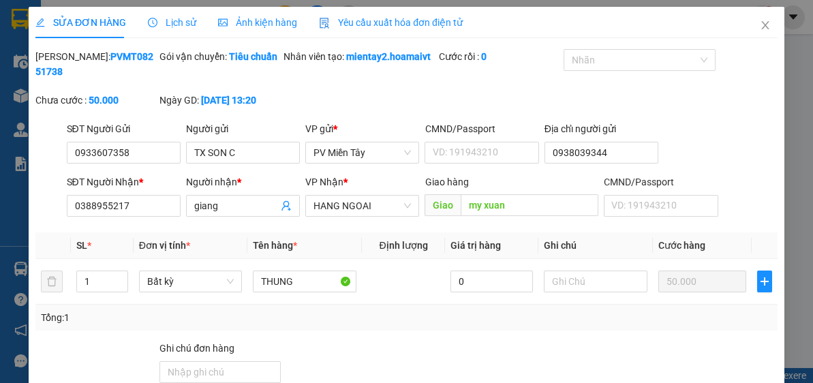
type input "my xuan"
type input "50.000"
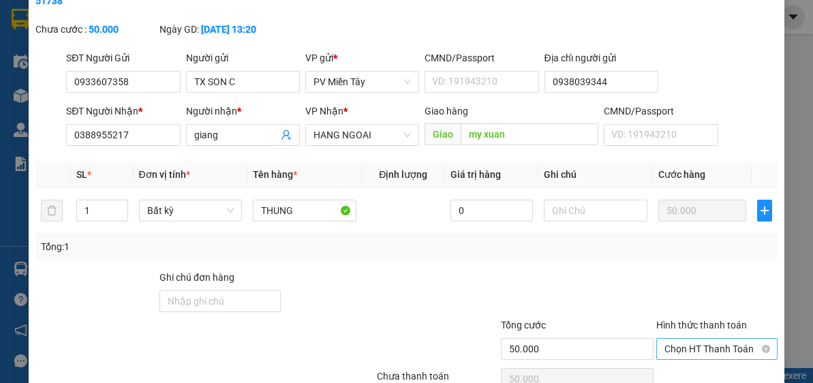
scroll to position [136, 0]
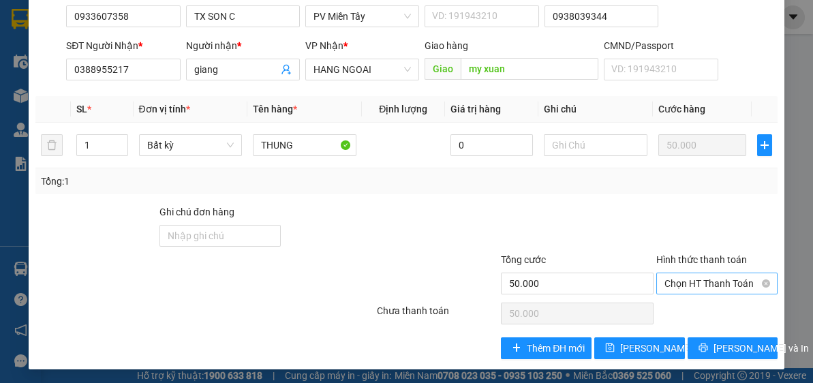
click at [711, 278] on span "Chọn HT Thanh Toán" at bounding box center [716, 283] width 105 height 20
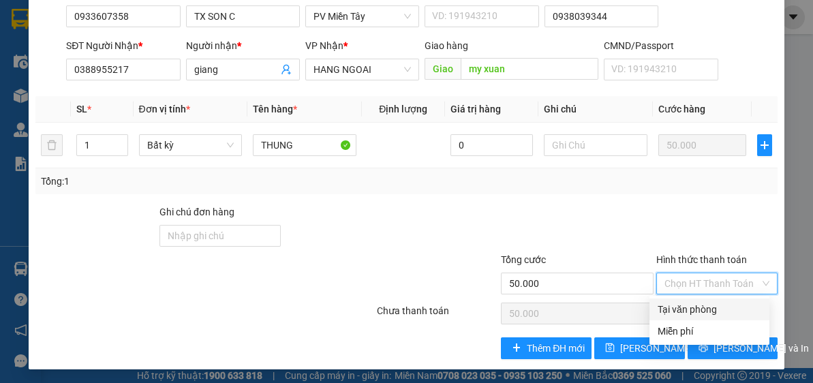
click at [712, 307] on div "Tại văn phòng" at bounding box center [710, 309] width 104 height 15
type input "0"
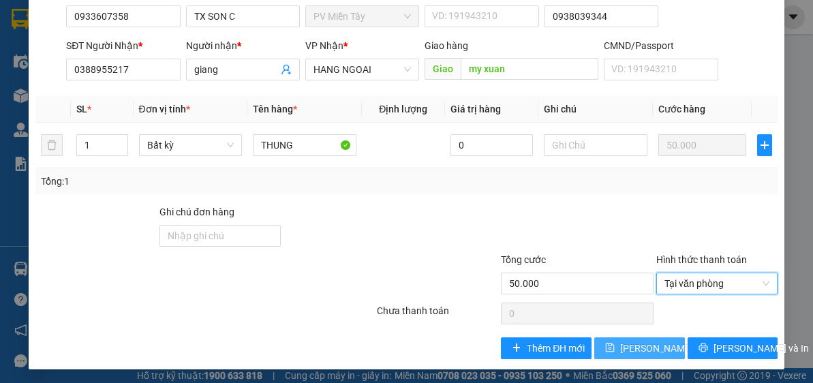
click at [620, 343] on span "[PERSON_NAME] thay đổi" at bounding box center [674, 348] width 109 height 15
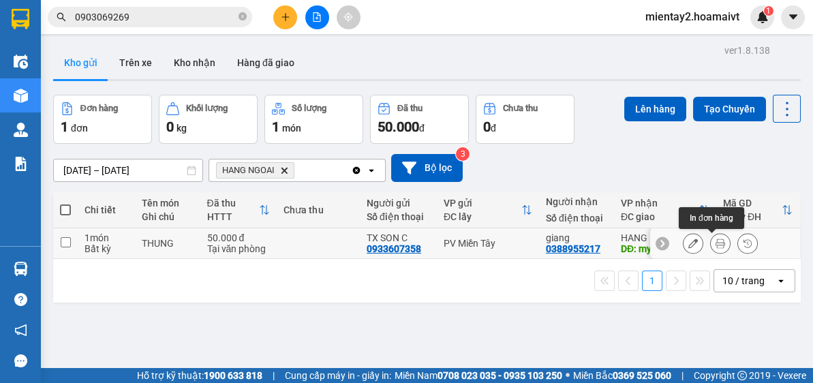
click at [715, 242] on icon at bounding box center [720, 243] width 10 height 10
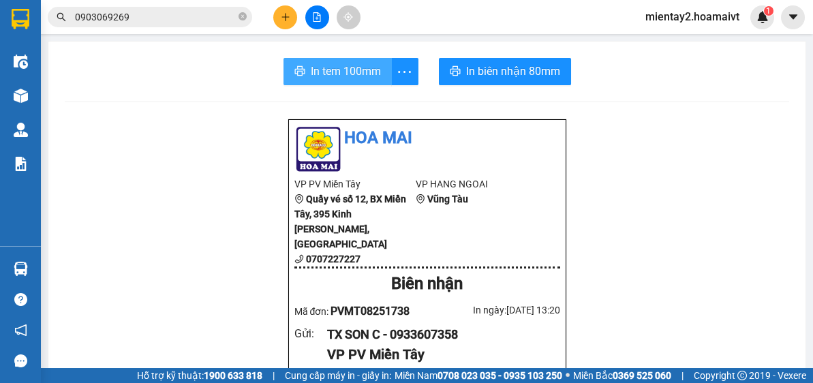
click at [365, 69] on span "In tem 100mm" at bounding box center [346, 71] width 70 height 17
click at [279, 15] on button at bounding box center [285, 17] width 24 height 24
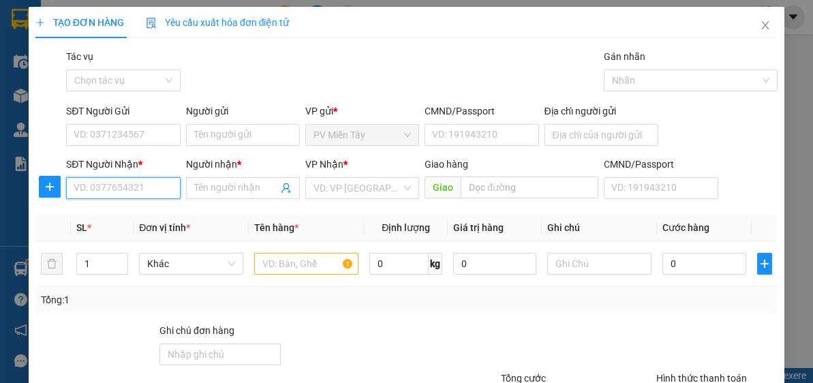
click at [155, 191] on input "SĐT Người Nhận *" at bounding box center [123, 188] width 114 height 22
type input "5"
click at [153, 194] on input "4598" at bounding box center [123, 188] width 114 height 22
click at [150, 212] on div "0766894598 - thầy TẤN" at bounding box center [124, 214] width 100 height 15
type input "0766894598"
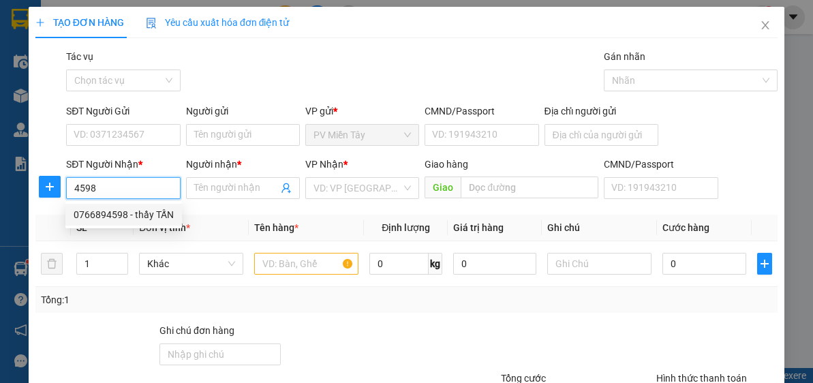
type input "thầy TẤN"
type input "[PERSON_NAME]"
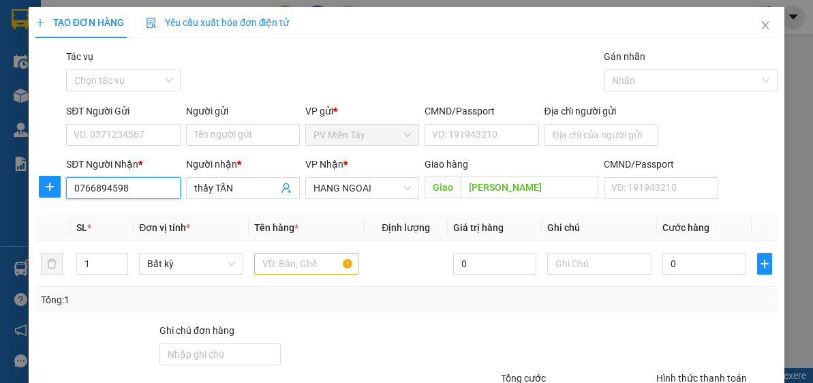
type input "0766894598"
drag, startPoint x: 262, startPoint y: 106, endPoint x: 247, endPoint y: 134, distance: 31.7
click at [263, 109] on div "Người gửi" at bounding box center [243, 111] width 114 height 15
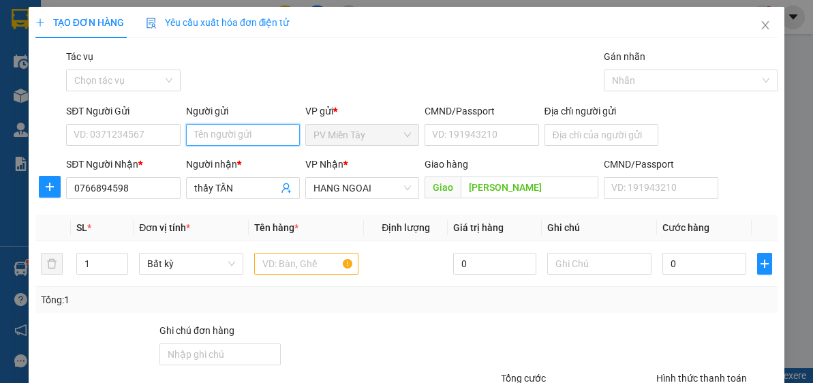
click at [263, 124] on input "Người gửi" at bounding box center [243, 135] width 114 height 22
click at [248, 135] on input "Người gửi" at bounding box center [243, 135] width 114 height 22
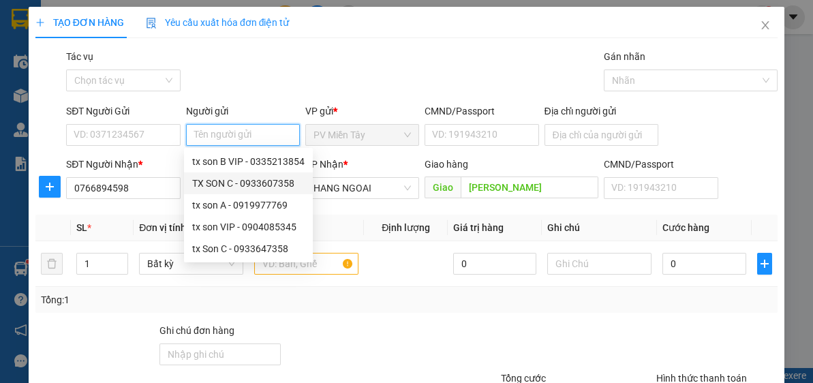
click at [254, 181] on div "TX SON C - 0933607358" at bounding box center [248, 183] width 112 height 15
type input "0933607358"
type input "TX SON C"
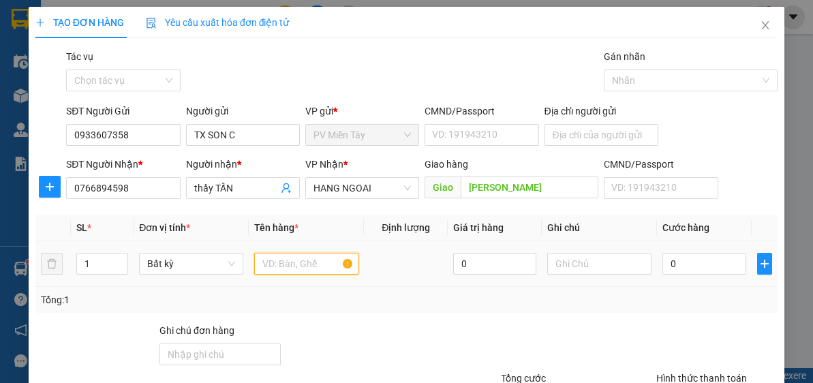
click at [316, 266] on input "text" at bounding box center [306, 264] width 104 height 22
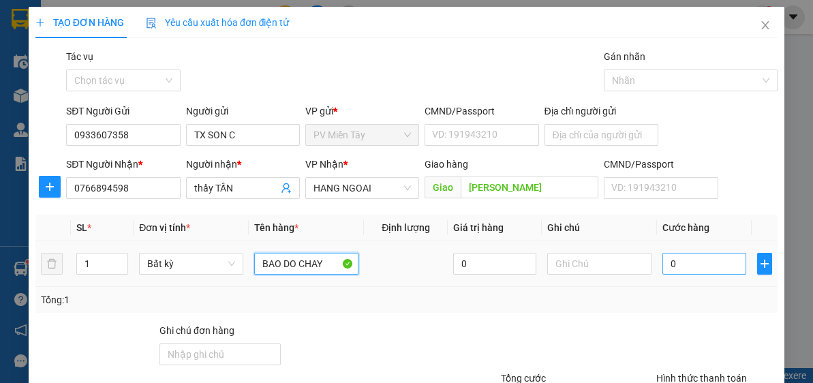
type input "BAO DO CHAY"
click at [696, 265] on input "0" at bounding box center [703, 264] width 83 height 22
type input "5"
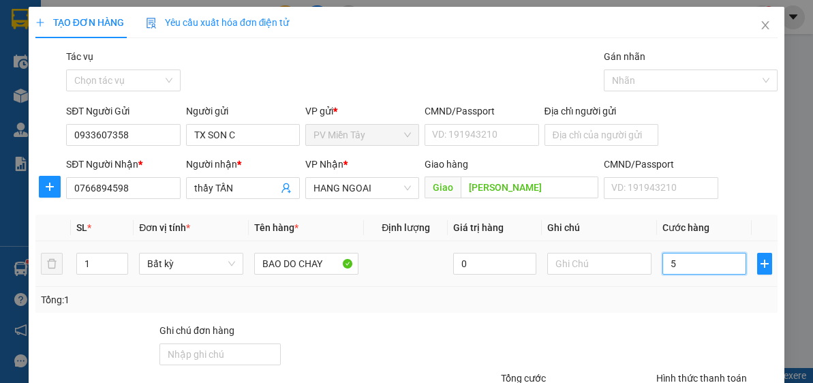
type input "50"
click at [696, 265] on input "50" at bounding box center [703, 264] width 83 height 22
type input "50.000"
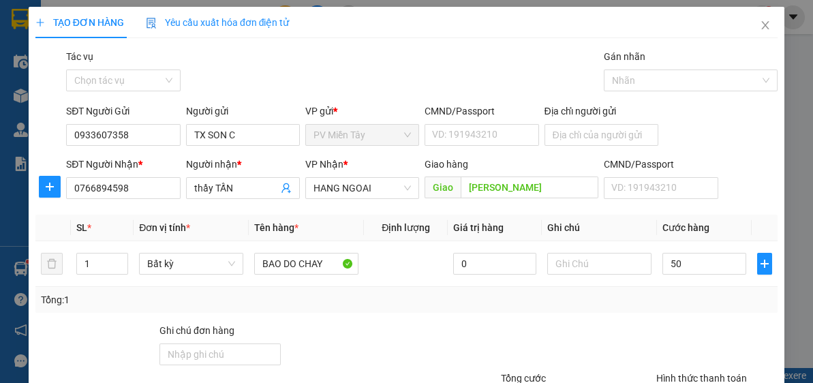
type input "50.000"
drag, startPoint x: 678, startPoint y: 339, endPoint x: 798, endPoint y: 246, distance: 152.0
click at [681, 338] on div at bounding box center [717, 347] width 124 height 48
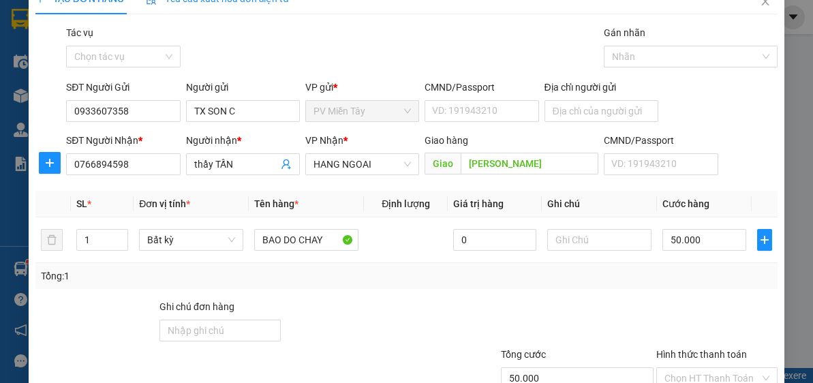
scroll to position [25, 0]
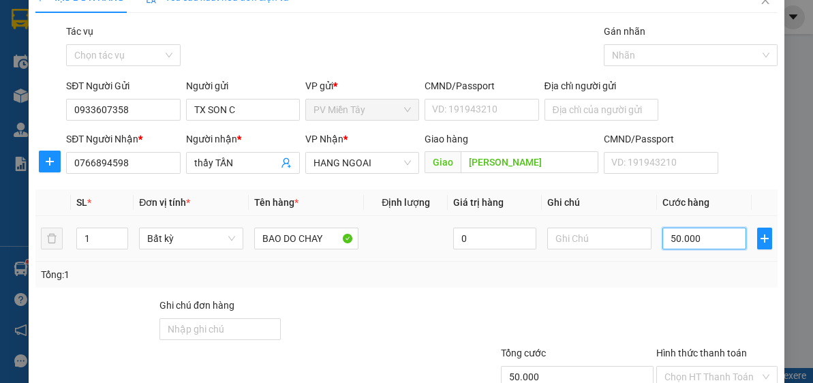
click at [717, 243] on input "50.000" at bounding box center [703, 239] width 83 height 22
type input "4"
type input "40"
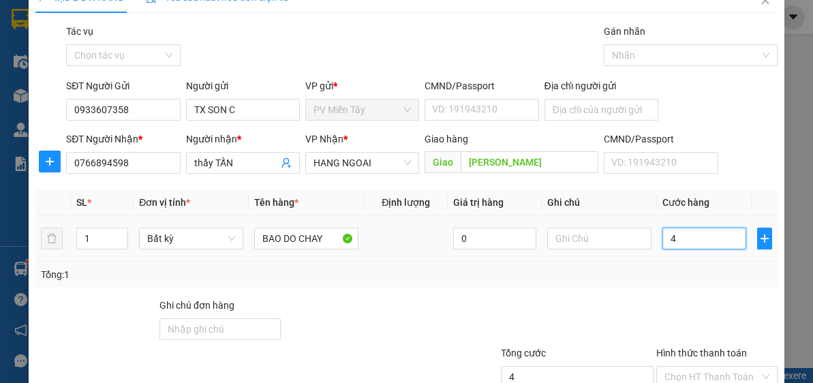
type input "40"
type input "40.000"
click at [737, 299] on div at bounding box center [717, 322] width 124 height 48
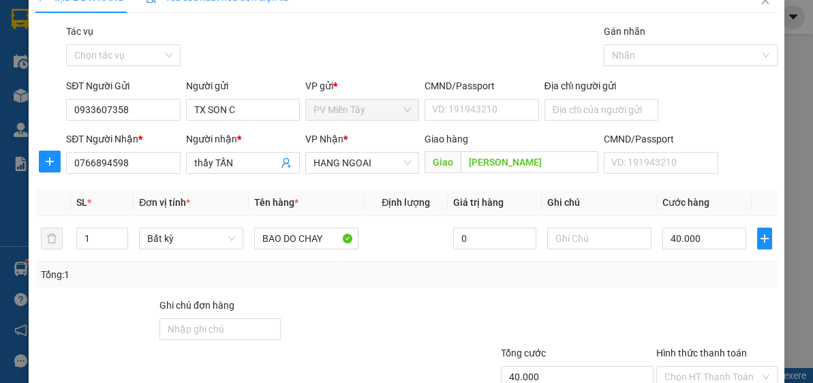
scroll to position [119, 0]
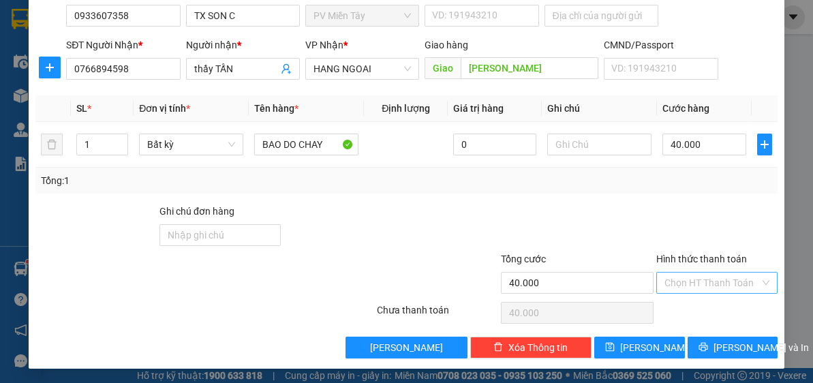
click at [709, 285] on input "Hình thức thanh toán" at bounding box center [711, 283] width 95 height 20
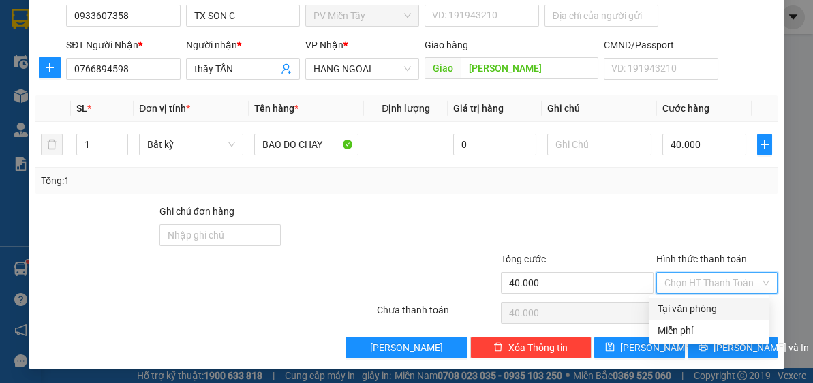
click at [717, 311] on div "Tại văn phòng" at bounding box center [710, 308] width 104 height 15
type input "0"
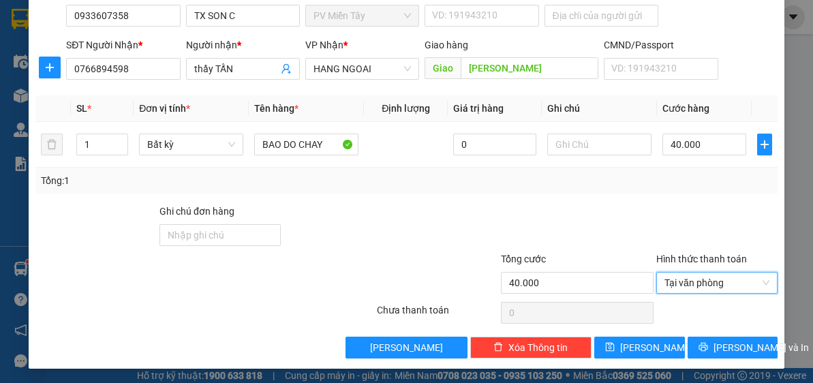
click at [650, 194] on div "Transit Pickup Surcharge Ids Transit Deliver Surcharge Ids Transit Deliver Surc…" at bounding box center [406, 144] width 742 height 429
click at [724, 283] on span "Tại văn phòng" at bounding box center [716, 283] width 105 height 20
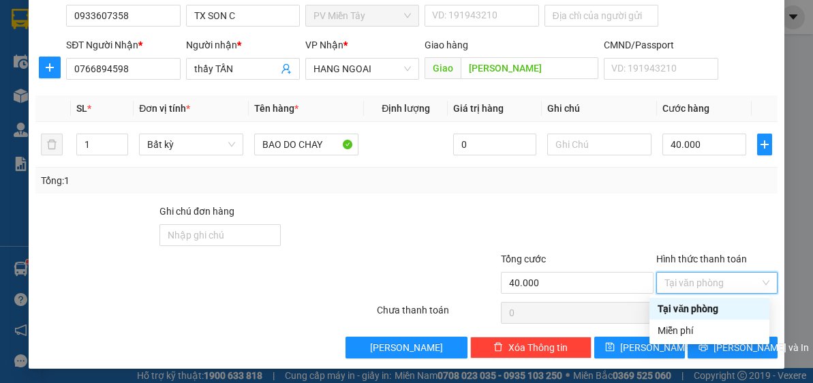
click at [713, 309] on div "Tại văn phòng" at bounding box center [710, 308] width 104 height 15
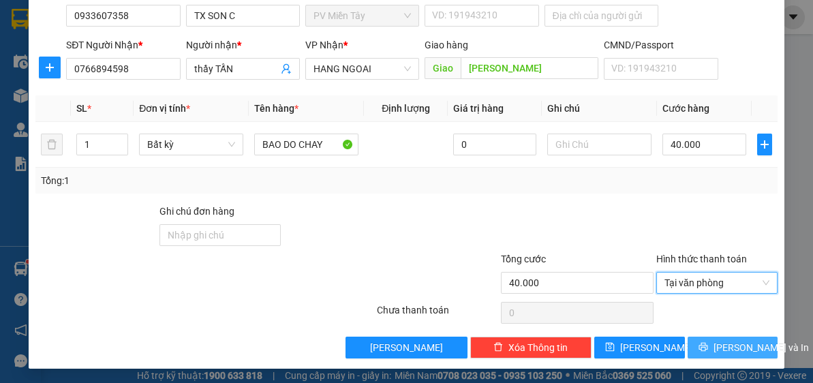
click at [740, 345] on span "[PERSON_NAME] và In" at bounding box center [760, 347] width 95 height 15
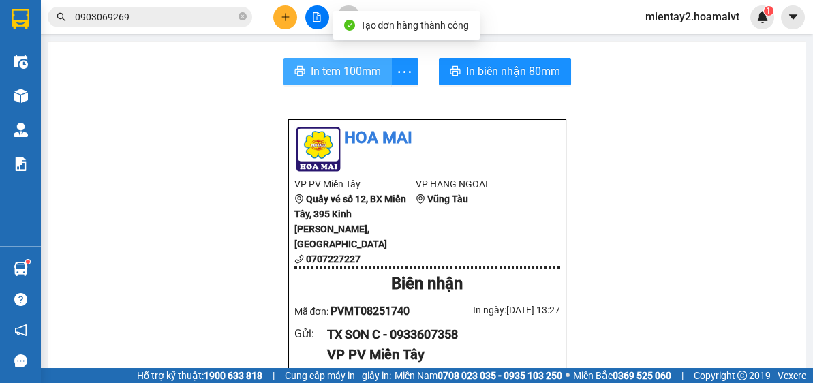
click at [352, 70] on span "In tem 100mm" at bounding box center [346, 71] width 70 height 17
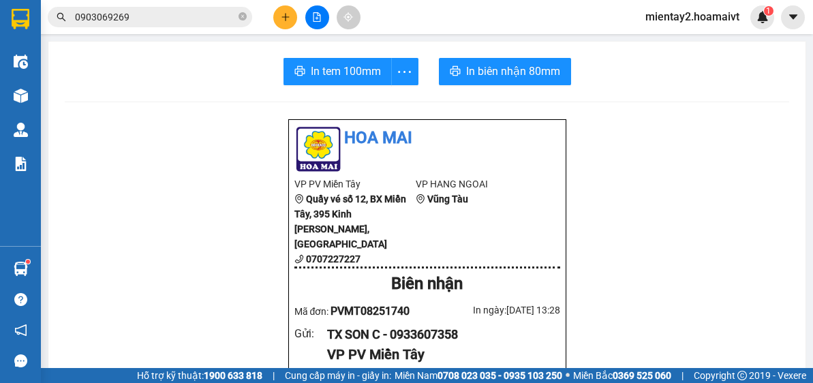
click at [285, 15] on icon "plus" at bounding box center [286, 17] width 10 height 10
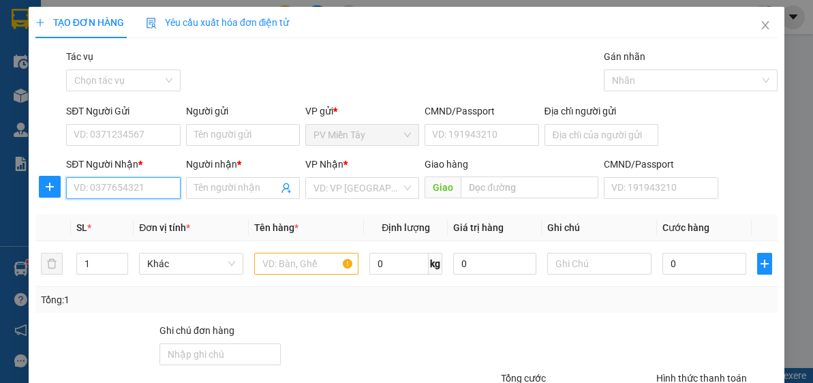
click at [153, 187] on input "SĐT Người Nhận *" at bounding box center [123, 188] width 114 height 22
click at [142, 214] on div "0902962610 - xuan" at bounding box center [122, 214] width 96 height 15
type input "0902962610"
type input "xuan"
type input "o tu"
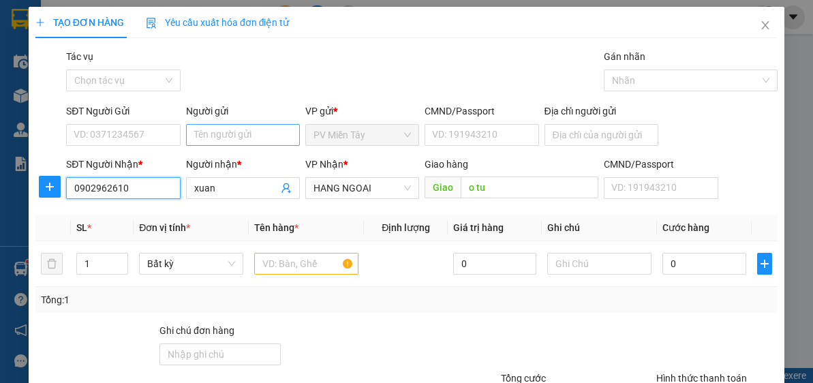
type input "0902962610"
click at [232, 134] on input "Người gửi" at bounding box center [243, 135] width 114 height 22
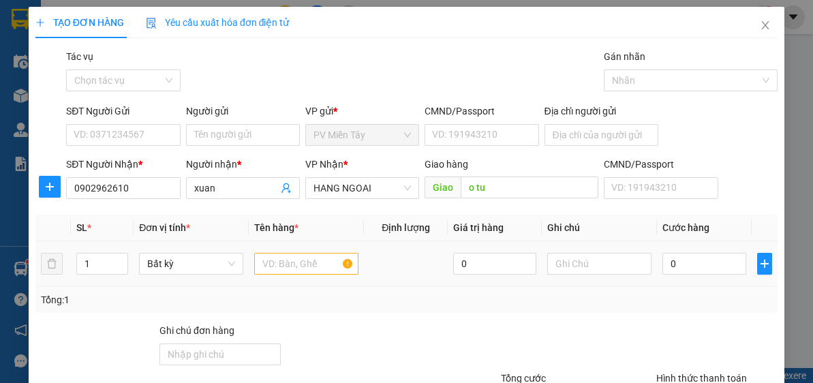
click at [317, 281] on td at bounding box center [306, 264] width 115 height 46
click at [304, 267] on input "text" at bounding box center [306, 264] width 104 height 22
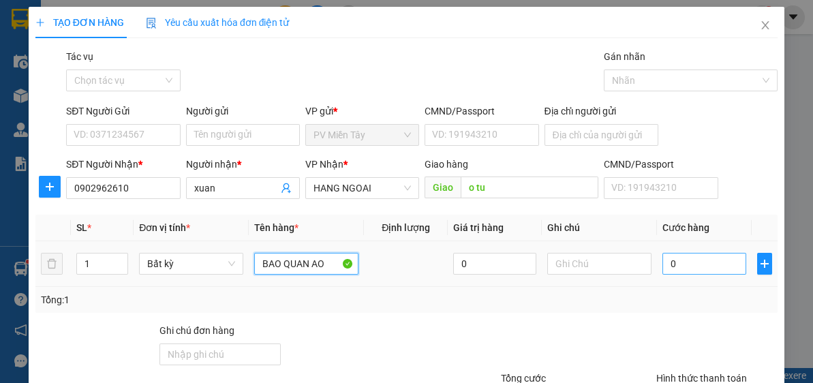
type input "BAO QUAN AO"
click at [706, 259] on input "0" at bounding box center [703, 264] width 83 height 22
type input "8"
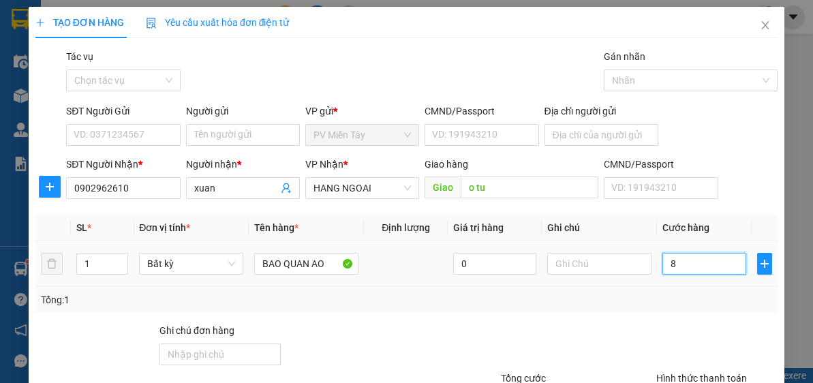
type input "80"
type input "80.000"
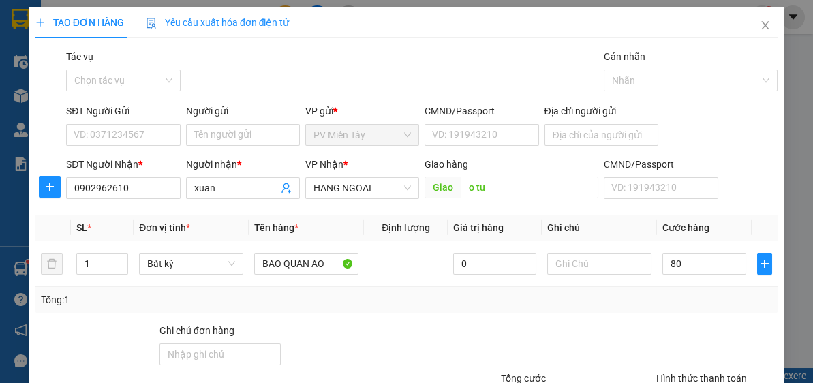
type input "80.000"
drag, startPoint x: 633, startPoint y: 360, endPoint x: 622, endPoint y: 298, distance: 63.6
click at [632, 358] on div at bounding box center [562, 347] width 186 height 48
click at [243, 138] on input "Người gửi" at bounding box center [243, 135] width 114 height 22
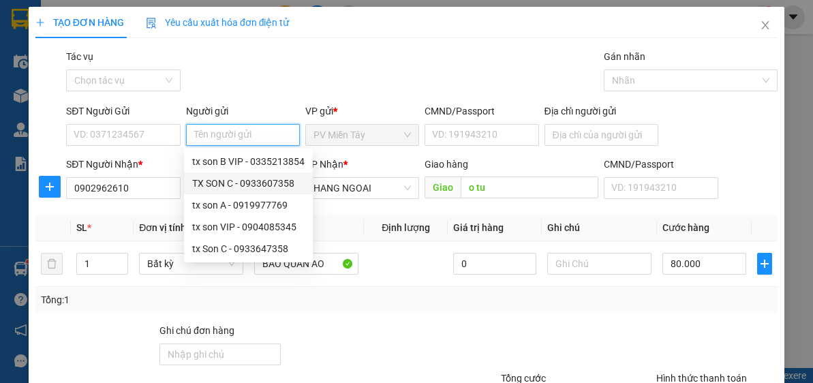
click at [234, 179] on div "TX SON C - 0933607358" at bounding box center [248, 183] width 112 height 15
type input "0933607358"
type input "TX SON C"
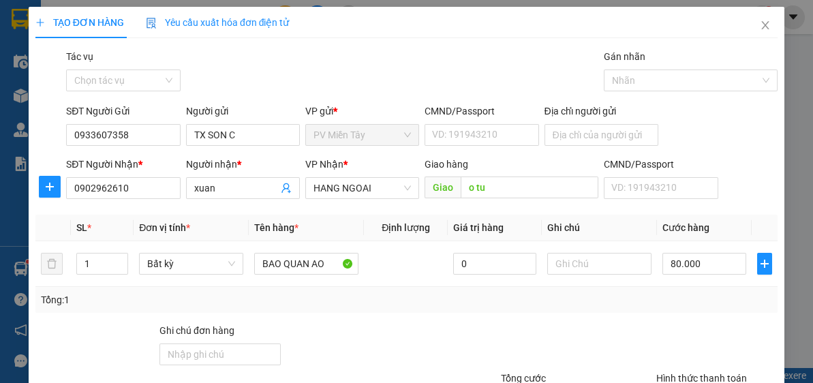
click at [589, 298] on div "Tổng: 1" at bounding box center [406, 299] width 731 height 15
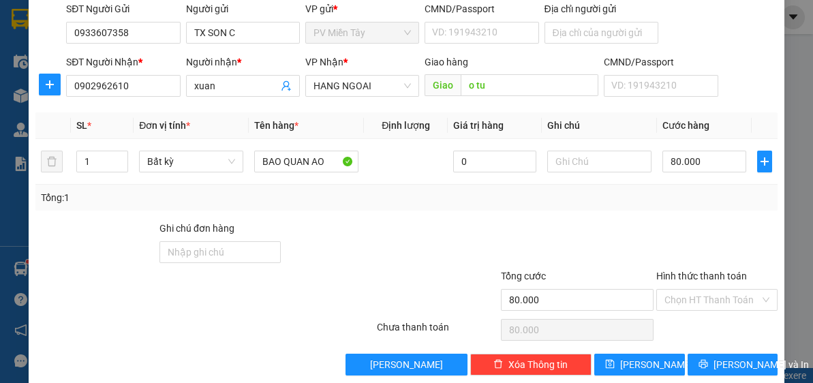
scroll to position [108, 0]
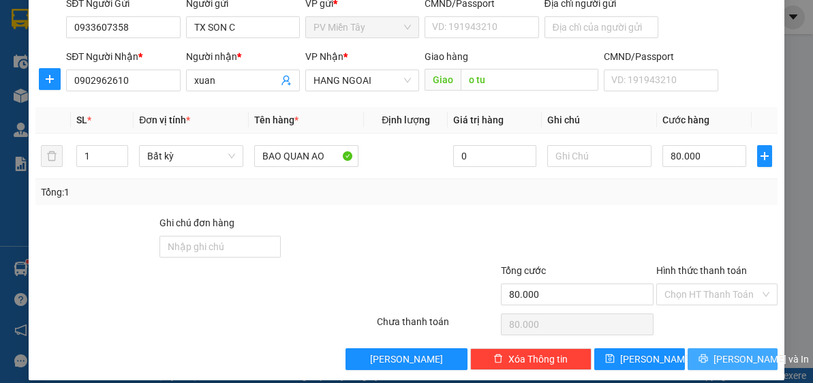
click at [734, 352] on span "[PERSON_NAME] và In" at bounding box center [760, 359] width 95 height 15
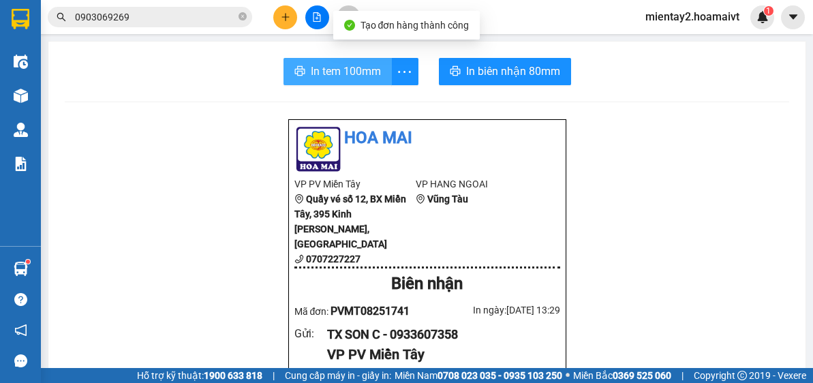
click at [330, 60] on button "In tem 100mm" at bounding box center [337, 71] width 108 height 27
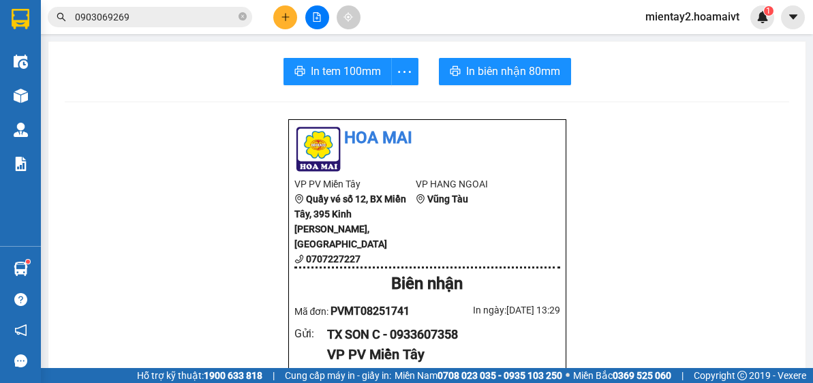
click at [290, 14] on icon "plus" at bounding box center [286, 17] width 10 height 10
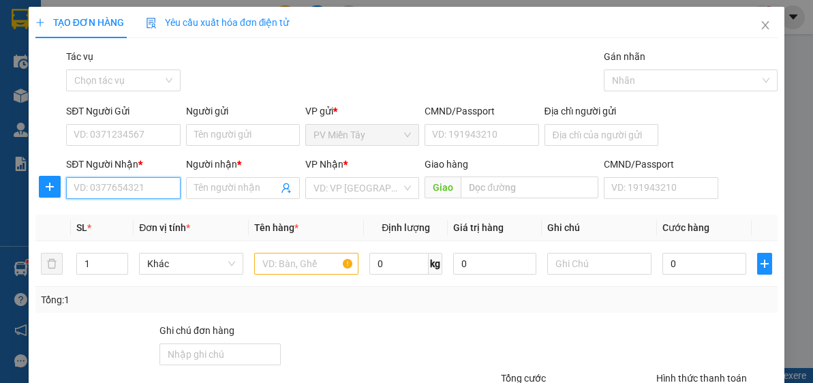
click at [147, 193] on input "SĐT Người Nhận *" at bounding box center [123, 188] width 114 height 22
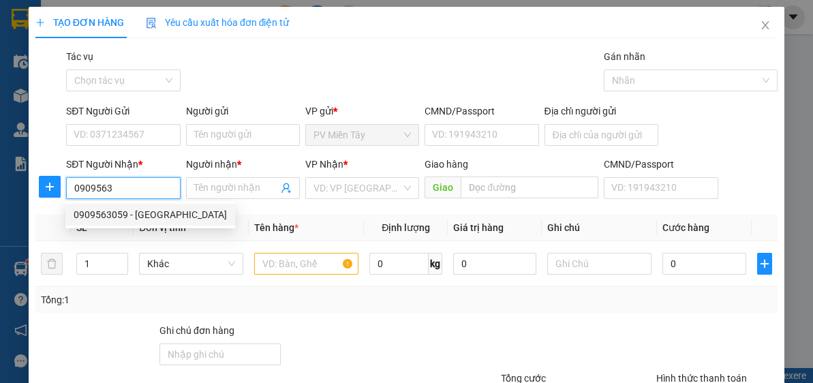
click at [151, 214] on div "0909563059 - CẨM NHUNG" at bounding box center [150, 214] width 153 height 15
type input "0909563059"
type input "CẨM NHUNG"
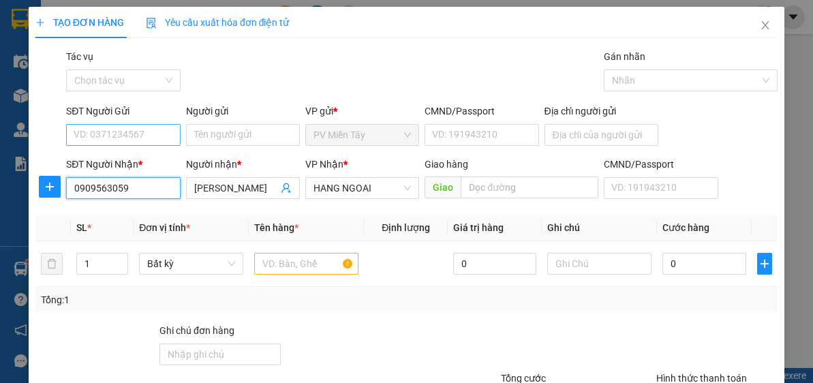
type input "0909563059"
click at [136, 130] on input "SĐT Người Gửi" at bounding box center [123, 135] width 114 height 22
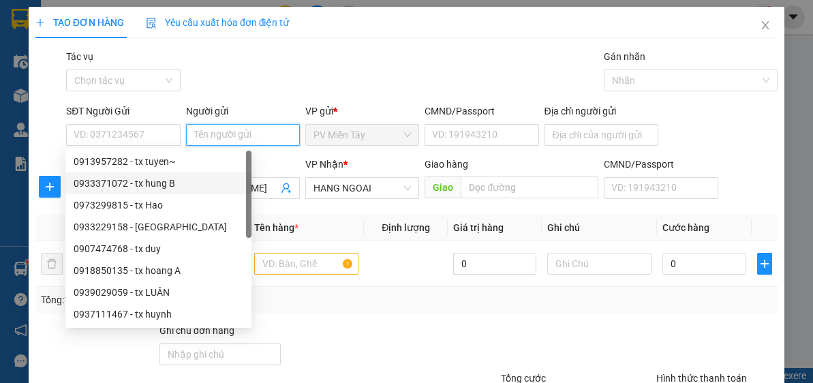
click at [232, 132] on input "Người gửi" at bounding box center [243, 135] width 114 height 22
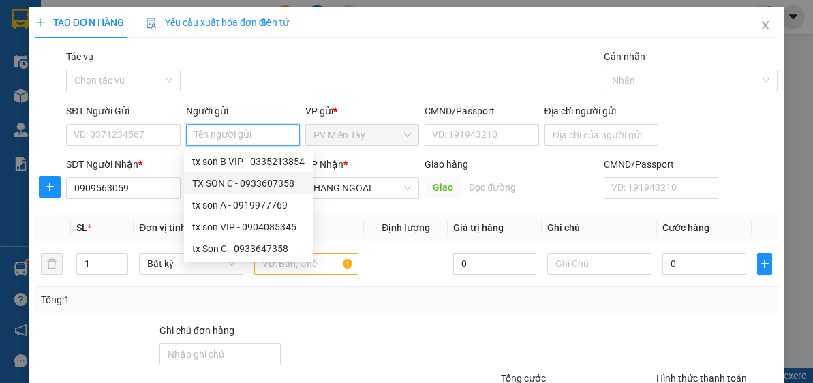
click at [239, 186] on div "TX SON C - 0933607358" at bounding box center [248, 183] width 112 height 15
type input "0933607358"
type input "TX SON C"
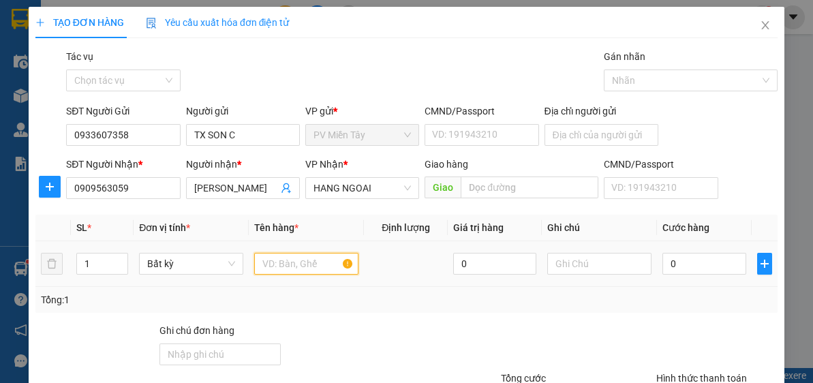
click at [315, 265] on input "text" at bounding box center [306, 264] width 104 height 22
type input "B"
type input "GOI QUAN AO"
click at [549, 325] on div at bounding box center [562, 347] width 186 height 48
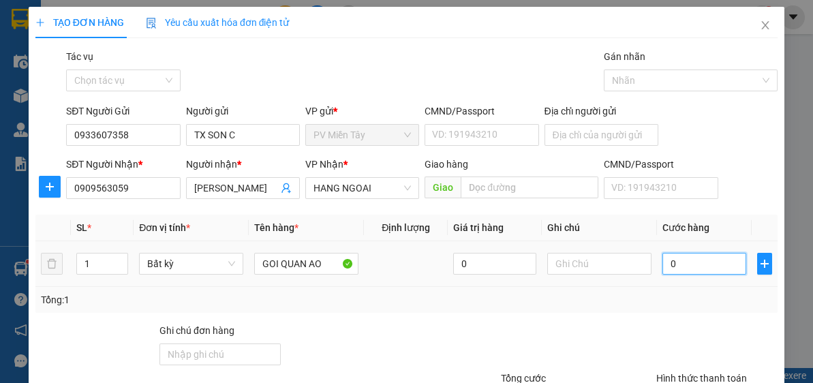
click at [703, 273] on input "0" at bounding box center [703, 264] width 83 height 22
type input "4"
type input "40"
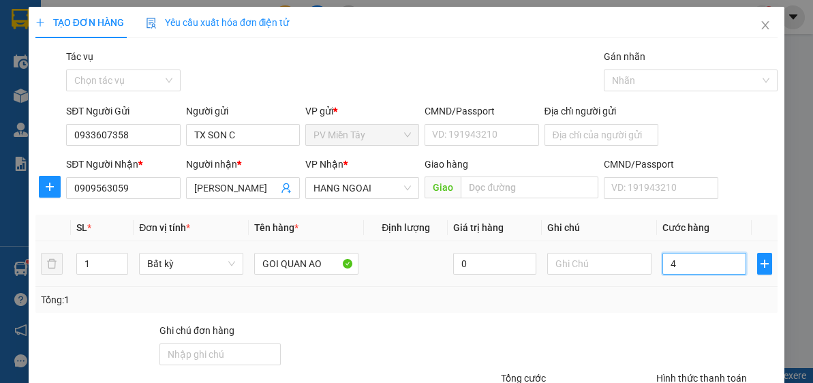
type input "40"
type input "40.000"
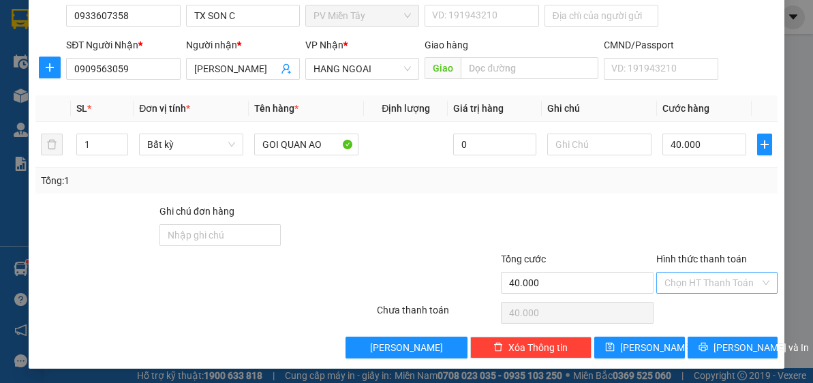
drag, startPoint x: 703, startPoint y: 285, endPoint x: 708, endPoint y: 292, distance: 7.8
click at [704, 284] on input "Hình thức thanh toán" at bounding box center [711, 283] width 95 height 20
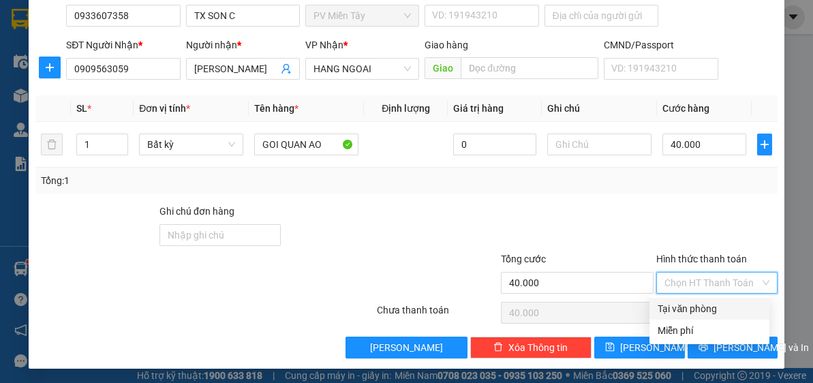
click at [712, 309] on div "Tại văn phòng" at bounding box center [710, 308] width 104 height 15
type input "0"
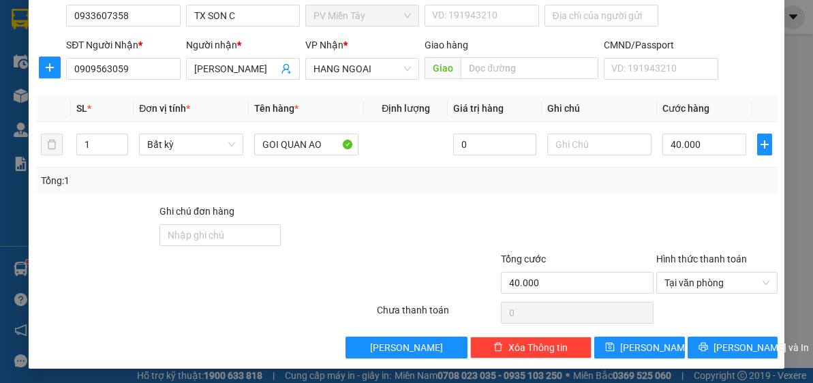
click at [637, 227] on div at bounding box center [562, 228] width 186 height 48
drag, startPoint x: 709, startPoint y: 283, endPoint x: 715, endPoint y: 303, distance: 20.7
click at [709, 282] on span "Tại văn phòng" at bounding box center [716, 283] width 105 height 20
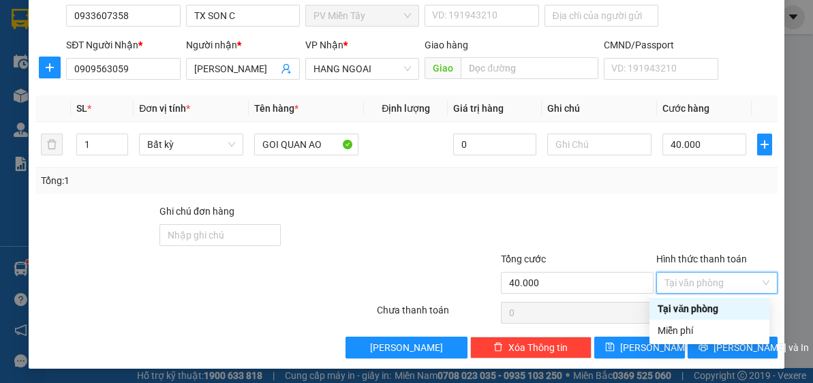
click at [714, 305] on div "Tại văn phòng" at bounding box center [710, 308] width 104 height 15
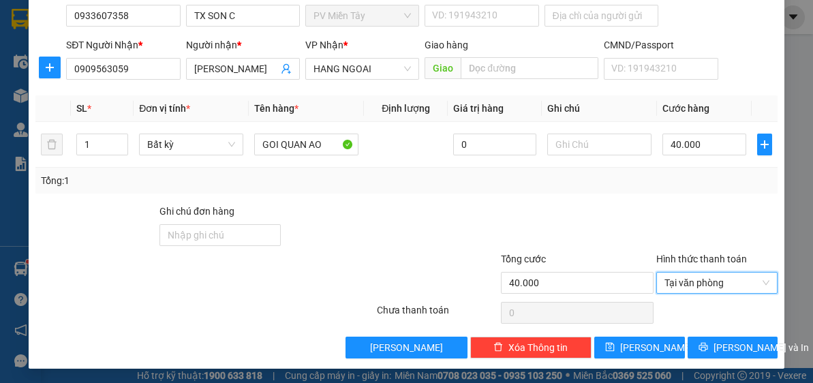
click at [586, 185] on div "Tổng: 1" at bounding box center [406, 180] width 731 height 15
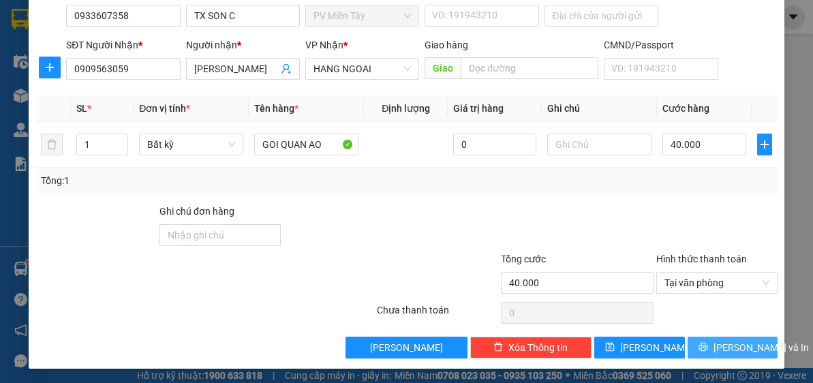
click at [734, 347] on span "[PERSON_NAME] và In" at bounding box center [760, 347] width 95 height 15
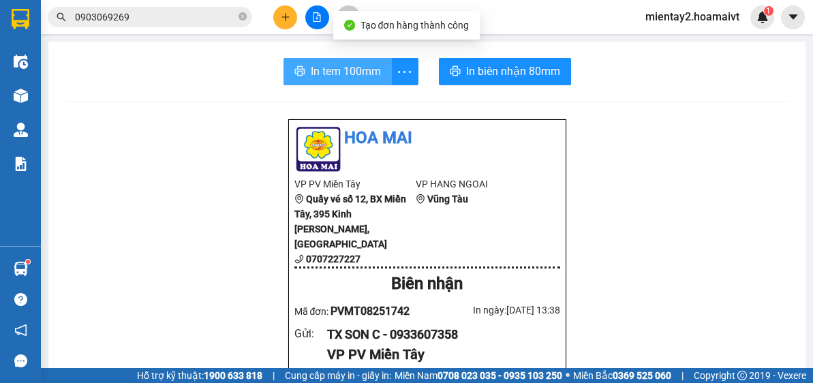
click at [311, 72] on span "In tem 100mm" at bounding box center [346, 71] width 70 height 17
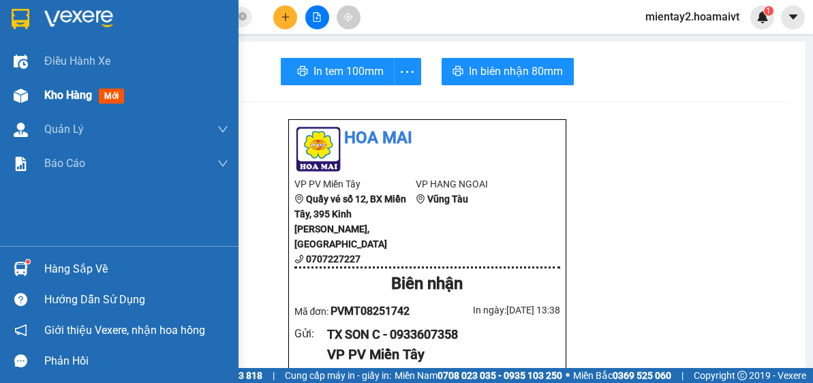
click at [69, 96] on span "Kho hàng" at bounding box center [68, 95] width 48 height 13
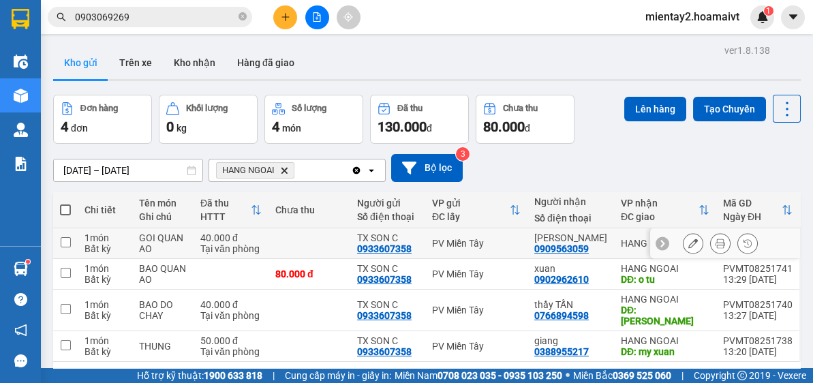
click at [338, 238] on td at bounding box center [309, 243] width 82 height 31
checkbox input "true"
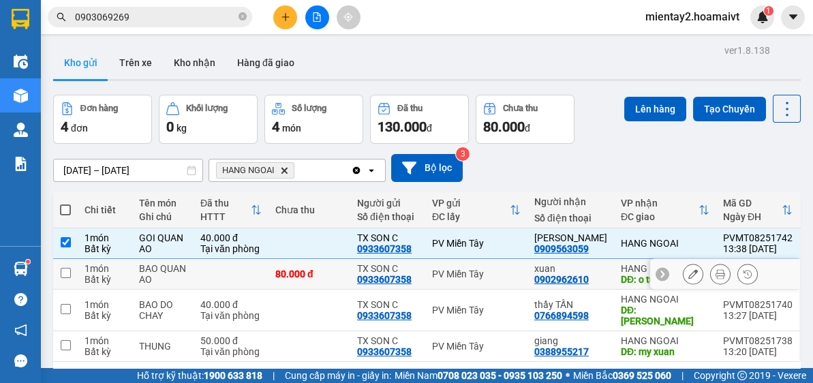
click at [341, 270] on div "80.000 đ" at bounding box center [309, 273] width 68 height 11
checkbox input "true"
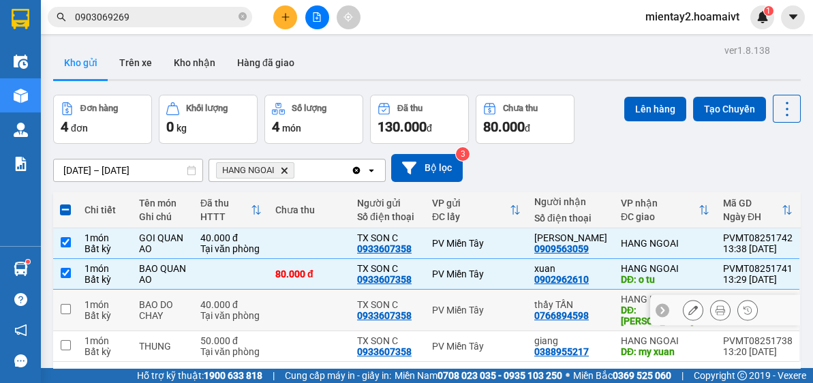
click at [343, 296] on td at bounding box center [309, 311] width 82 height 42
checkbox input "true"
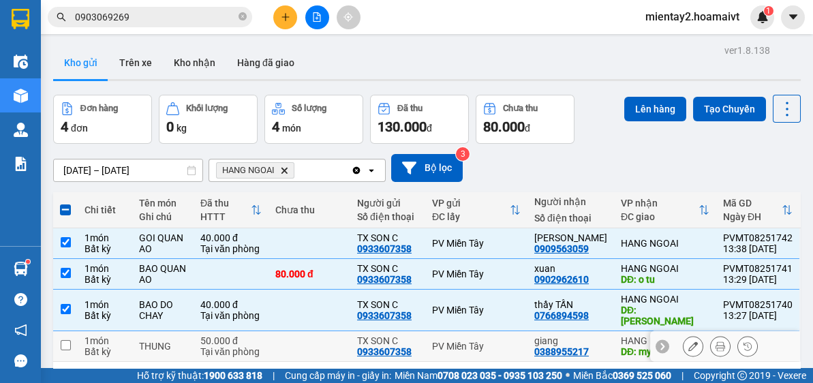
click at [343, 338] on td at bounding box center [309, 346] width 82 height 31
checkbox input "true"
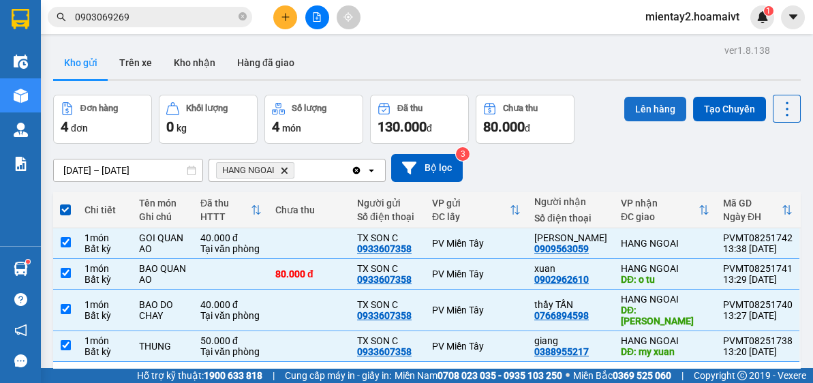
click at [644, 117] on button "Lên hàng" at bounding box center [655, 109] width 62 height 25
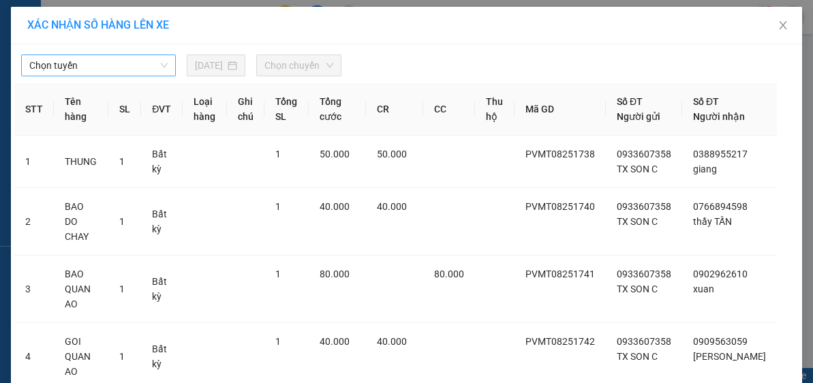
click at [142, 71] on span "Chọn tuyến" at bounding box center [98, 65] width 138 height 20
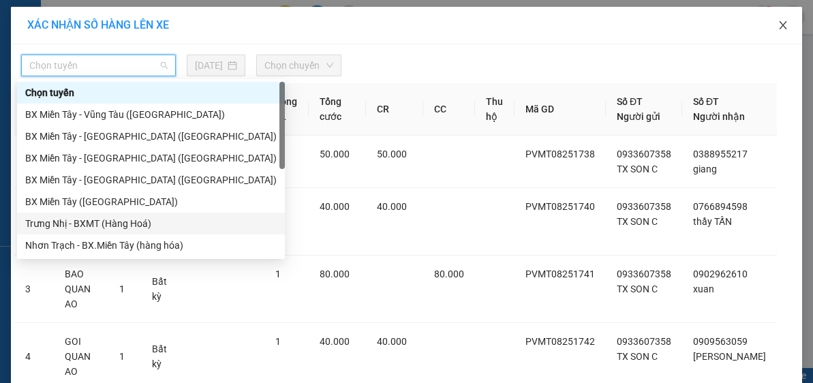
click at [781, 25] on icon "close" at bounding box center [782, 25] width 11 height 11
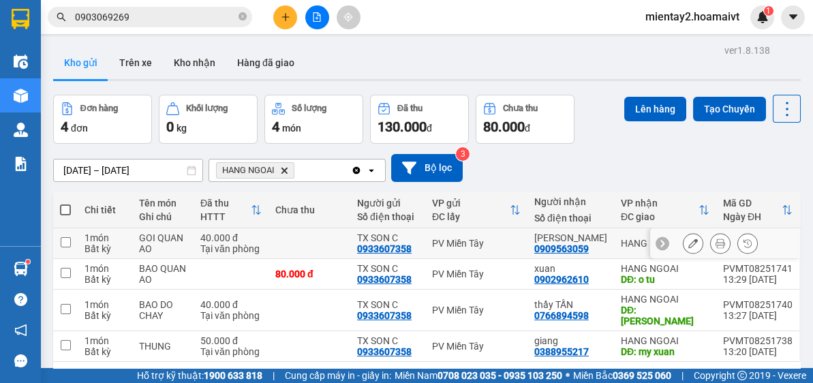
click at [689, 238] on button at bounding box center [692, 244] width 19 height 24
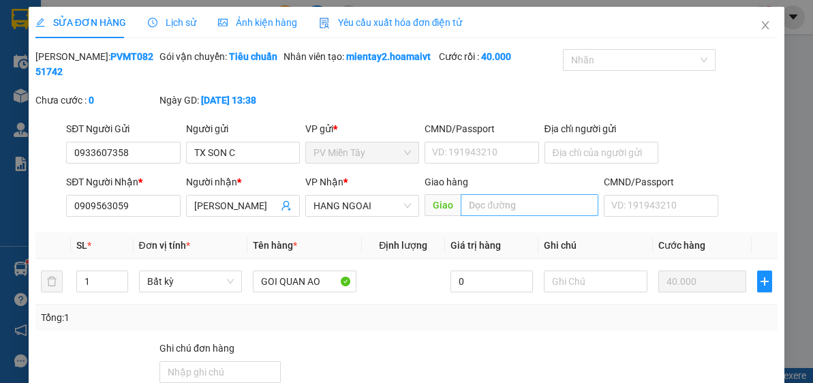
type input "0933607358"
type input "TX SON C"
type input "0909563059"
type input "CẨM NHUNG"
type input "40.000"
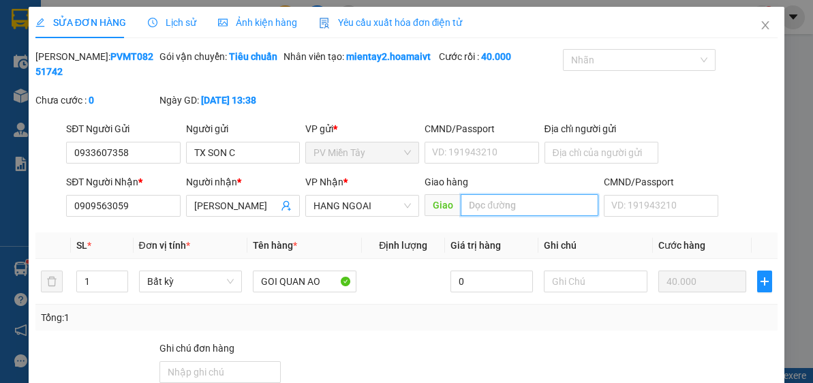
click at [522, 203] on input "text" at bounding box center [530, 205] width 138 height 22
type input "T CHIEU"
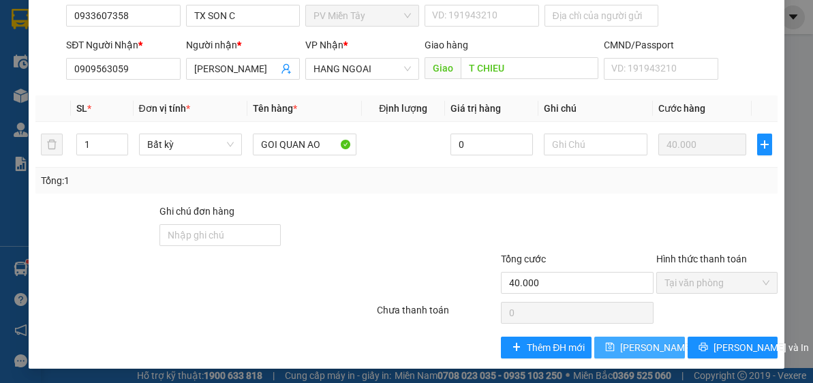
click at [626, 337] on button "[PERSON_NAME] thay đổi" at bounding box center [639, 348] width 91 height 22
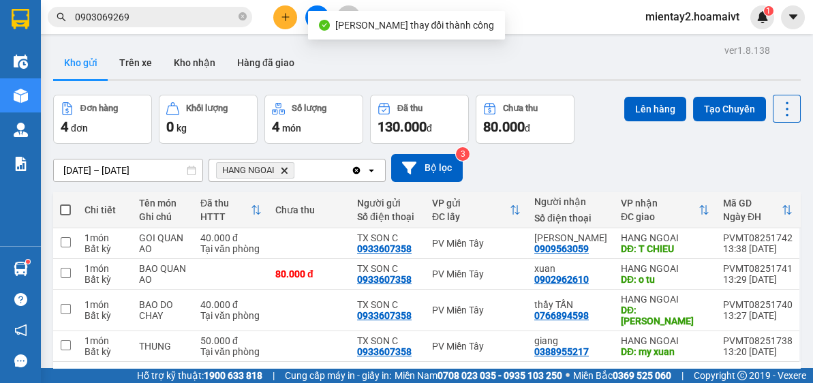
click at [66, 204] on span at bounding box center [65, 209] width 11 height 11
click at [65, 203] on input "checkbox" at bounding box center [65, 203] width 0 height 0
checkbox input "true"
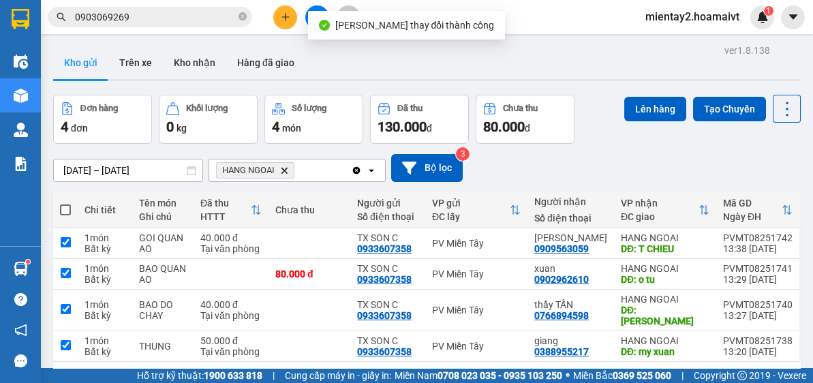
checkbox input "true"
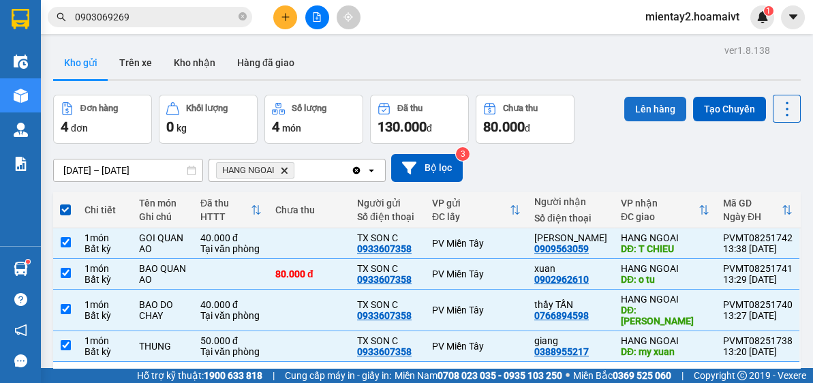
click at [655, 107] on button "Lên hàng" at bounding box center [655, 109] width 62 height 25
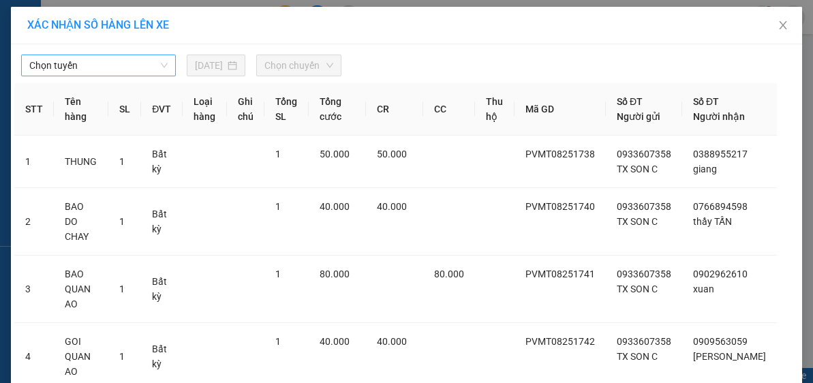
click at [128, 67] on span "Chọn tuyến" at bounding box center [98, 65] width 138 height 20
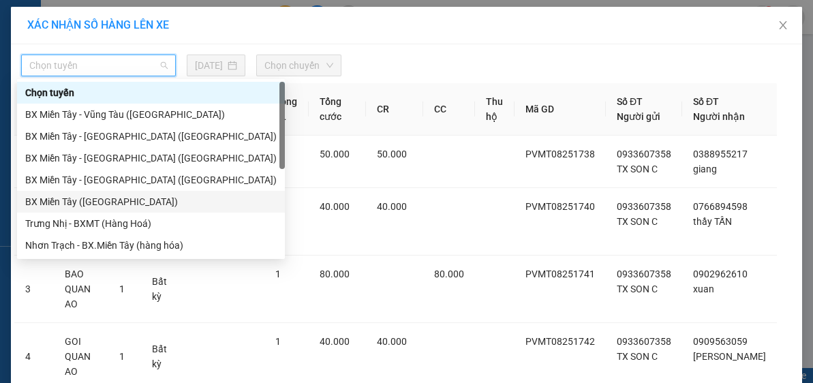
click at [125, 204] on div "BX Miền Tây ([GEOGRAPHIC_DATA])" at bounding box center [150, 201] width 251 height 15
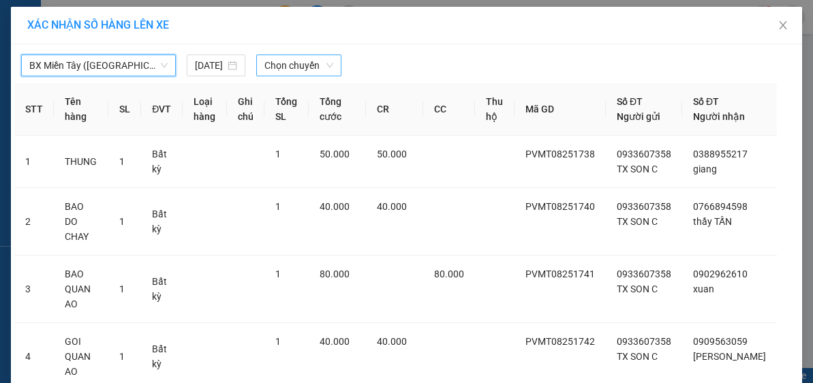
click at [311, 69] on span "Chọn chuyến" at bounding box center [298, 65] width 69 height 20
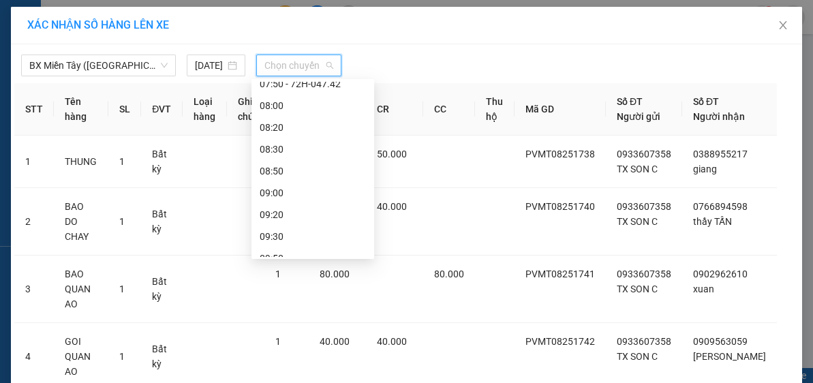
scroll to position [221, 0]
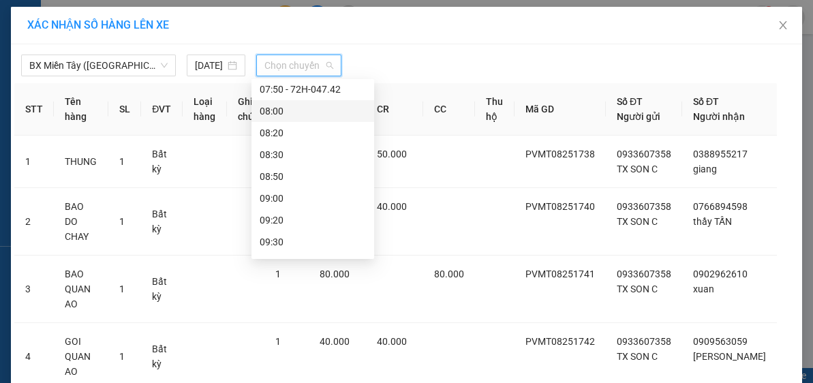
click at [279, 102] on div "08:00" at bounding box center [312, 111] width 123 height 22
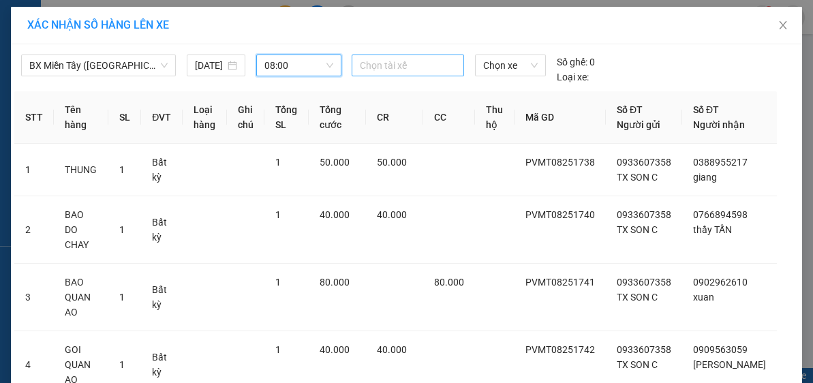
click at [409, 69] on div at bounding box center [408, 65] width 106 height 16
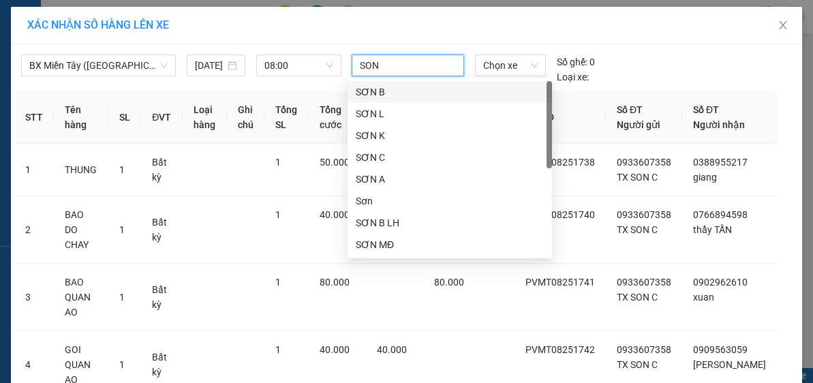
type input "SON C"
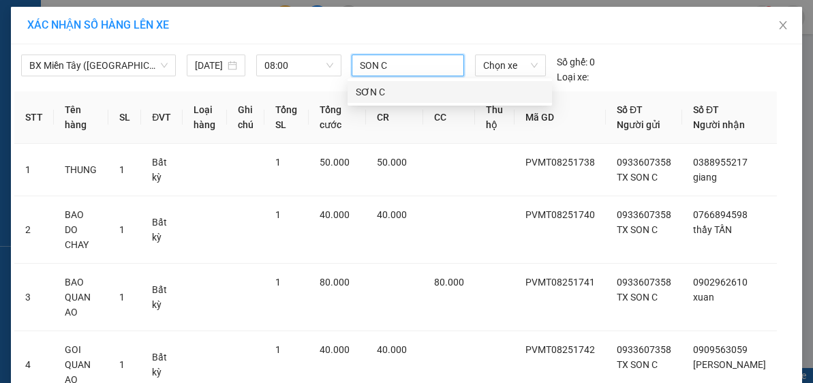
click at [404, 90] on div "SƠN C" at bounding box center [450, 91] width 188 height 15
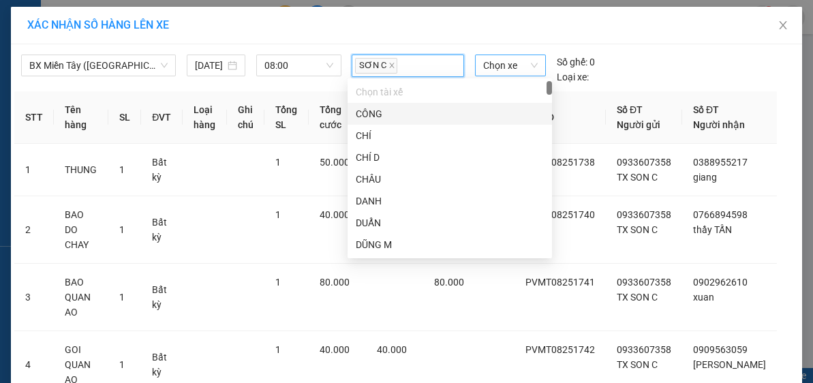
click at [527, 65] on span "Chọn xe" at bounding box center [510, 65] width 55 height 20
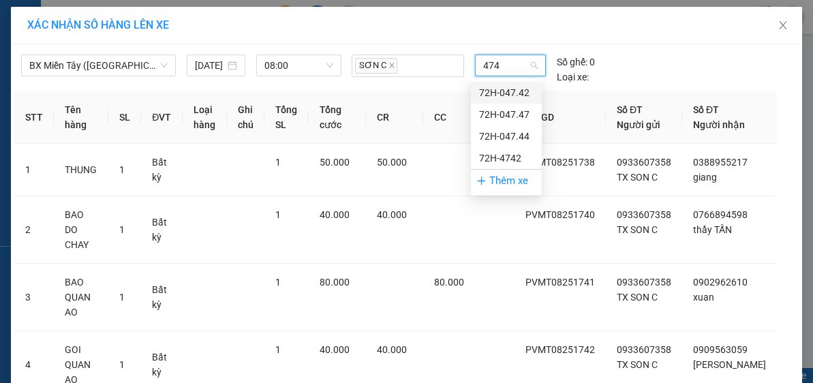
type input "4742"
click at [519, 89] on div "72H-047.42" at bounding box center [506, 92] width 55 height 15
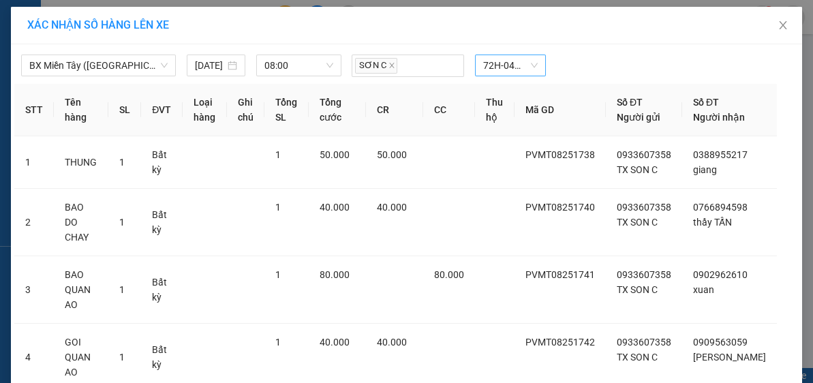
scroll to position [89, 0]
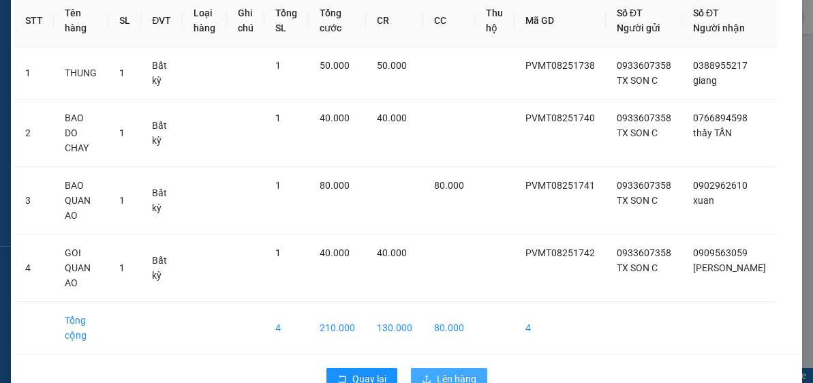
click at [457, 371] on span "Lên hàng" at bounding box center [457, 378] width 40 height 15
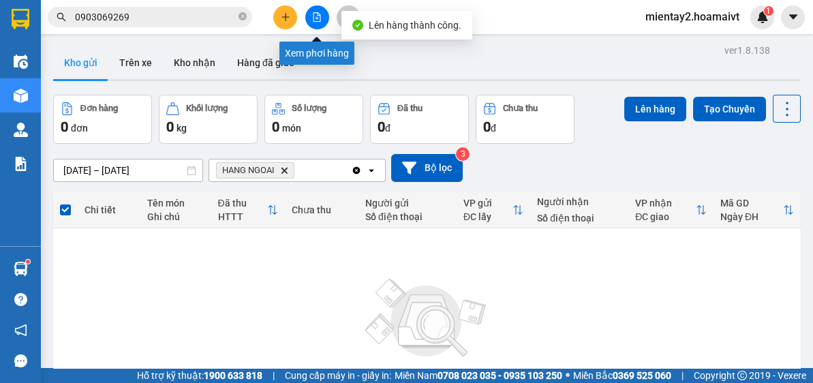
click at [317, 14] on icon "file-add" at bounding box center [317, 17] width 10 height 10
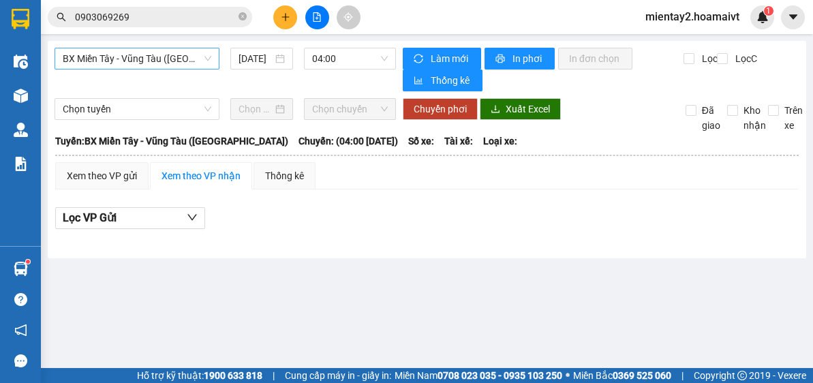
click at [127, 58] on span "BX Miền Tây - Vũng Tàu ([GEOGRAPHIC_DATA])" at bounding box center [137, 58] width 149 height 20
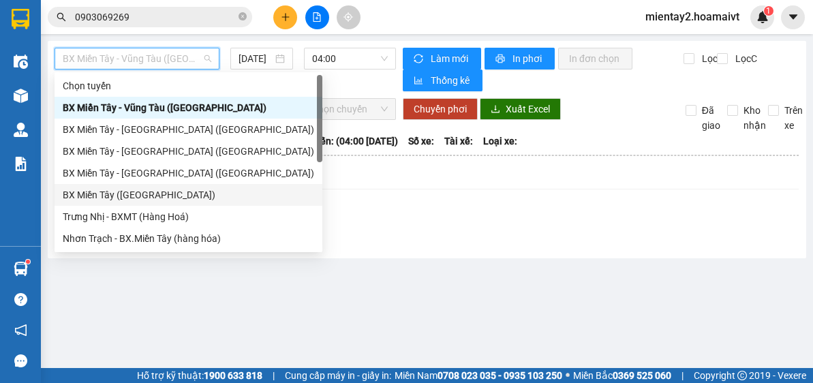
click at [144, 194] on div "BX Miền Tây ([GEOGRAPHIC_DATA])" at bounding box center [188, 194] width 251 height 15
type input "[DATE]"
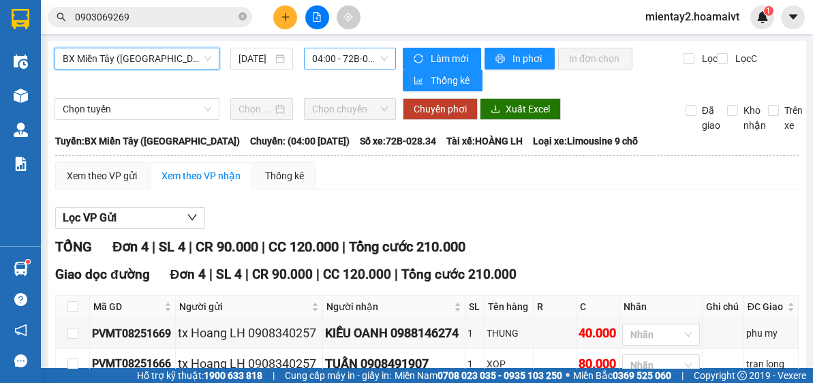
click at [360, 52] on span "04:00 - 72B-028.34" at bounding box center [350, 58] width 76 height 20
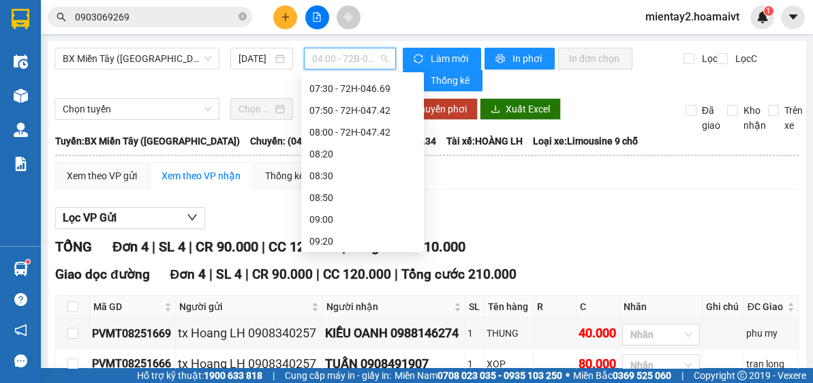
scroll to position [168, 0]
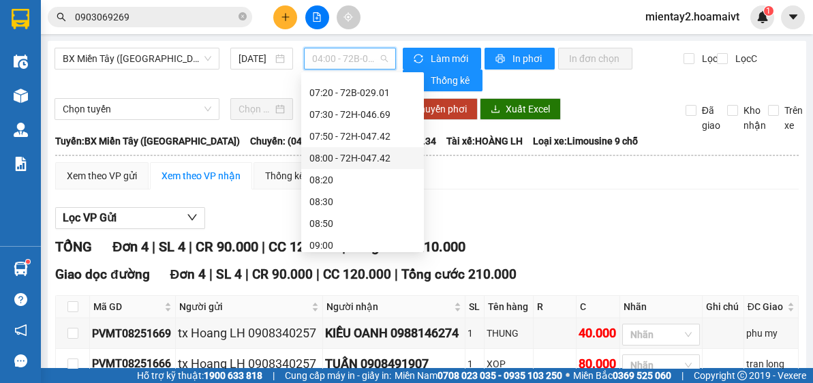
click at [382, 157] on div "08:00 - 72H-047.42" at bounding box center [362, 158] width 106 height 15
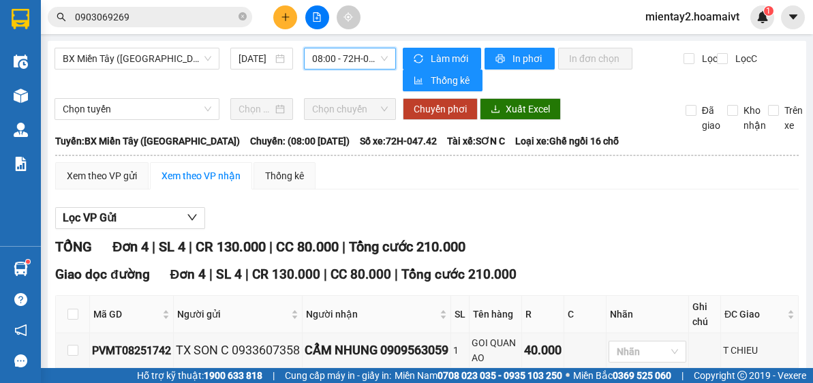
click at [352, 48] on div "08:00 - 72H-047.42" at bounding box center [350, 59] width 92 height 22
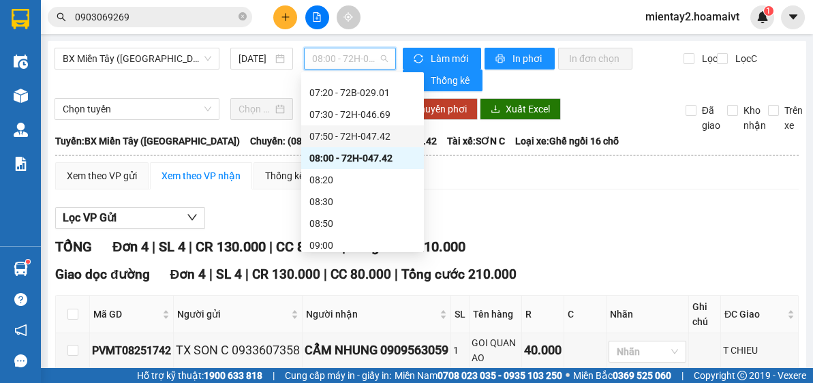
click at [377, 129] on div "07:50 - 72H-047.42" at bounding box center [362, 136] width 106 height 15
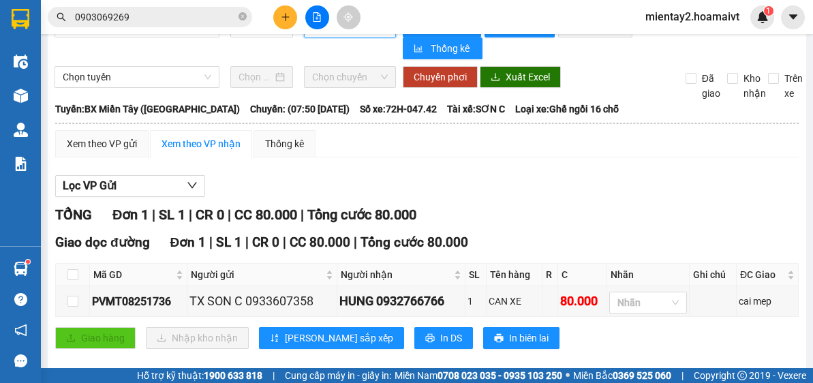
scroll to position [48, 0]
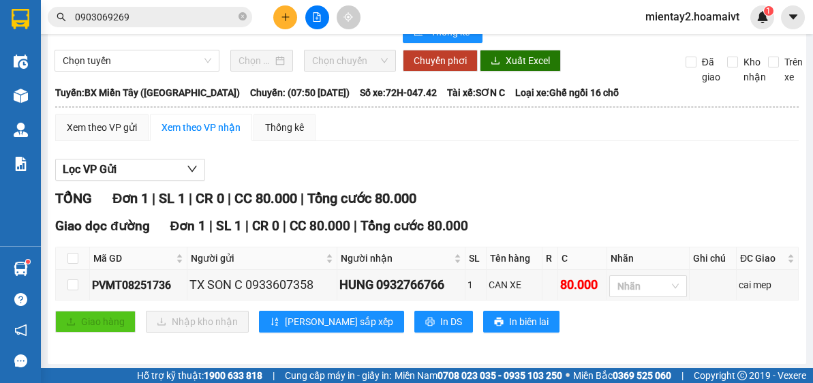
drag, startPoint x: 805, startPoint y: 183, endPoint x: 812, endPoint y: 202, distance: 20.0
click at [812, 206] on html "Kết quả tìm kiếm ( 155 ) Bộ lọc Mã ĐH Trạng thái Món hàng Tổng cước Chưa cước N…" at bounding box center [406, 191] width 813 height 383
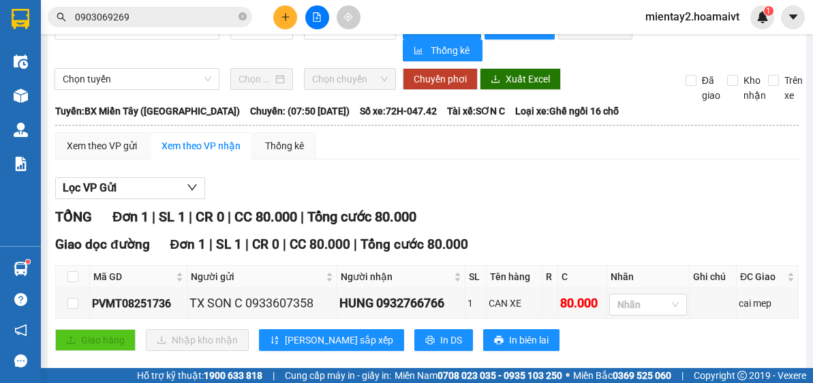
scroll to position [0, 0]
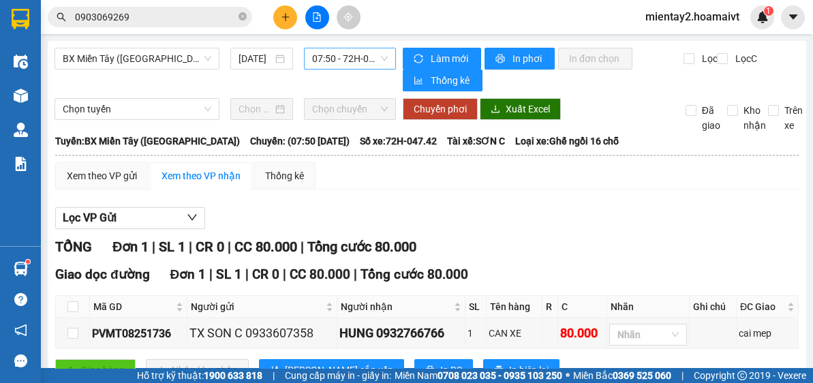
click at [339, 63] on span "07:50 - 72H-047.42" at bounding box center [350, 58] width 76 height 20
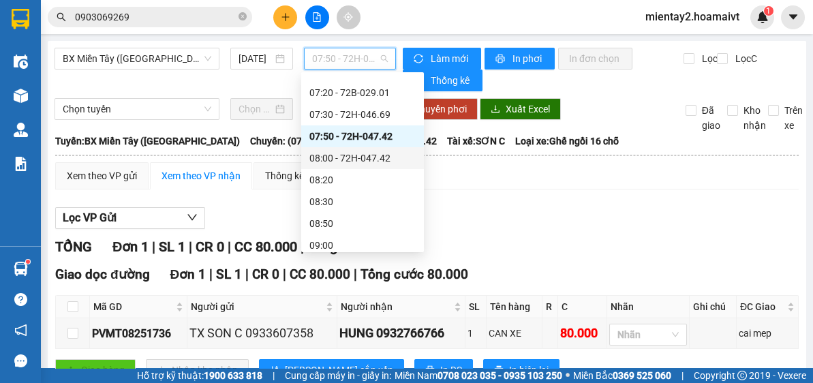
click at [382, 159] on div "08:00 - 72H-047.42" at bounding box center [362, 158] width 106 height 15
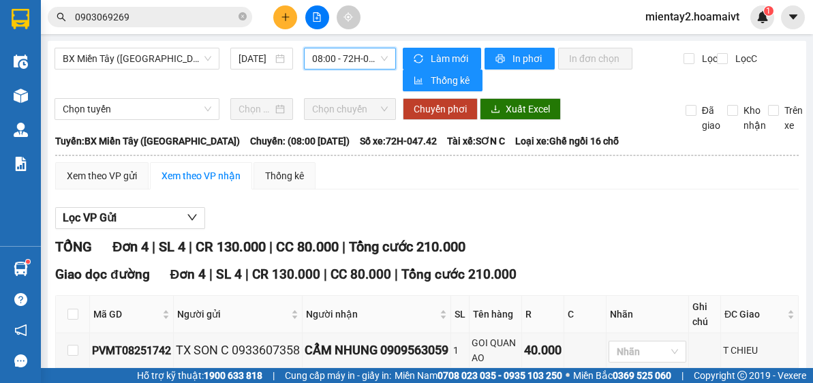
scroll to position [167, 0]
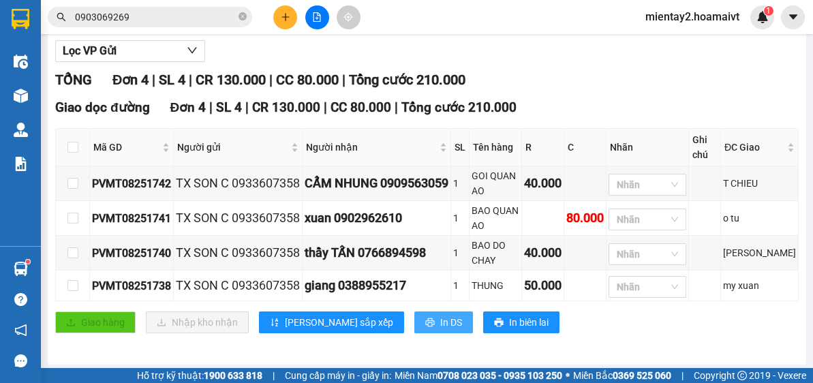
click at [440, 320] on span "In DS" at bounding box center [451, 322] width 22 height 15
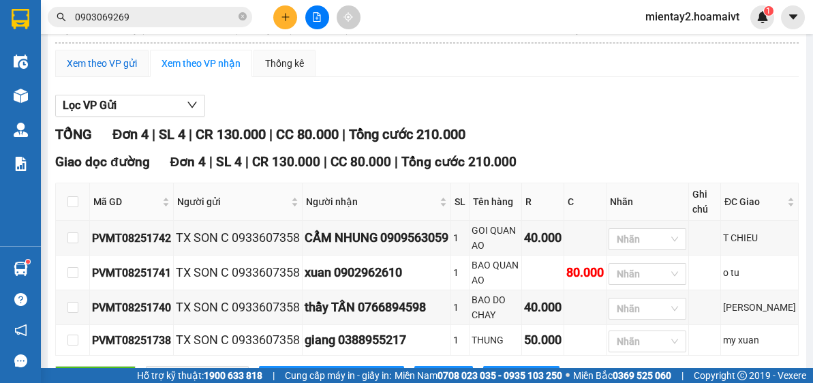
click at [118, 63] on div "Xem theo VP gửi" at bounding box center [102, 63] width 70 height 15
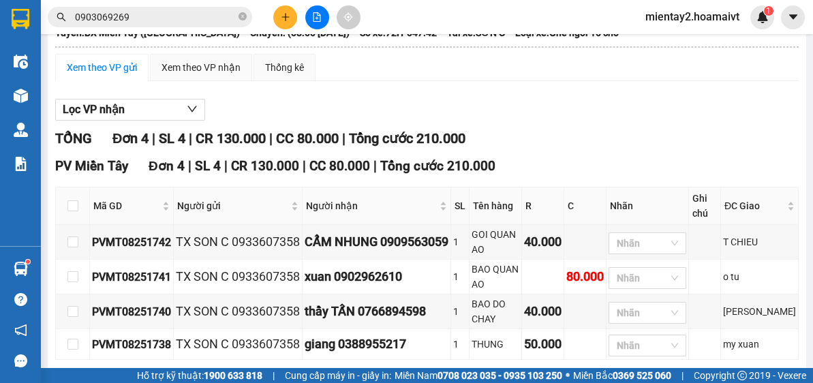
scroll to position [125, 0]
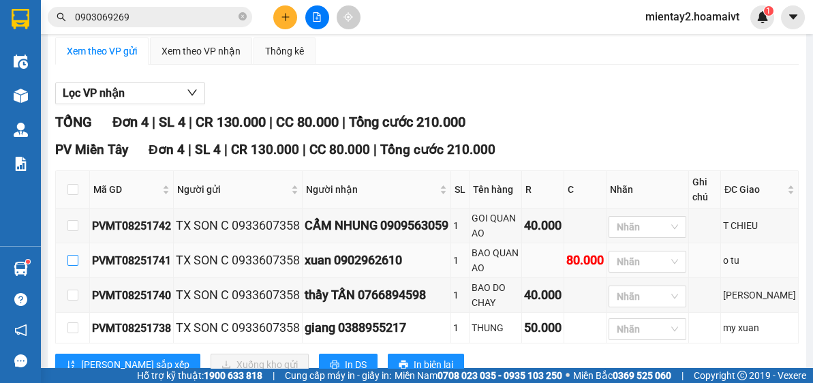
click at [70, 258] on input "checkbox" at bounding box center [72, 260] width 11 height 11
checkbox input "true"
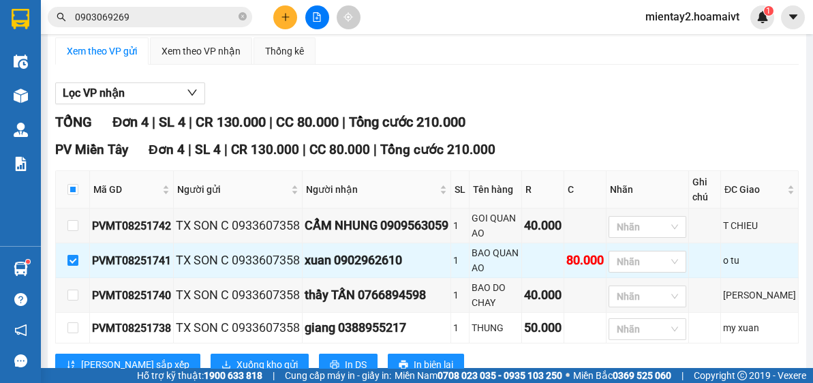
scroll to position [167, 0]
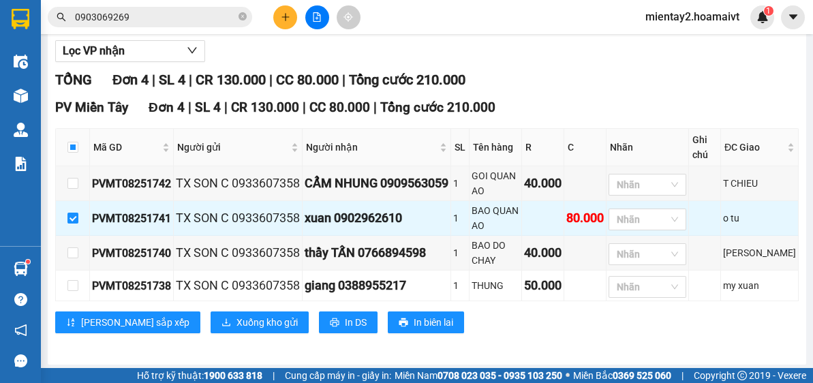
click at [217, 307] on div "PV Miền Tây Đơn 4 | SL 4 | CR 130.000 | CC 80.000 | Tổng cước 210.000 Mã GD Ngư…" at bounding box center [426, 220] width 743 height 246
click at [236, 315] on span "Xuống kho gửi" at bounding box center [266, 322] width 61 height 15
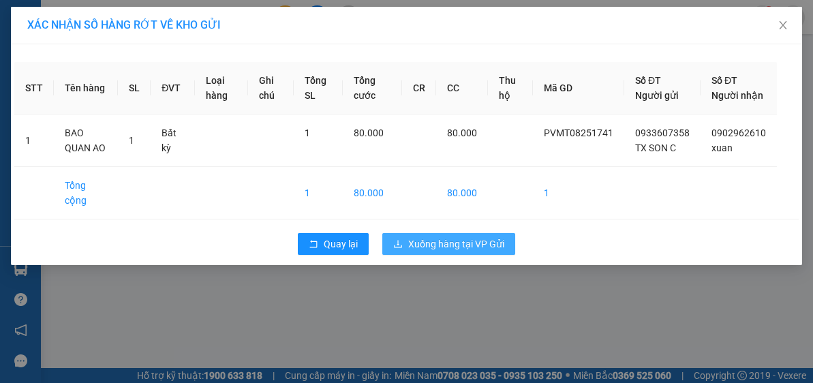
click at [459, 246] on span "Xuống hàng tại VP Gửi" at bounding box center [456, 243] width 96 height 15
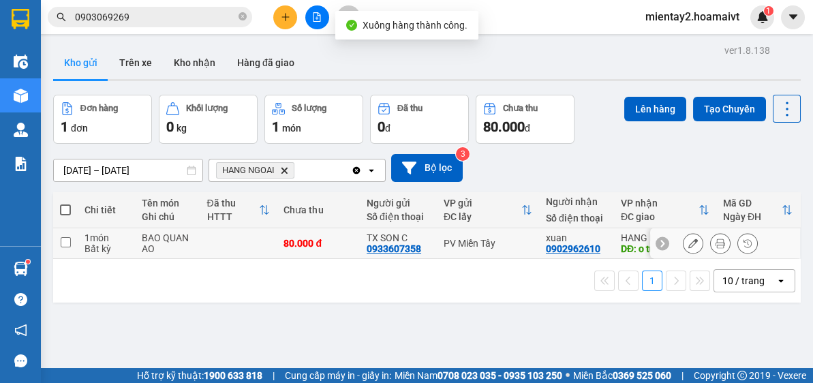
click at [253, 245] on td at bounding box center [238, 243] width 77 height 31
checkbox input "true"
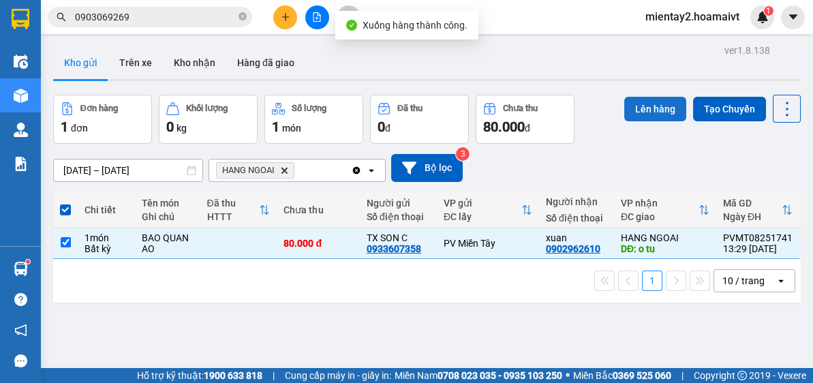
click at [643, 106] on button "Lên hàng" at bounding box center [655, 109] width 62 height 25
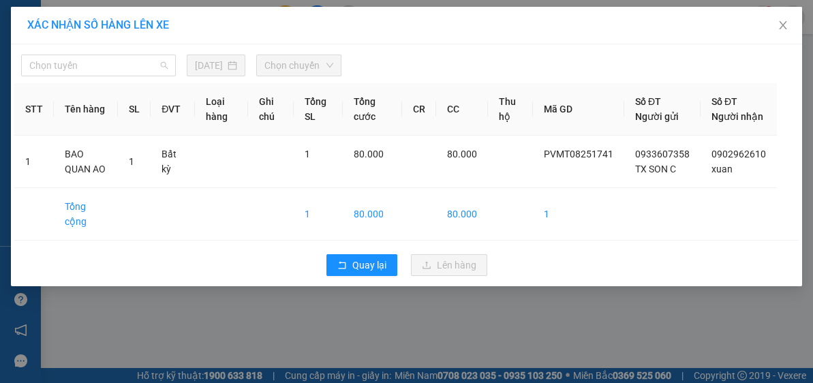
drag, startPoint x: 119, startPoint y: 74, endPoint x: 131, endPoint y: 95, distance: 25.0
click at [119, 73] on span "Chọn tuyến" at bounding box center [98, 65] width 138 height 20
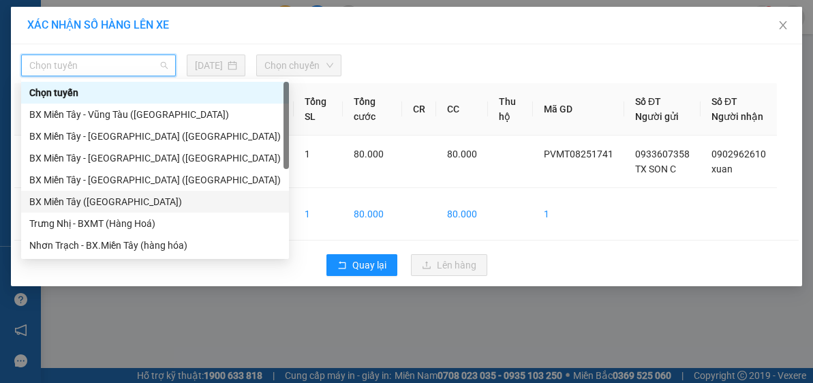
click at [122, 203] on div "BX Miền Tây ([GEOGRAPHIC_DATA])" at bounding box center [154, 201] width 251 height 15
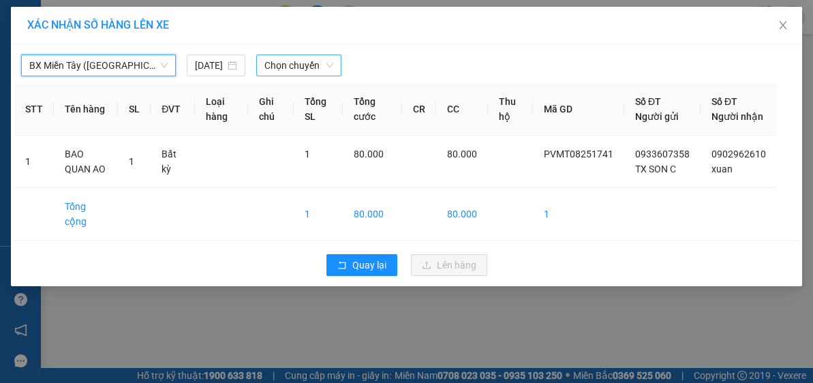
click at [312, 55] on div "Chọn chuyến" at bounding box center [299, 66] width 86 height 22
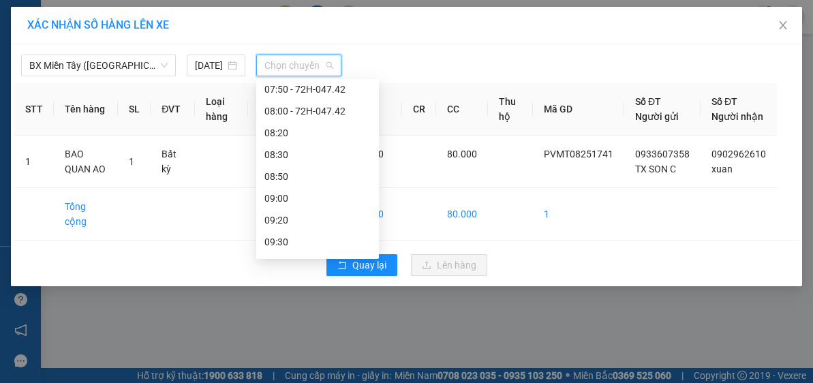
scroll to position [185, 0]
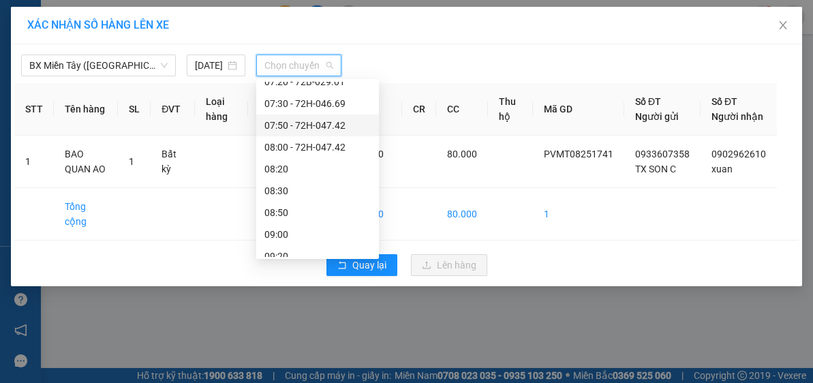
click at [332, 128] on div "07:50 - 72H-047.42" at bounding box center [317, 125] width 106 height 15
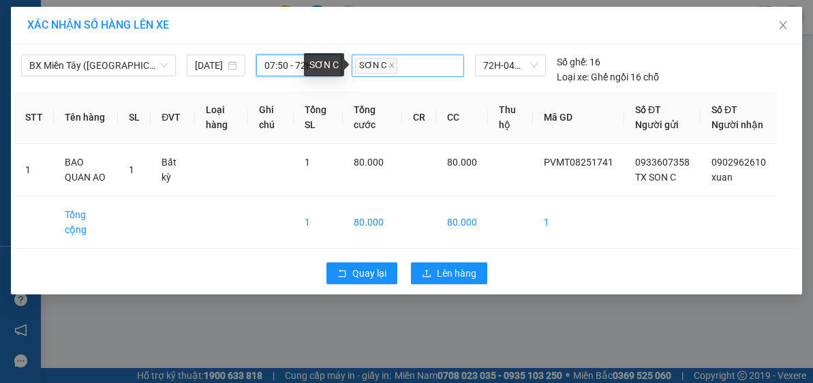
click at [388, 61] on span "SƠN C" at bounding box center [376, 66] width 42 height 16
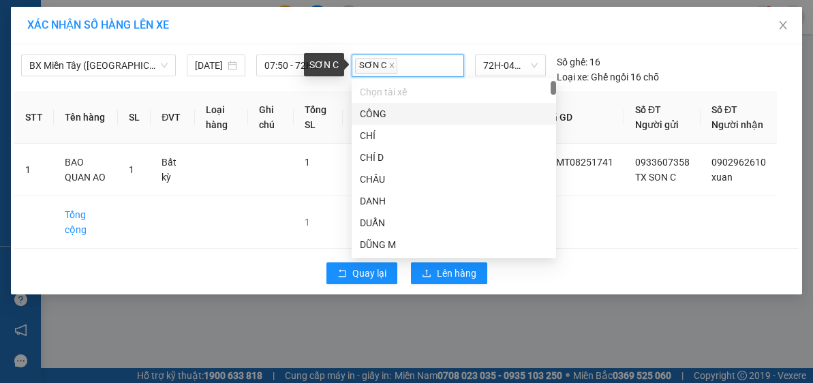
click at [390, 63] on icon "close" at bounding box center [391, 65] width 7 height 7
type input "HUY"
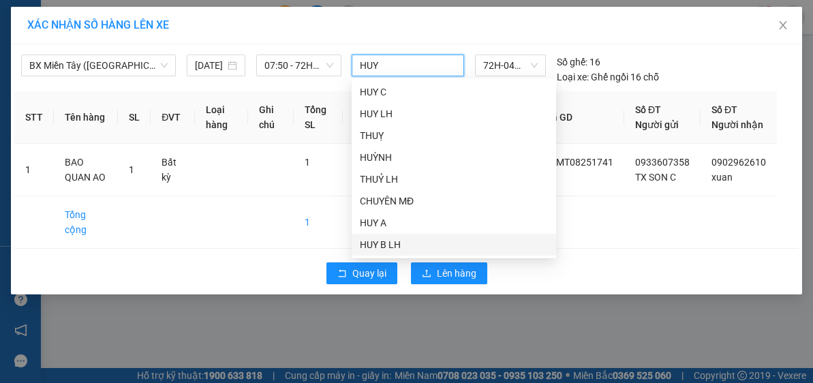
click at [393, 244] on div "HUY B LH" at bounding box center [454, 244] width 188 height 15
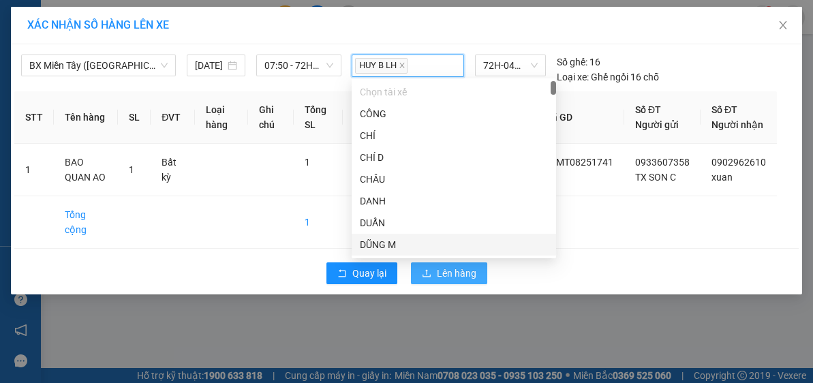
click at [463, 275] on span "Lên hàng" at bounding box center [457, 273] width 40 height 15
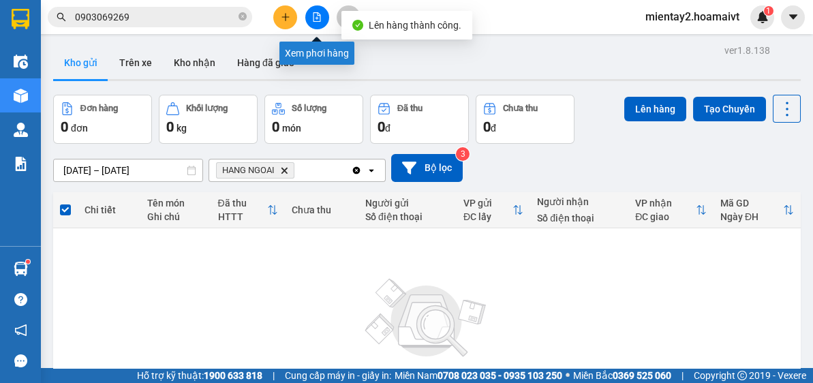
click at [320, 14] on icon "file-add" at bounding box center [317, 17] width 10 height 10
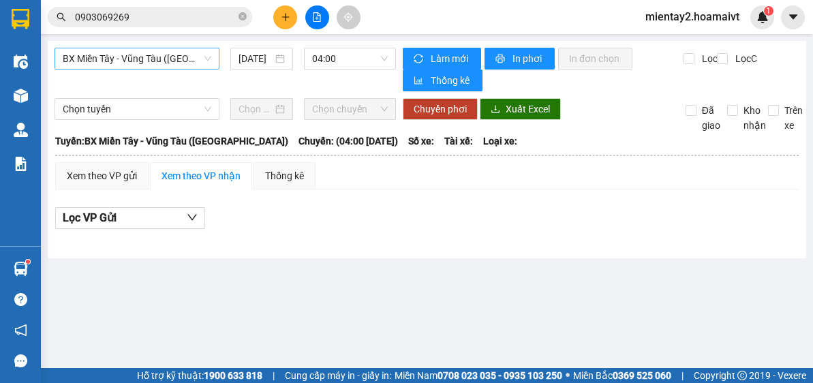
click at [174, 55] on span "BX Miền Tây - Vũng Tàu ([GEOGRAPHIC_DATA])" at bounding box center [137, 58] width 149 height 20
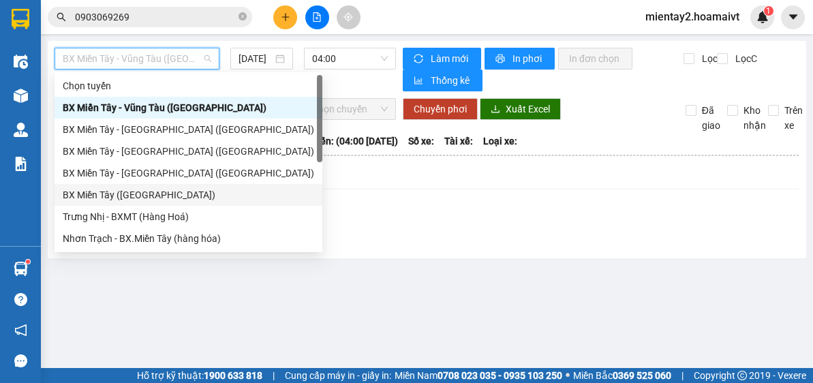
click at [159, 197] on div "BX Miền Tây ([GEOGRAPHIC_DATA])" at bounding box center [188, 194] width 251 height 15
type input "[DATE]"
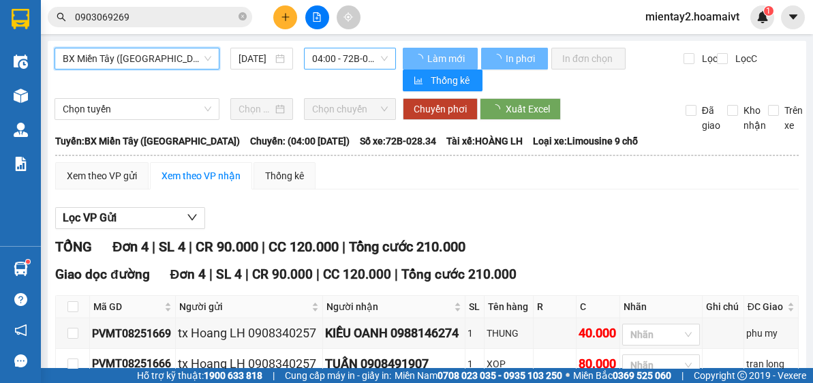
click at [362, 54] on span "04:00 - 72B-028.34" at bounding box center [350, 58] width 76 height 20
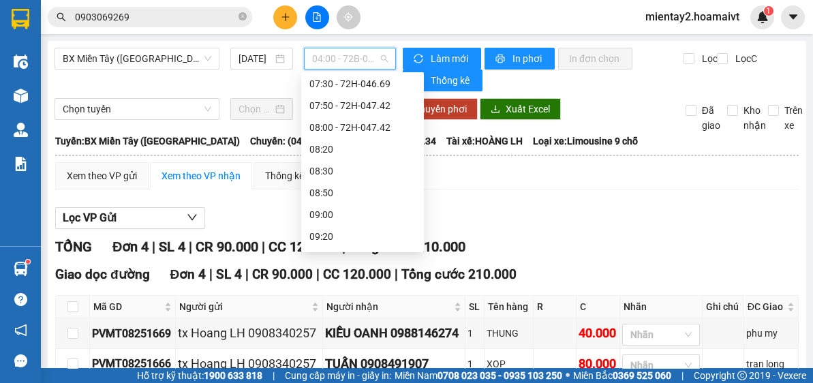
scroll to position [206, 0]
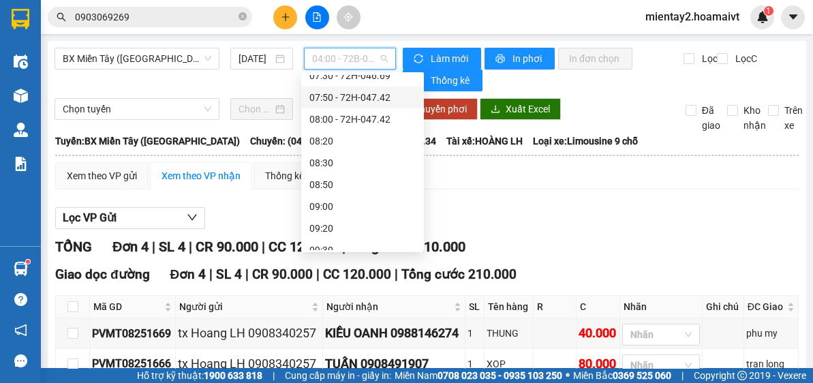
click at [382, 95] on div "07:50 - 72H-047.42" at bounding box center [362, 97] width 106 height 15
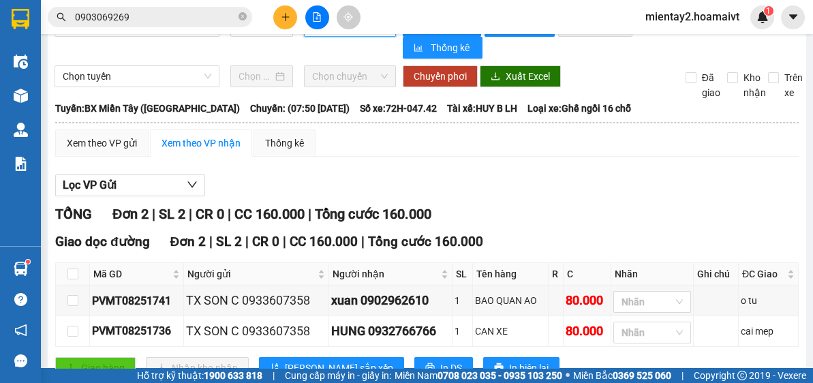
scroll to position [78, 0]
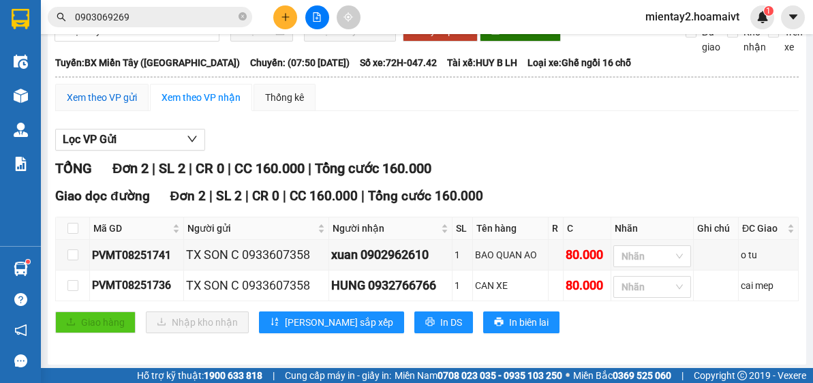
click at [121, 97] on div "Xem theo VP gửi" at bounding box center [102, 97] width 70 height 15
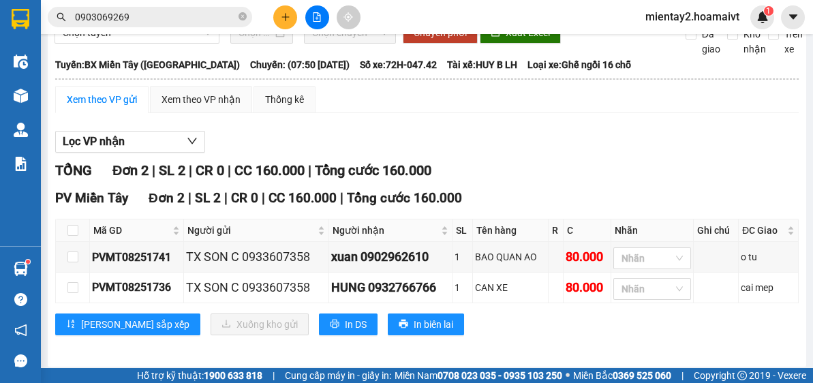
scroll to position [78, 0]
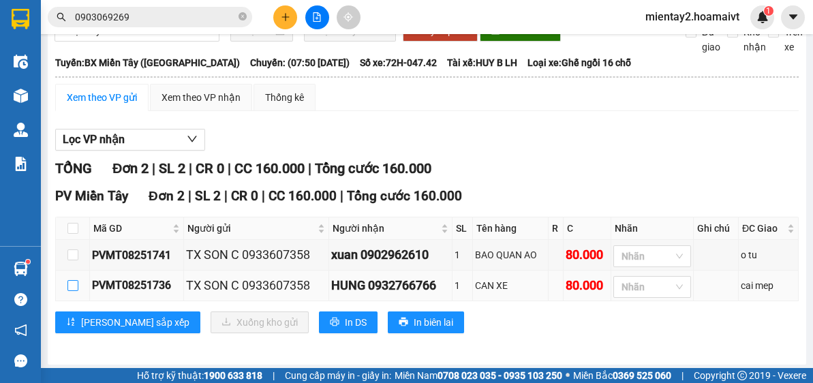
click at [73, 282] on input "checkbox" at bounding box center [72, 285] width 11 height 11
checkbox input "true"
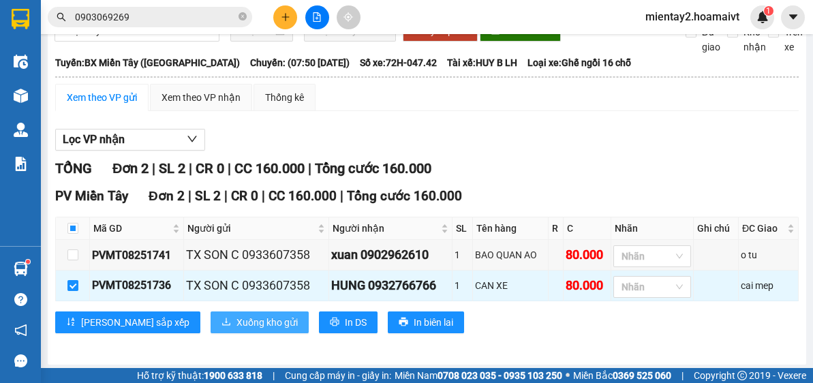
click at [236, 320] on span "Xuống kho gửi" at bounding box center [266, 322] width 61 height 15
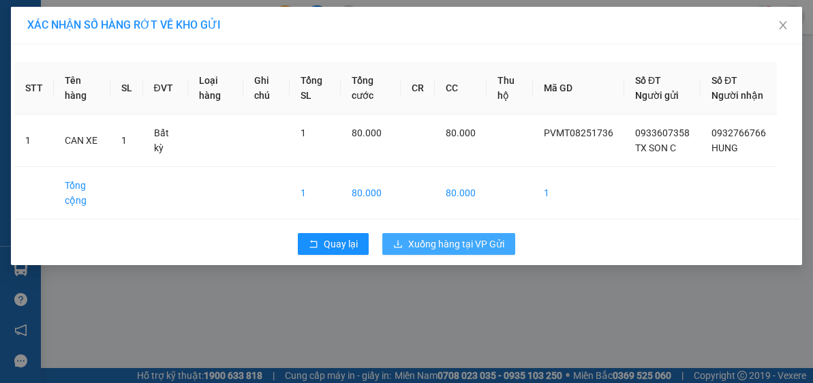
click at [463, 251] on span "Xuống hàng tại VP Gửi" at bounding box center [456, 243] width 96 height 15
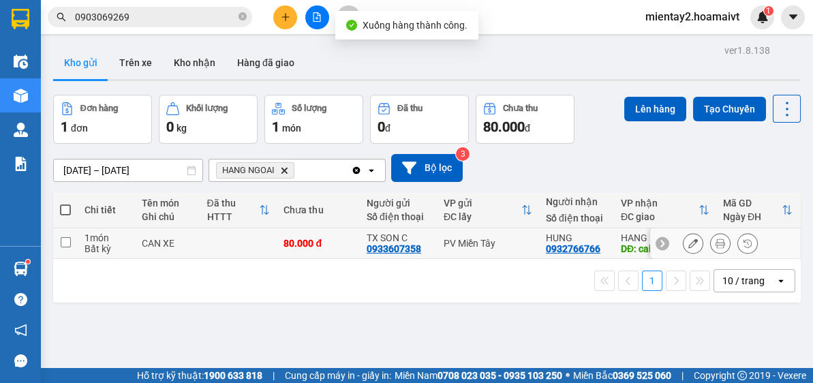
click at [256, 241] on td at bounding box center [238, 243] width 77 height 31
checkbox input "true"
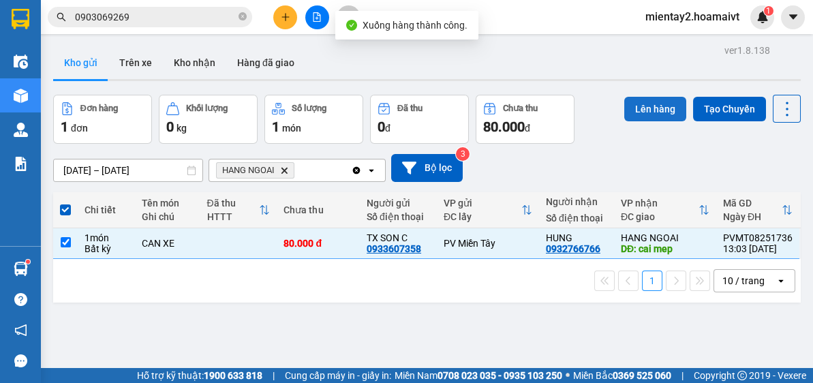
click at [649, 107] on button "Lên hàng" at bounding box center [655, 109] width 62 height 25
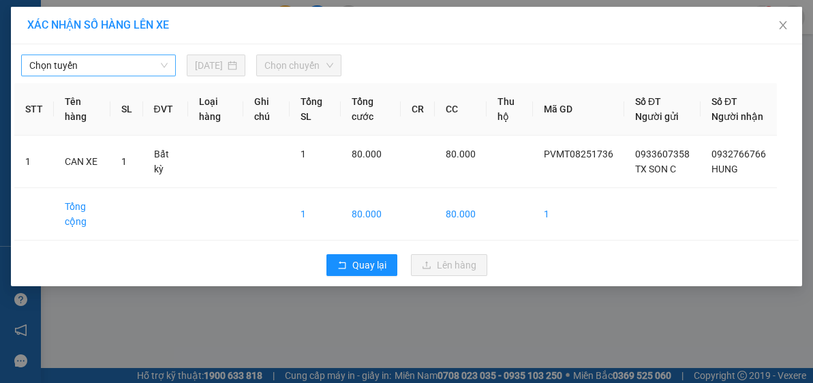
click at [110, 63] on span "Chọn tuyến" at bounding box center [98, 65] width 138 height 20
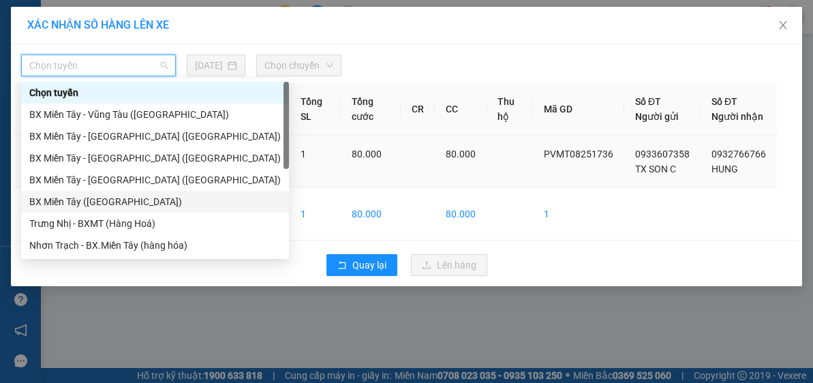
click at [120, 202] on div "BX Miền Tây ([GEOGRAPHIC_DATA])" at bounding box center [154, 201] width 251 height 15
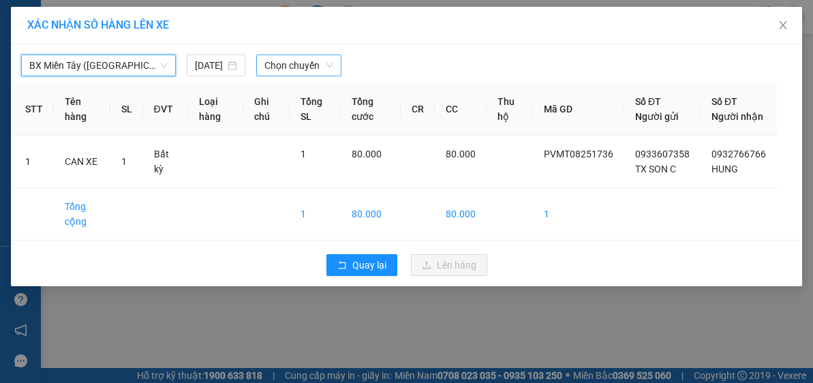
click at [292, 57] on span "Chọn chuyến" at bounding box center [298, 65] width 69 height 20
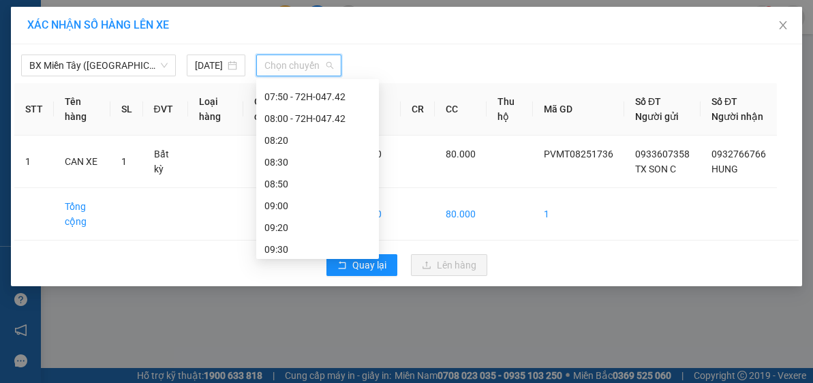
scroll to position [201, 0]
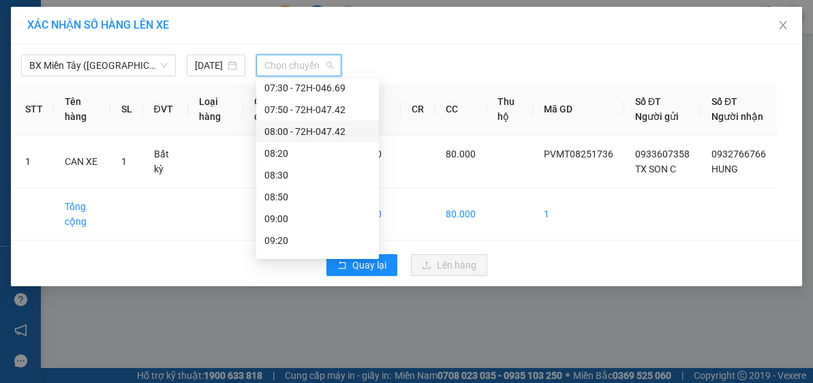
click at [341, 126] on div "08:00 - 72H-047.42" at bounding box center [317, 131] width 106 height 15
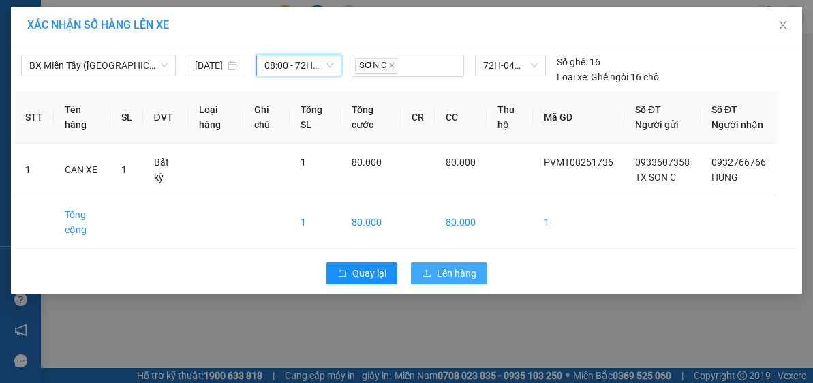
click at [458, 281] on span "Lên hàng" at bounding box center [457, 273] width 40 height 15
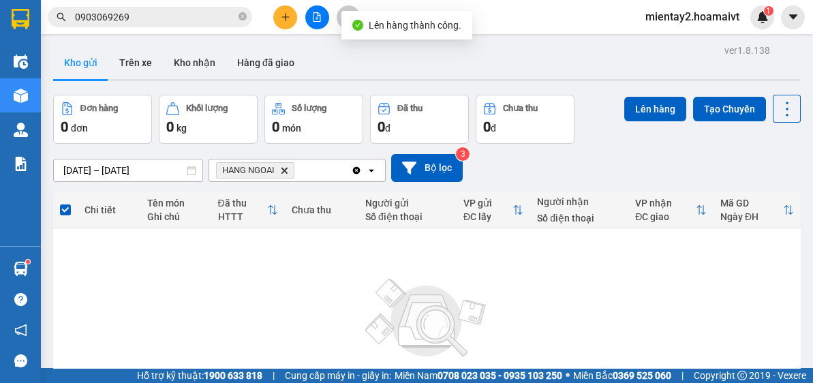
click at [307, 14] on button at bounding box center [317, 17] width 24 height 24
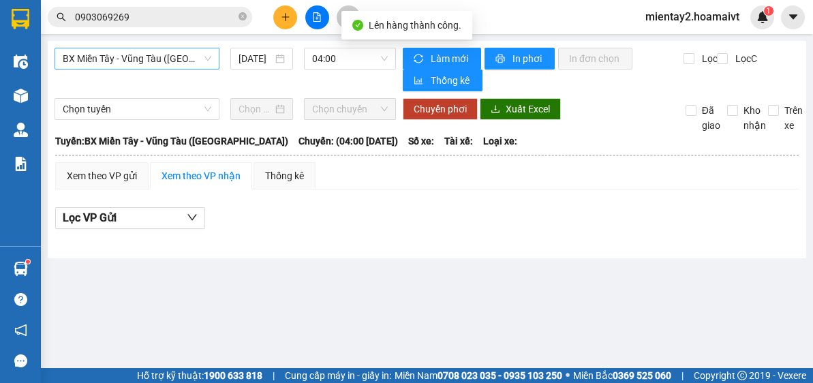
drag, startPoint x: 125, startPoint y: 51, endPoint x: 132, endPoint y: 66, distance: 16.5
click at [126, 50] on span "BX Miền Tây - Vũng Tàu ([GEOGRAPHIC_DATA])" at bounding box center [137, 58] width 149 height 20
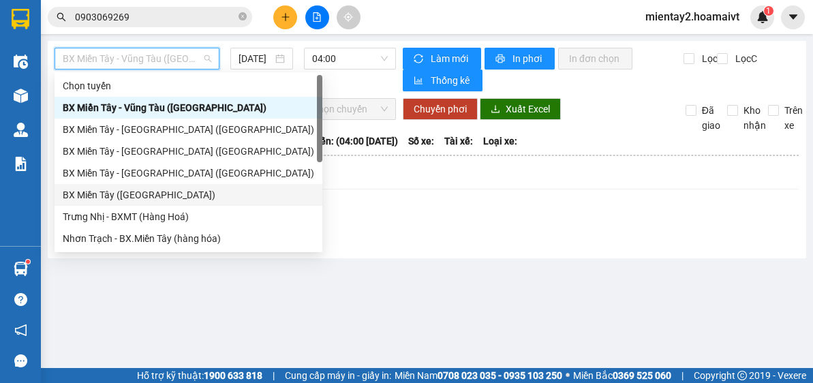
click at [153, 196] on div "BX Miền Tây ([GEOGRAPHIC_DATA])" at bounding box center [188, 194] width 251 height 15
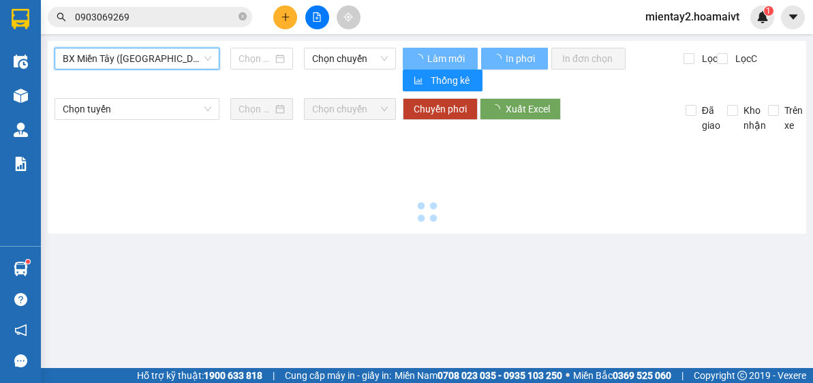
type input "[DATE]"
click at [347, 57] on span "Chọn chuyến" at bounding box center [350, 58] width 76 height 20
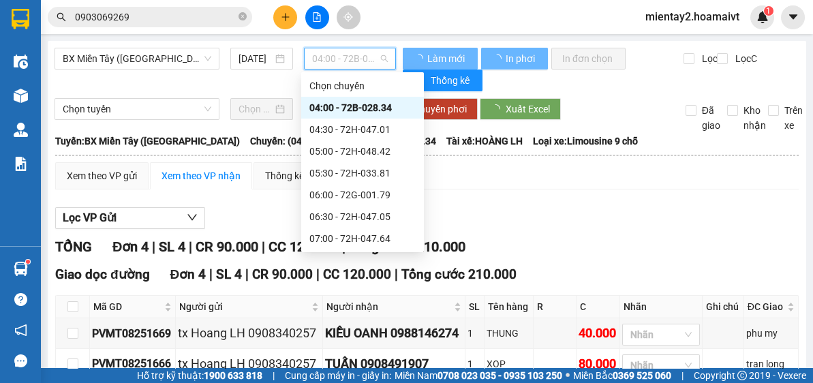
click at [420, 167] on div "Chọn chuyến 04:00 - 72B-028.34 04:30 - 72H-047.01 05:00 - 72H-048.42 05:30 - 72…" at bounding box center [362, 162] width 123 height 174
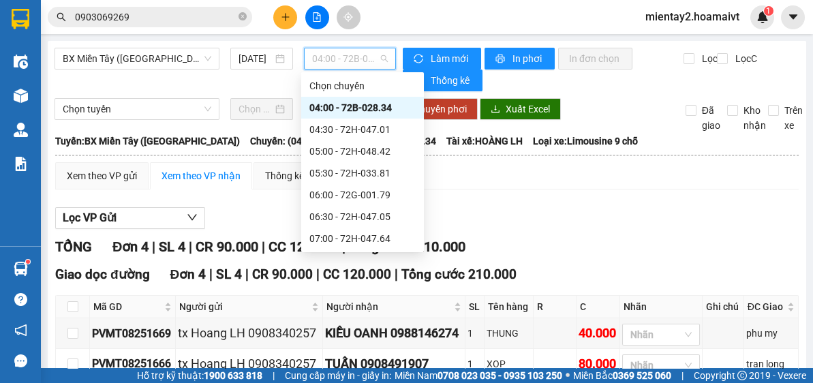
scroll to position [24, 0]
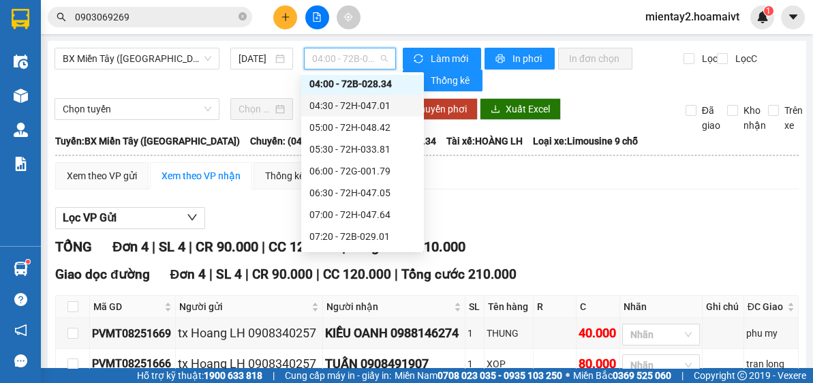
click at [654, 215] on div "Lọc VP Gửi" at bounding box center [426, 218] width 743 height 22
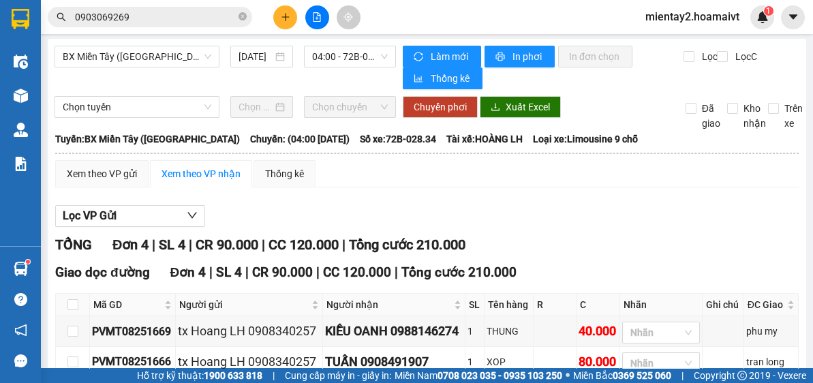
scroll to position [0, 0]
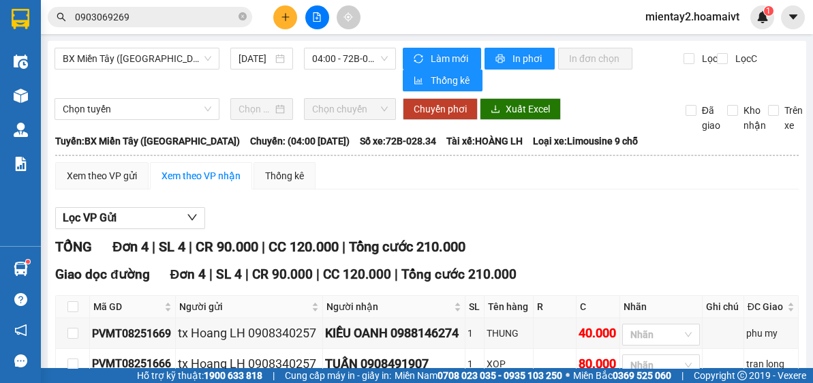
click at [341, 44] on div "BX Miền Tây (Hàng Ngoài) 14/08/2025 04:00 - 72B-028.34 Làm mới In phơi In đơn…" at bounding box center [427, 272] width 758 height 463
click at [343, 55] on span "04:00 - 72B-028.34" at bounding box center [350, 58] width 76 height 20
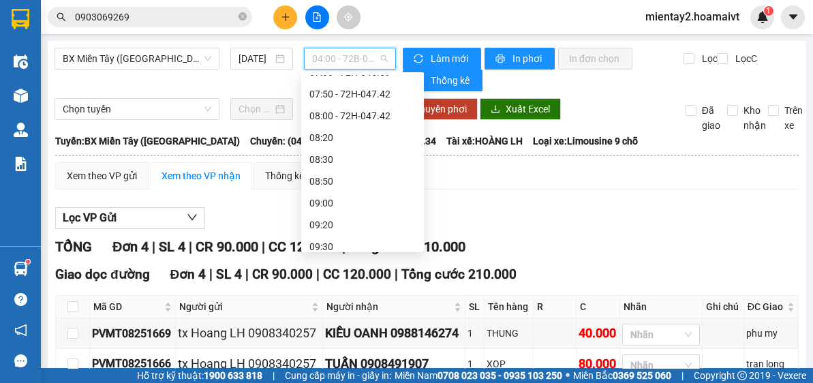
scroll to position [213, 0]
click at [384, 115] on div "08:00 - 72H-047.42" at bounding box center [362, 113] width 106 height 15
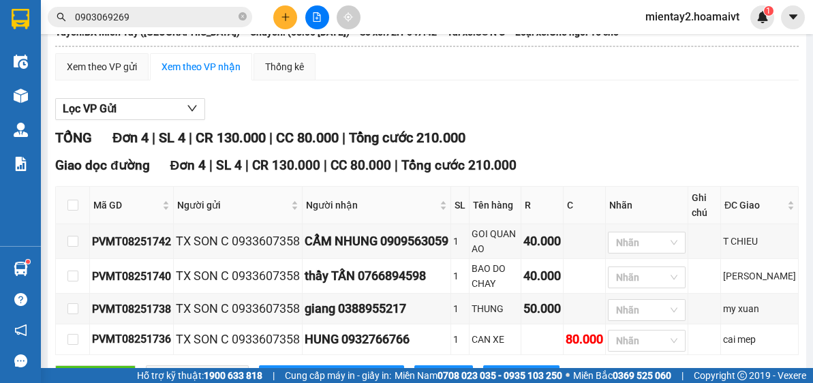
scroll to position [153, 0]
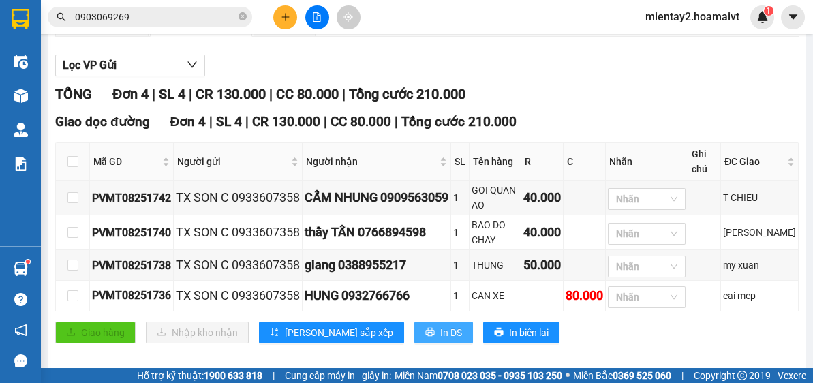
click at [440, 327] on span "In DS" at bounding box center [451, 332] width 22 height 15
click at [288, 14] on icon "plus" at bounding box center [286, 17] width 10 height 10
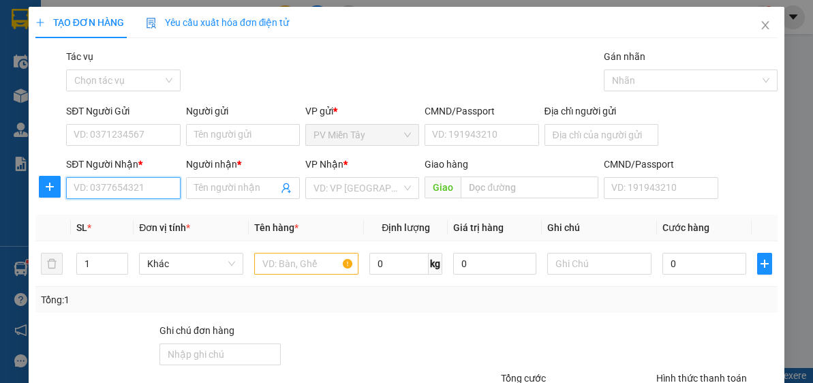
click at [116, 189] on input "SĐT Người Nhận *" at bounding box center [123, 188] width 114 height 22
paste input "0354674391"
type input "0354674391"
click at [156, 182] on input "0354674391" at bounding box center [123, 188] width 114 height 22
click at [157, 189] on input "0354674391" at bounding box center [123, 188] width 114 height 22
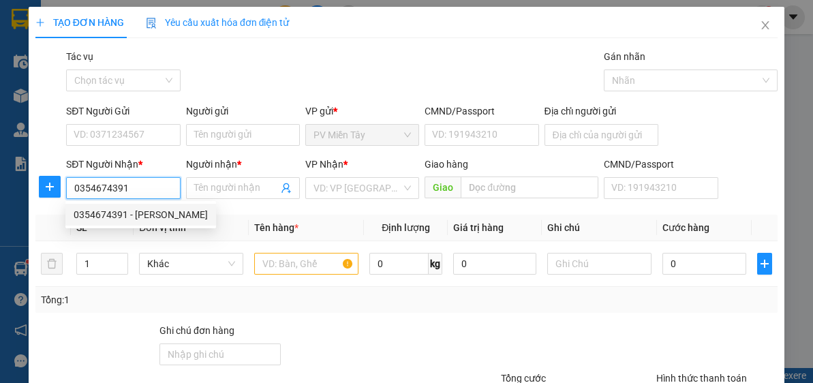
drag, startPoint x: 153, startPoint y: 216, endPoint x: 169, endPoint y: 206, distance: 18.3
click at [154, 216] on div "0354674391 - Thanh" at bounding box center [141, 214] width 134 height 15
type input "Thanh"
type input "My Xuan"
type input "0354674391"
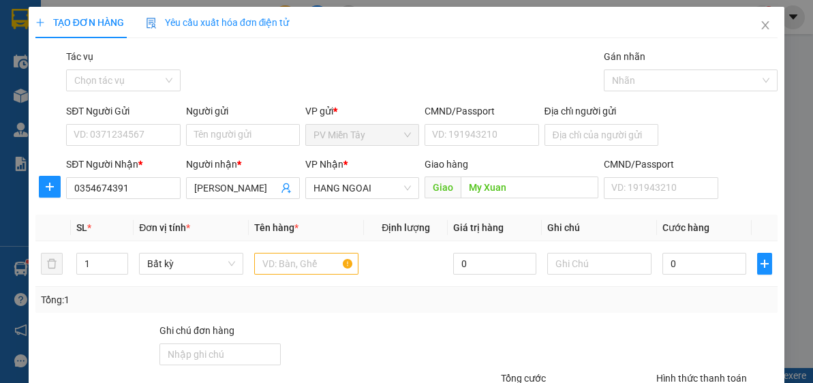
click at [240, 123] on div "Người gửi" at bounding box center [243, 114] width 114 height 20
click at [235, 141] on input "Người gửi" at bounding box center [243, 135] width 114 height 22
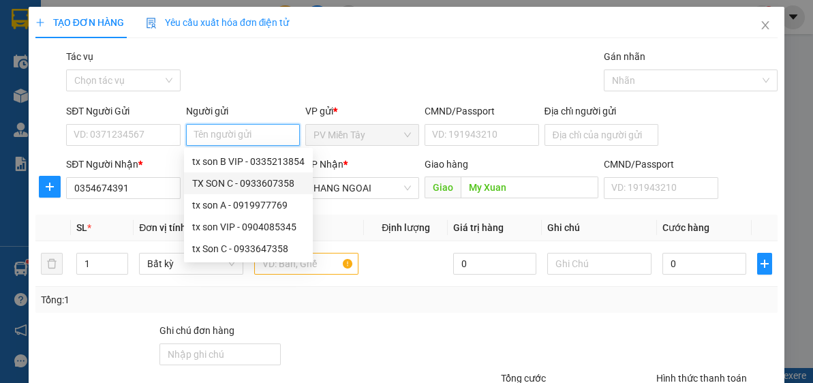
click at [245, 180] on div "TX SON C - 0933607358" at bounding box center [248, 183] width 112 height 15
type input "0933607358"
type input "TX SON C"
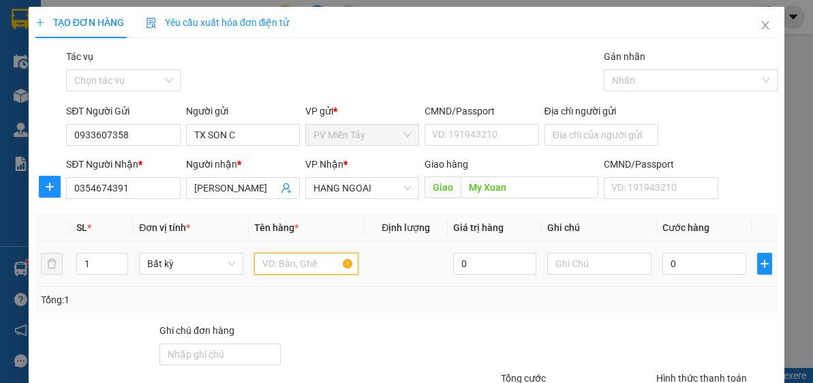
click at [298, 262] on input "text" at bounding box center [306, 264] width 104 height 22
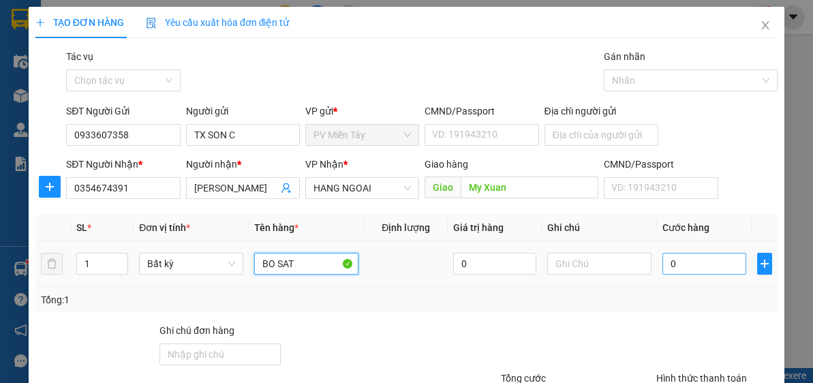
type input "BO SAT"
type input "5"
type input "50"
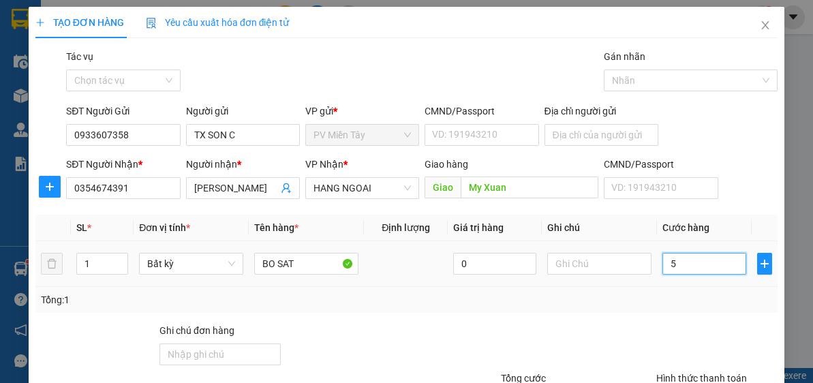
type input "50"
type input "50.000"
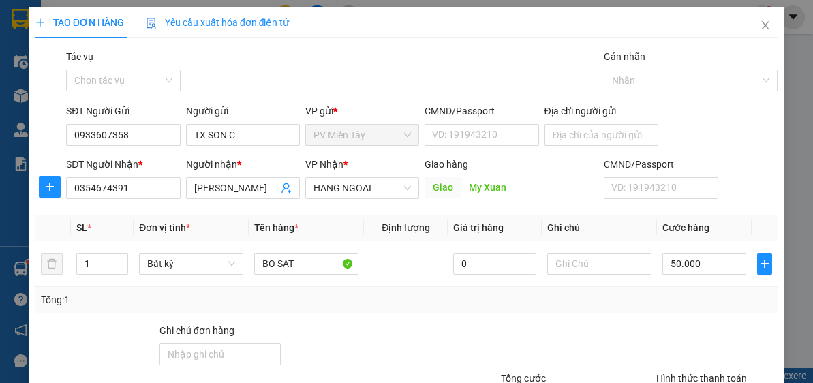
drag, startPoint x: 698, startPoint y: 314, endPoint x: 808, endPoint y: 264, distance: 121.4
click at [702, 313] on div "Transit Pickup Surcharge Ids Transit Deliver Surcharge Ids Transit Deliver Surc…" at bounding box center [406, 263] width 742 height 429
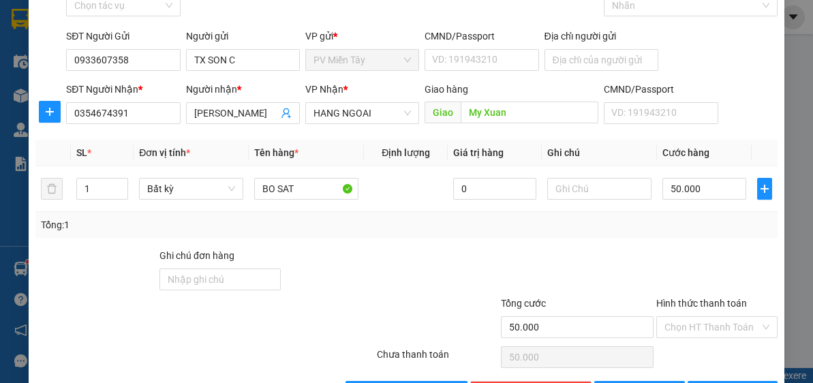
scroll to position [117, 0]
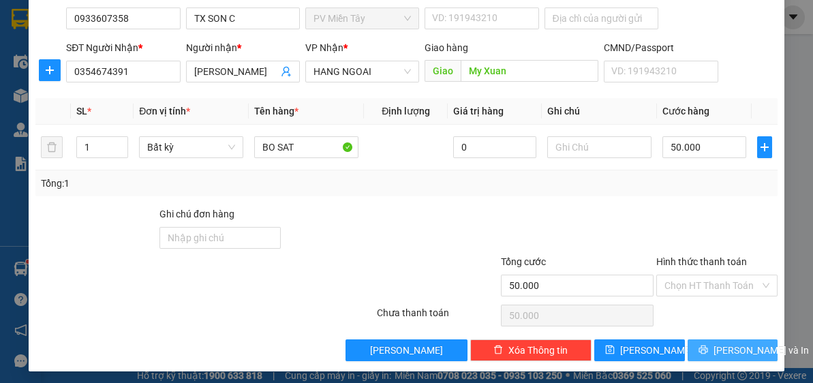
click at [719, 343] on span "[PERSON_NAME] và In" at bounding box center [760, 350] width 95 height 15
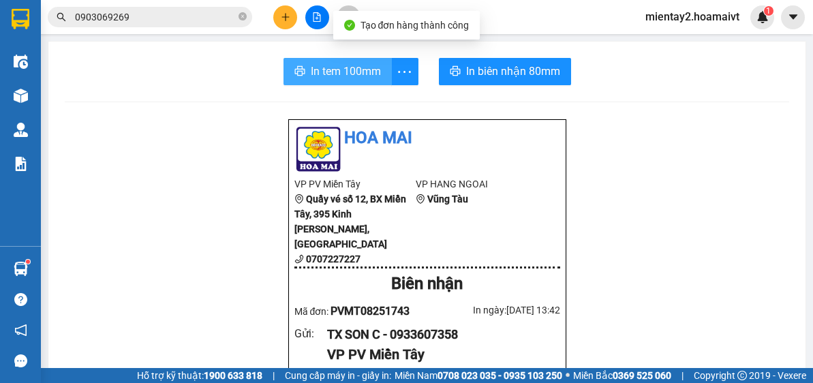
click at [318, 72] on span "In tem 100mm" at bounding box center [346, 71] width 70 height 17
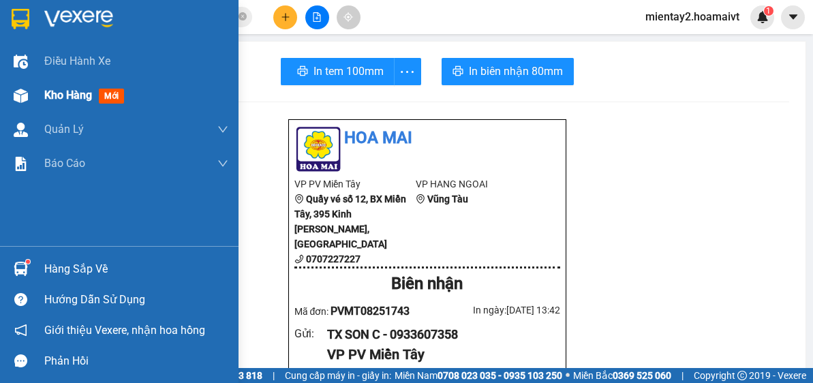
click at [38, 90] on div "Kho hàng mới" at bounding box center [119, 95] width 238 height 34
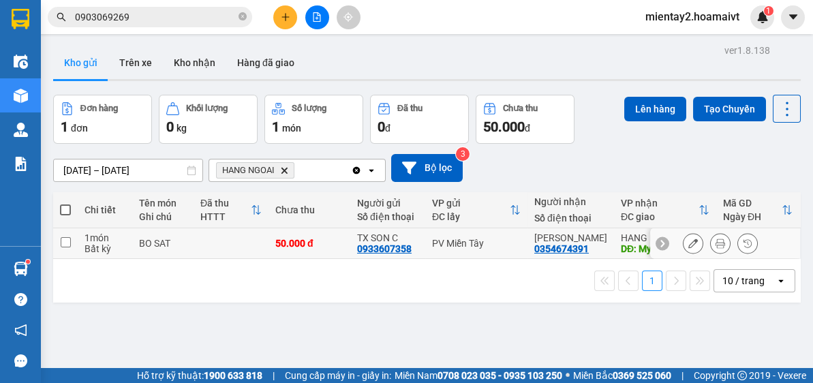
click at [244, 241] on td at bounding box center [231, 243] width 75 height 31
checkbox input "true"
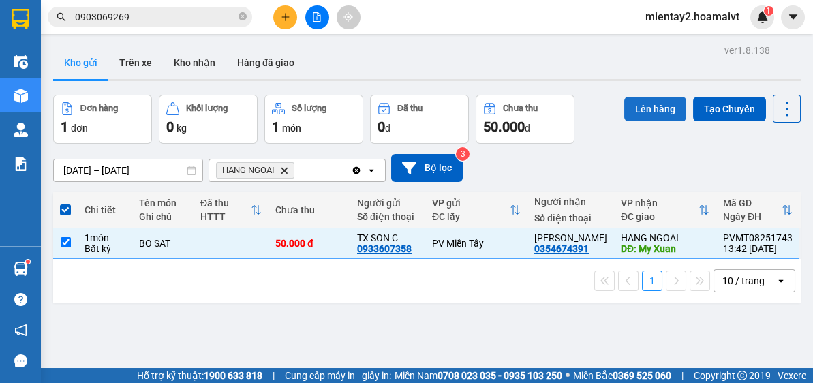
click at [643, 114] on button "Lên hàng" at bounding box center [655, 109] width 62 height 25
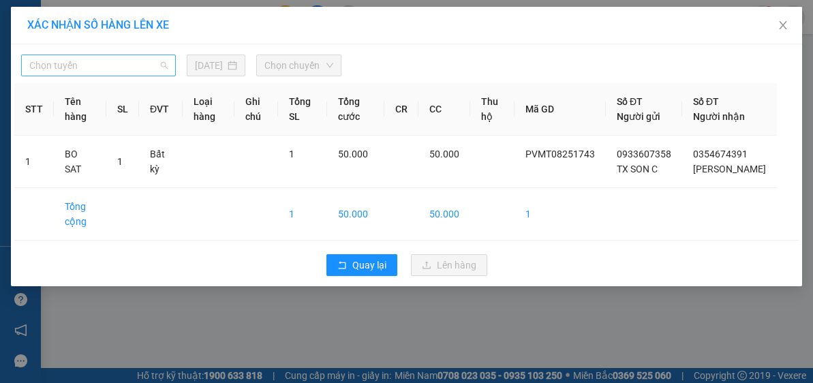
click at [129, 66] on span "Chọn tuyến" at bounding box center [98, 65] width 138 height 20
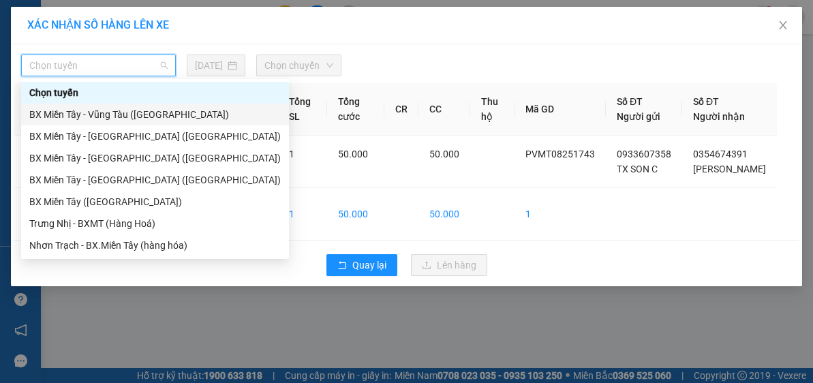
click at [145, 112] on div "BX Miền Tây - Vũng Tàu ([GEOGRAPHIC_DATA])" at bounding box center [154, 114] width 251 height 15
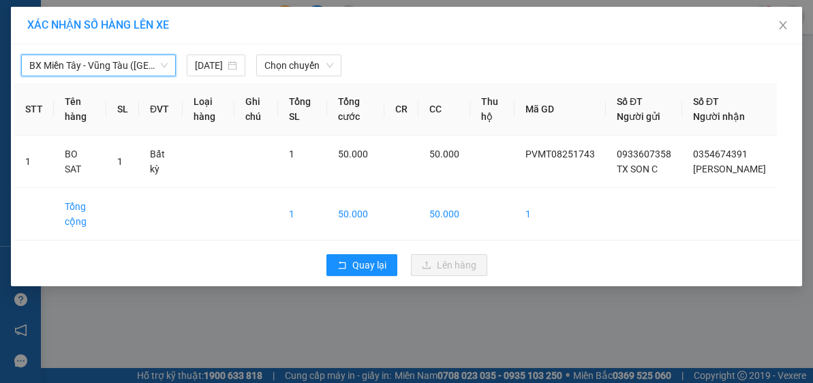
click at [105, 55] on span "BX Miền Tây - Vũng Tàu ([GEOGRAPHIC_DATA])" at bounding box center [98, 65] width 138 height 20
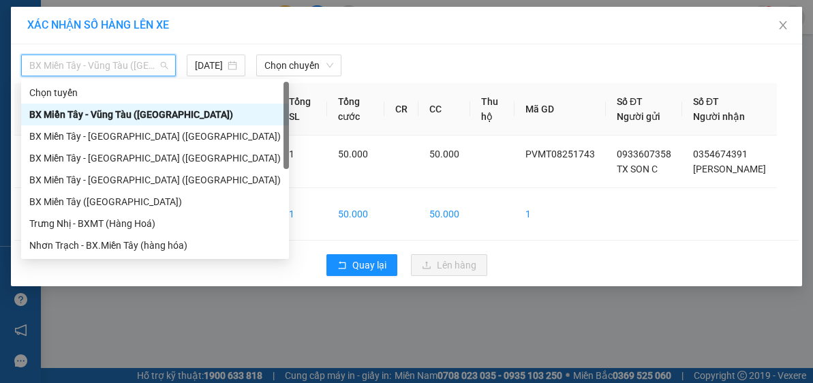
click at [109, 63] on span "BX Miền Tây - Vũng Tàu ([GEOGRAPHIC_DATA])" at bounding box center [98, 65] width 138 height 20
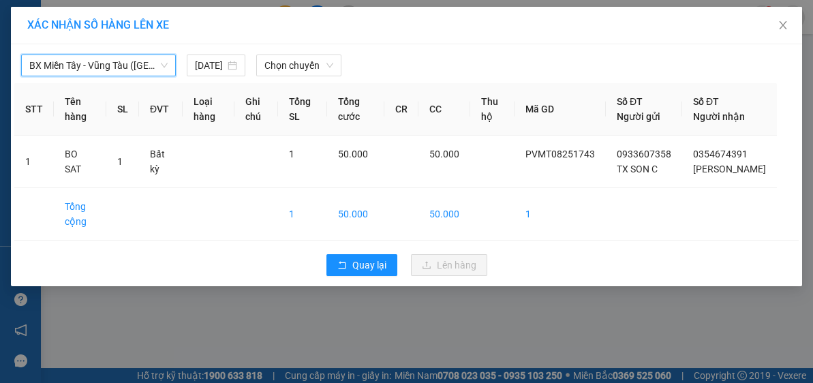
click at [112, 63] on span "BX Miền Tây - Vũng Tàu ([GEOGRAPHIC_DATA])" at bounding box center [98, 65] width 138 height 20
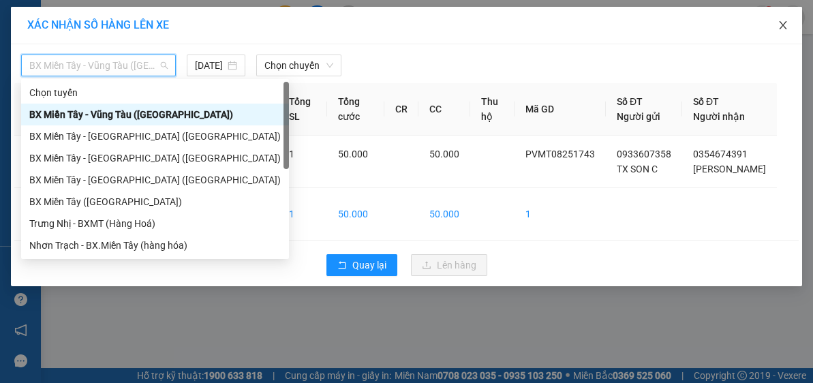
click at [782, 27] on icon "close" at bounding box center [782, 25] width 7 height 8
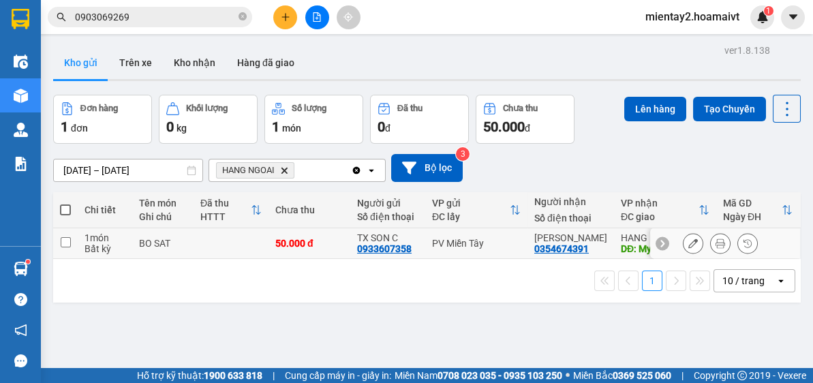
click at [278, 247] on td "50.000 đ" at bounding box center [309, 243] width 82 height 31
checkbox input "true"
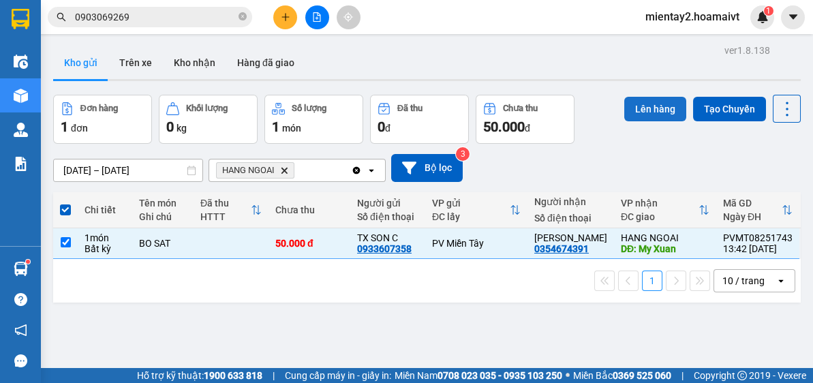
click at [632, 106] on button "Lên hàng" at bounding box center [655, 109] width 62 height 25
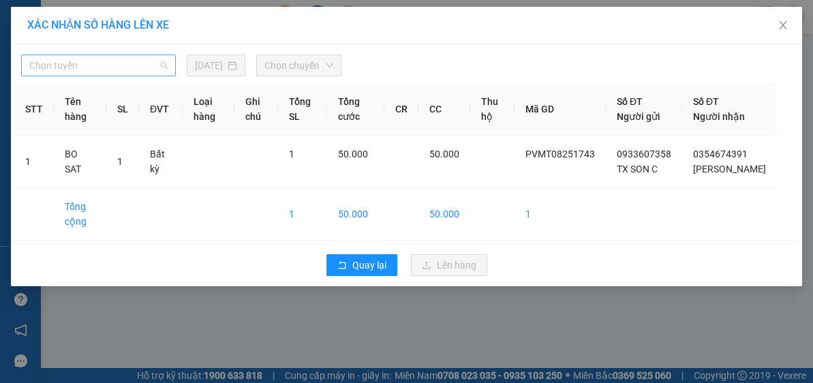
click at [133, 63] on span "Chọn tuyến" at bounding box center [98, 65] width 138 height 20
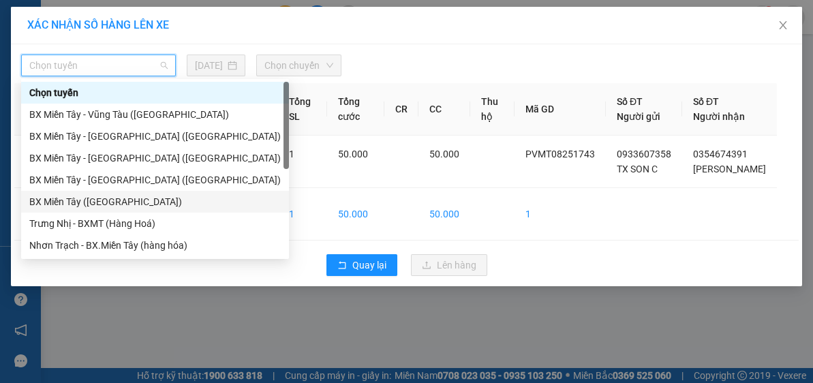
drag, startPoint x: 125, startPoint y: 198, endPoint x: 273, endPoint y: 111, distance: 171.1
click at [127, 198] on div "BX Miền Tây ([GEOGRAPHIC_DATA])" at bounding box center [154, 201] width 251 height 15
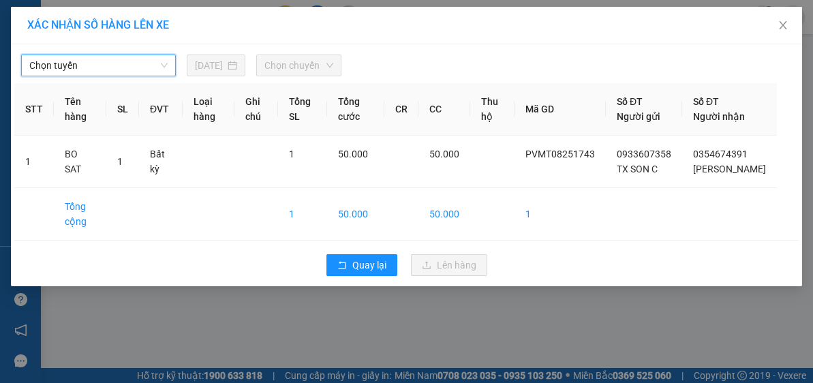
click at [313, 63] on span "Chọn chuyến" at bounding box center [298, 65] width 69 height 20
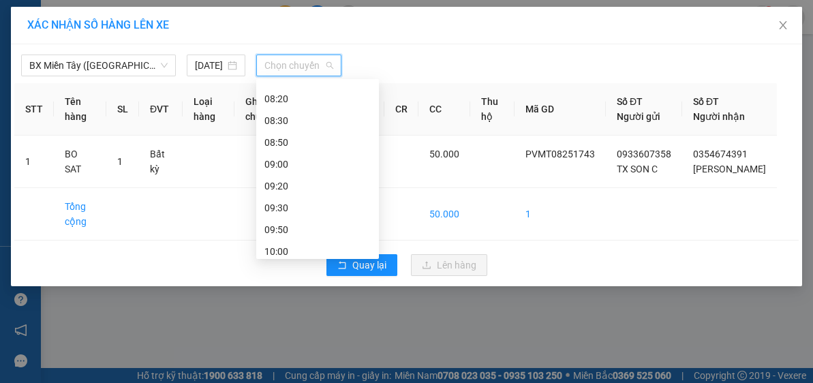
scroll to position [155, 0]
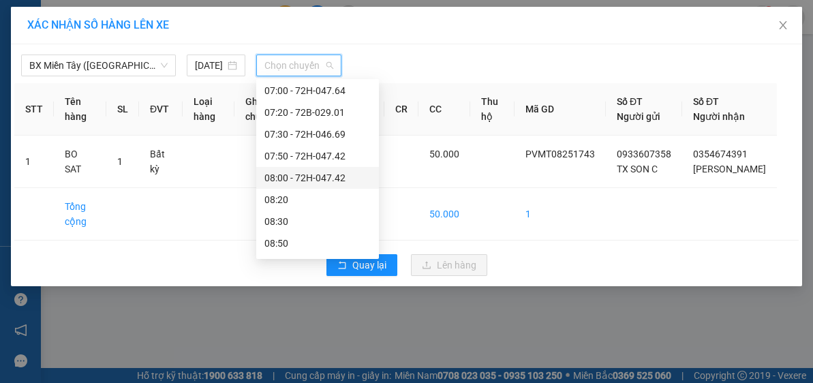
click at [335, 176] on div "08:00 - 72H-047.42" at bounding box center [317, 177] width 106 height 15
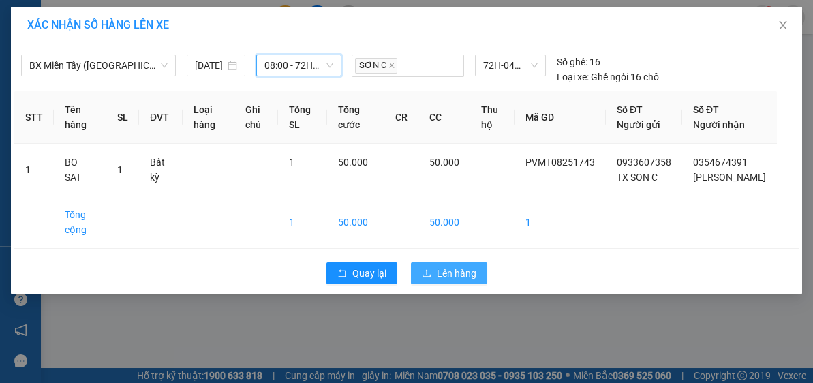
click at [452, 281] on span "Lên hàng" at bounding box center [457, 273] width 40 height 15
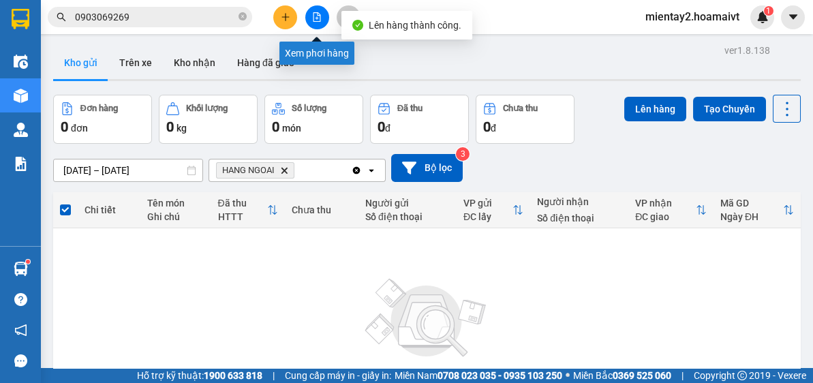
click at [319, 18] on icon "file-add" at bounding box center [317, 17] width 10 height 10
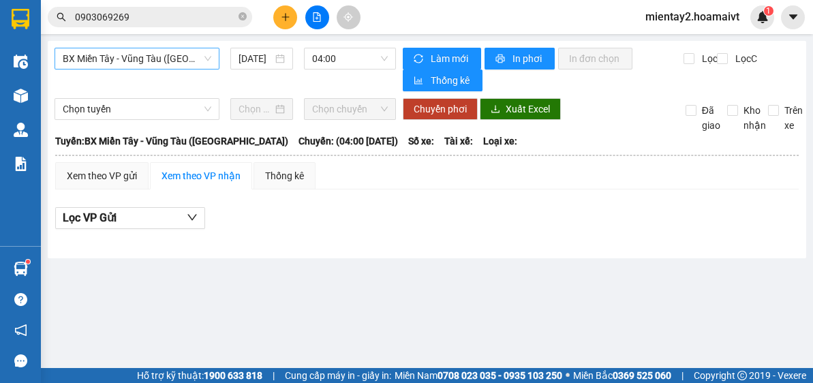
click at [171, 59] on span "BX Miền Tây - Vũng Tàu ([GEOGRAPHIC_DATA])" at bounding box center [137, 58] width 149 height 20
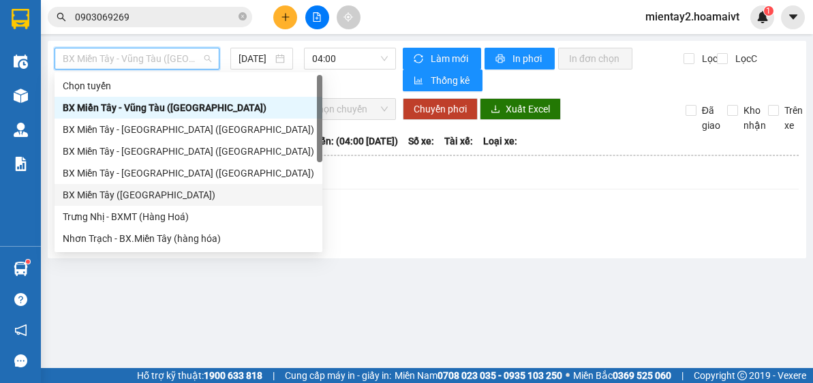
click at [158, 197] on div "BX Miền Tây ([GEOGRAPHIC_DATA])" at bounding box center [188, 194] width 251 height 15
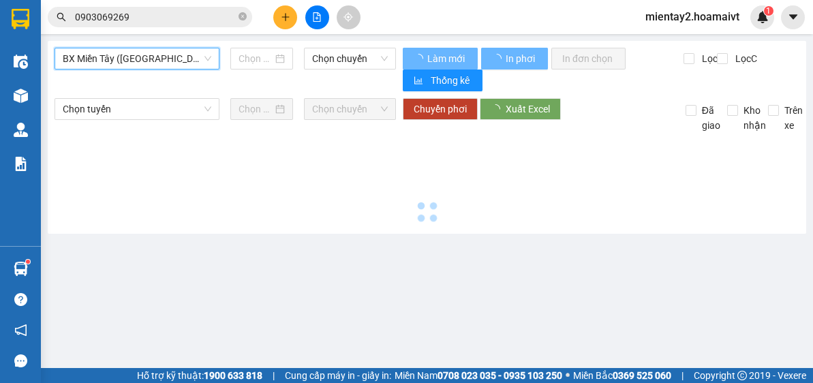
type input "[DATE]"
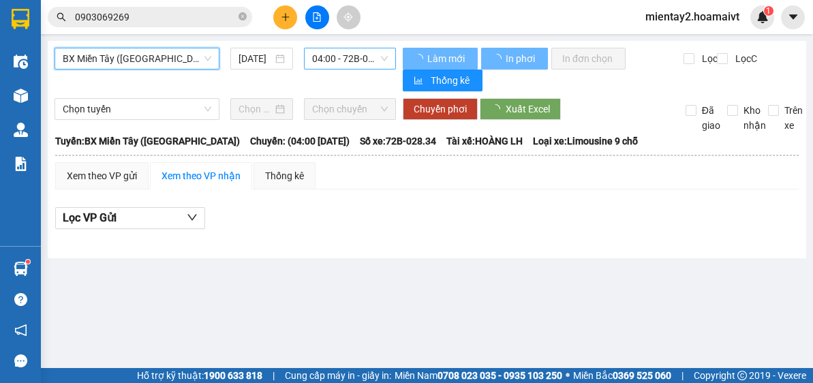
click at [349, 61] on span "04:00 - 72B-028.34" at bounding box center [350, 58] width 76 height 20
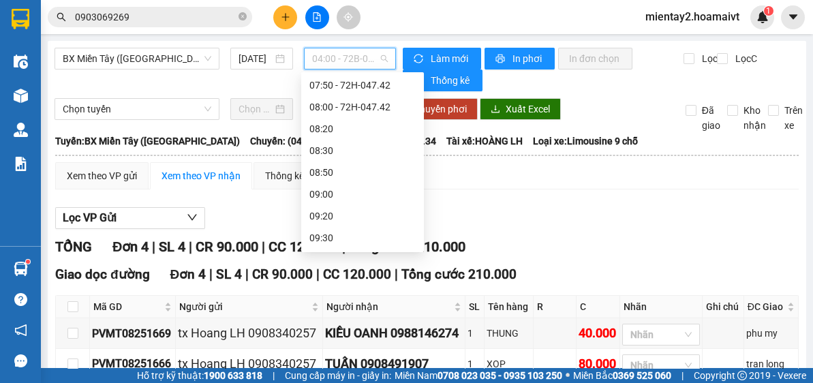
scroll to position [198, 0]
click at [384, 125] on div "08:00 - 72H-047.42" at bounding box center [362, 127] width 106 height 15
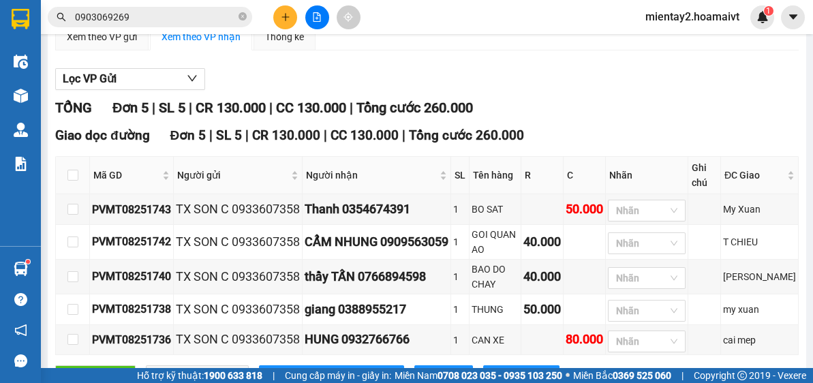
scroll to position [157, 0]
